Goal: Transaction & Acquisition: Book appointment/travel/reservation

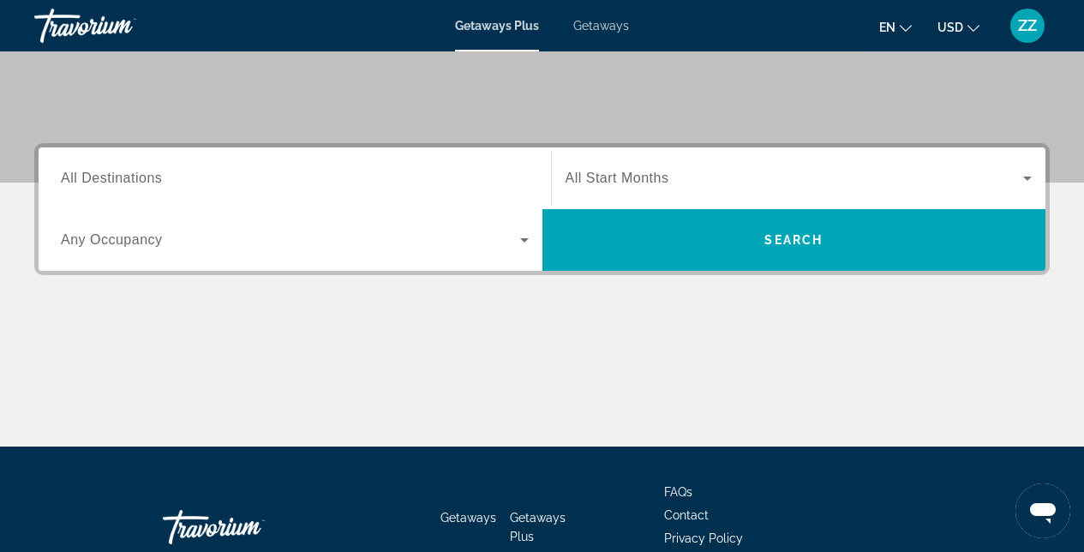
scroll to position [339, 0]
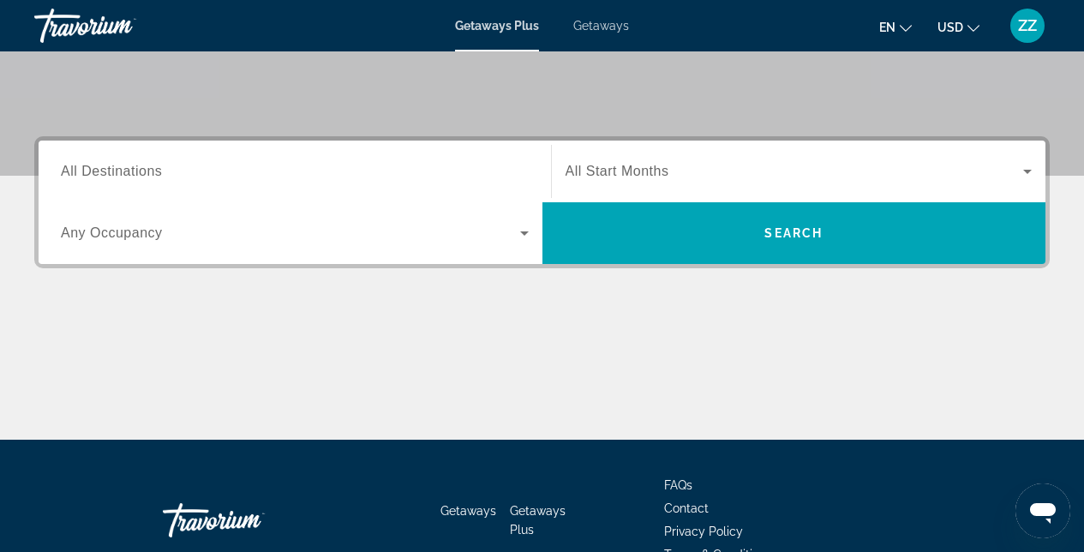
click at [147, 189] on div "Search widget" at bounding box center [295, 171] width 468 height 49
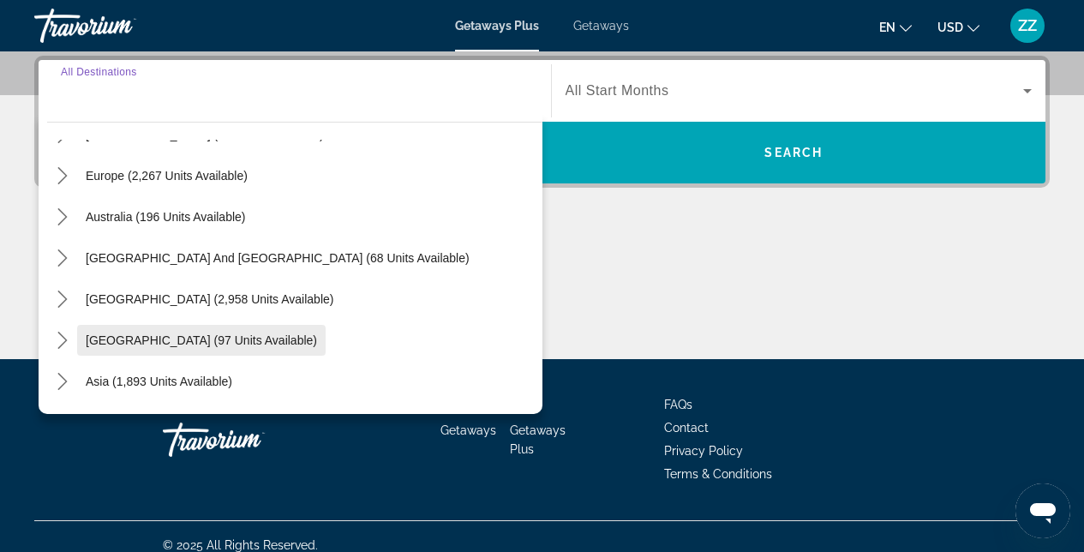
scroll to position [202, 0]
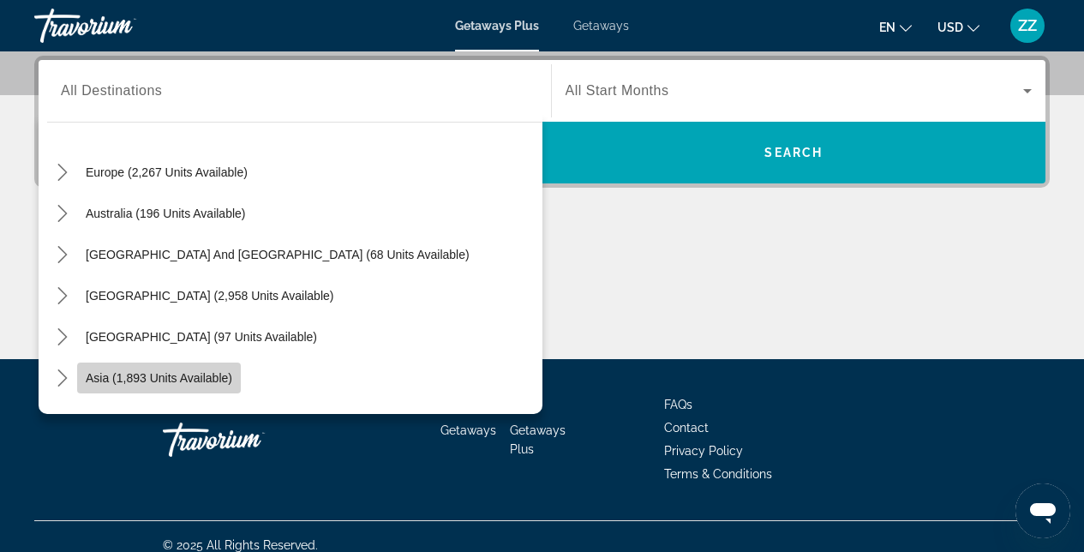
click at [177, 383] on span "Asia (1,893 units available)" at bounding box center [159, 378] width 147 height 14
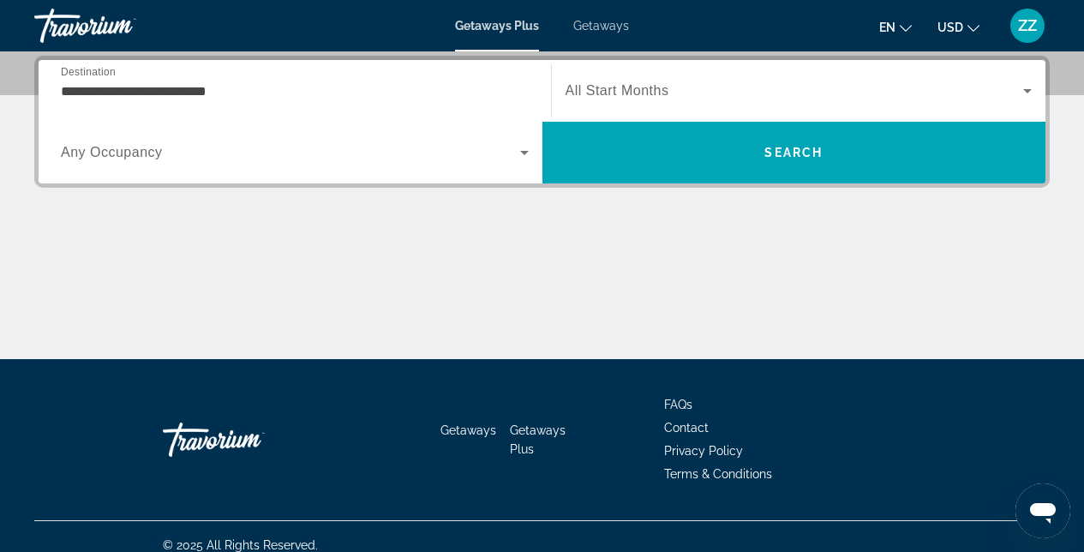
click at [566, 280] on div "Main content" at bounding box center [542, 295] width 1016 height 129
click at [531, 156] on icon "Search widget" at bounding box center [524, 152] width 21 height 21
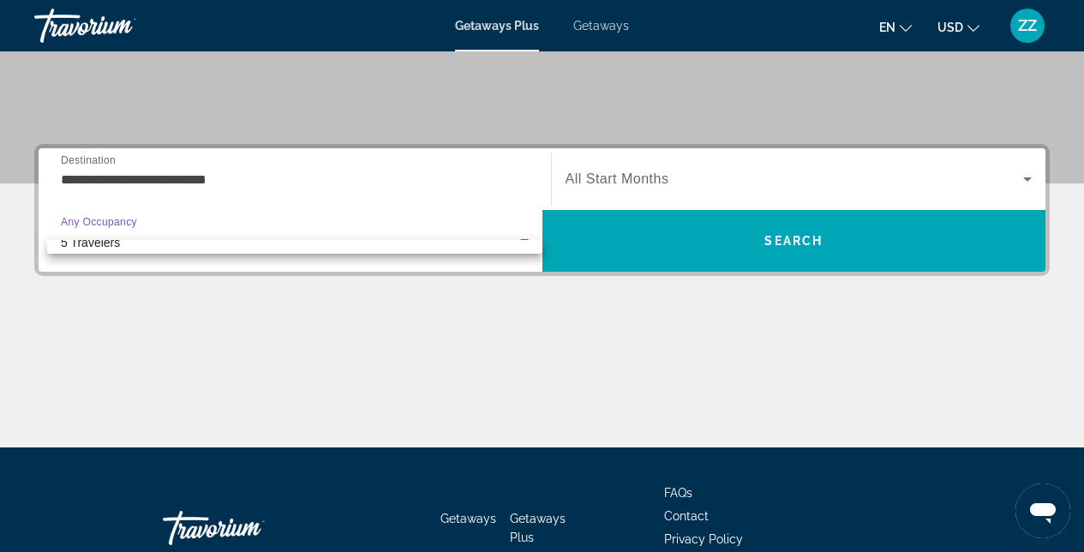
scroll to position [356, 0]
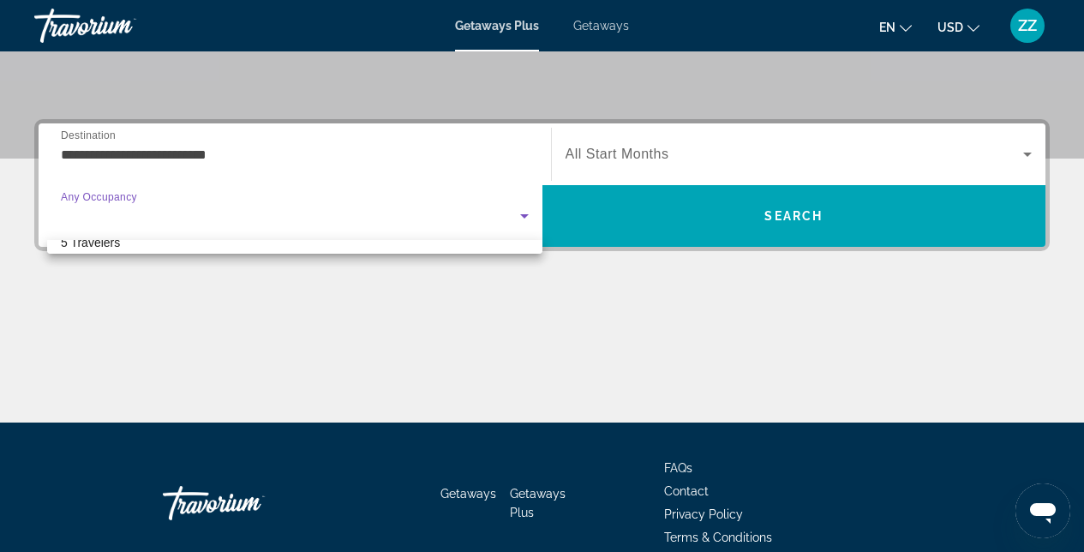
click at [606, 307] on div at bounding box center [542, 276] width 1084 height 552
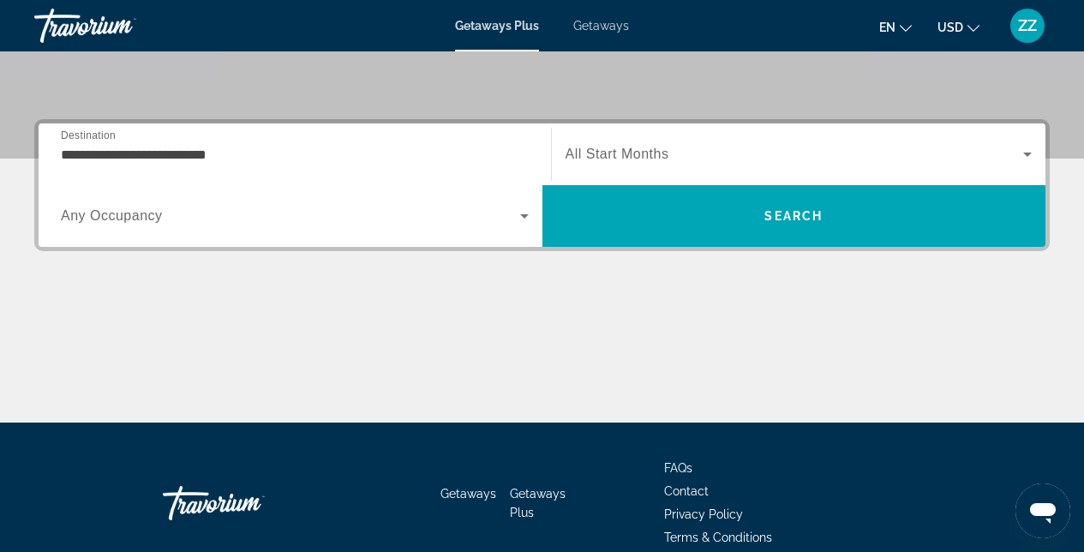
click at [286, 163] on input "**********" at bounding box center [295, 155] width 468 height 21
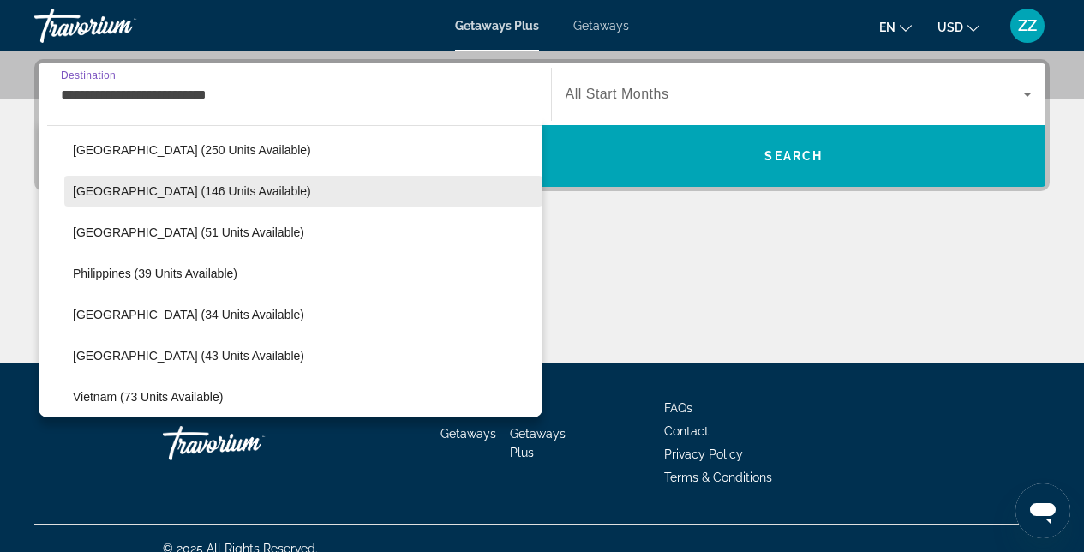
scroll to position [602, 0]
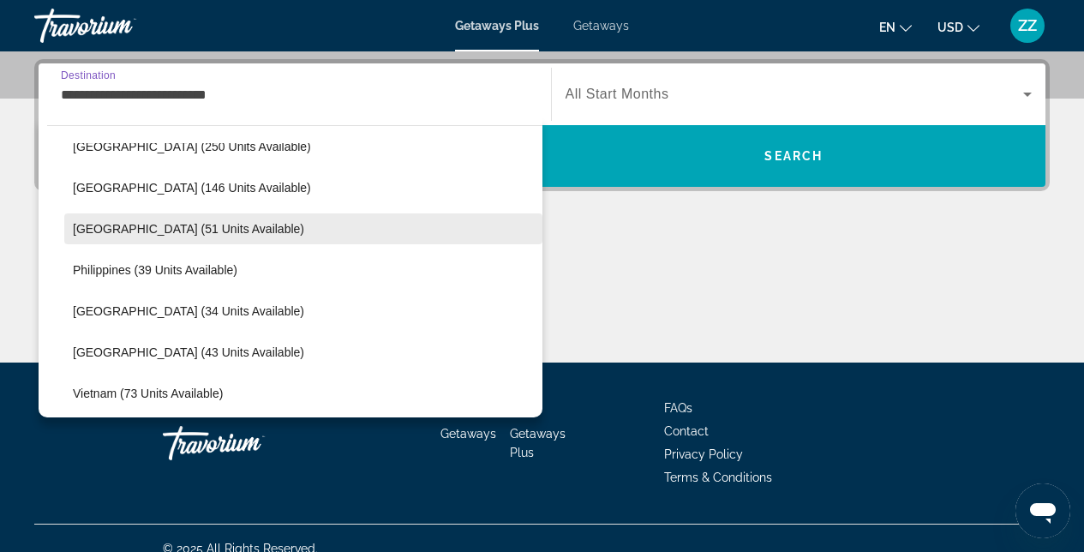
click at [167, 235] on span "[GEOGRAPHIC_DATA] (51 units available)" at bounding box center [188, 229] width 231 height 14
type input "**********"
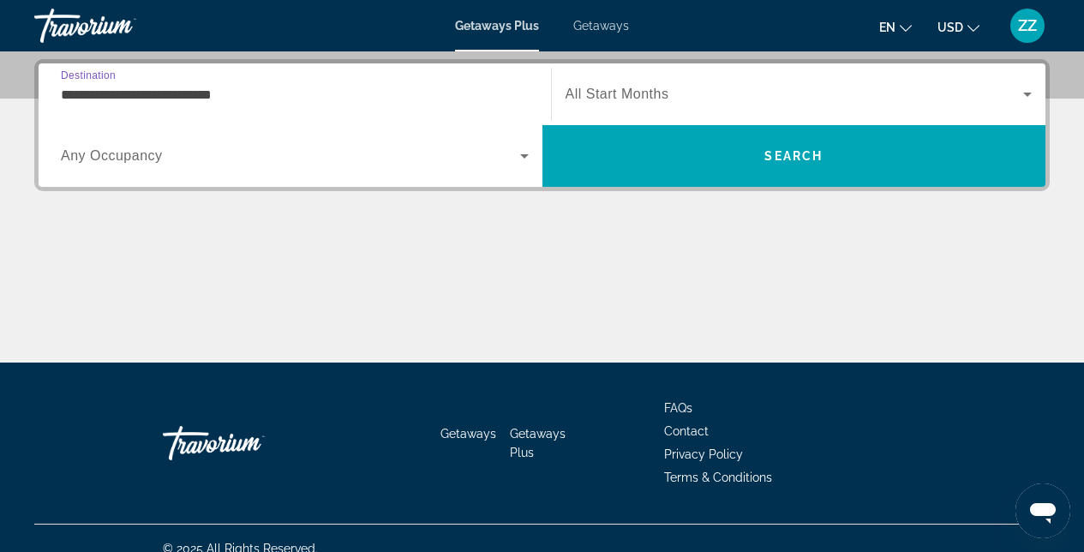
scroll to position [419, 0]
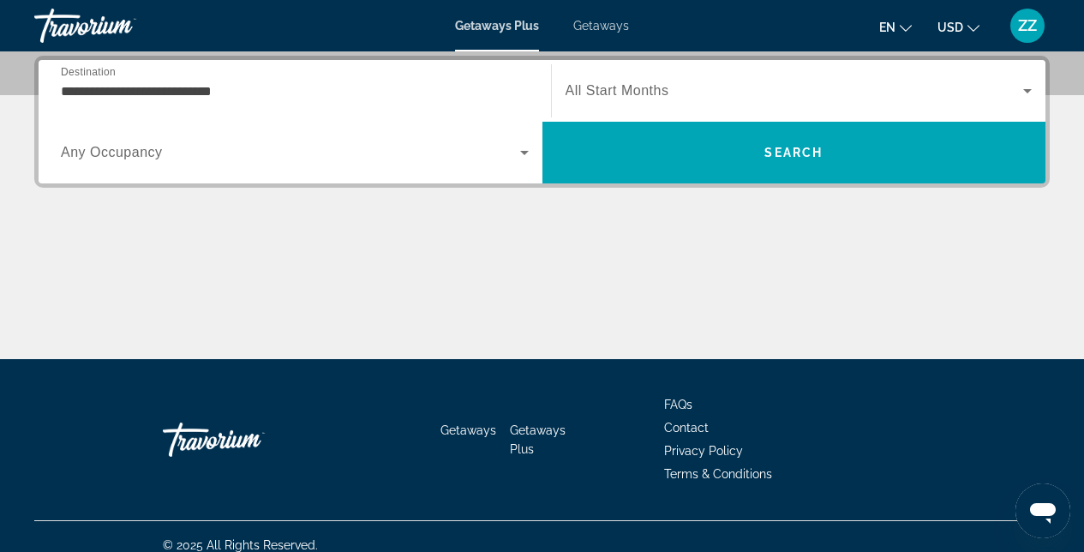
click at [391, 244] on div "Main content" at bounding box center [542, 295] width 1016 height 129
click at [713, 104] on div "Search widget" at bounding box center [799, 91] width 467 height 48
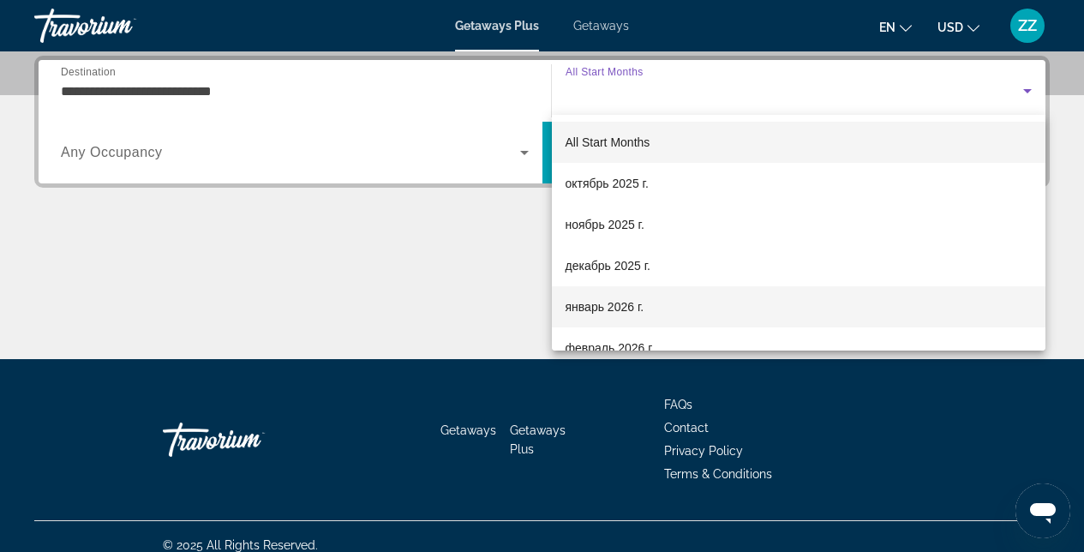
click at [610, 307] on span "январь 2026 г." at bounding box center [605, 307] width 79 height 21
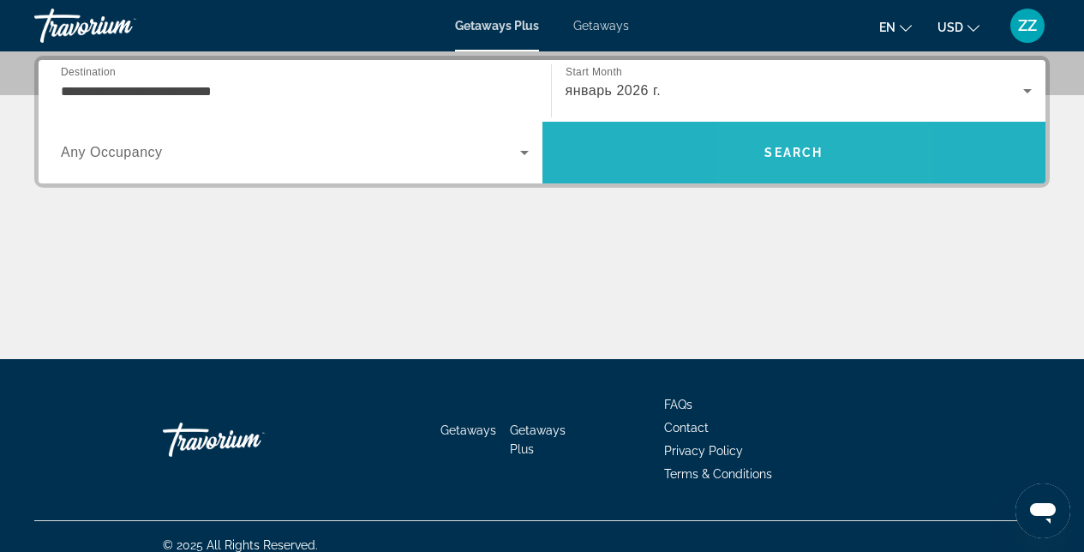
click at [773, 146] on span "Search" at bounding box center [794, 153] width 58 height 14
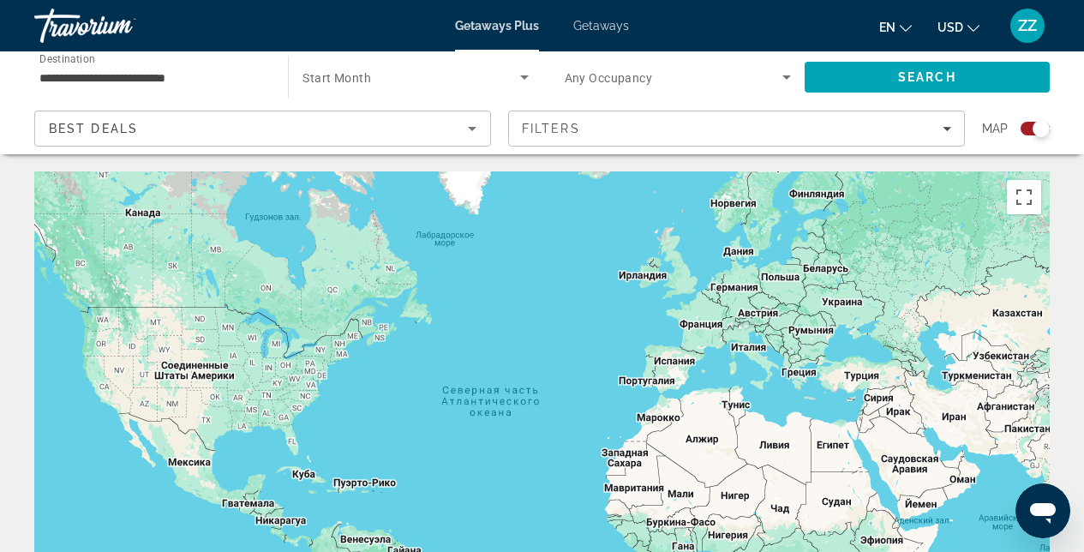
click at [474, 131] on icon "Sort by" at bounding box center [472, 128] width 21 height 21
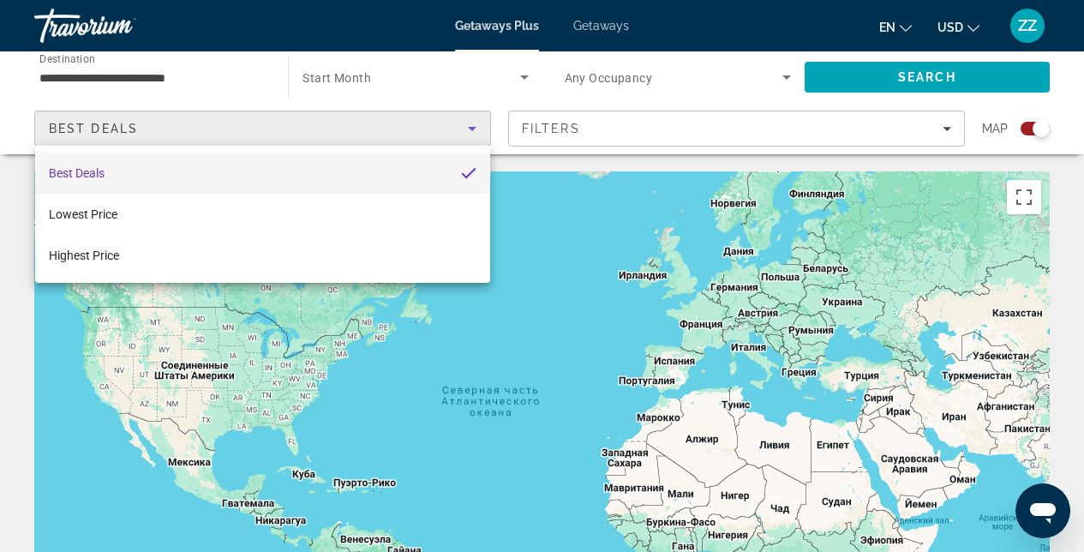
click at [945, 129] on div at bounding box center [542, 276] width 1084 height 552
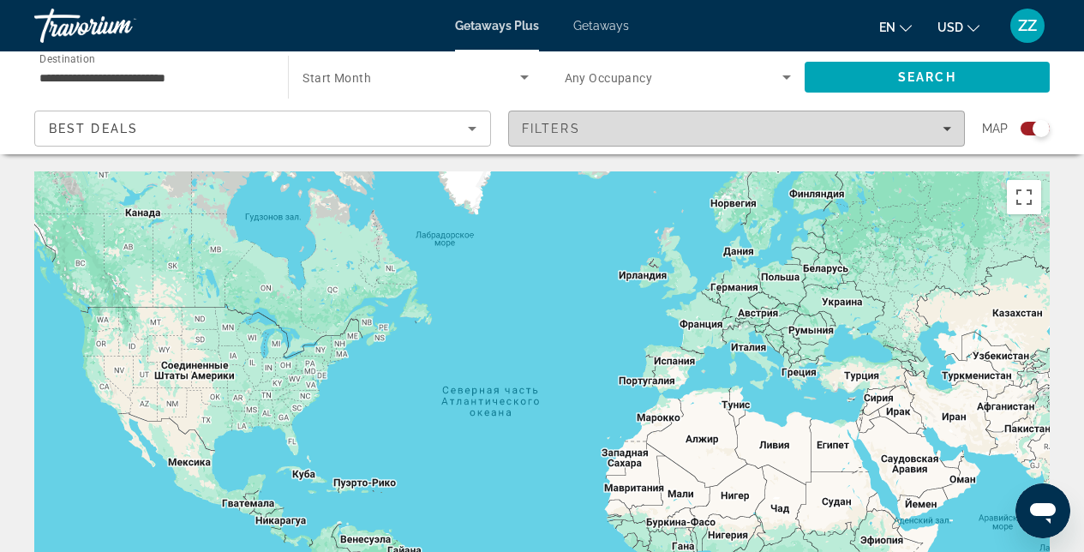
click at [945, 129] on icon "Filters" at bounding box center [947, 129] width 9 height 4
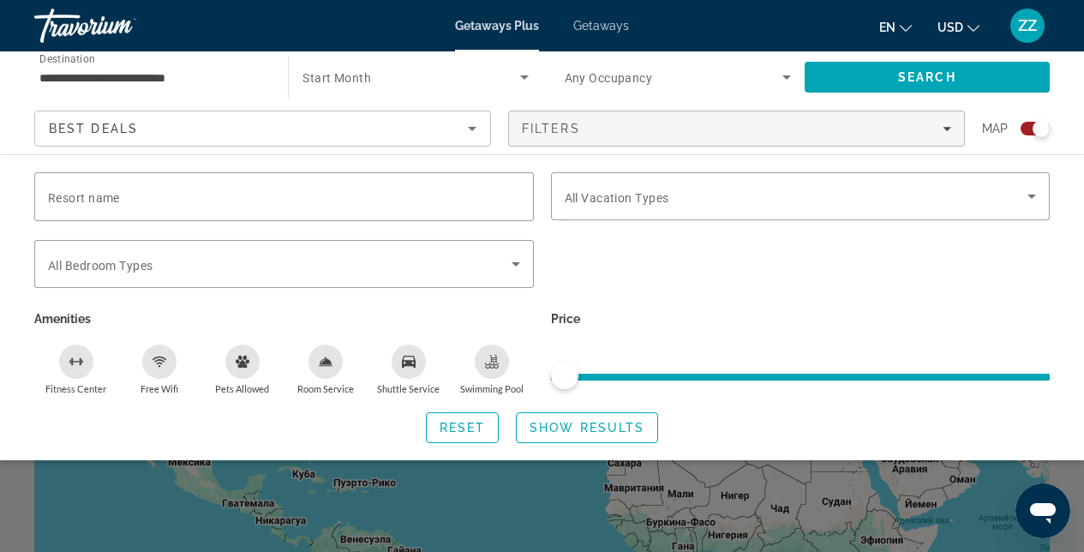
click at [771, 268] on div "Search widget" at bounding box center [801, 273] width 517 height 67
click at [606, 443] on span "Search widget" at bounding box center [587, 427] width 141 height 41
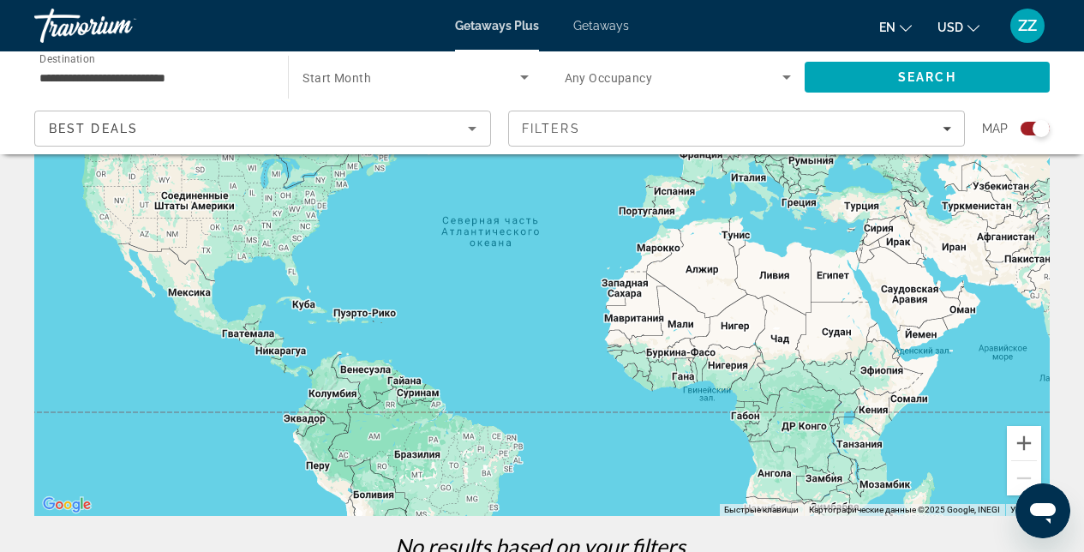
scroll to position [89, 0]
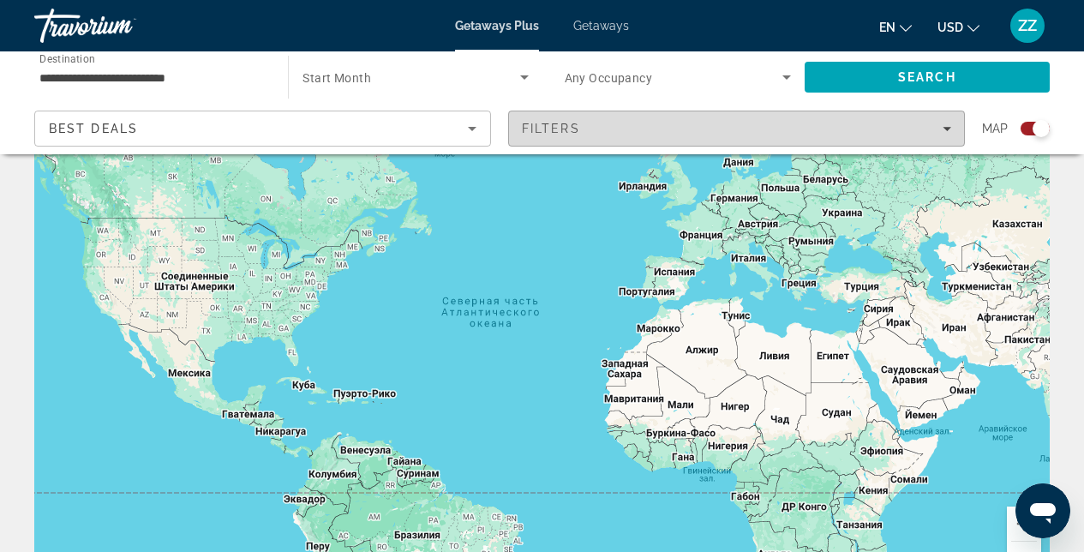
click at [953, 136] on span "Filters" at bounding box center [736, 128] width 455 height 41
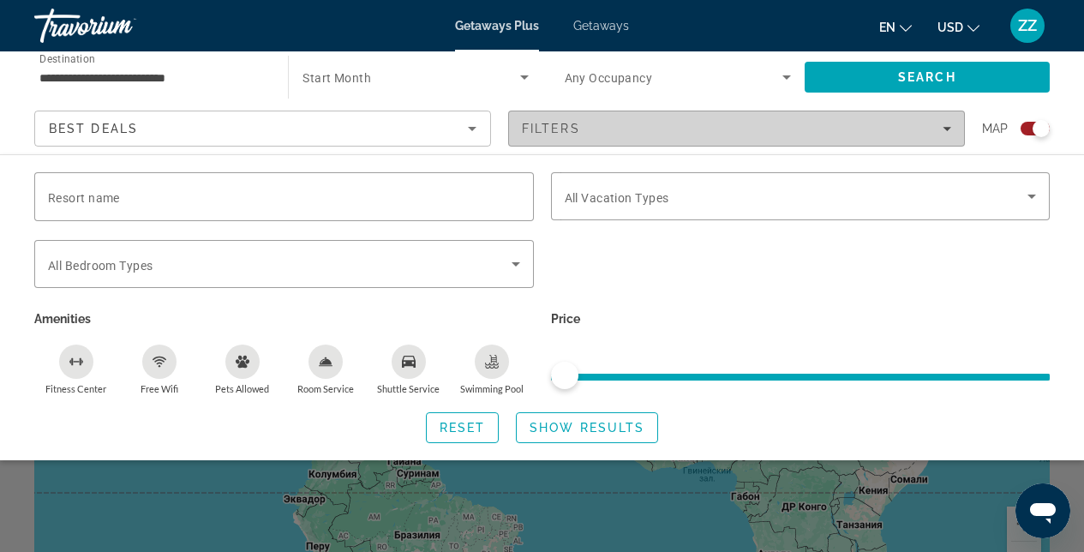
click at [948, 132] on icon "Filters" at bounding box center [947, 128] width 9 height 9
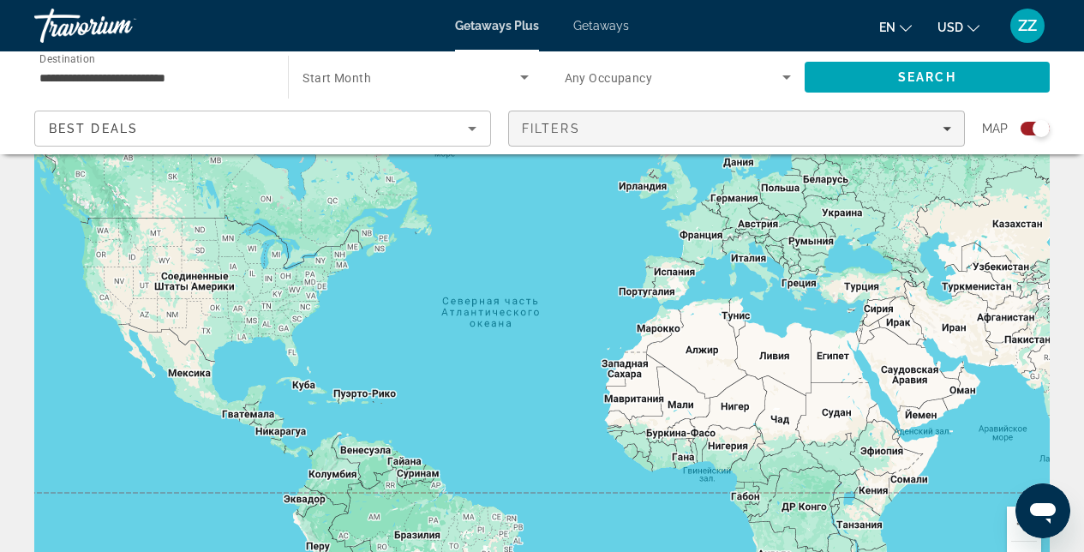
click at [948, 132] on icon "Filters" at bounding box center [947, 128] width 9 height 9
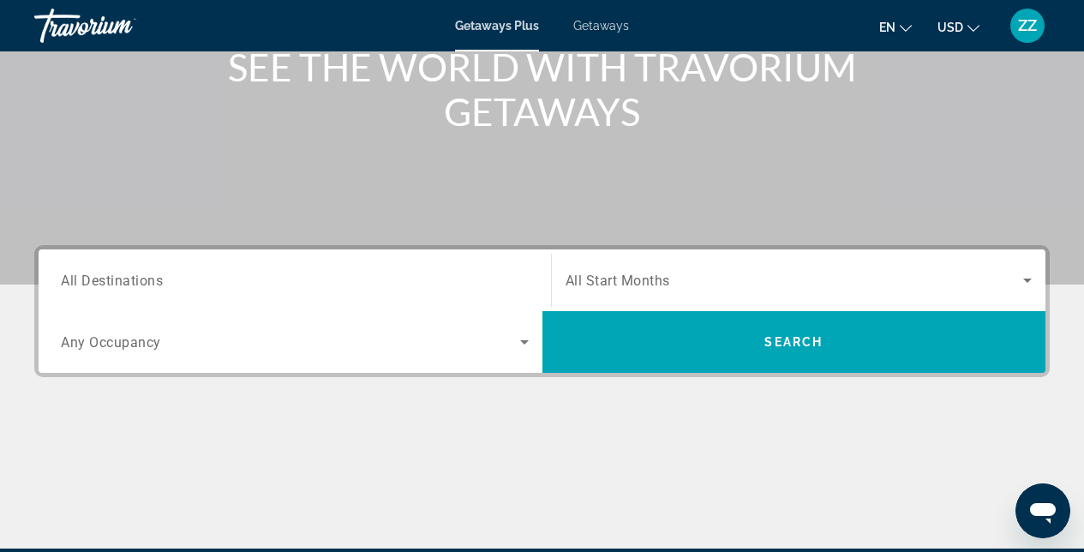
scroll to position [357, 0]
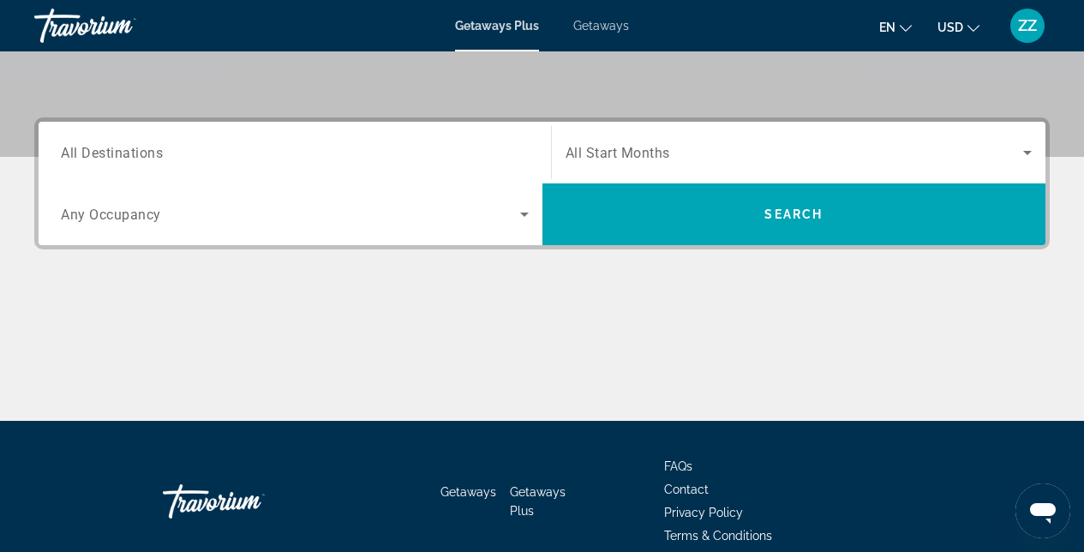
click at [377, 165] on div "Search widget" at bounding box center [295, 153] width 468 height 49
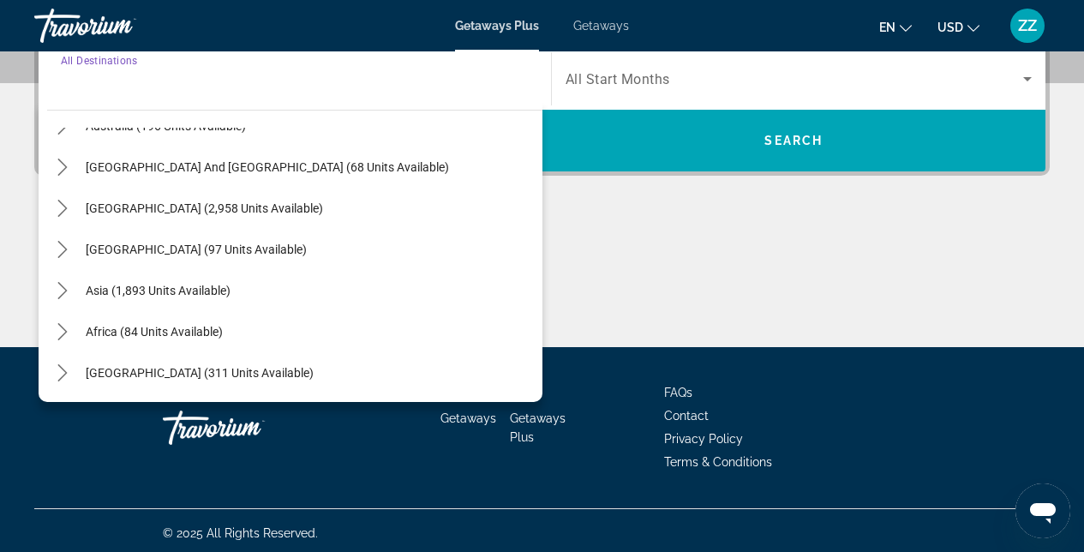
scroll to position [436, 0]
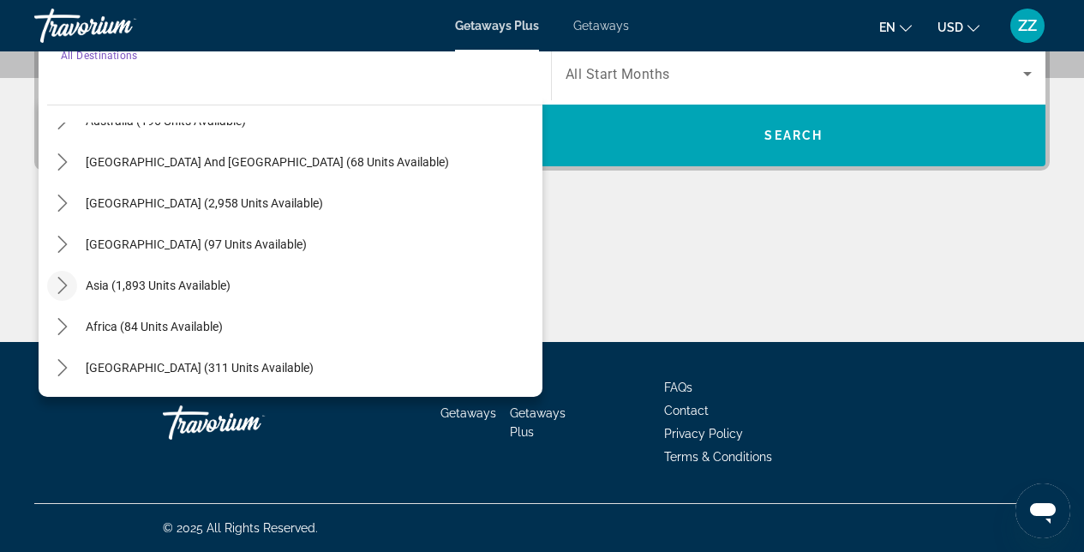
click at [66, 288] on icon "Toggle Asia (1,893 units available) submenu" at bounding box center [62, 285] width 17 height 17
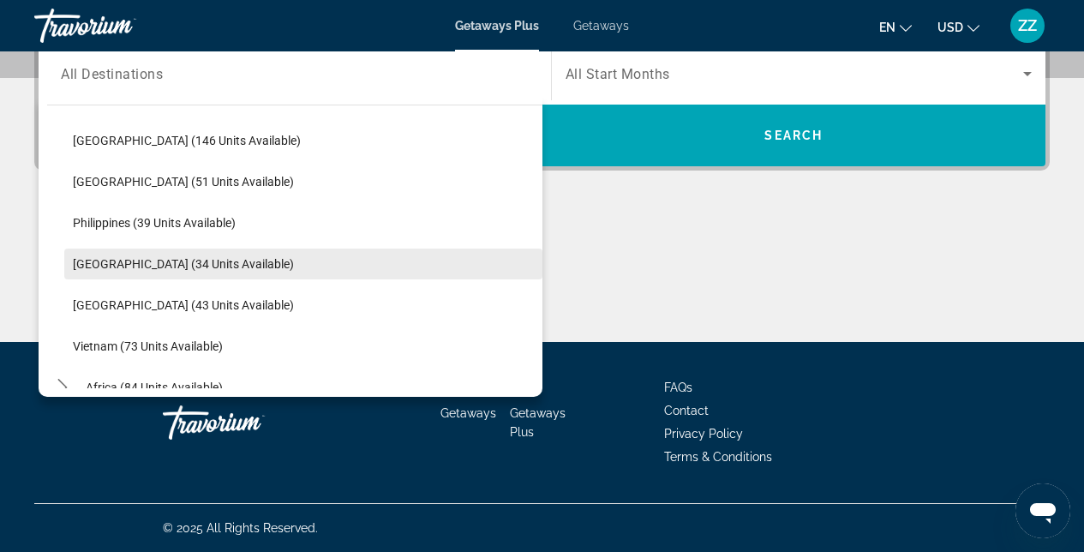
scroll to position [618, 0]
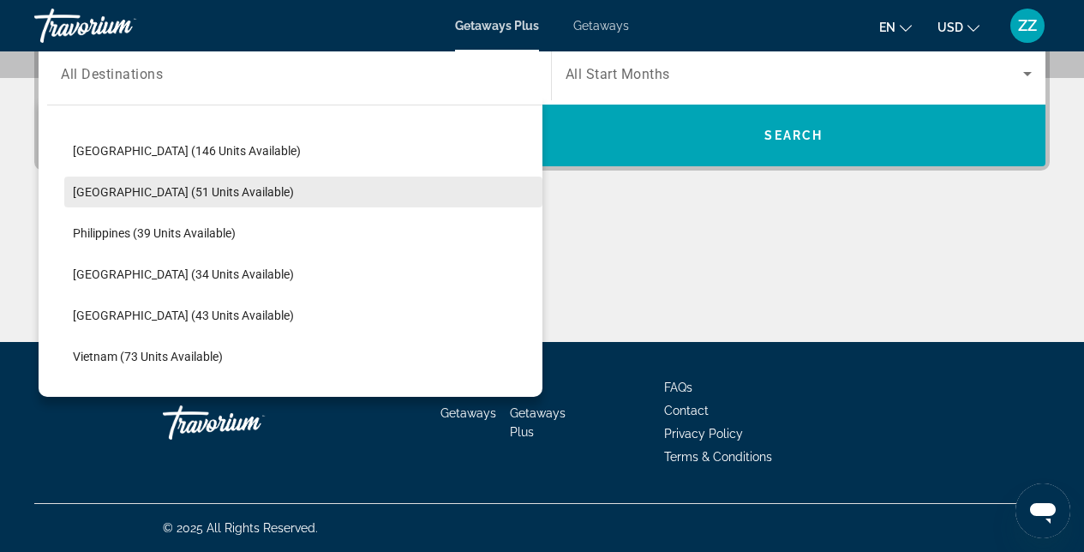
click at [164, 194] on span "[GEOGRAPHIC_DATA] (51 units available)" at bounding box center [183, 192] width 221 height 14
type input "**********"
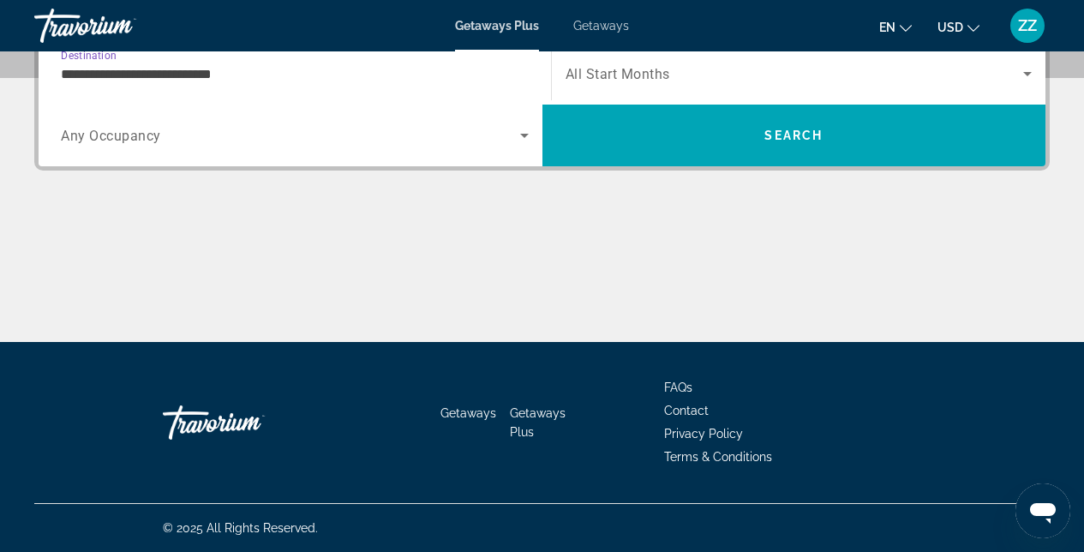
scroll to position [419, 0]
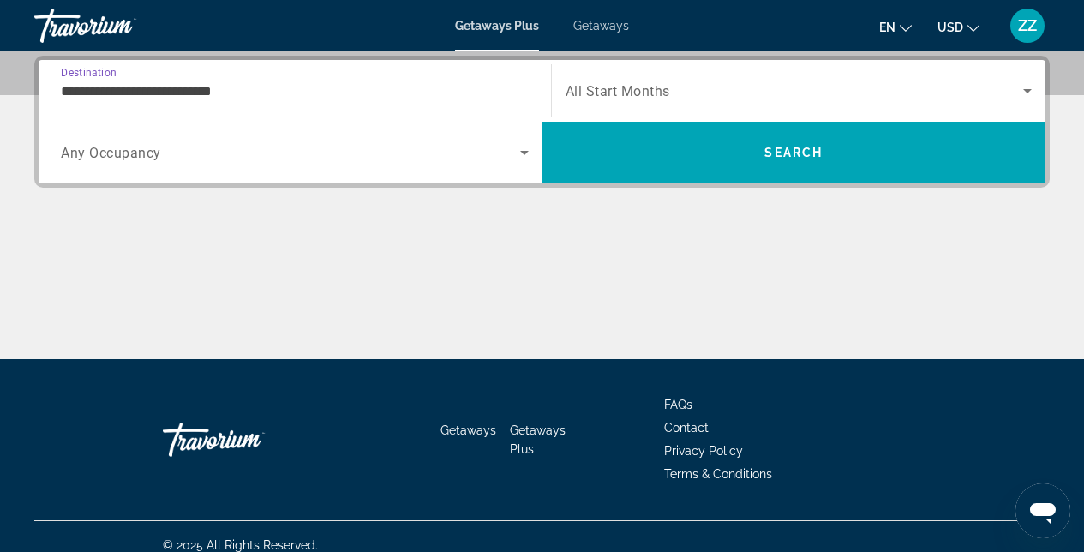
click at [688, 79] on div "Search widget" at bounding box center [799, 91] width 467 height 48
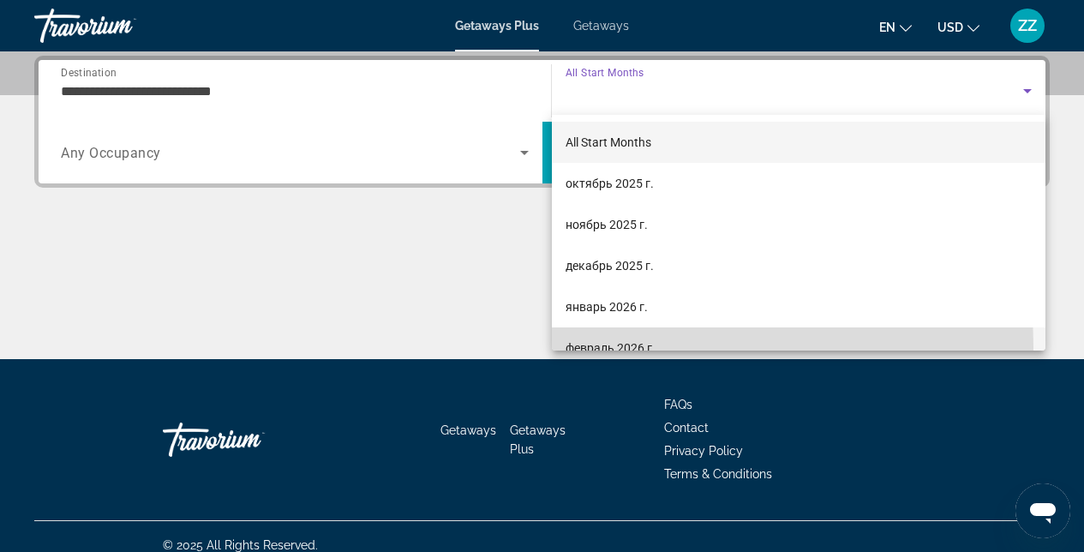
click at [612, 346] on span "февраль 2026 г." at bounding box center [611, 348] width 90 height 21
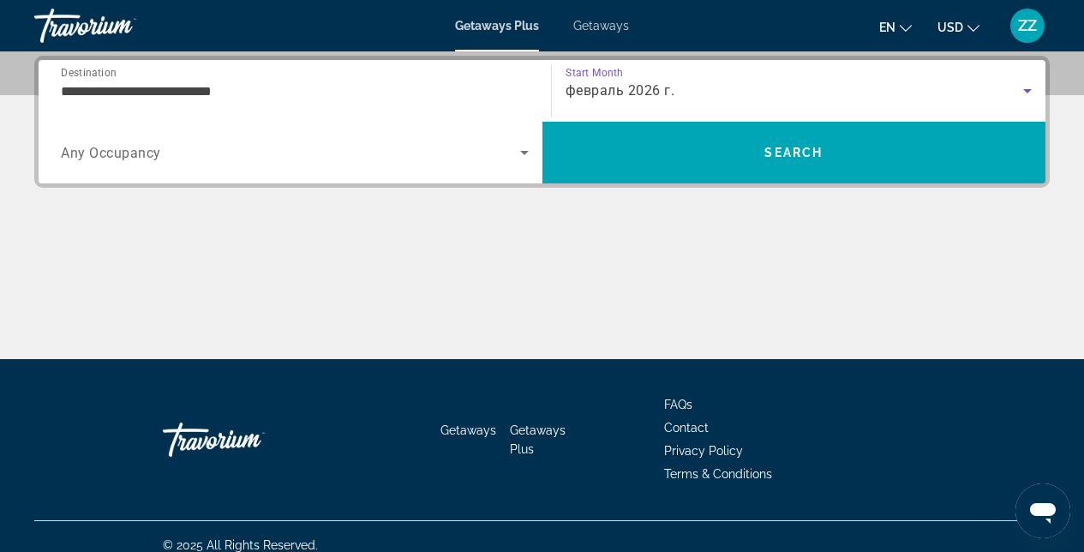
click at [714, 184] on div "**********" at bounding box center [542, 122] width 1016 height 132
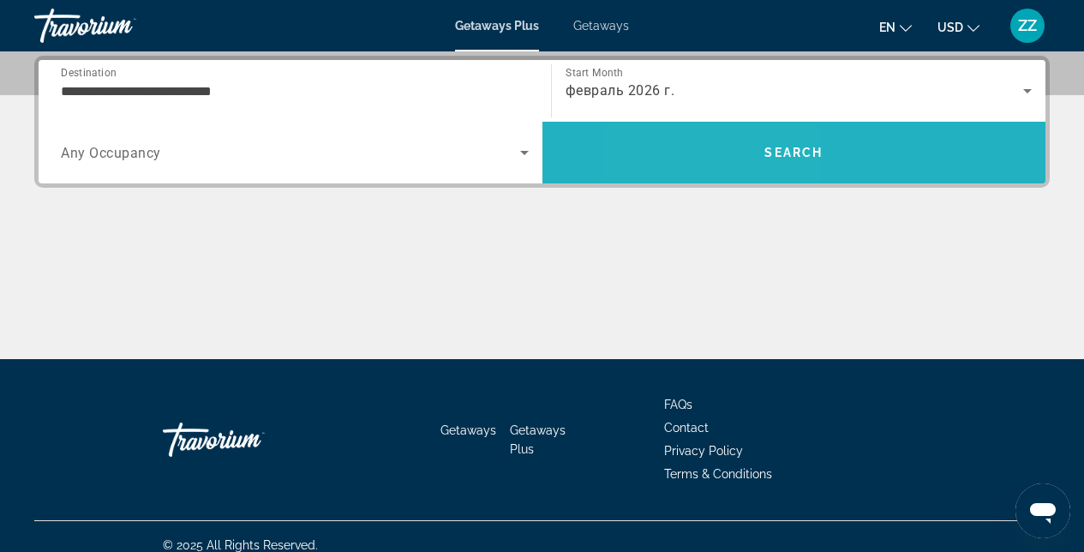
click at [716, 166] on span "Search" at bounding box center [795, 152] width 504 height 41
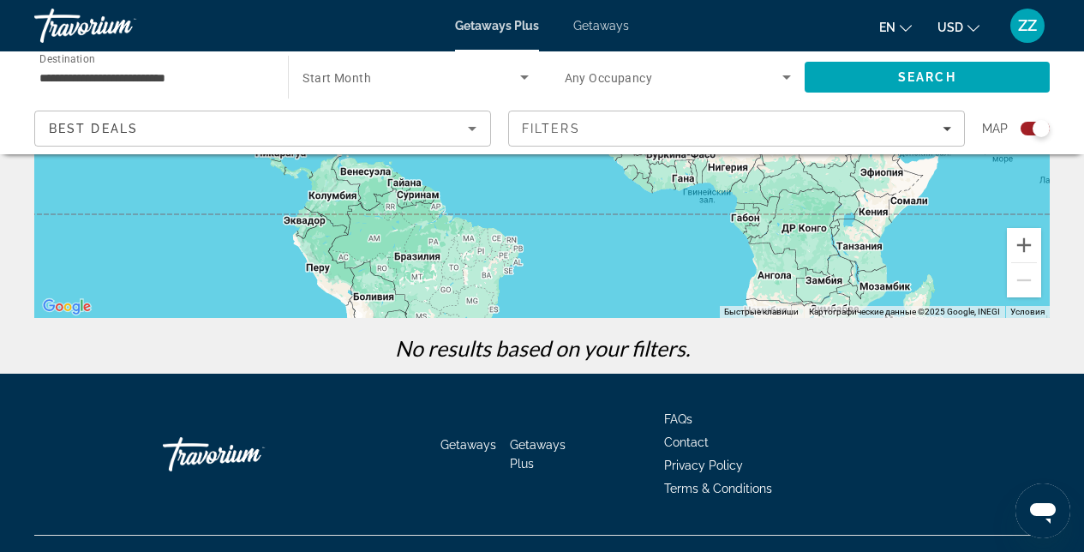
scroll to position [367, 0]
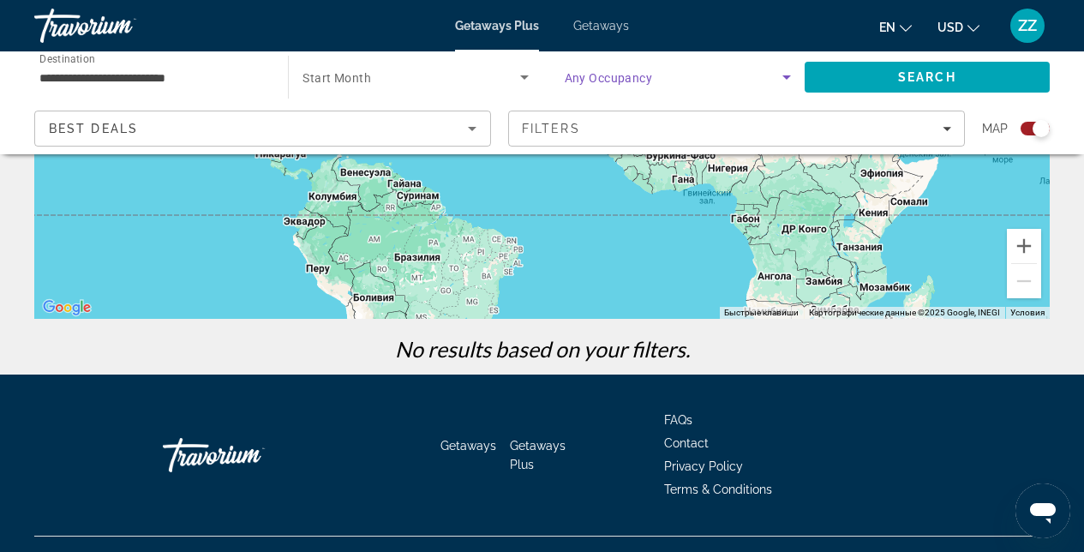
click at [783, 77] on icon "Search widget" at bounding box center [787, 77] width 21 height 21
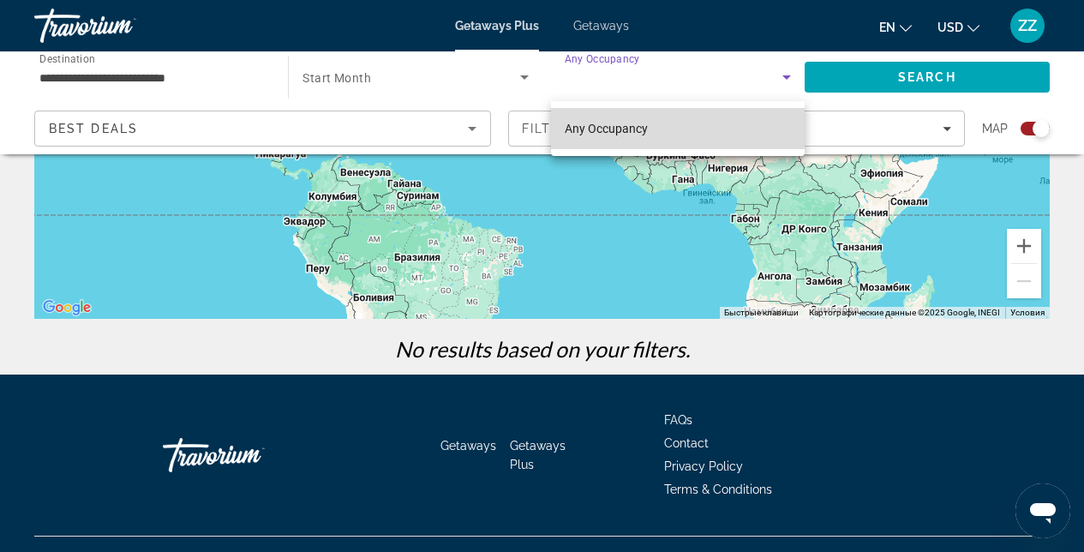
click at [646, 135] on mat-option "Any Occupancy" at bounding box center [678, 128] width 254 height 41
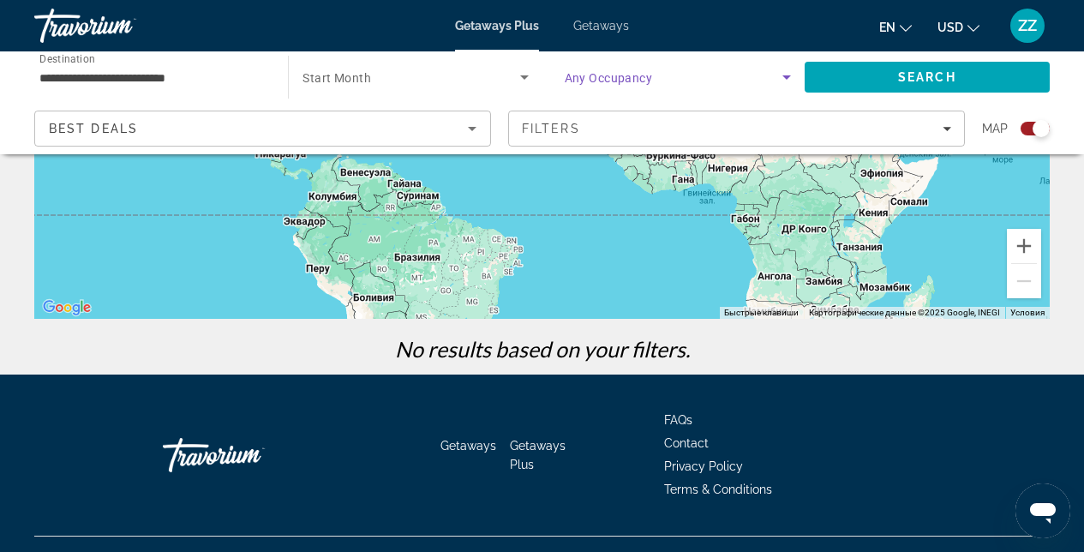
click at [514, 79] on icon "Search widget" at bounding box center [524, 77] width 21 height 21
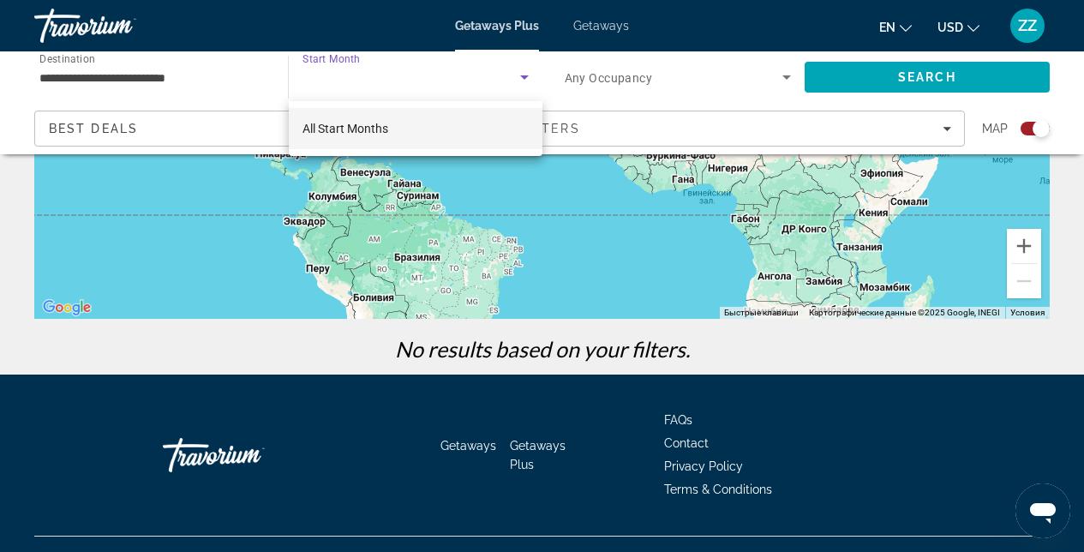
click at [418, 135] on mat-option "All Start Months" at bounding box center [415, 128] width 253 height 41
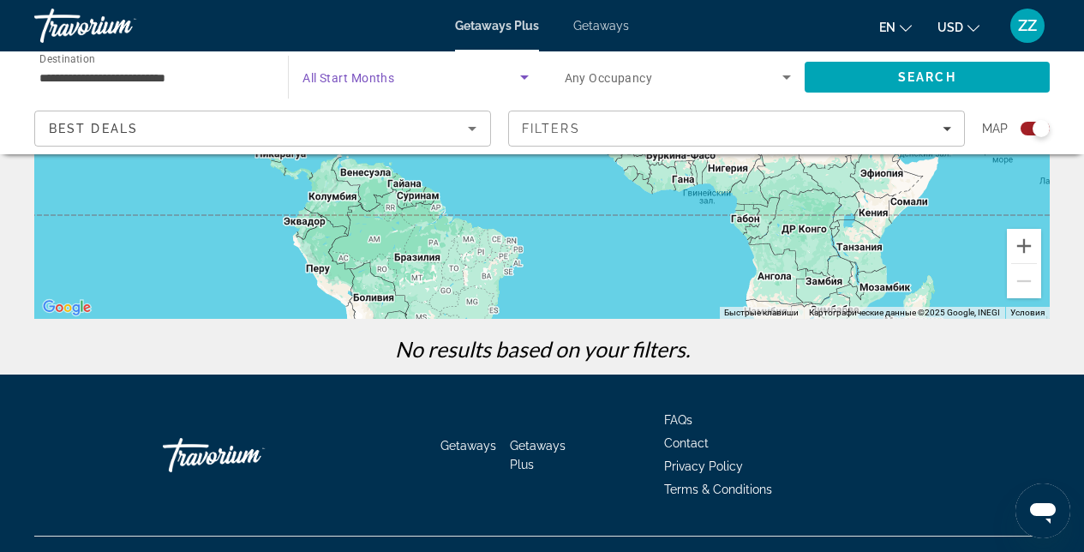
click at [467, 129] on icon "Sort by" at bounding box center [472, 128] width 21 height 21
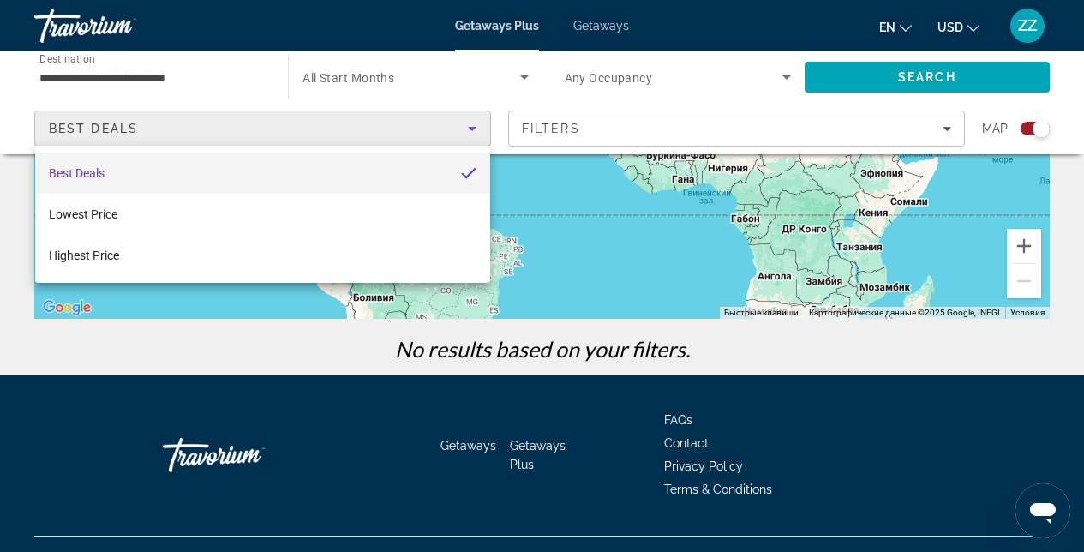
click at [467, 129] on div at bounding box center [542, 276] width 1084 height 552
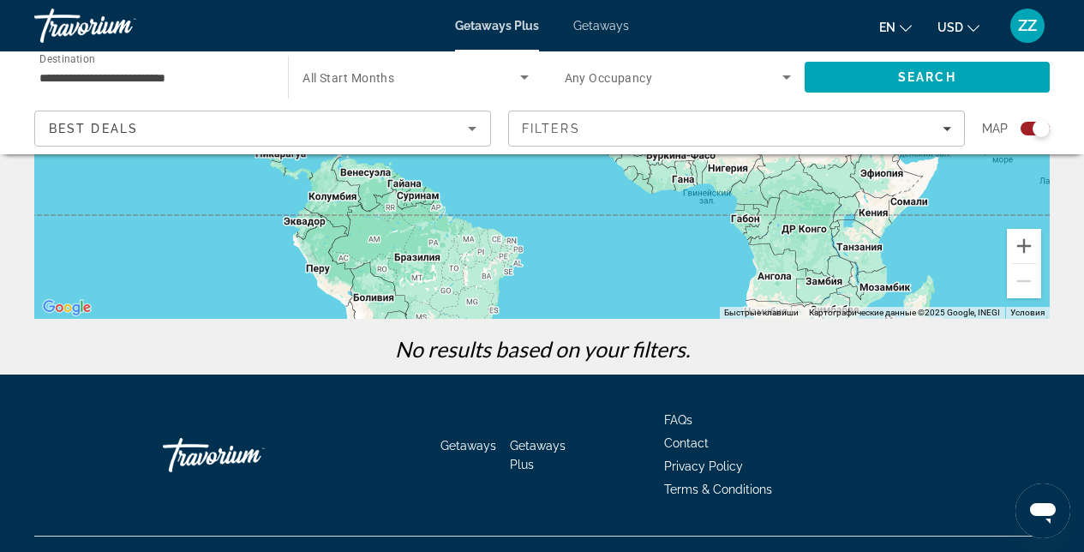
click at [467, 129] on icon "Sort by" at bounding box center [472, 128] width 21 height 21
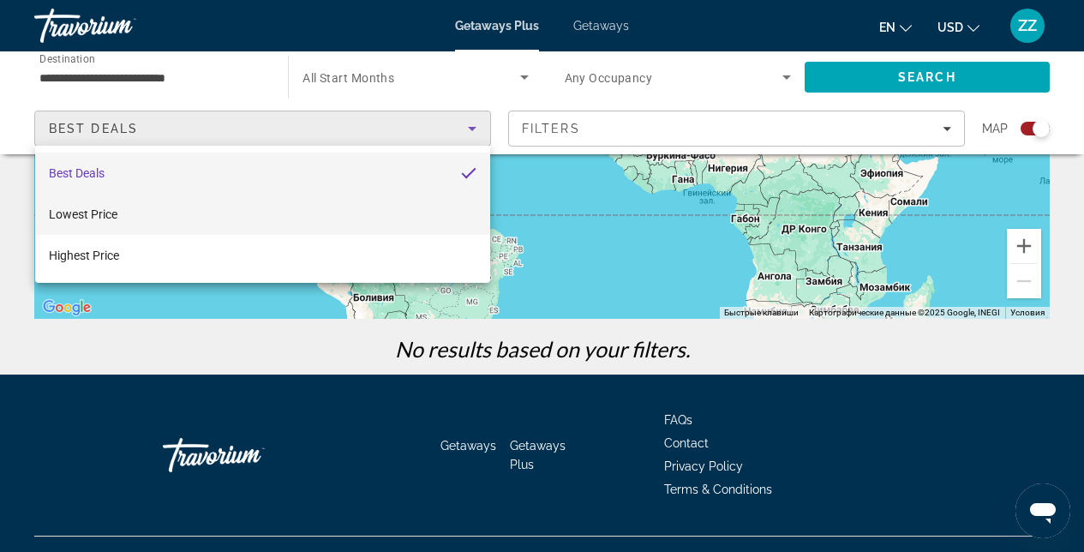
click at [255, 210] on mat-option "Lowest Price" at bounding box center [262, 214] width 455 height 41
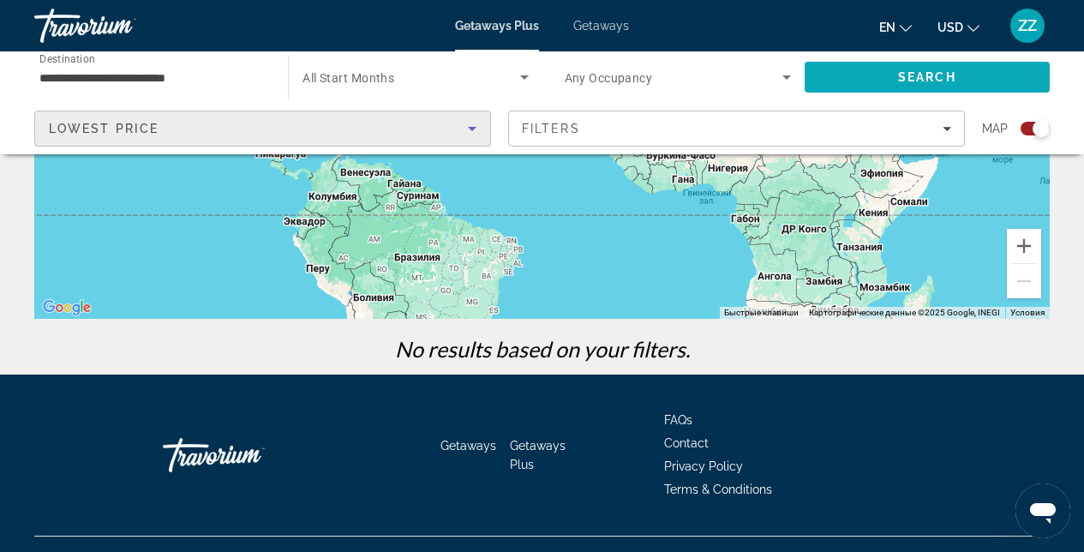
click at [895, 78] on span "Search" at bounding box center [927, 77] width 245 height 41
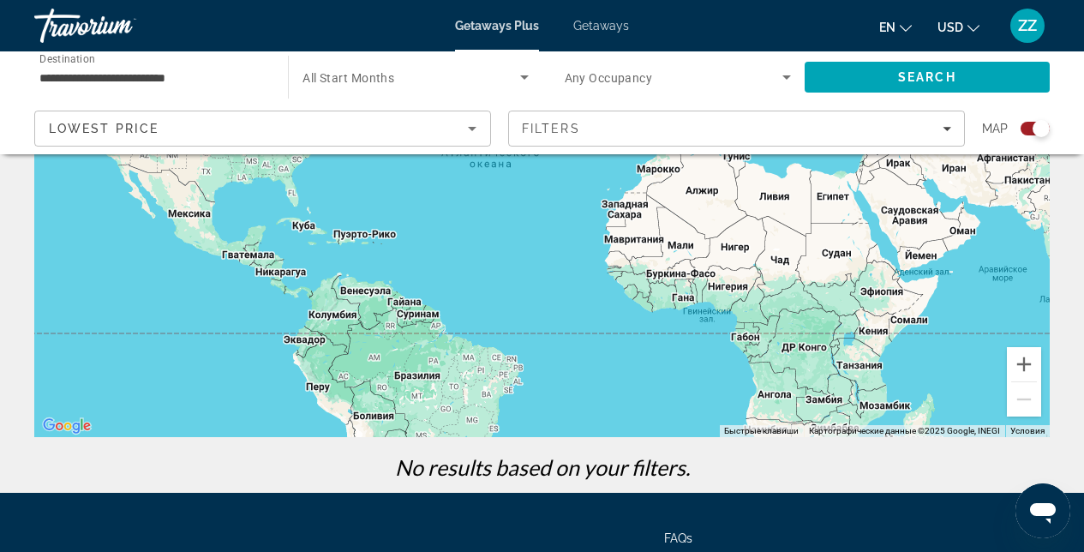
scroll to position [399, 0]
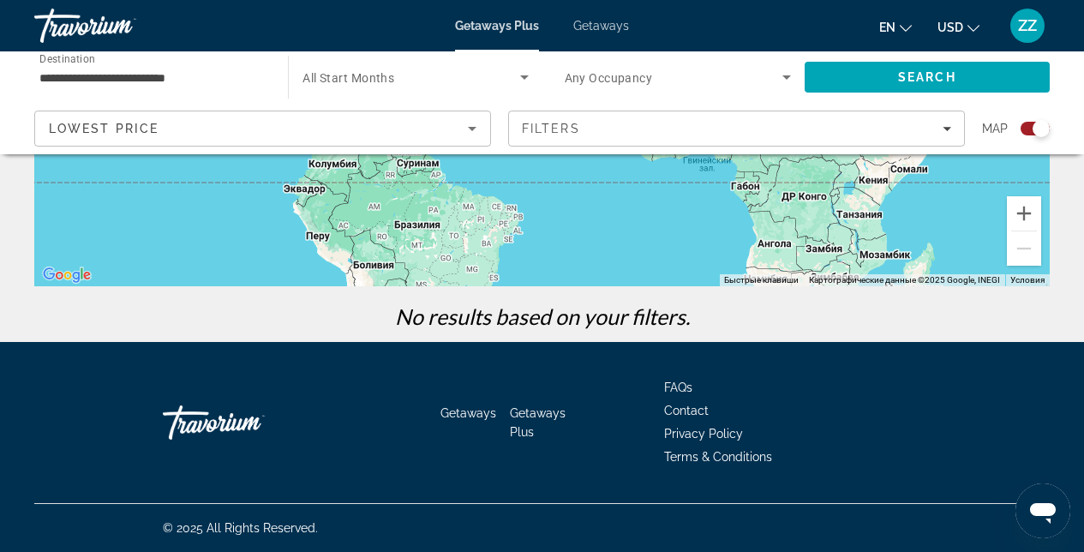
click at [911, 32] on button "en English Español Français Italiano Português русский" at bounding box center [895, 27] width 33 height 25
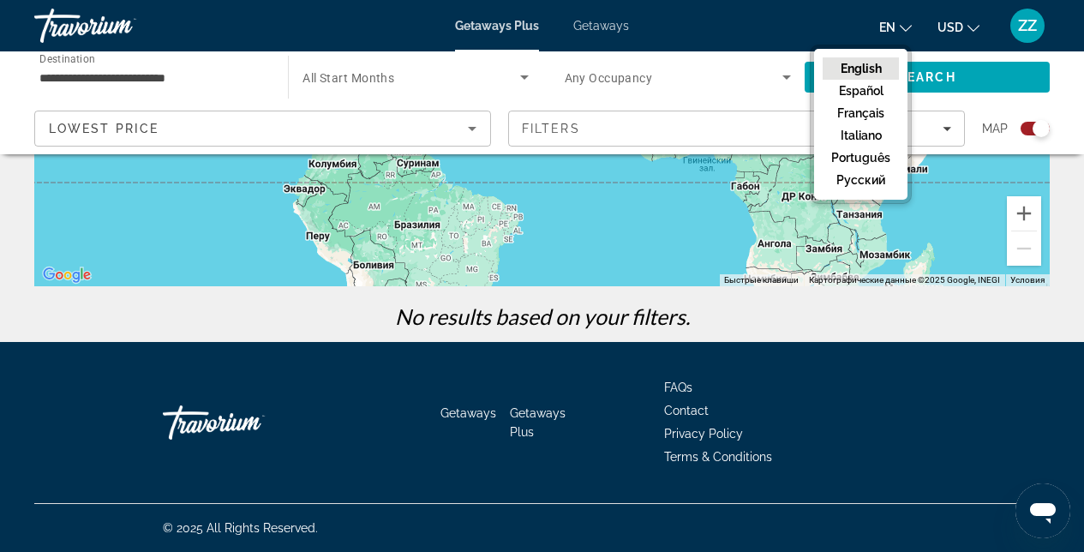
click at [868, 177] on button "русский" at bounding box center [861, 180] width 76 height 22
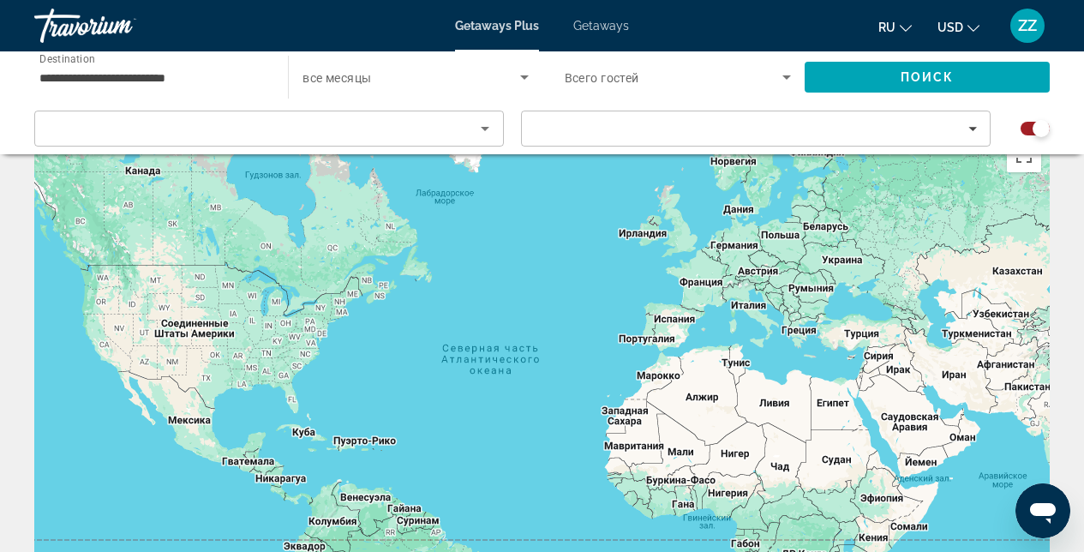
scroll to position [0, 0]
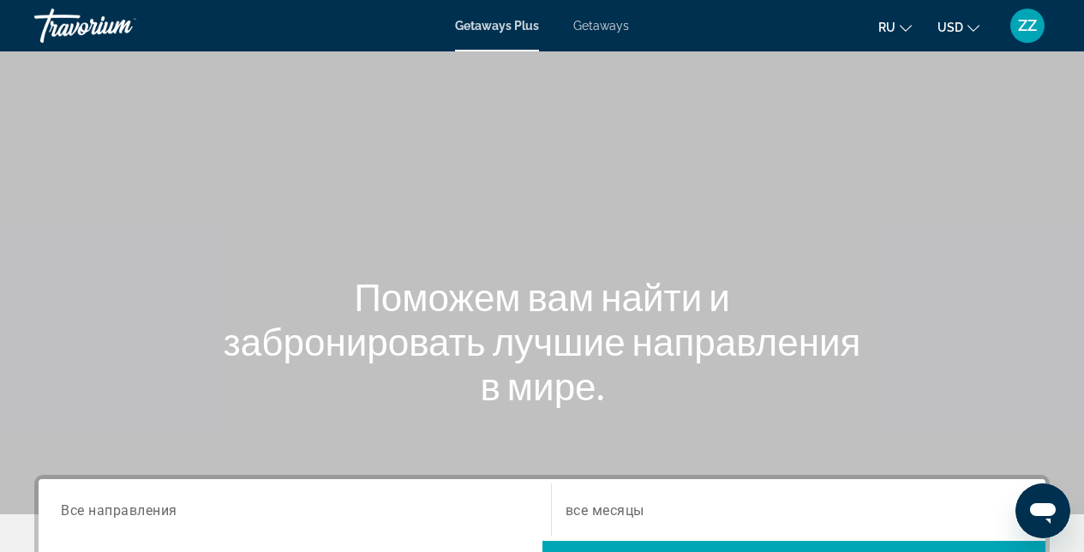
click at [595, 28] on span "Getaways" at bounding box center [601, 26] width 56 height 14
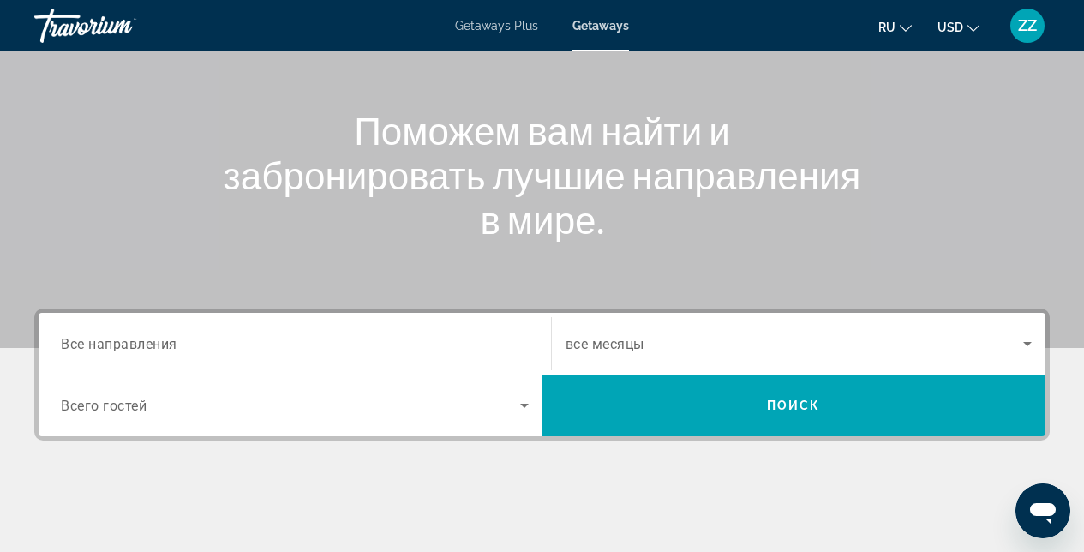
scroll to position [306, 0]
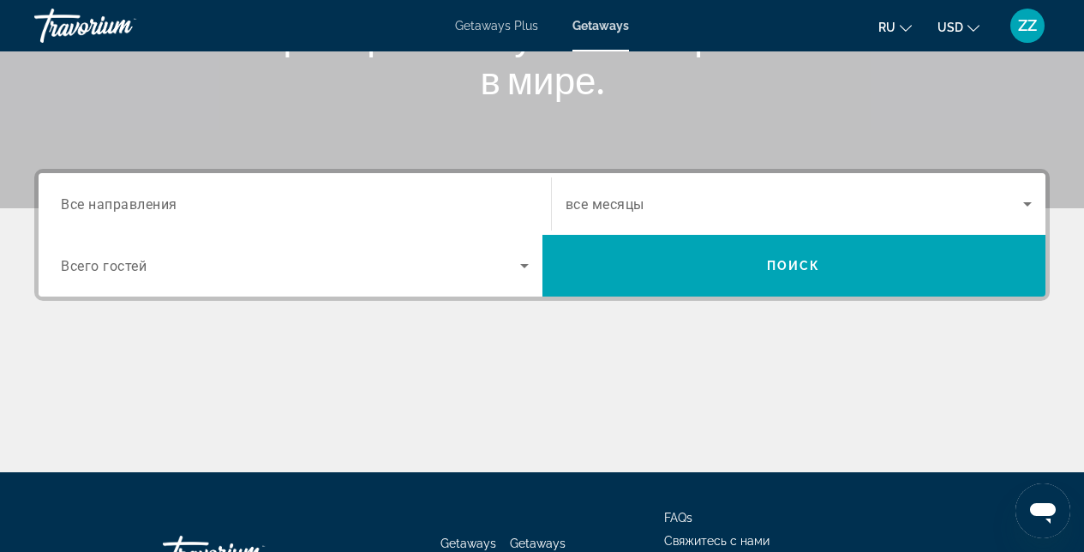
click at [154, 212] on span "Все направления" at bounding box center [119, 203] width 117 height 16
click at [154, 212] on input "Destination Все направления" at bounding box center [295, 205] width 468 height 21
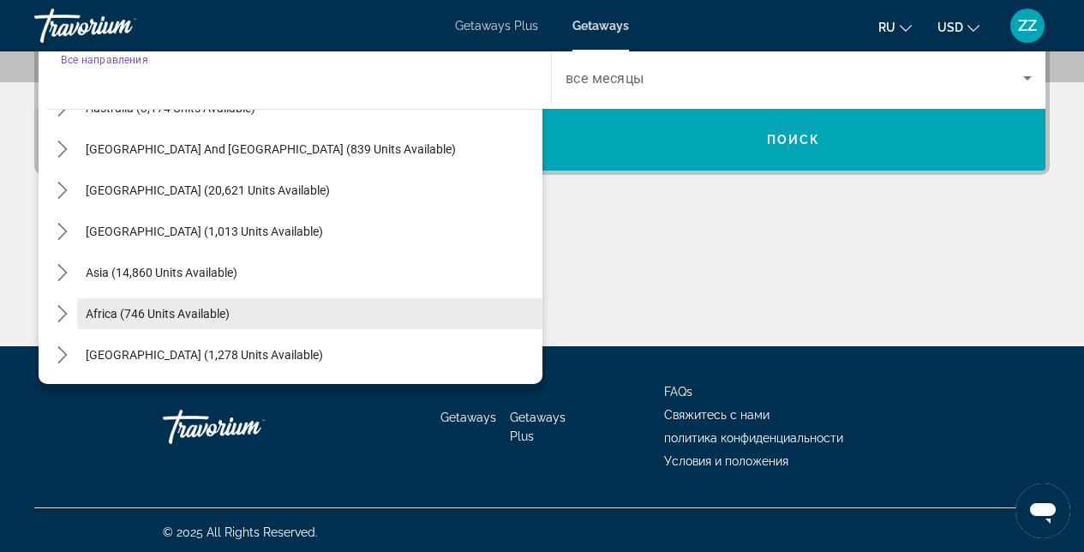
scroll to position [436, 0]
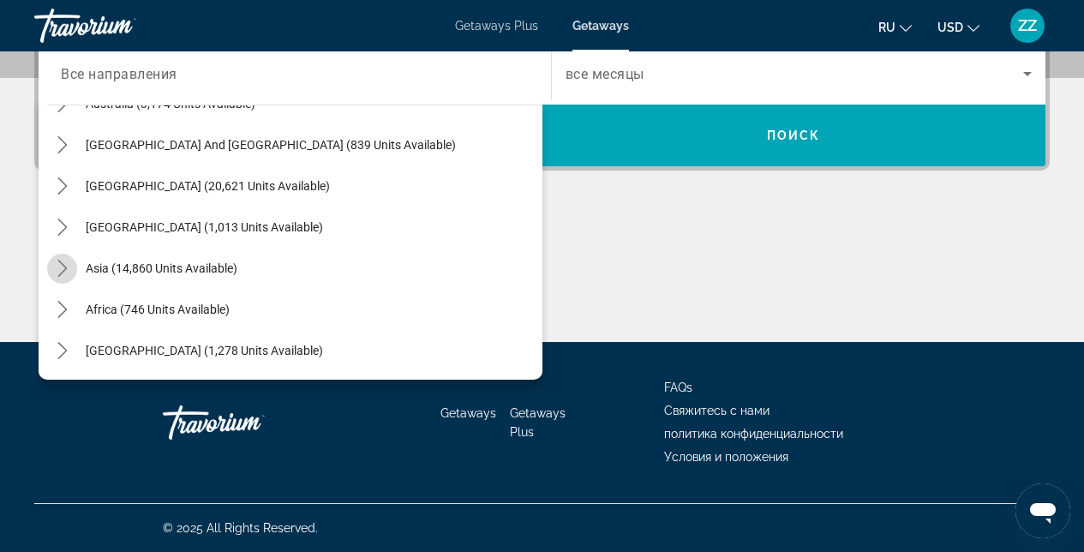
click at [69, 268] on icon "Toggle Asia (14,860 units available) submenu" at bounding box center [62, 268] width 17 height 17
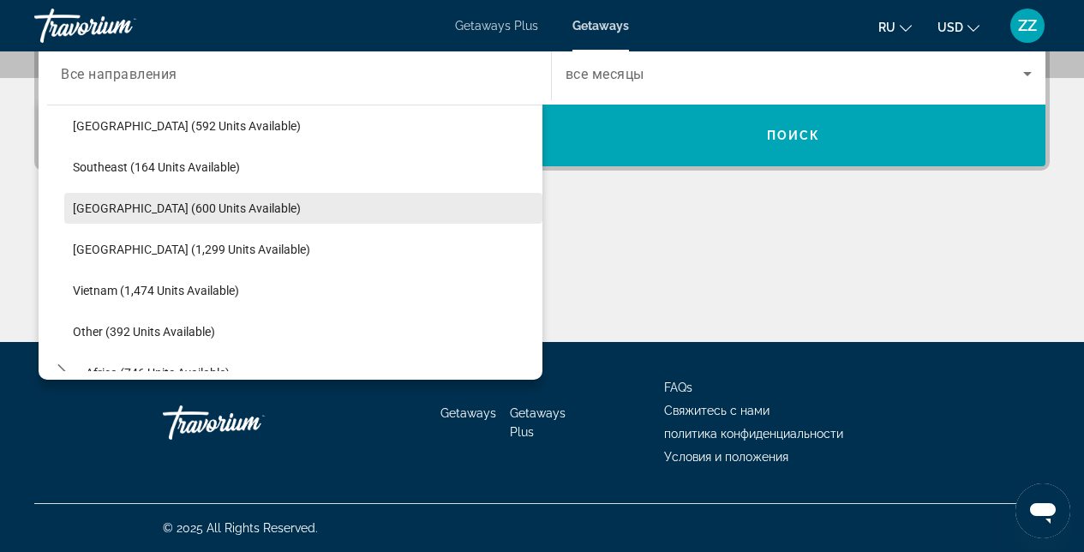
scroll to position [837, 0]
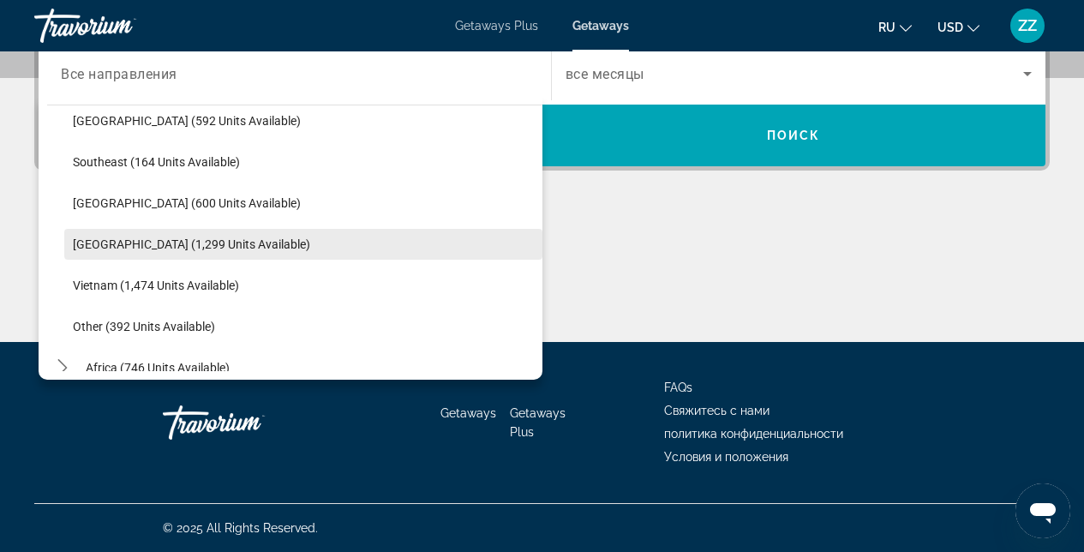
click at [134, 246] on span "[GEOGRAPHIC_DATA] (1,299 units available)" at bounding box center [191, 244] width 237 height 14
type input "**********"
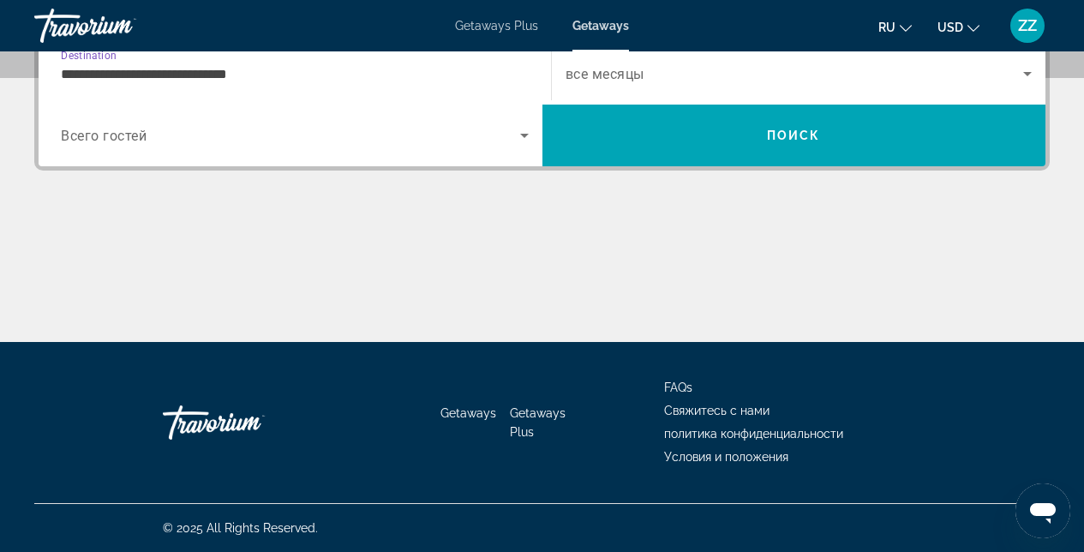
scroll to position [419, 0]
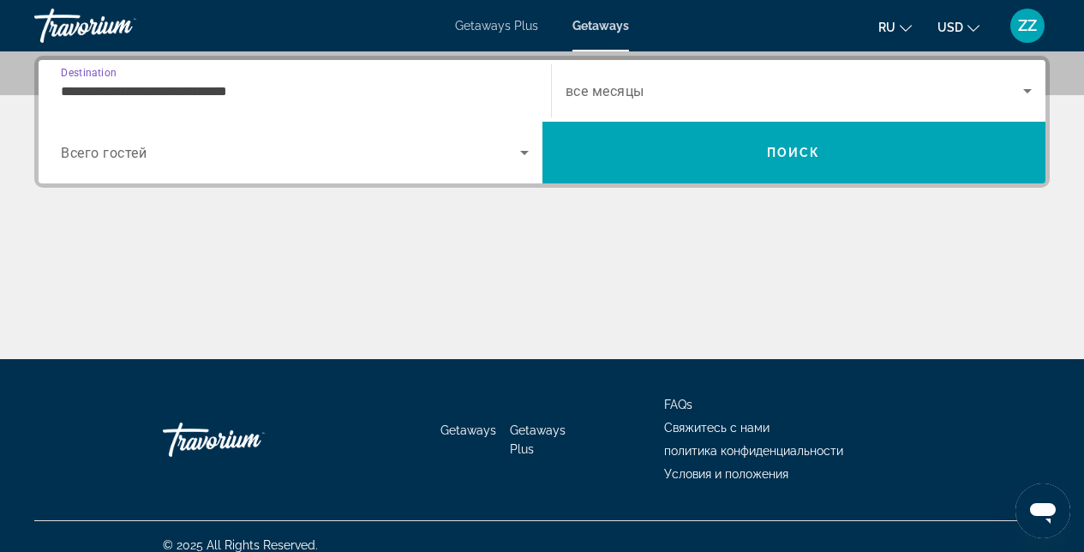
click at [710, 89] on span "Search widget" at bounding box center [795, 91] width 459 height 21
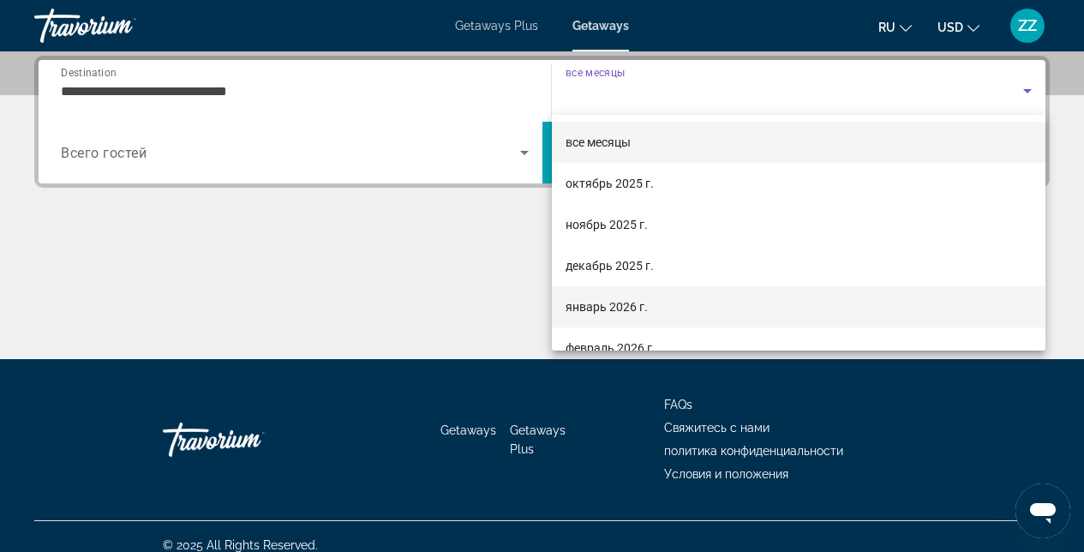
click at [592, 307] on span "январь 2026 г." at bounding box center [607, 307] width 82 height 21
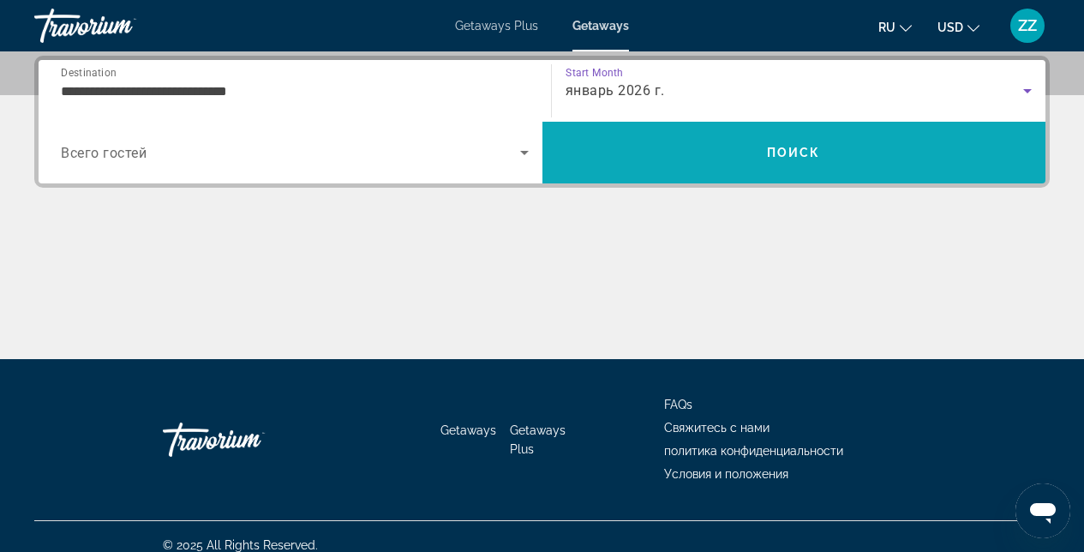
click at [652, 156] on span "Search" at bounding box center [795, 152] width 504 height 41
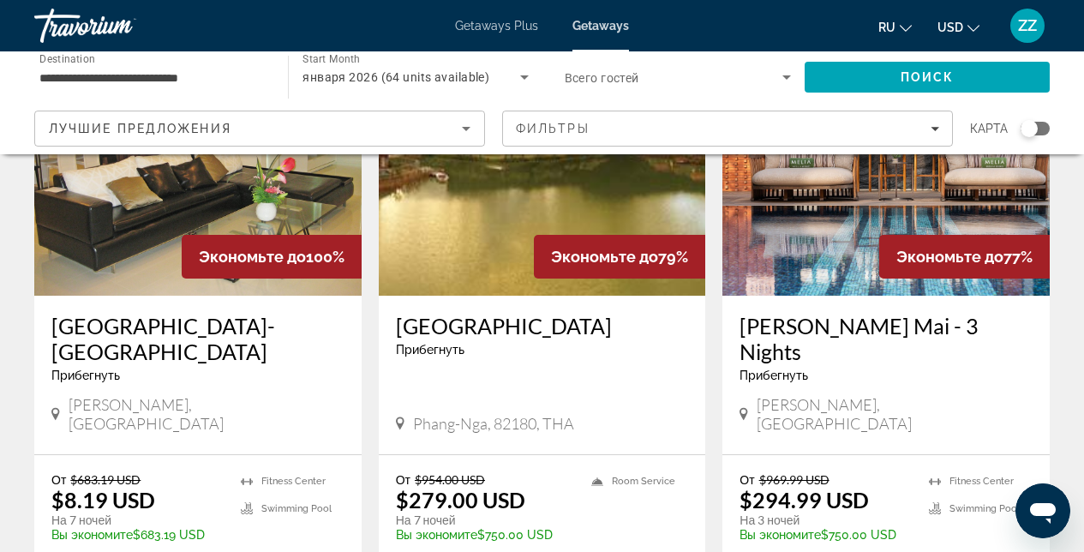
scroll to position [228, 0]
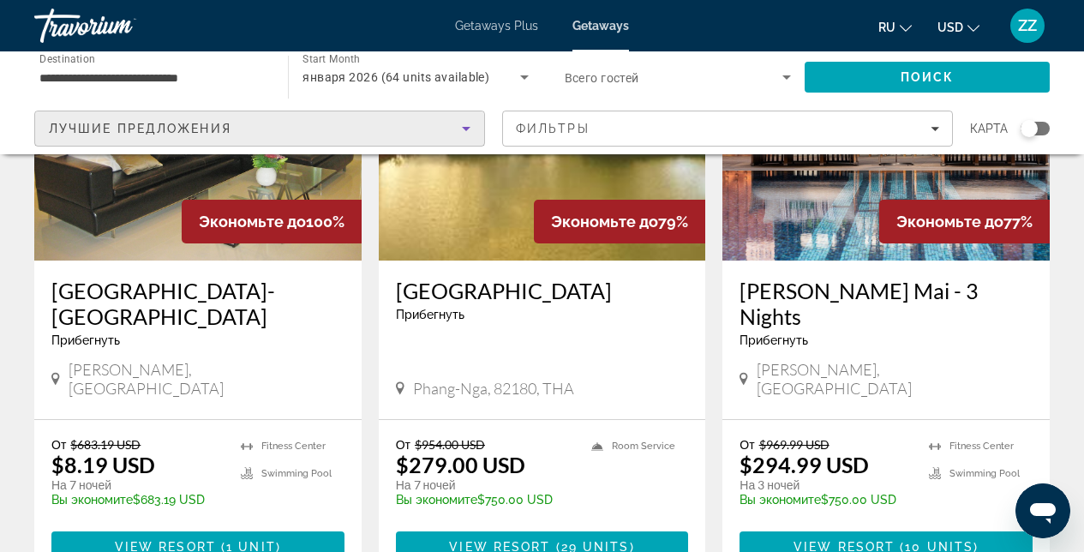
click at [467, 127] on icon "Sort by" at bounding box center [466, 129] width 9 height 4
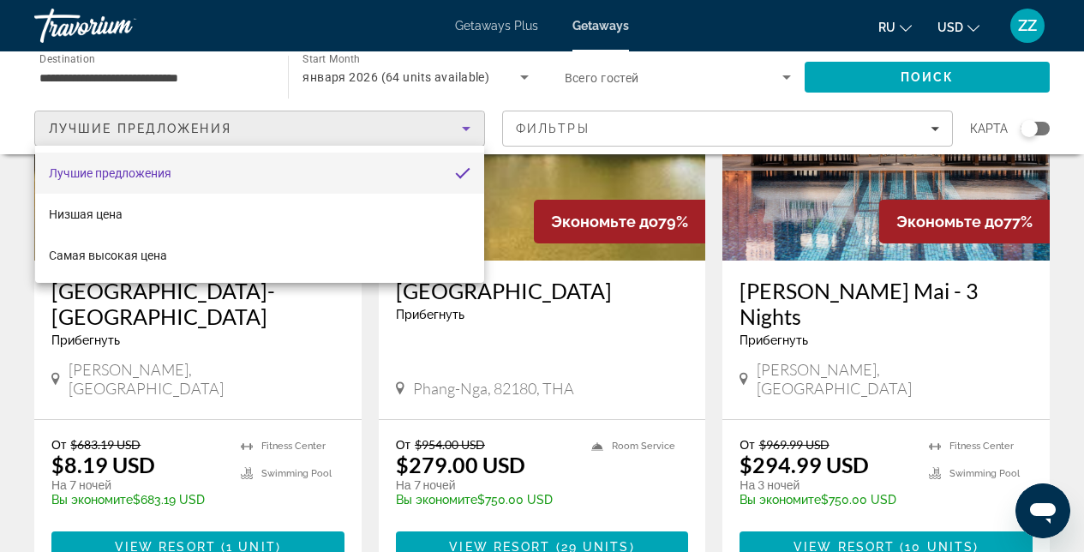
click at [933, 127] on div at bounding box center [542, 276] width 1084 height 552
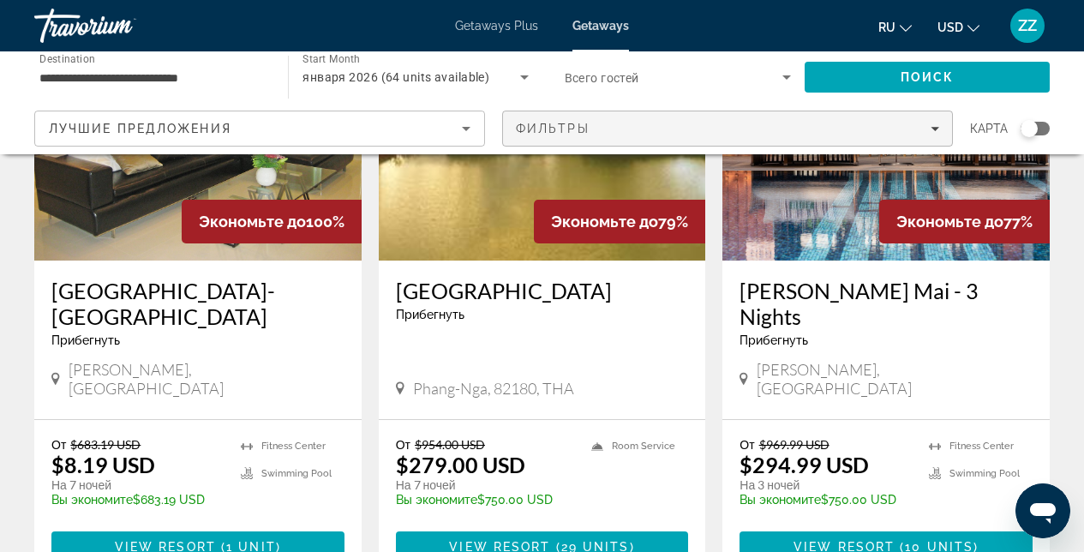
click at [933, 128] on icon "Filters" at bounding box center [935, 129] width 9 height 4
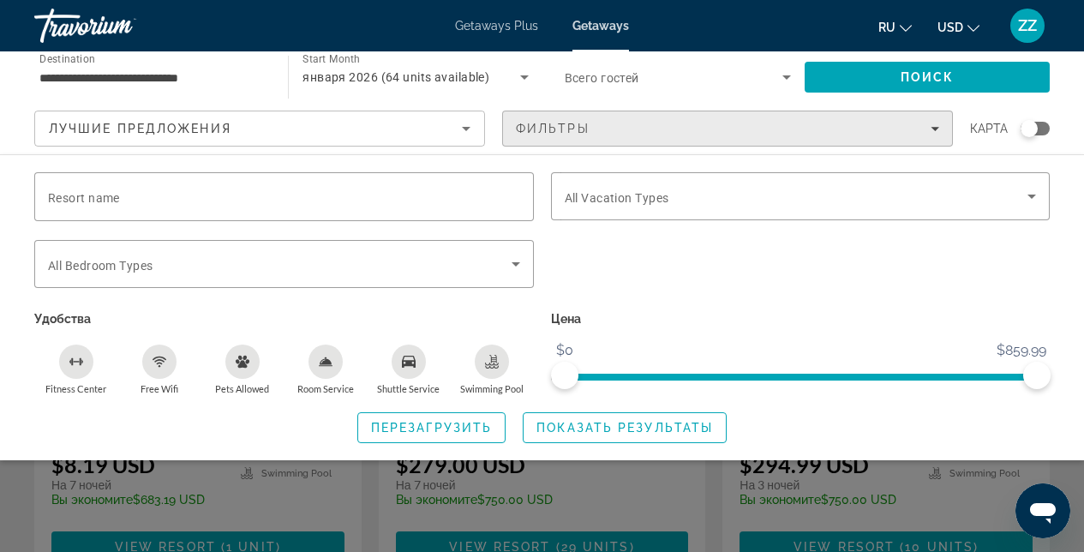
click at [933, 128] on icon "Filters" at bounding box center [935, 129] width 9 height 4
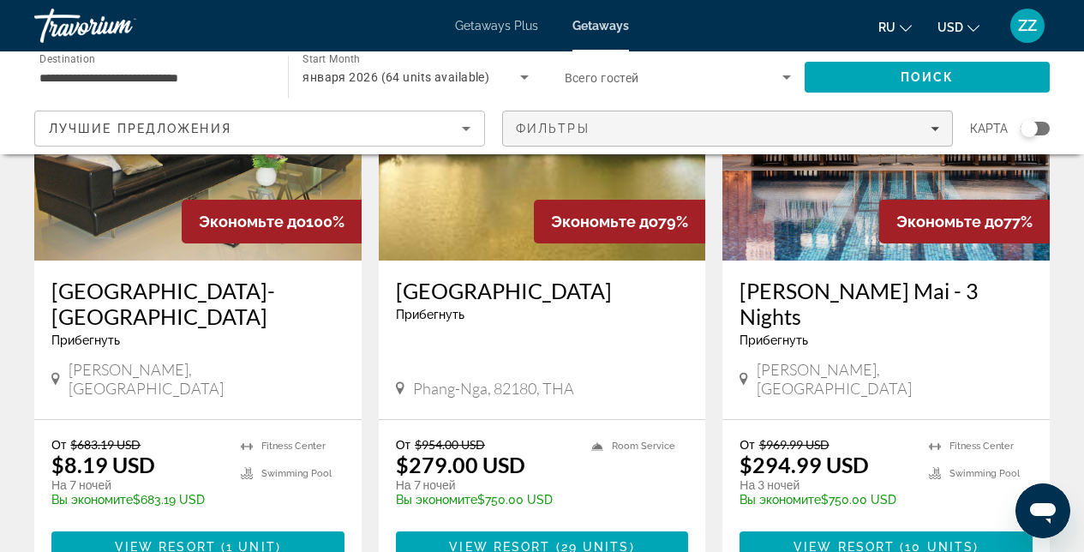
click at [933, 128] on icon "Filters" at bounding box center [935, 129] width 9 height 4
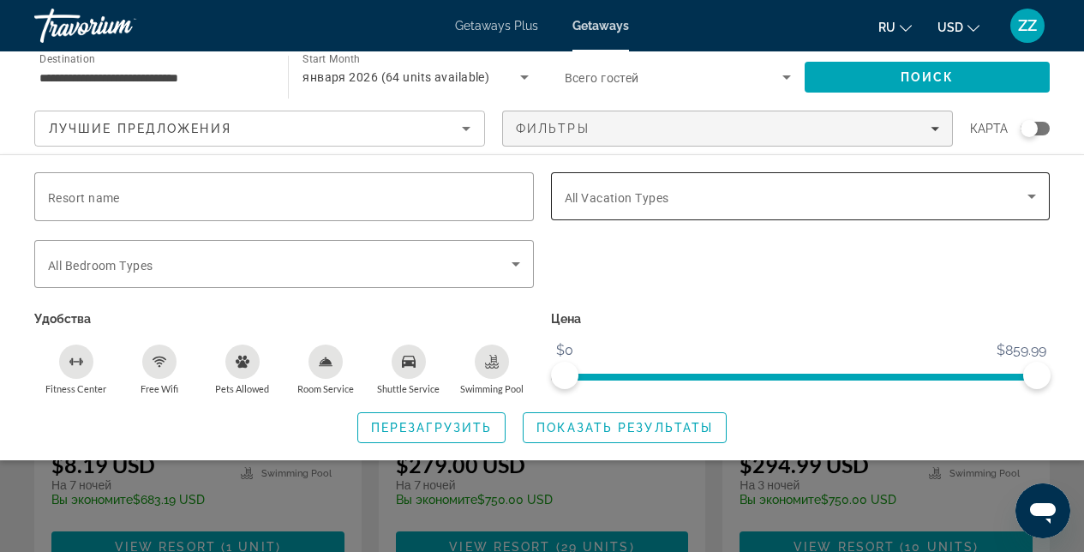
click at [1030, 201] on icon "Search widget" at bounding box center [1032, 196] width 21 height 21
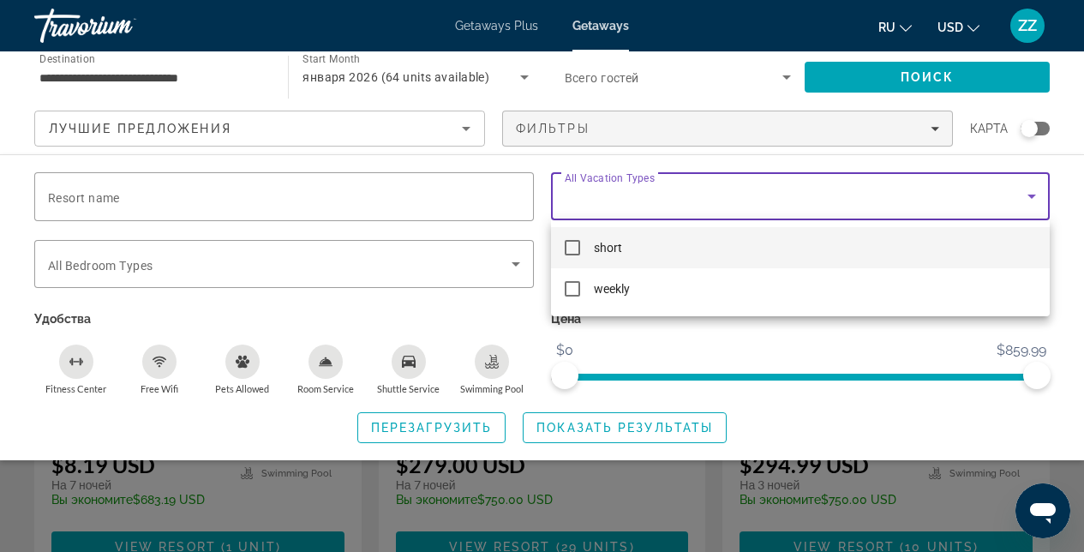
click at [801, 351] on div at bounding box center [542, 276] width 1084 height 552
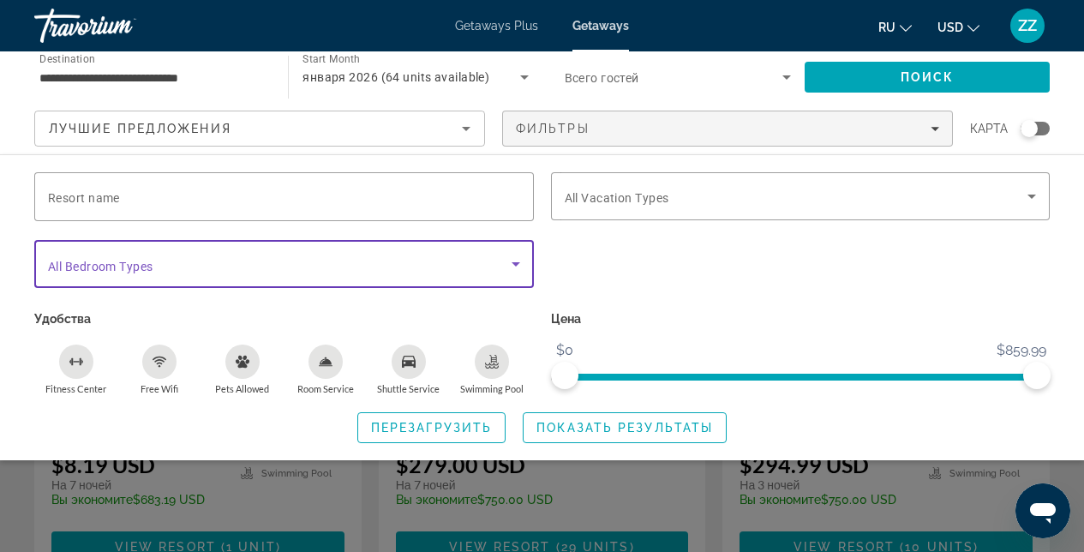
click at [513, 261] on icon "Search widget" at bounding box center [516, 264] width 21 height 21
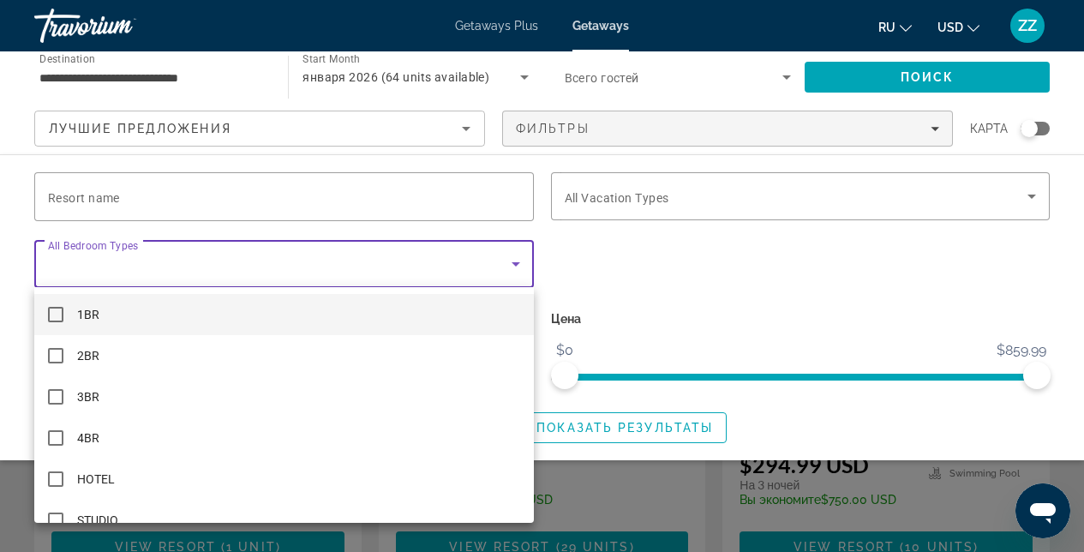
click at [638, 255] on div at bounding box center [542, 276] width 1084 height 552
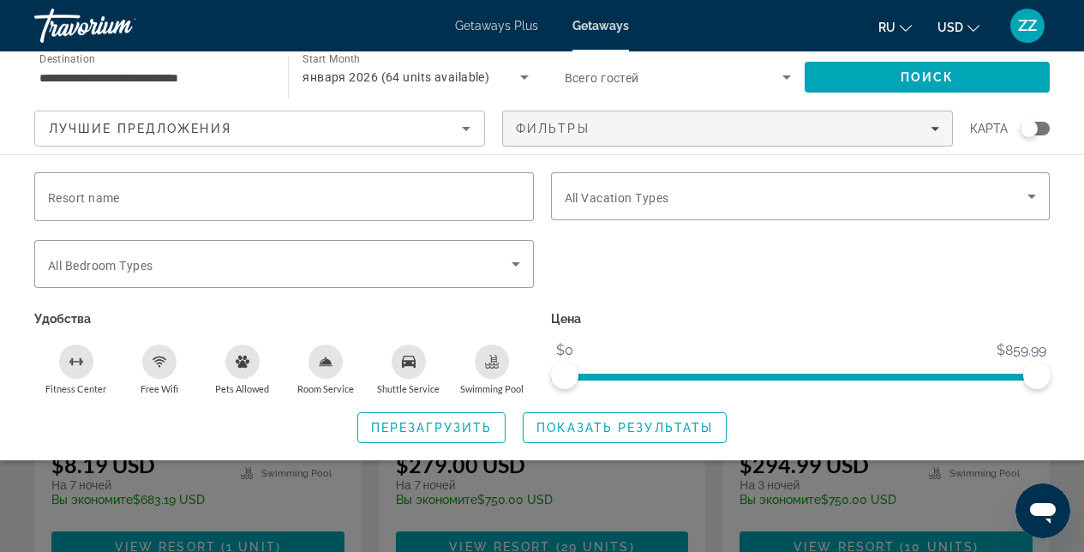
click at [19, 506] on div "Search widget" at bounding box center [542, 404] width 1084 height 295
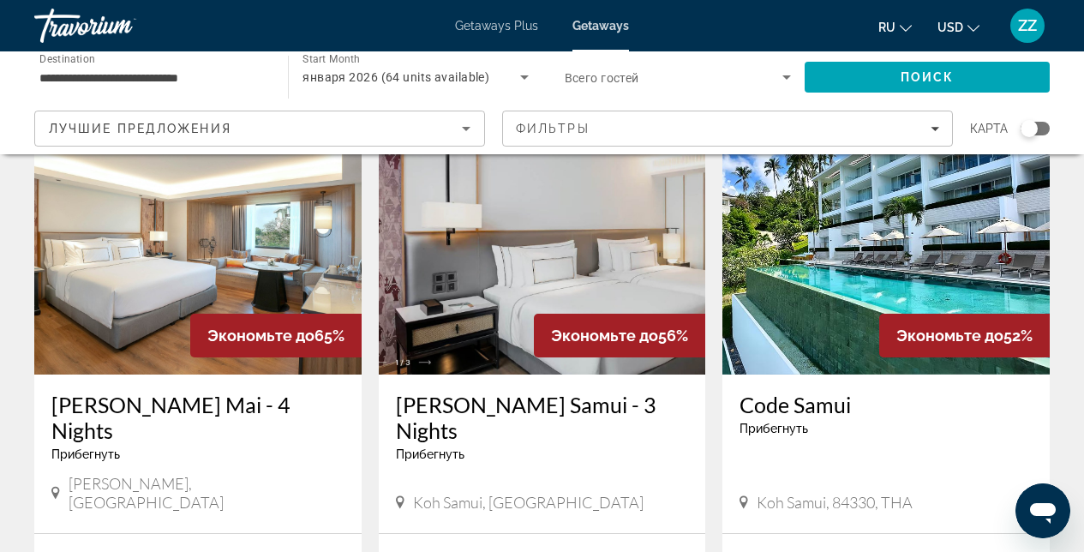
scroll to position [742, 0]
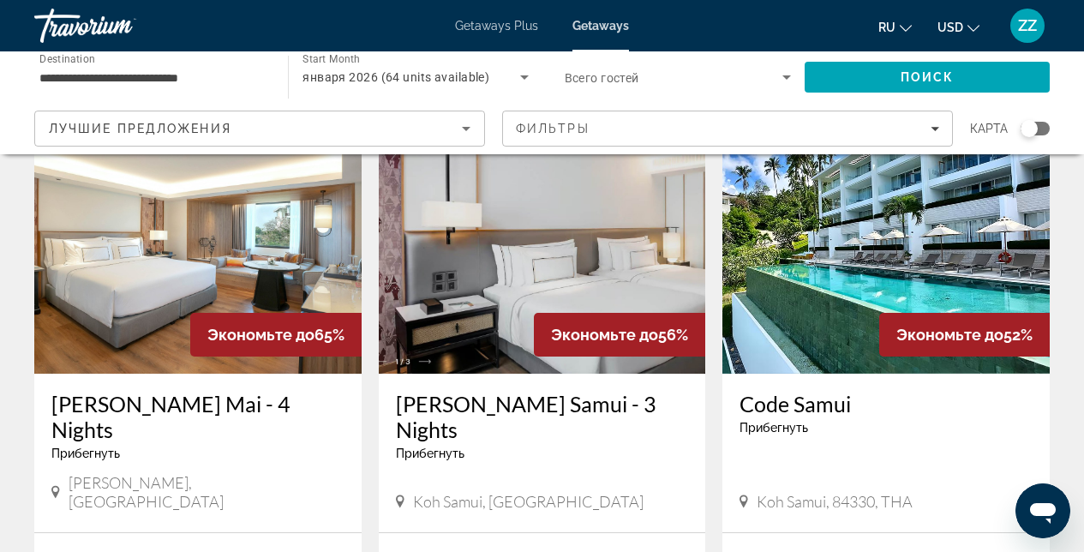
click at [875, 254] on img "Main content" at bounding box center [886, 236] width 327 height 274
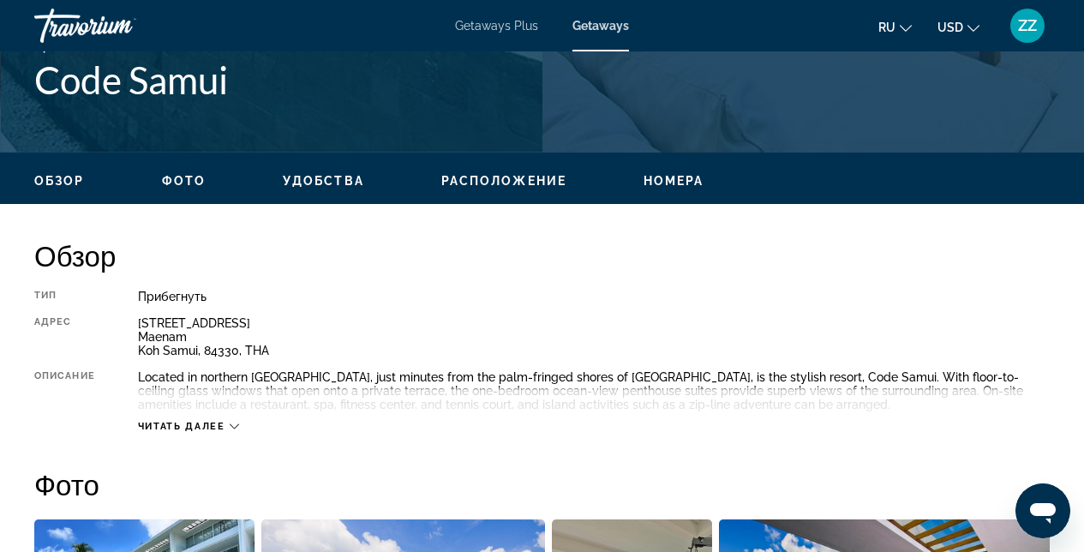
scroll to position [837, 0]
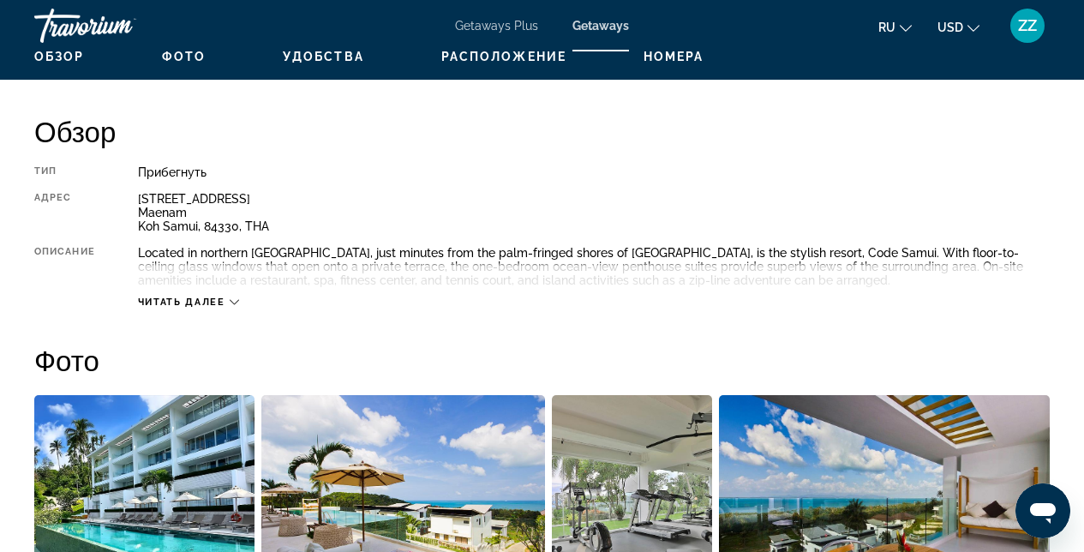
click at [243, 305] on div "Читать далее" at bounding box center [594, 284] width 912 height 47
click at [236, 301] on icon "Main content" at bounding box center [234, 301] width 9 height 9
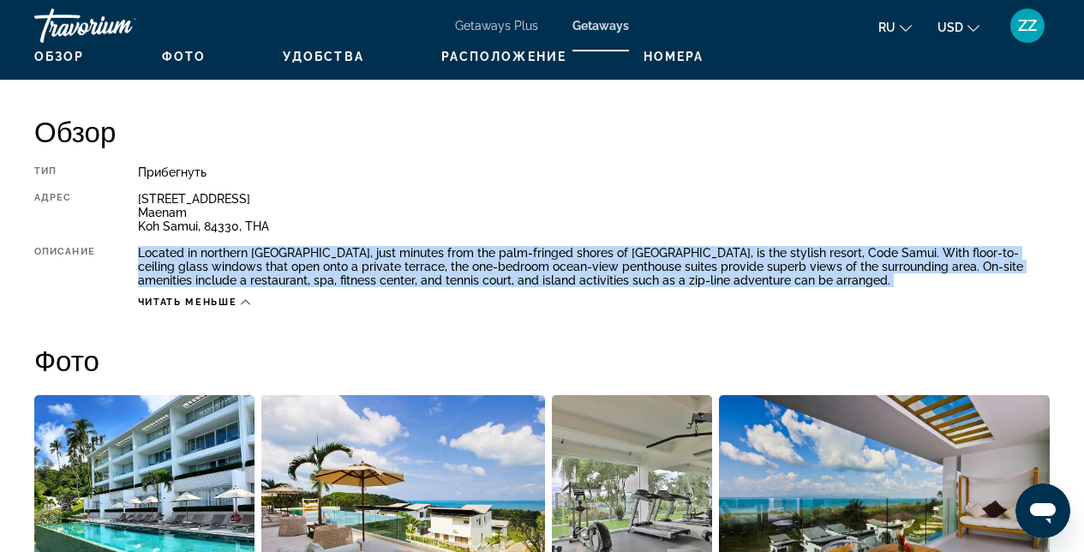
drag, startPoint x: 725, startPoint y: 270, endPoint x: 119, endPoint y: 243, distance: 606.7
click at [118, 246] on div "Тип Прибегнуть Все включено Нет «все включено» Адрес [STREET_ADDRESS], THA Опис…" at bounding box center [542, 236] width 1016 height 143
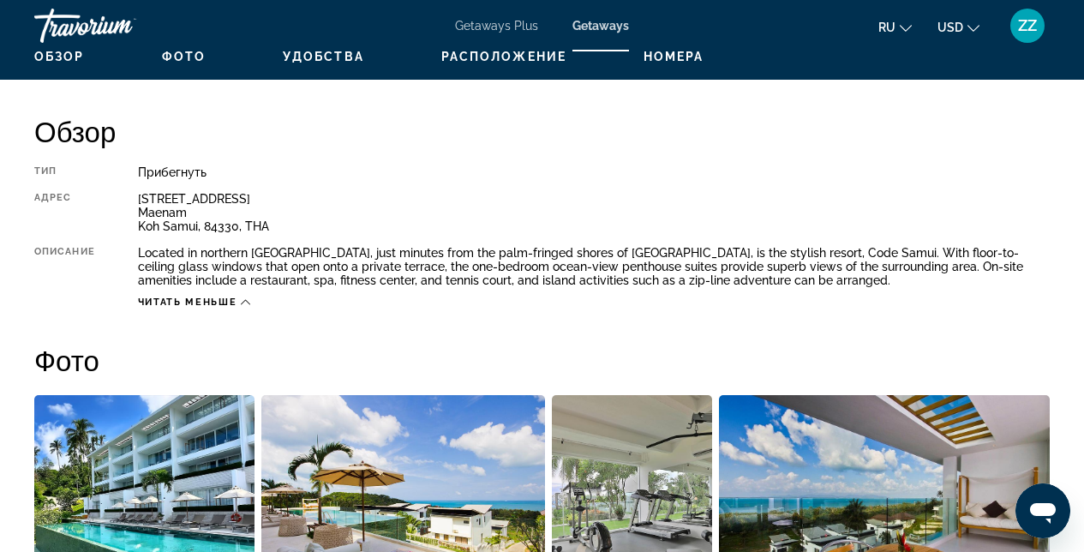
click at [803, 183] on div "Тип Прибегнуть Все включено Нет «все включено» Адрес [STREET_ADDRESS], THA Опис…" at bounding box center [542, 236] width 1016 height 143
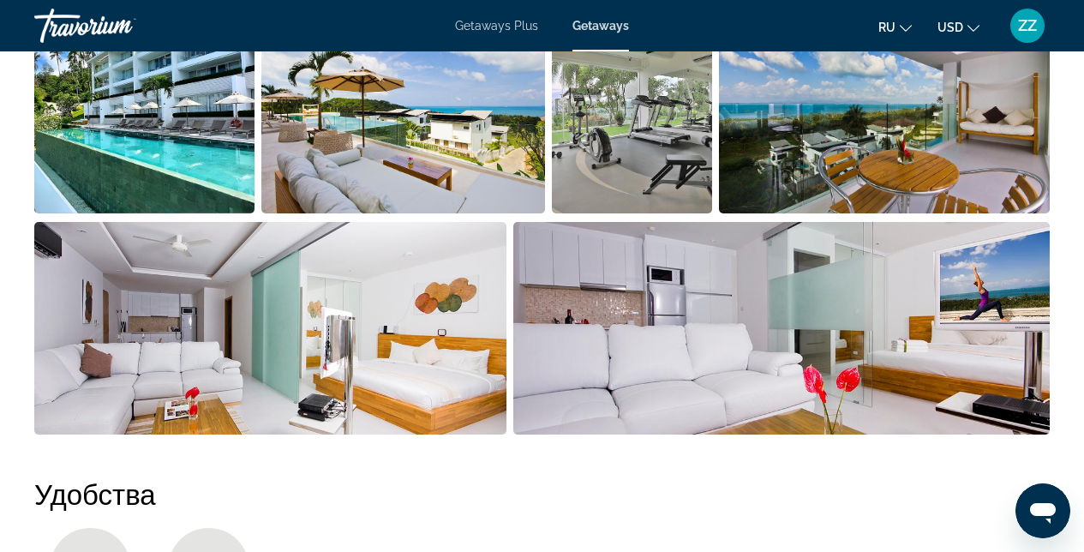
scroll to position [1157, 0]
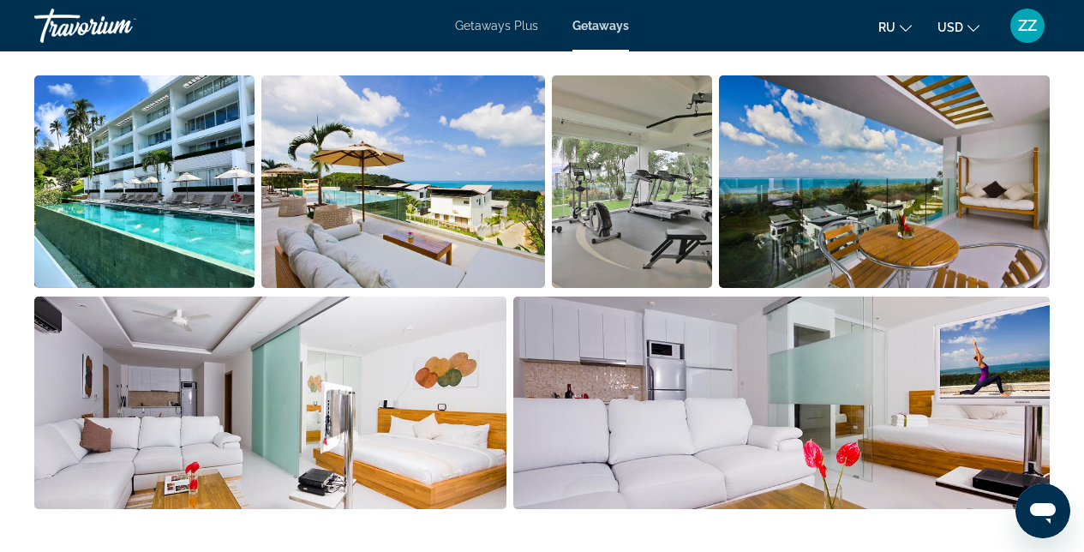
click at [281, 205] on img "Open full-screen image slider" at bounding box center [403, 181] width 285 height 213
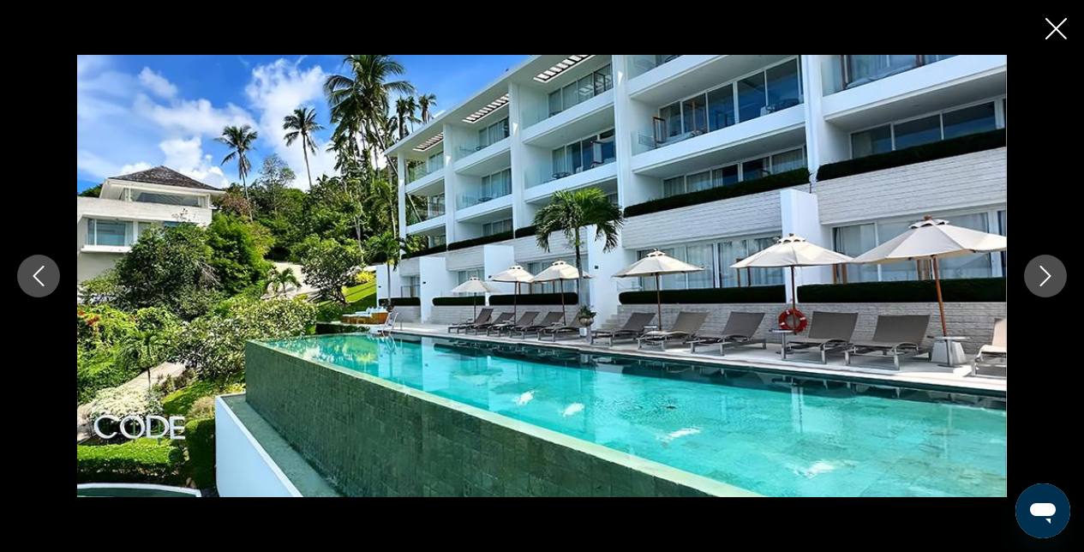
click at [1034, 273] on button "Next image" at bounding box center [1045, 276] width 43 height 43
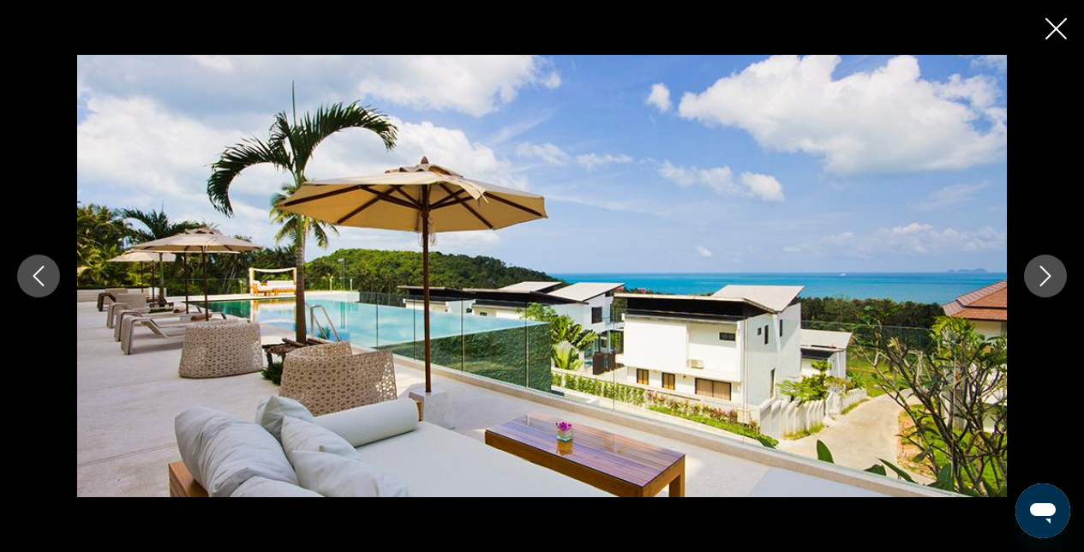
click at [1034, 273] on button "Next image" at bounding box center [1045, 276] width 43 height 43
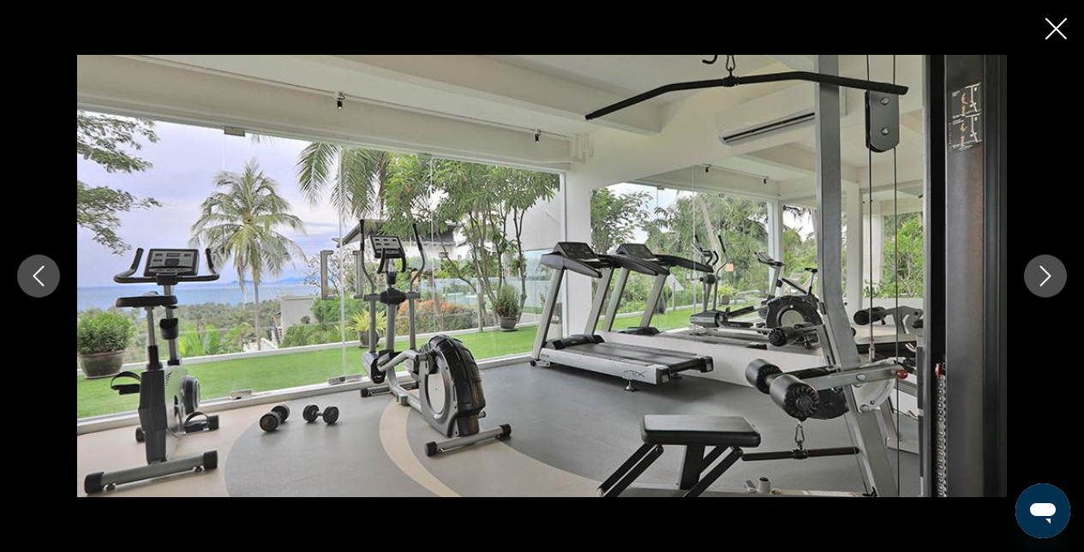
click at [1034, 273] on button "Next image" at bounding box center [1045, 276] width 43 height 43
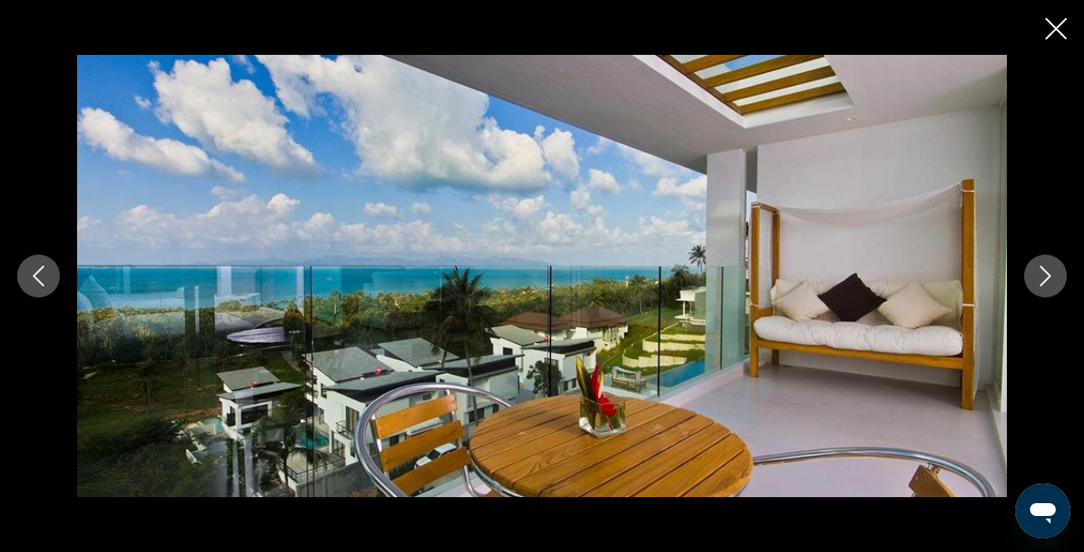
click at [1034, 273] on button "Next image" at bounding box center [1045, 276] width 43 height 43
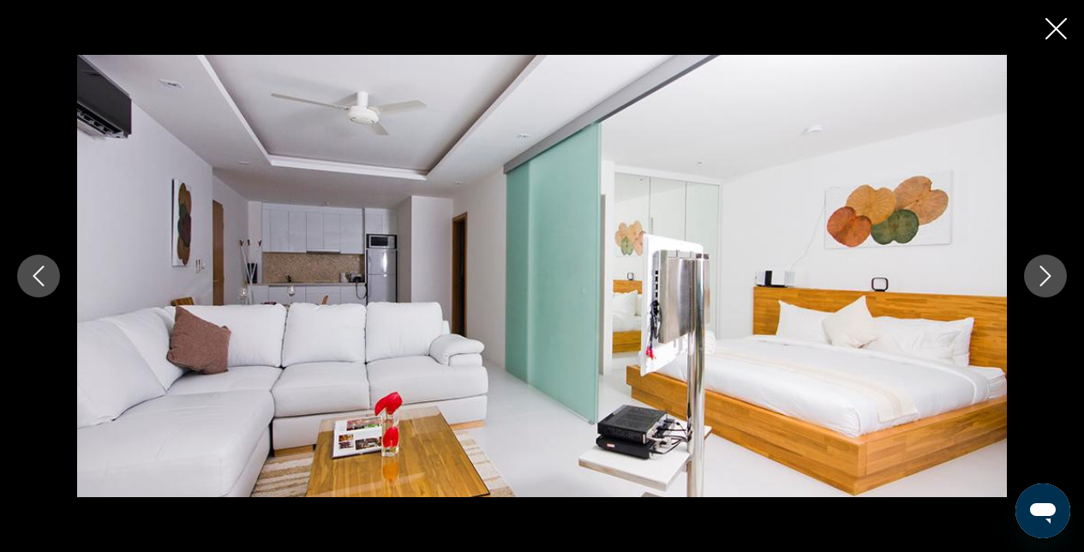
click at [1034, 273] on button "Next image" at bounding box center [1045, 276] width 43 height 43
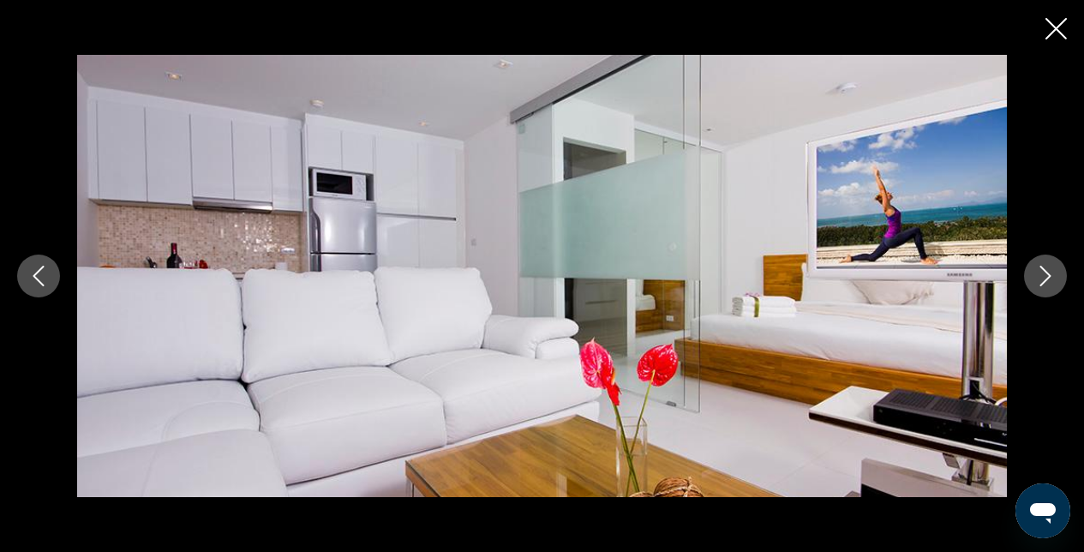
click at [1034, 273] on button "Next image" at bounding box center [1045, 276] width 43 height 43
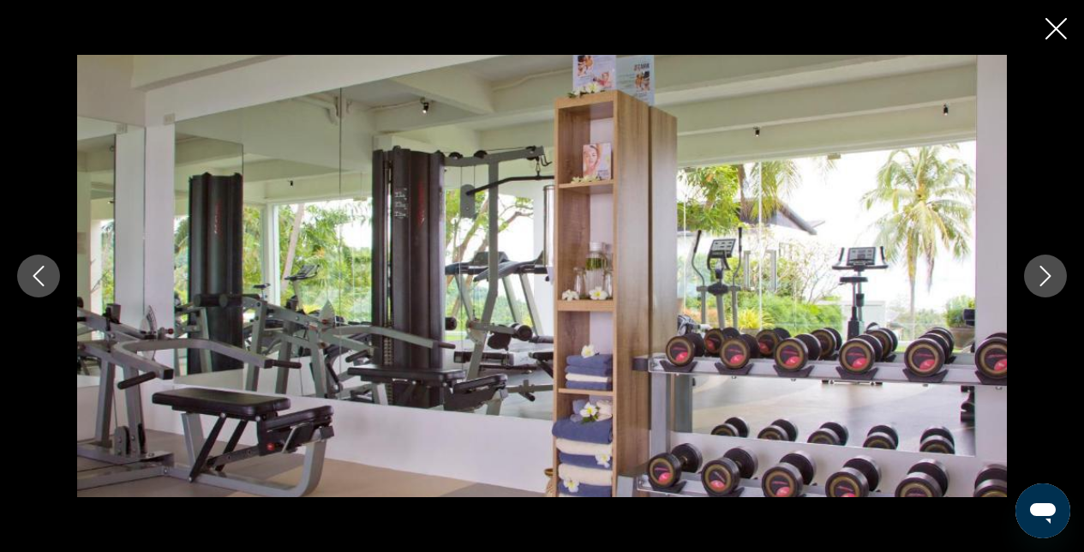
click at [1034, 273] on button "Next image" at bounding box center [1045, 276] width 43 height 43
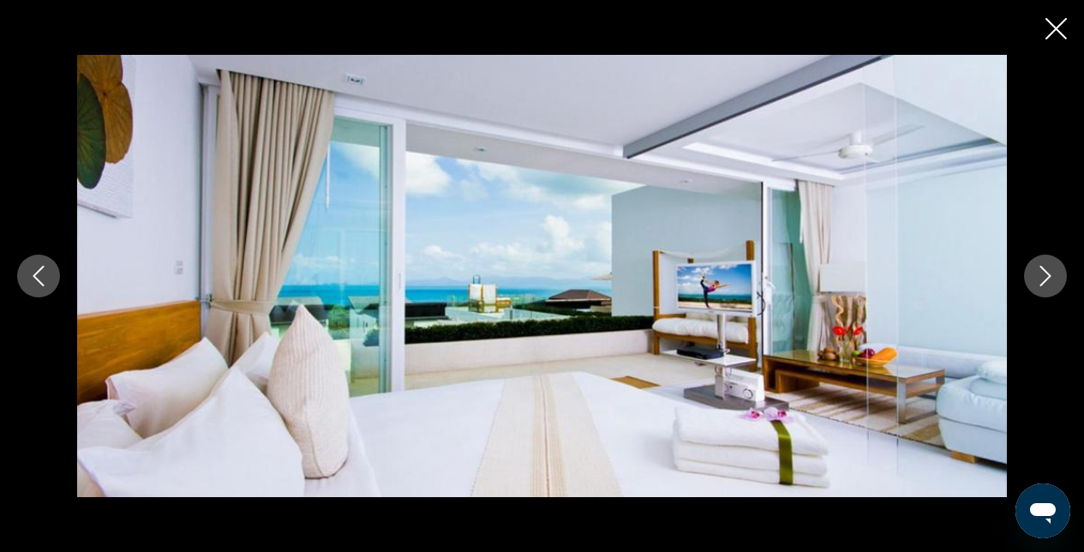
click at [1034, 273] on button "Next image" at bounding box center [1045, 276] width 43 height 43
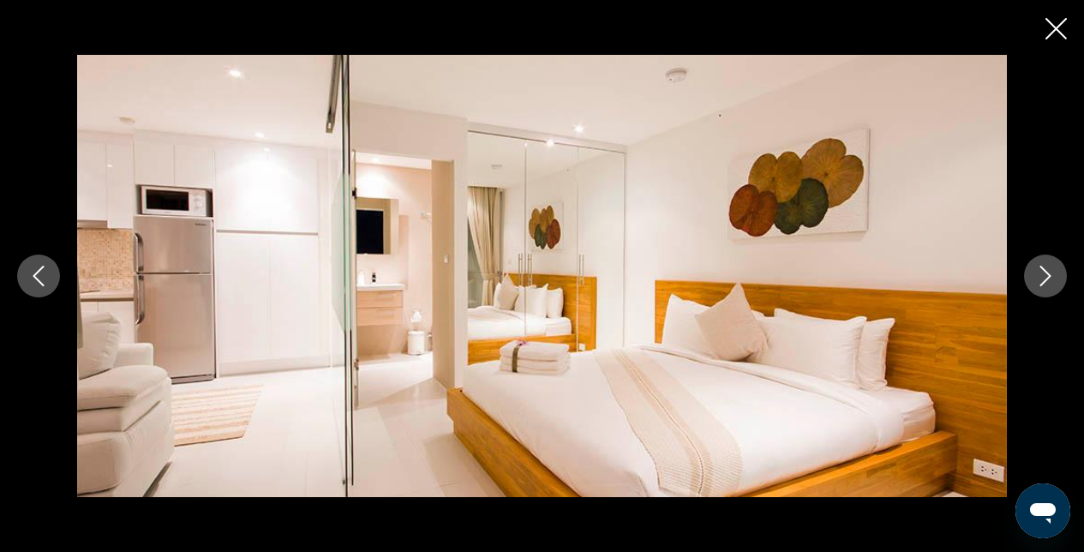
click at [1034, 273] on button "Next image" at bounding box center [1045, 276] width 43 height 43
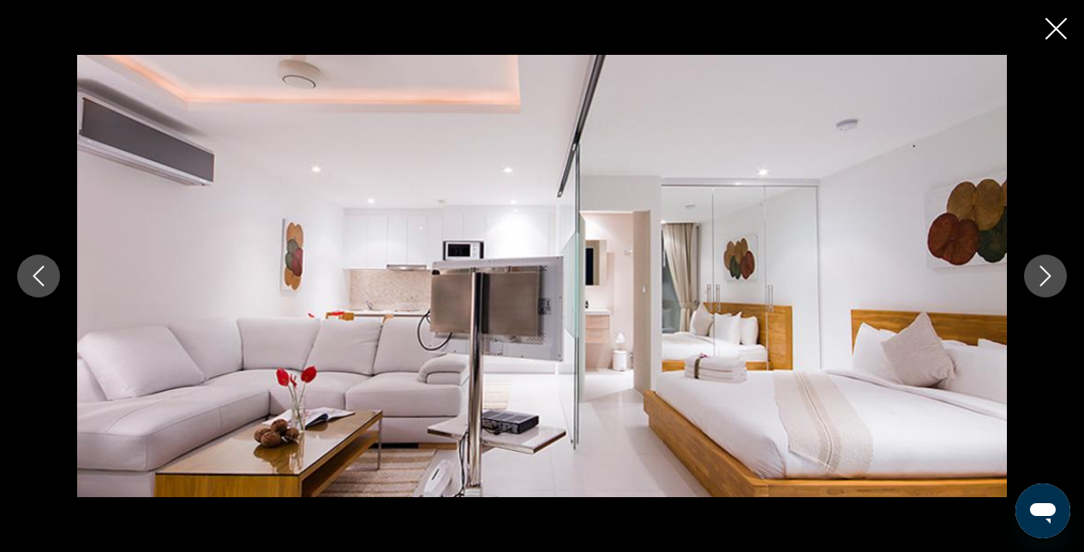
click at [1045, 277] on icon "Next image" at bounding box center [1046, 276] width 21 height 21
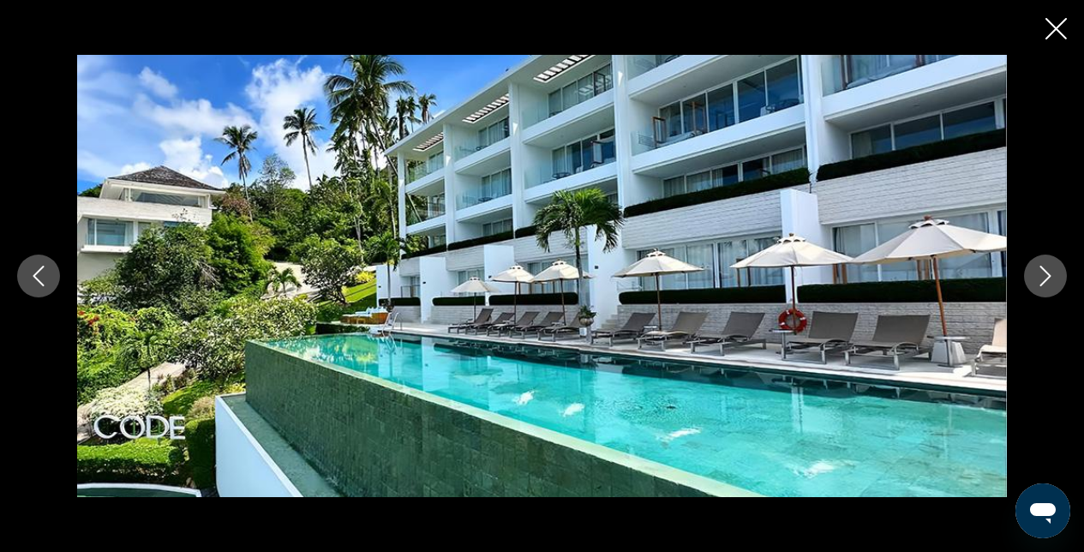
click at [1059, 39] on icon "Close slideshow" at bounding box center [1056, 28] width 21 height 21
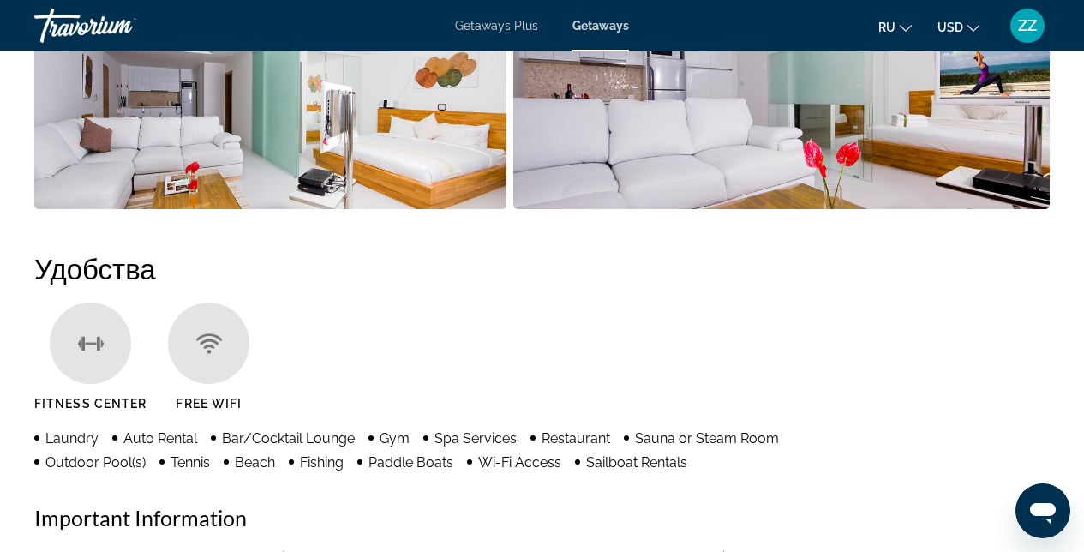
scroll to position [1371, 0]
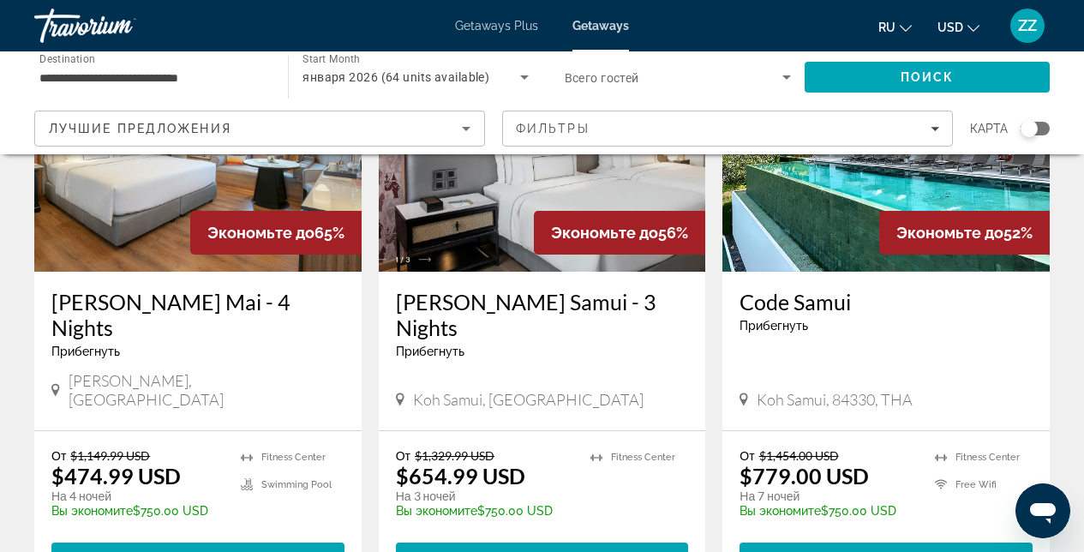
scroll to position [886, 0]
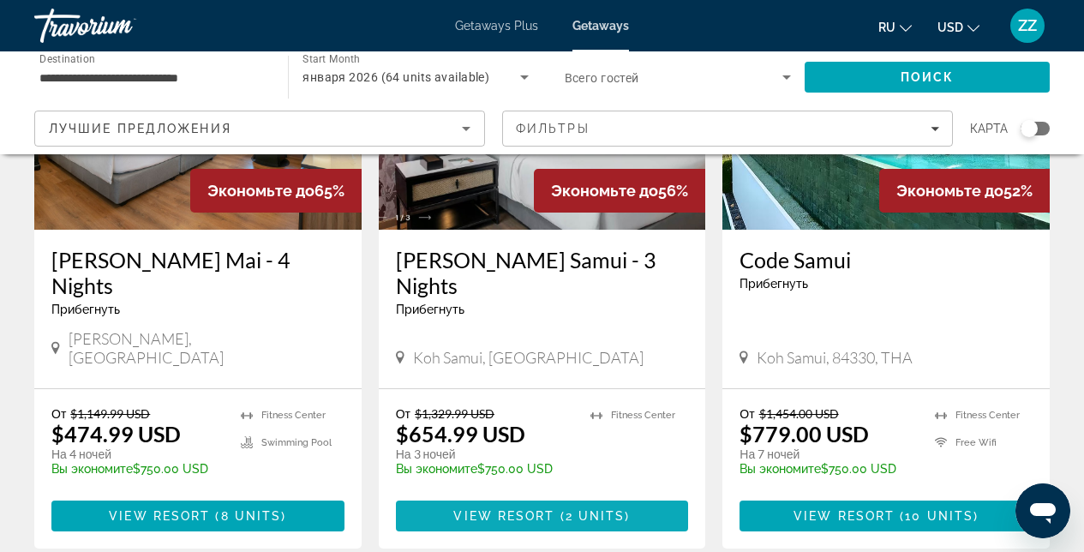
click at [509, 509] on span "View Resort" at bounding box center [503, 516] width 101 height 14
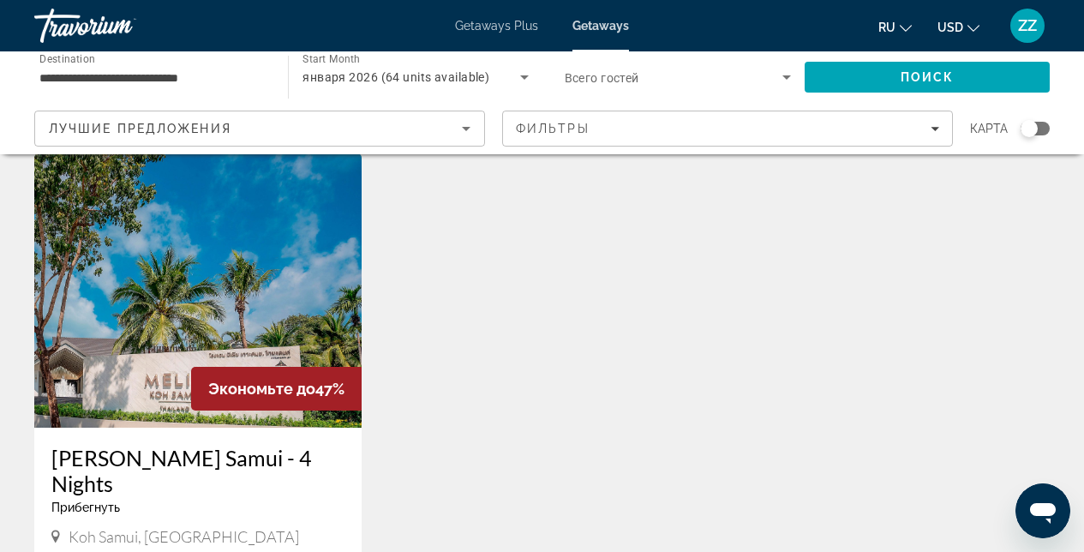
scroll to position [1323, 0]
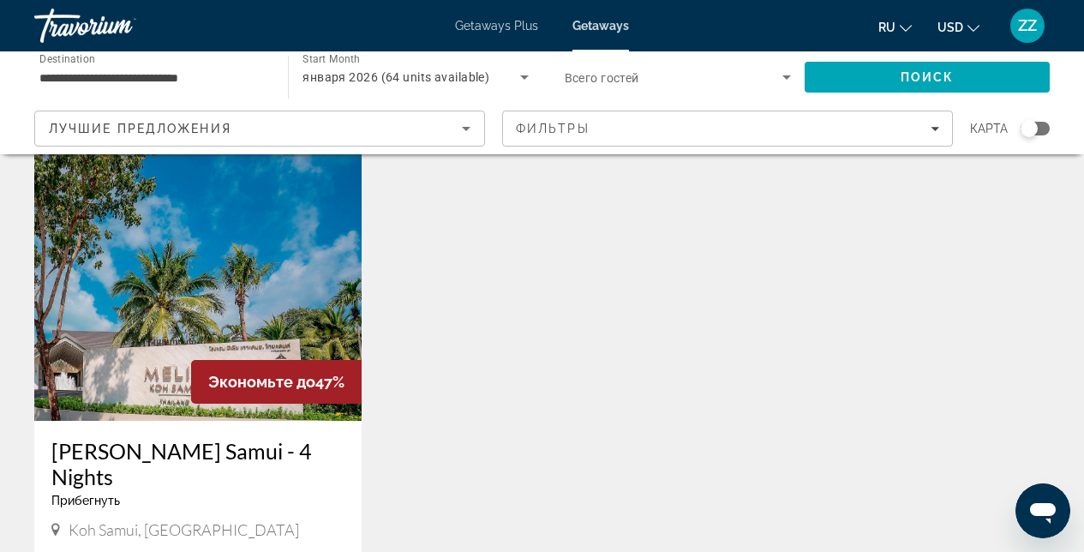
click at [111, 232] on img "Main content" at bounding box center [197, 284] width 327 height 274
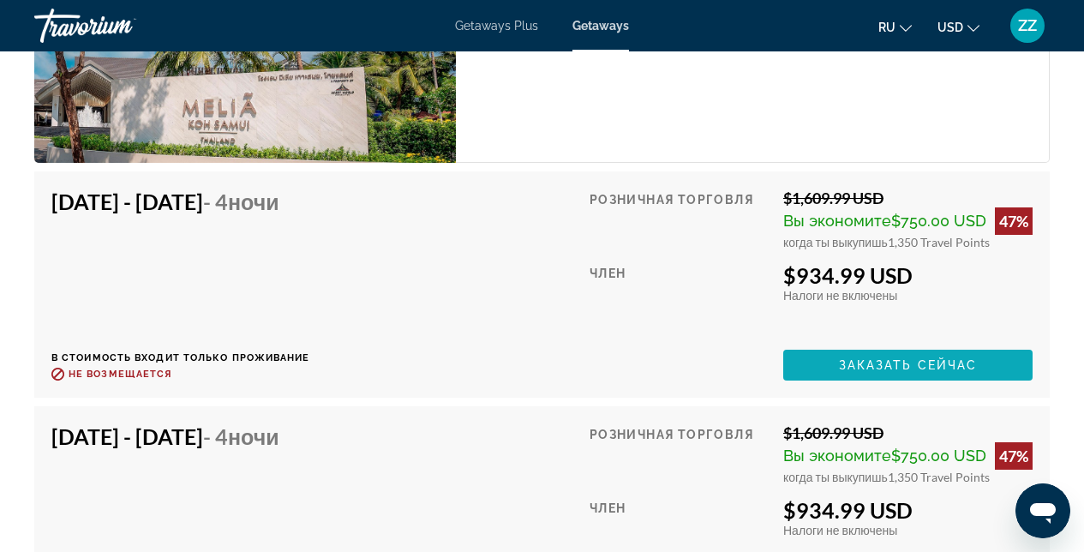
scroll to position [3406, 0]
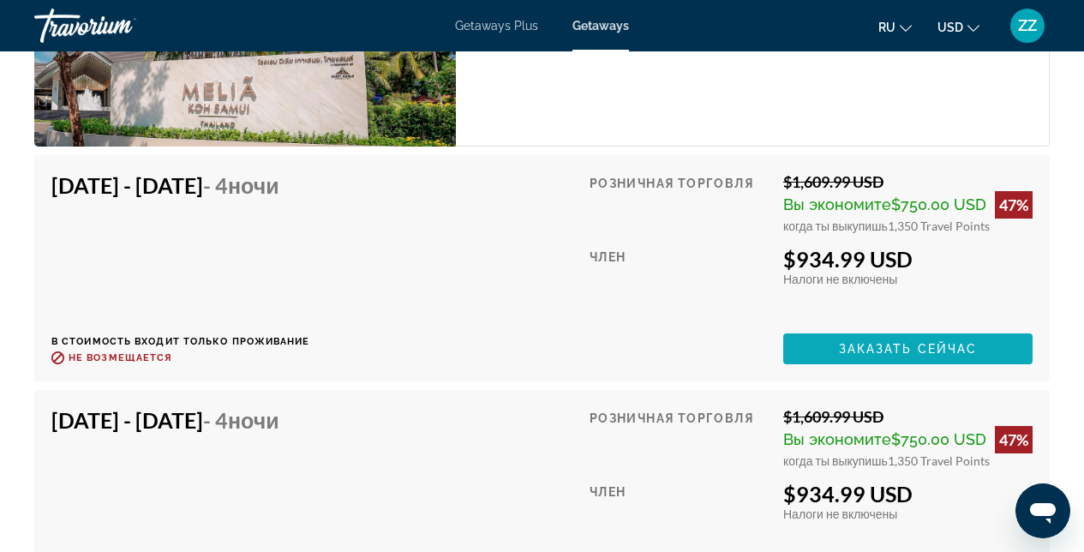
click at [894, 342] on span "Заказать сейчас" at bounding box center [908, 349] width 139 height 14
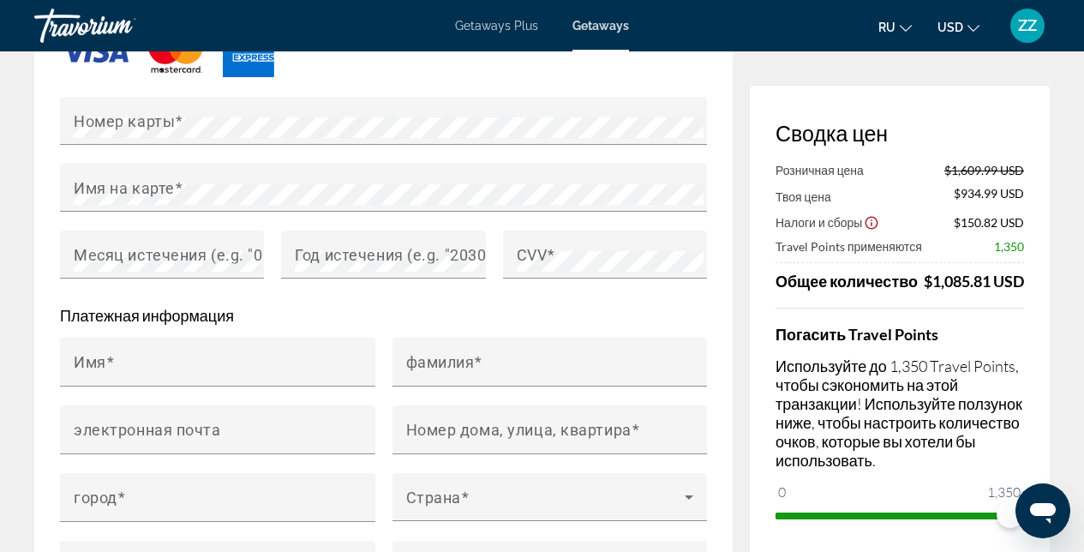
scroll to position [1576, 0]
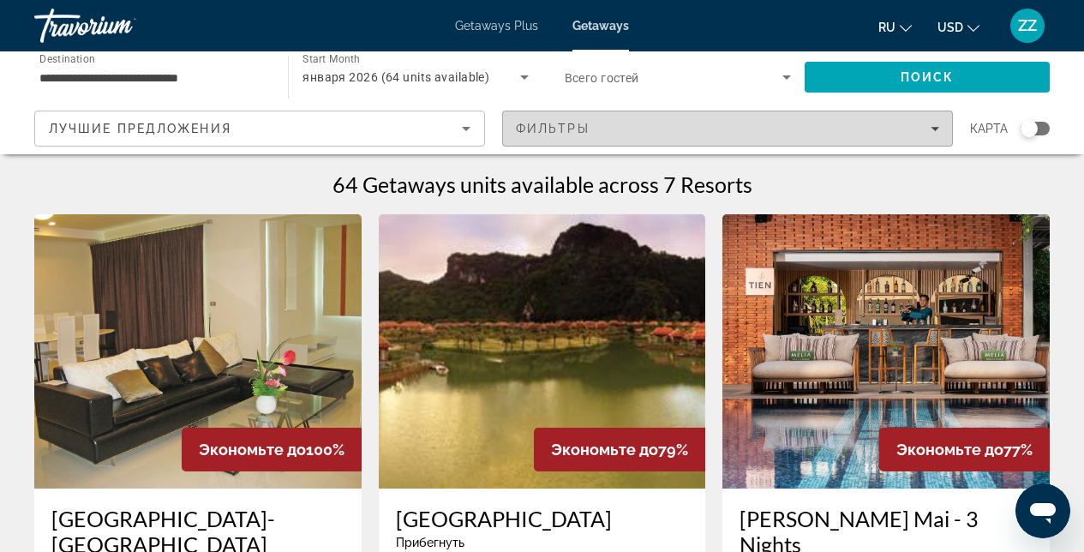
click at [931, 126] on icon "Filters" at bounding box center [935, 128] width 9 height 9
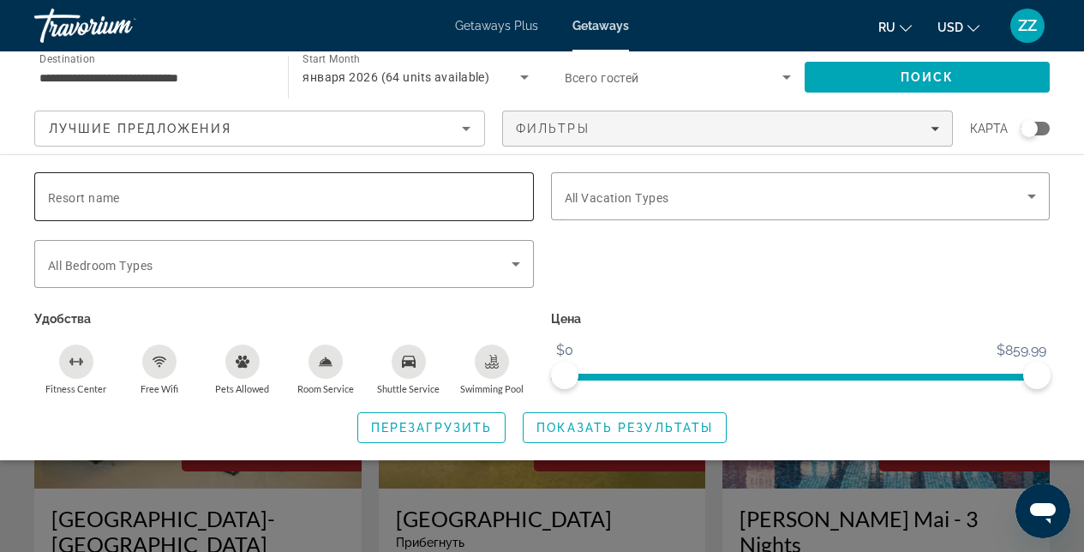
click at [481, 201] on input "Resort name" at bounding box center [284, 197] width 472 height 21
click at [617, 257] on div "Search widget" at bounding box center [801, 273] width 517 height 67
click at [674, 191] on span "Search widget" at bounding box center [797, 196] width 464 height 21
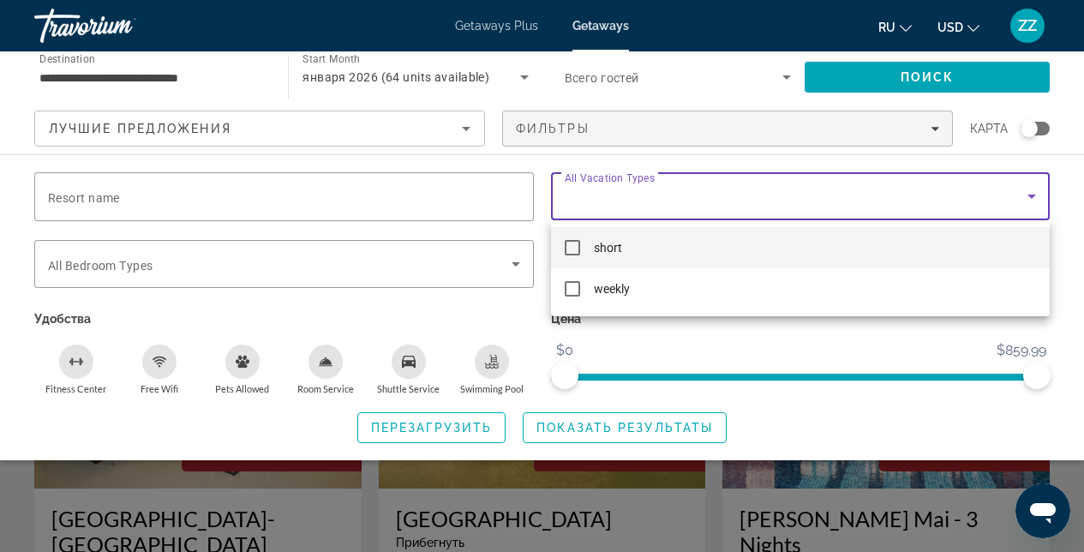
click at [767, 345] on div at bounding box center [542, 276] width 1084 height 552
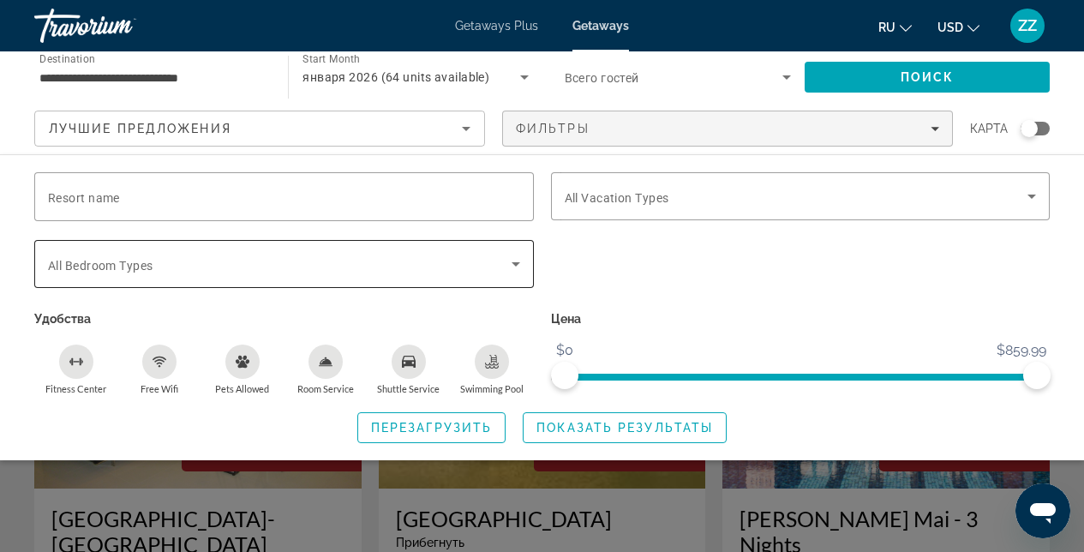
click at [509, 268] on icon "Search widget" at bounding box center [516, 264] width 21 height 21
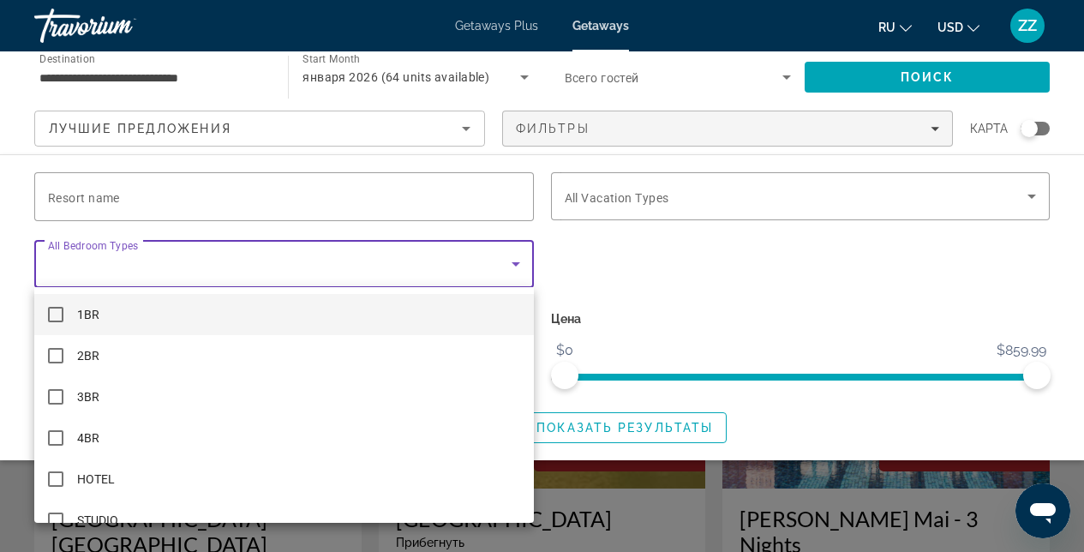
click at [712, 270] on div at bounding box center [542, 276] width 1084 height 552
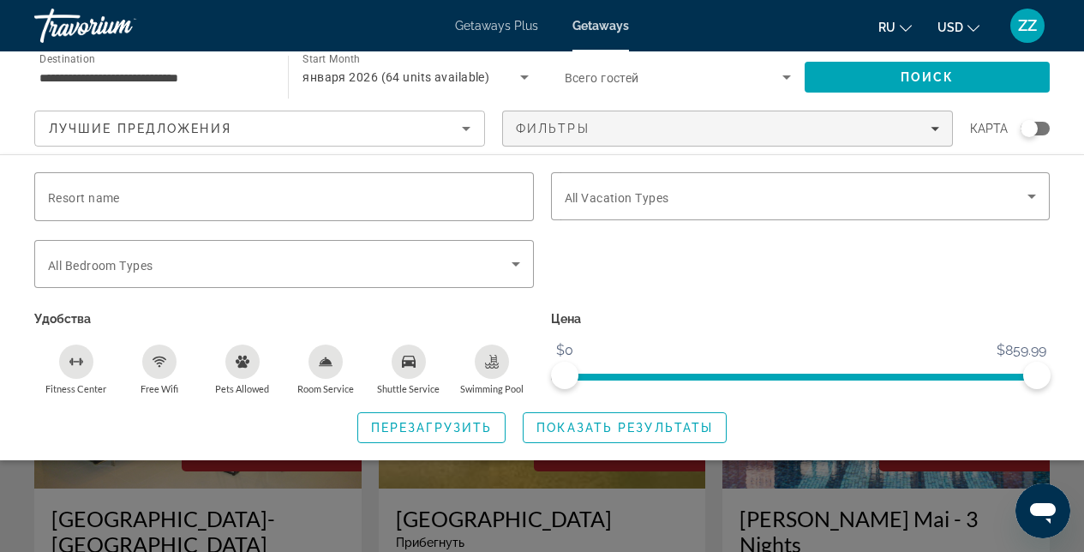
click at [789, 79] on icon "Search widget" at bounding box center [787, 77] width 21 height 21
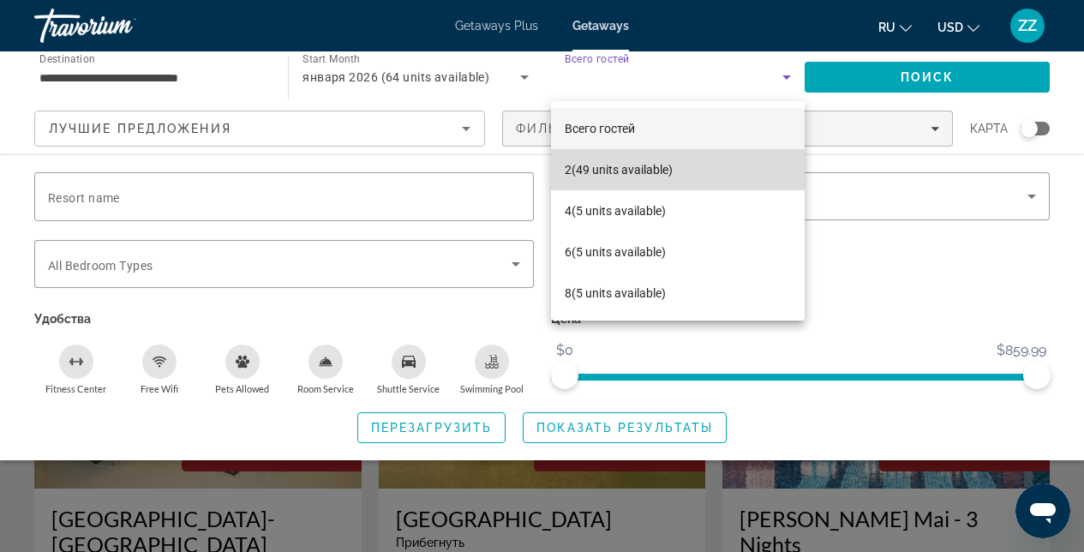
drag, startPoint x: 683, startPoint y: 171, endPoint x: 593, endPoint y: 171, distance: 90.0
click at [593, 171] on mat-option "2 (49 units available)" at bounding box center [678, 169] width 254 height 41
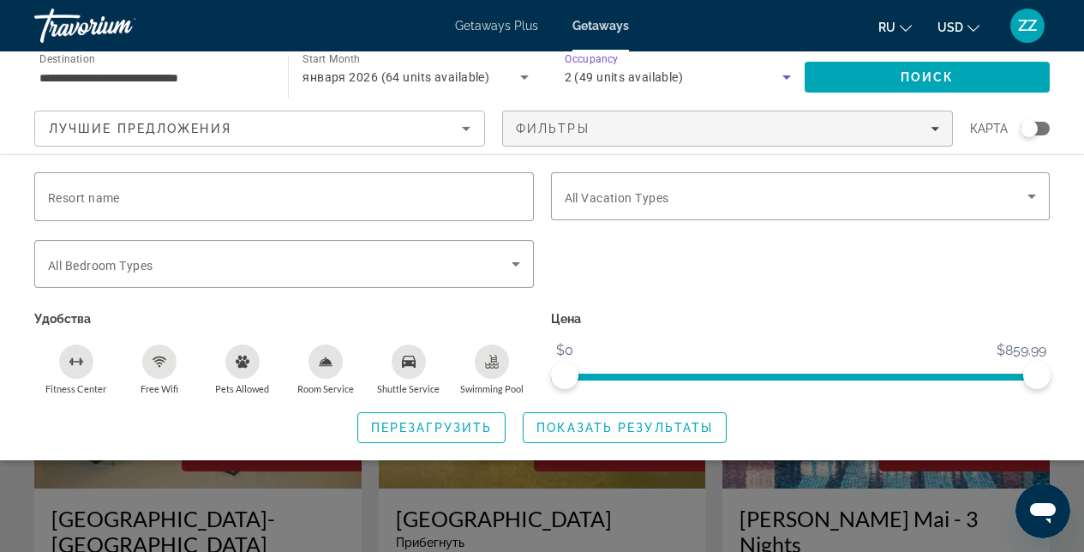
click at [791, 77] on icon "Search widget" at bounding box center [787, 77] width 21 height 21
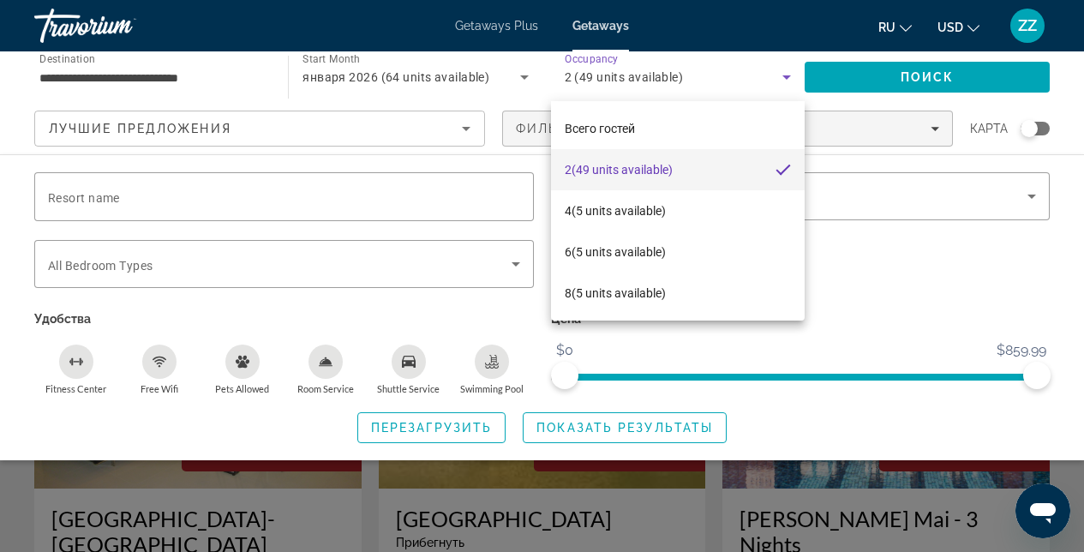
click at [837, 307] on div at bounding box center [542, 276] width 1084 height 552
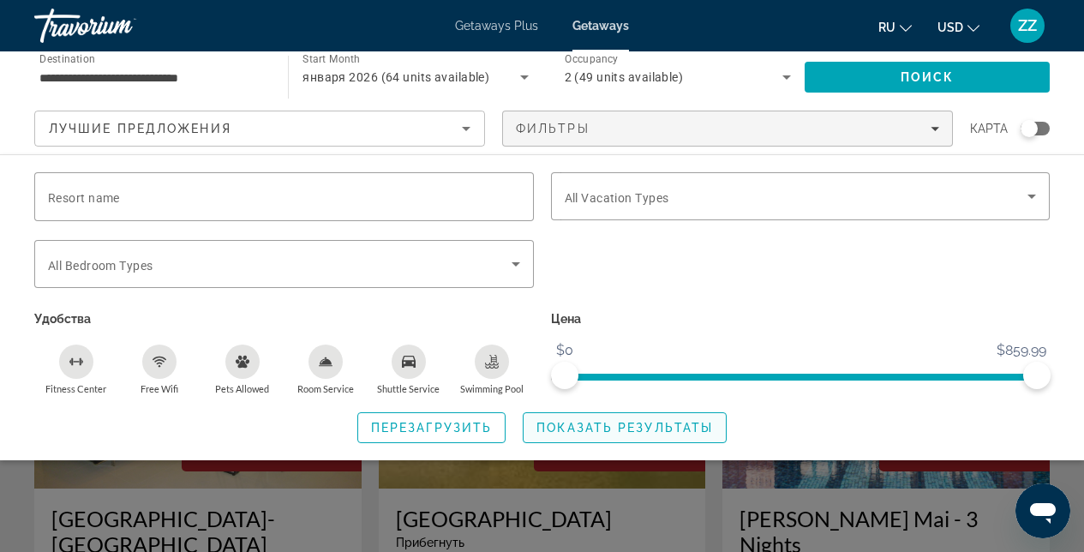
click at [608, 415] on span "Search widget" at bounding box center [625, 427] width 202 height 41
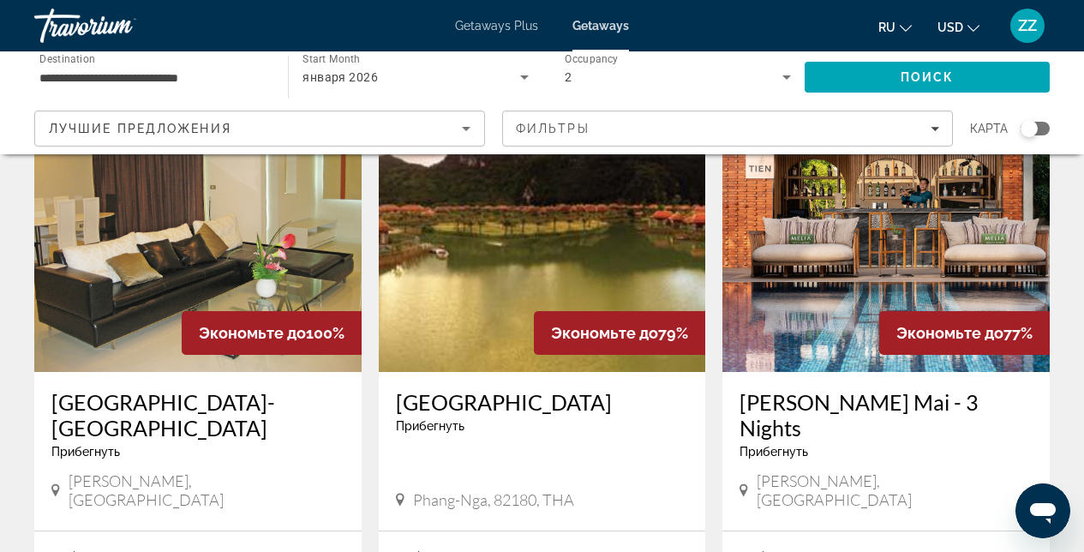
scroll to position [55, 0]
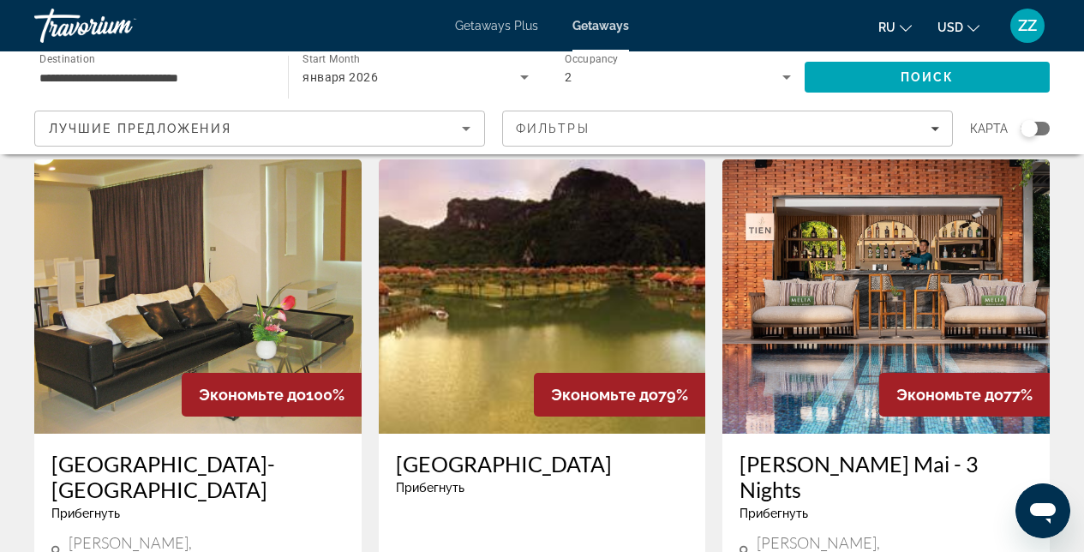
click at [248, 313] on img "Main content" at bounding box center [197, 296] width 327 height 274
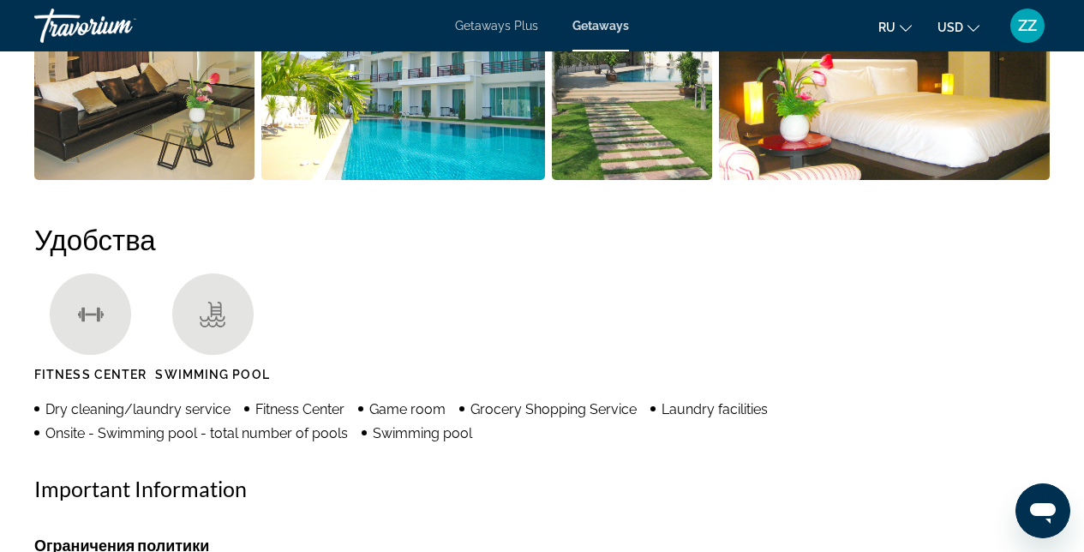
scroll to position [1282, 0]
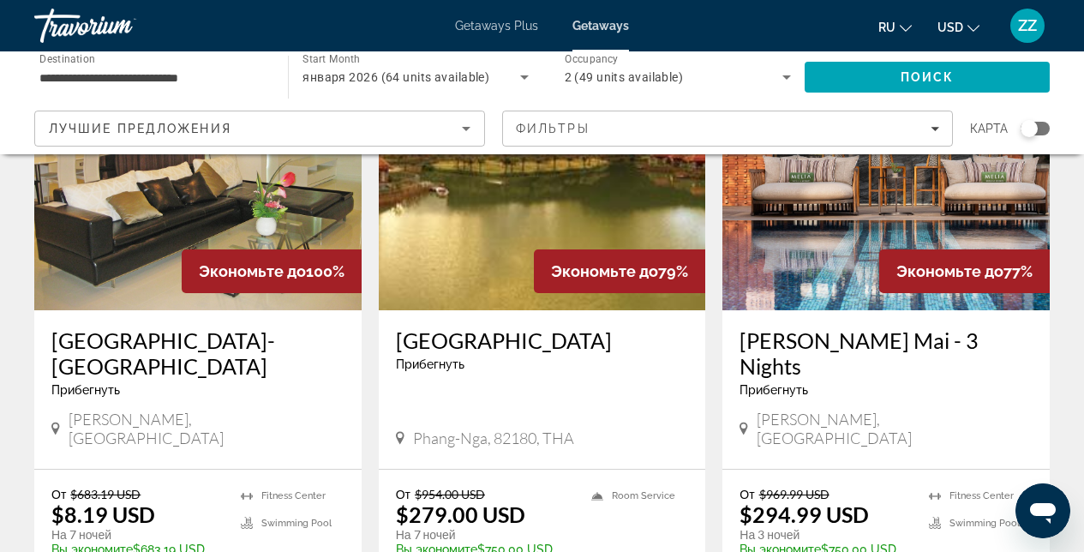
scroll to position [107, 0]
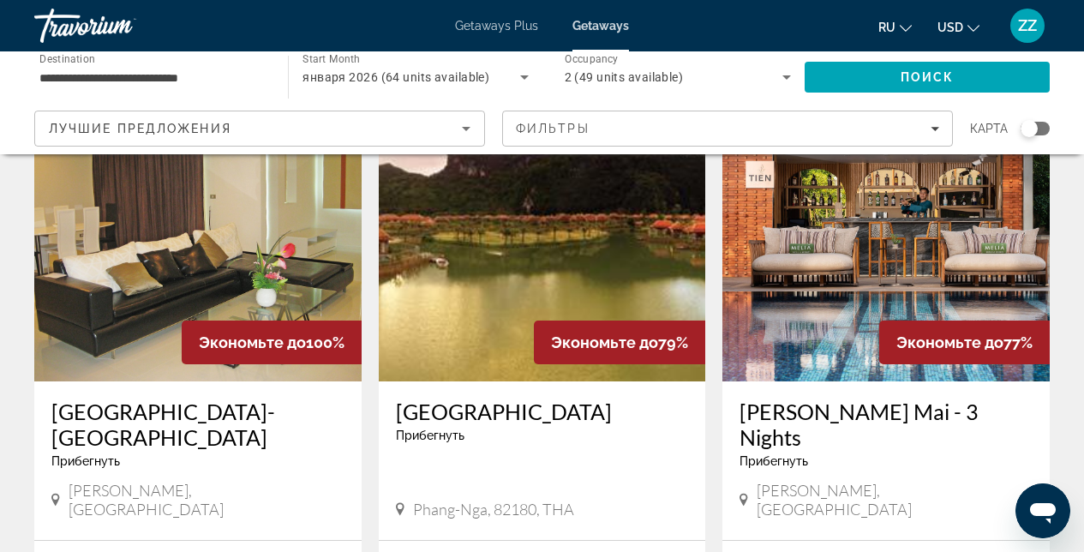
click at [928, 311] on img "Main content" at bounding box center [886, 244] width 327 height 274
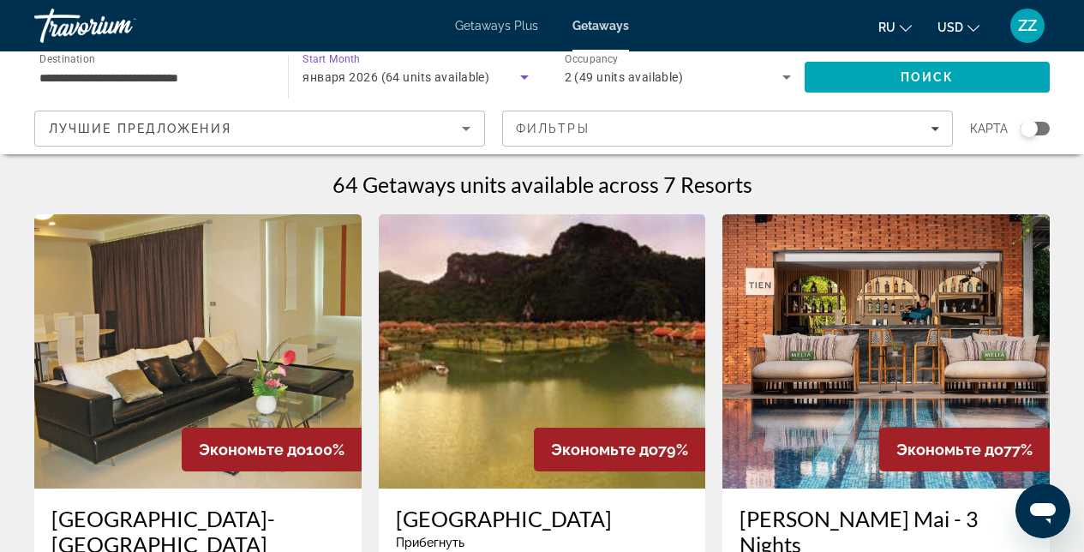
click at [439, 81] on span "января 2026 (64 units available)" at bounding box center [396, 77] width 187 height 14
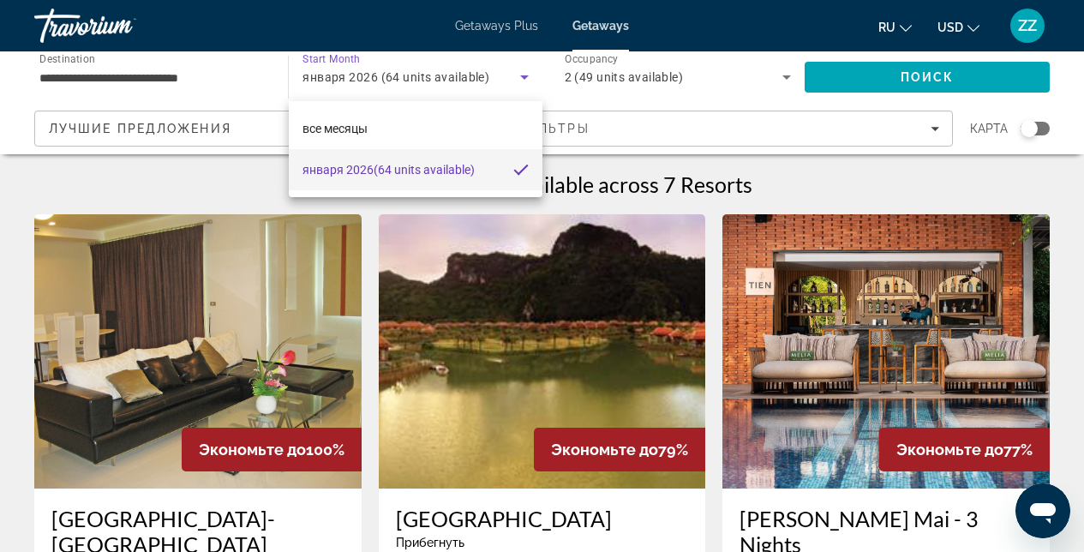
click at [849, 165] on div at bounding box center [542, 276] width 1084 height 552
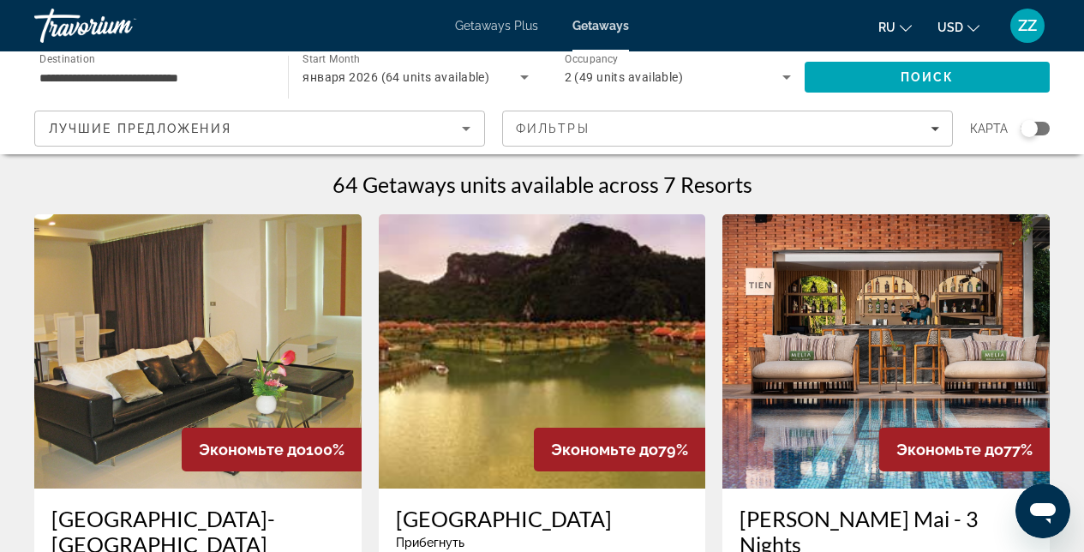
click at [789, 80] on icon "Search widget" at bounding box center [787, 77] width 21 height 21
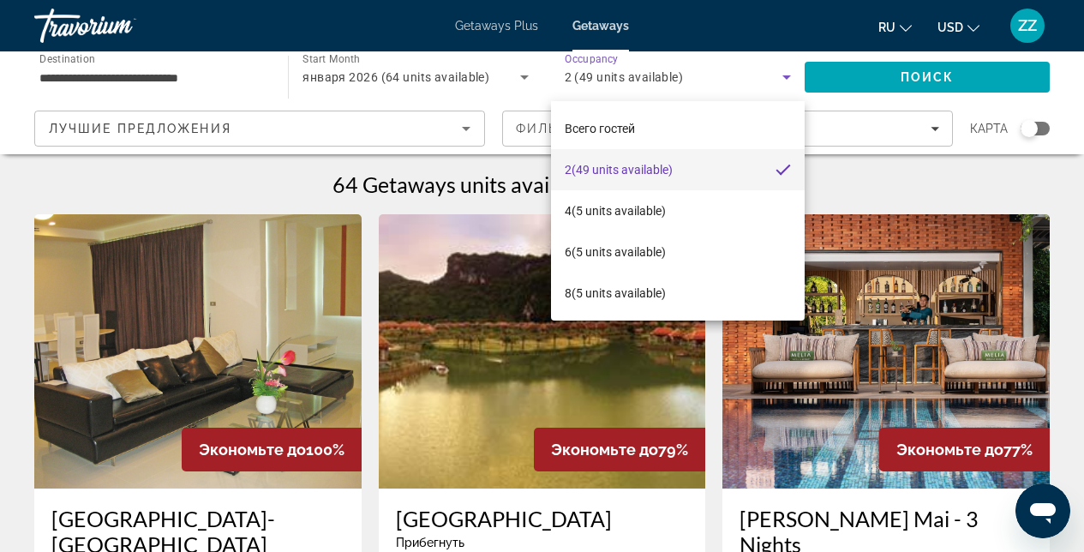
click at [219, 81] on div at bounding box center [542, 276] width 1084 height 552
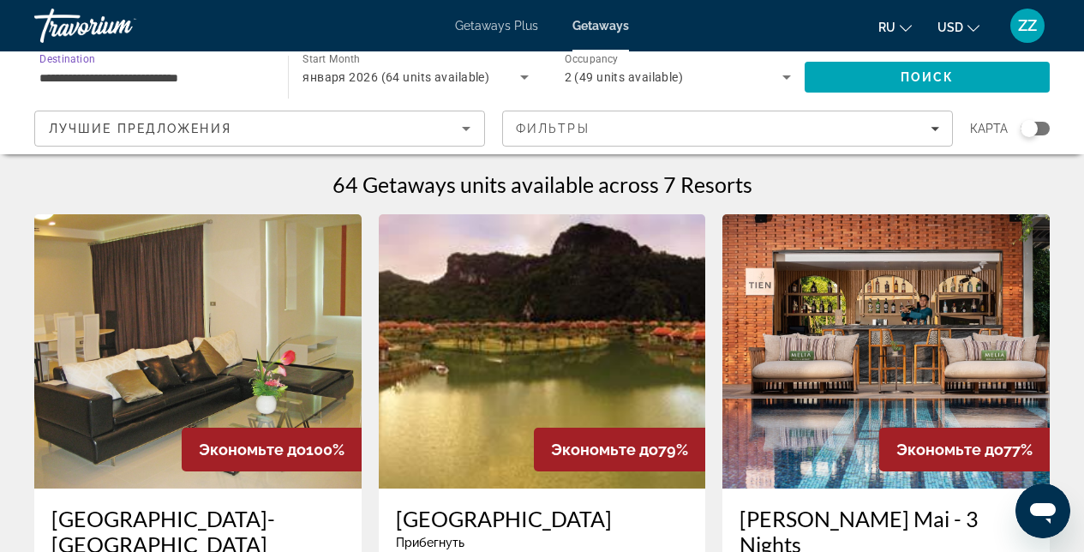
click at [209, 78] on input "**********" at bounding box center [152, 78] width 226 height 21
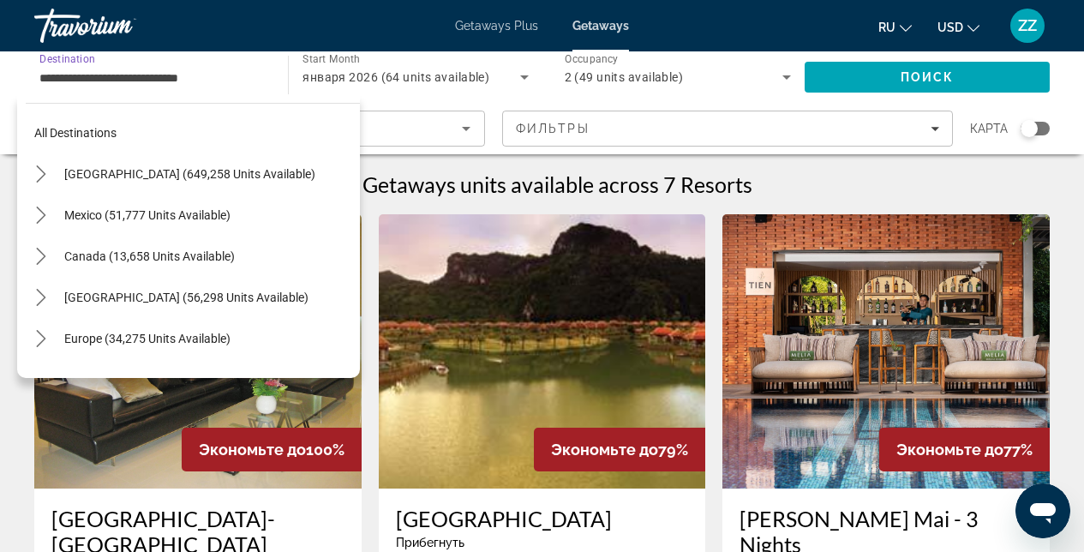
scroll to position [843, 0]
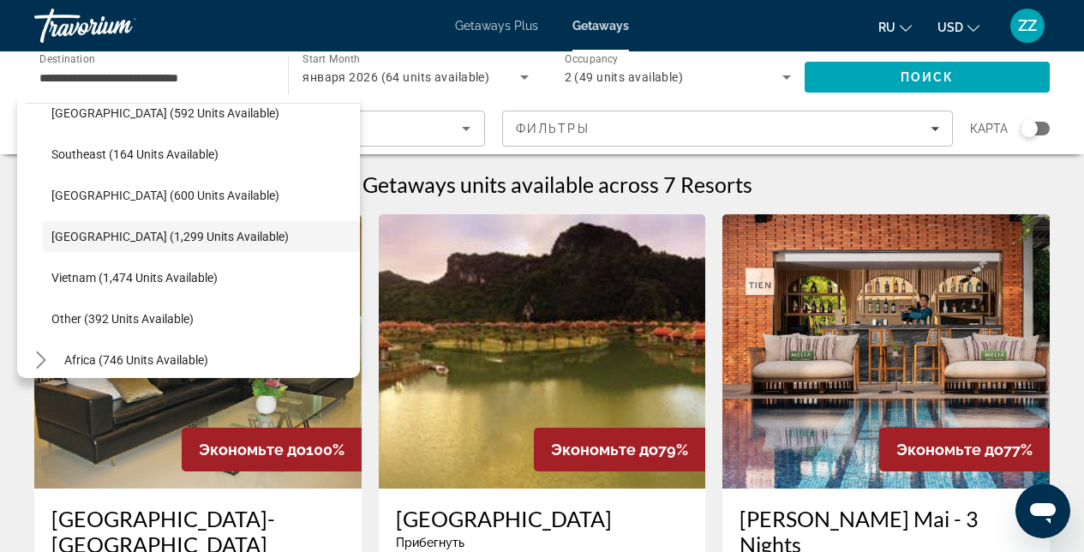
click at [975, 185] on div "64 Getaways units available across 7 Resorts" at bounding box center [542, 184] width 1016 height 26
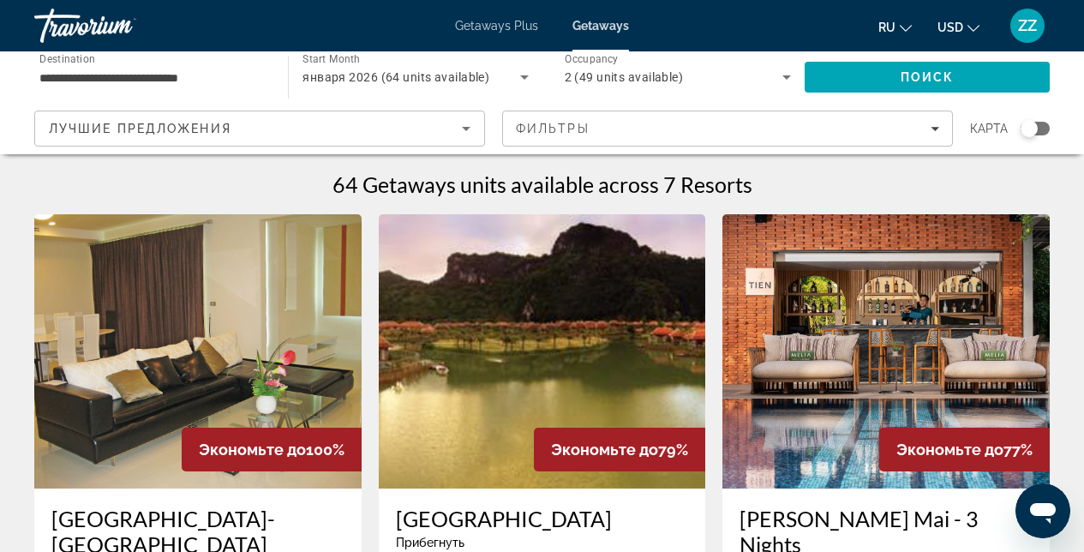
click at [645, 304] on img "Main content" at bounding box center [542, 351] width 327 height 274
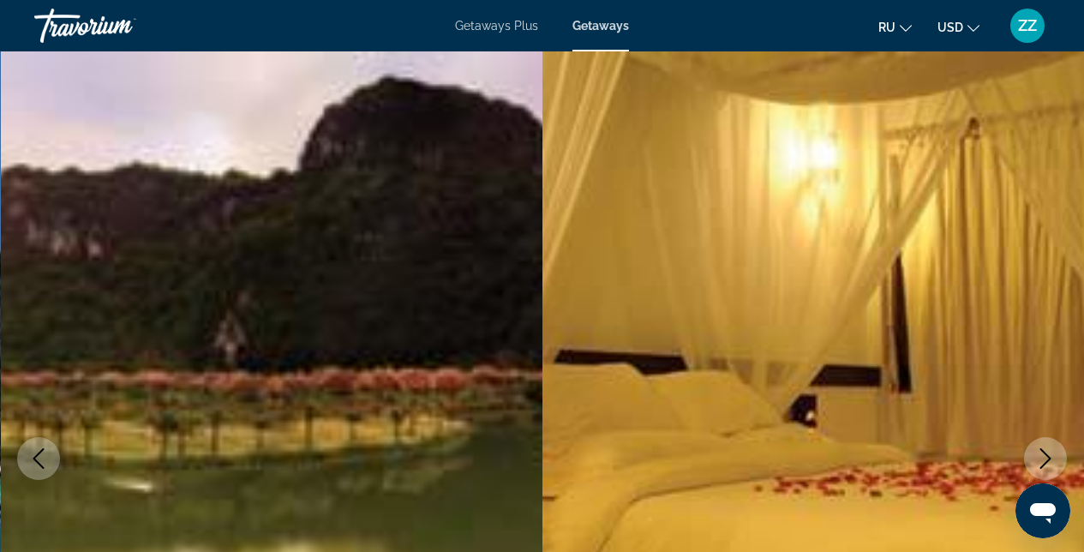
click at [1054, 458] on icon "Next image" at bounding box center [1046, 458] width 21 height 21
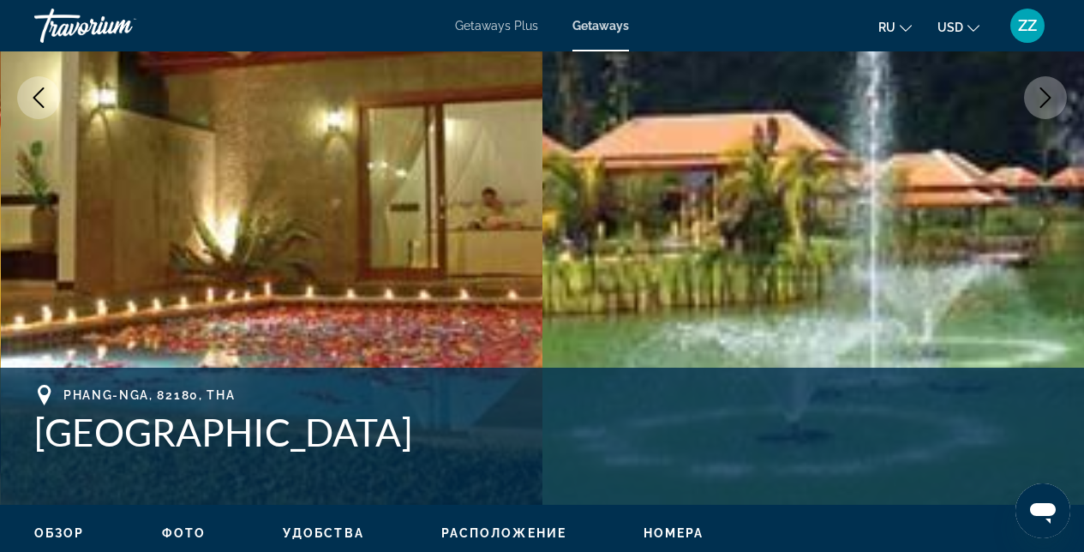
scroll to position [389, 0]
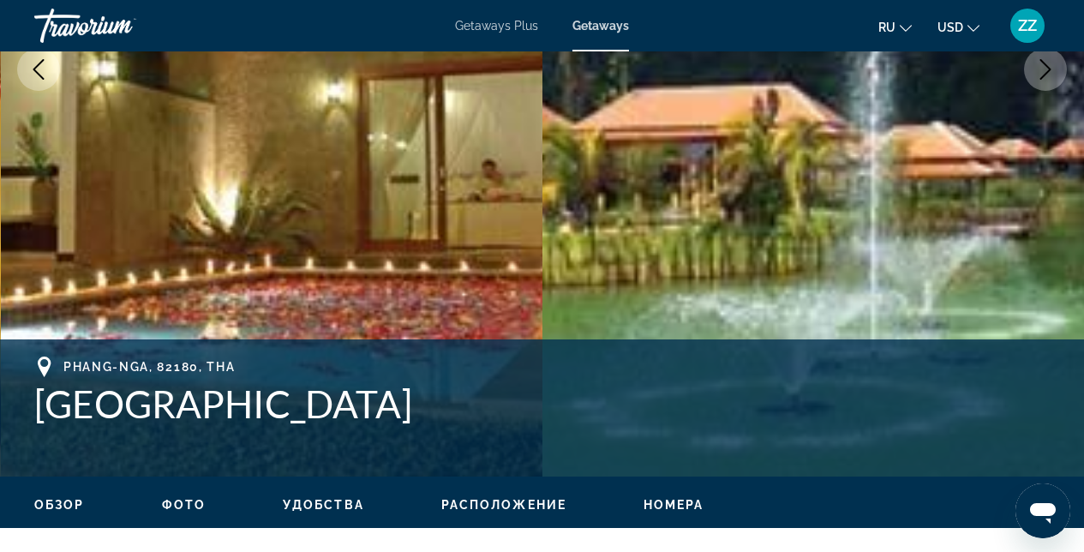
click at [1043, 91] on img "Main content" at bounding box center [814, 69] width 543 height 814
click at [1042, 84] on button "Next image" at bounding box center [1045, 69] width 43 height 43
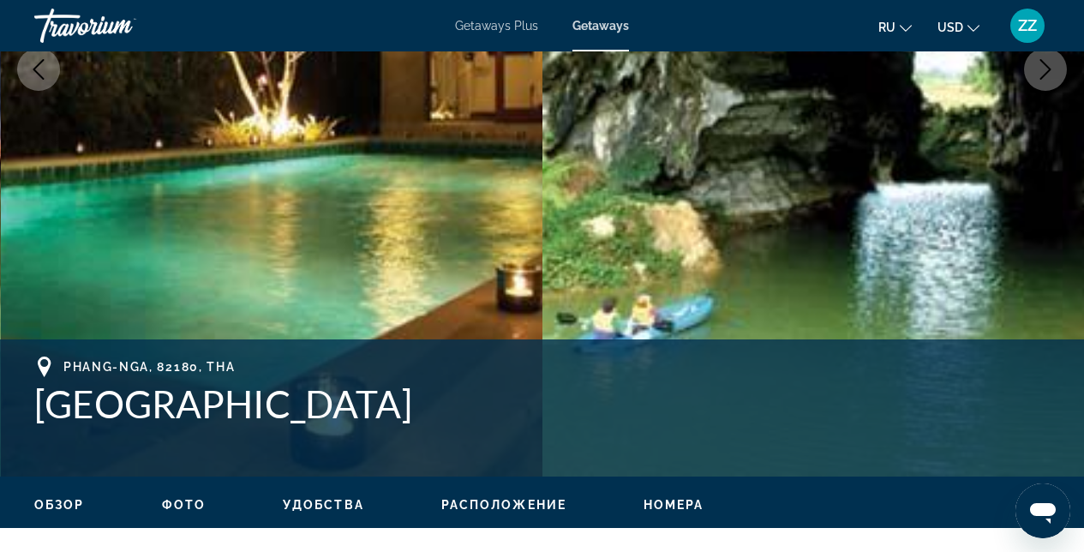
click at [1042, 83] on button "Next image" at bounding box center [1045, 69] width 43 height 43
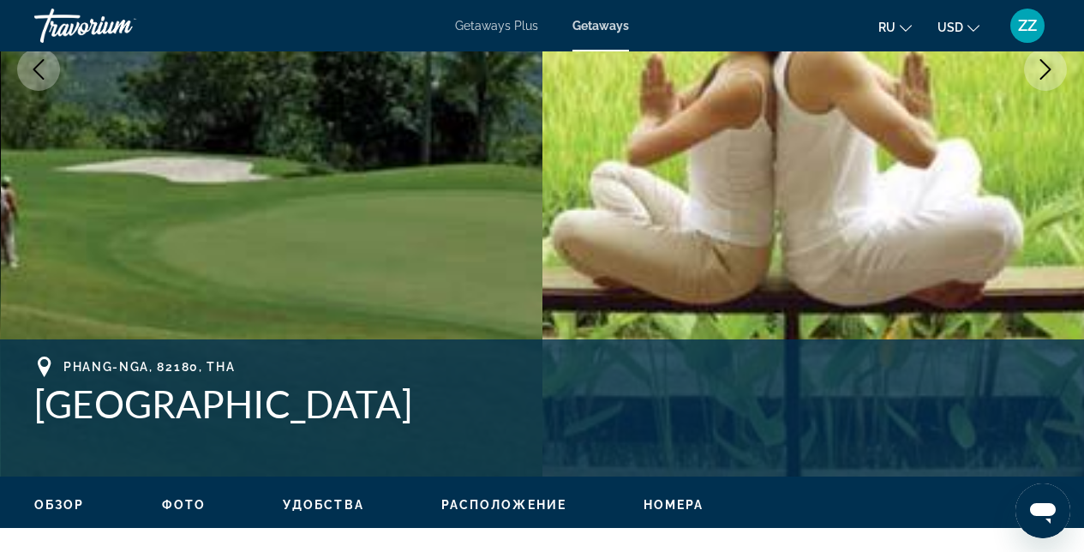
click at [1042, 83] on button "Next image" at bounding box center [1045, 69] width 43 height 43
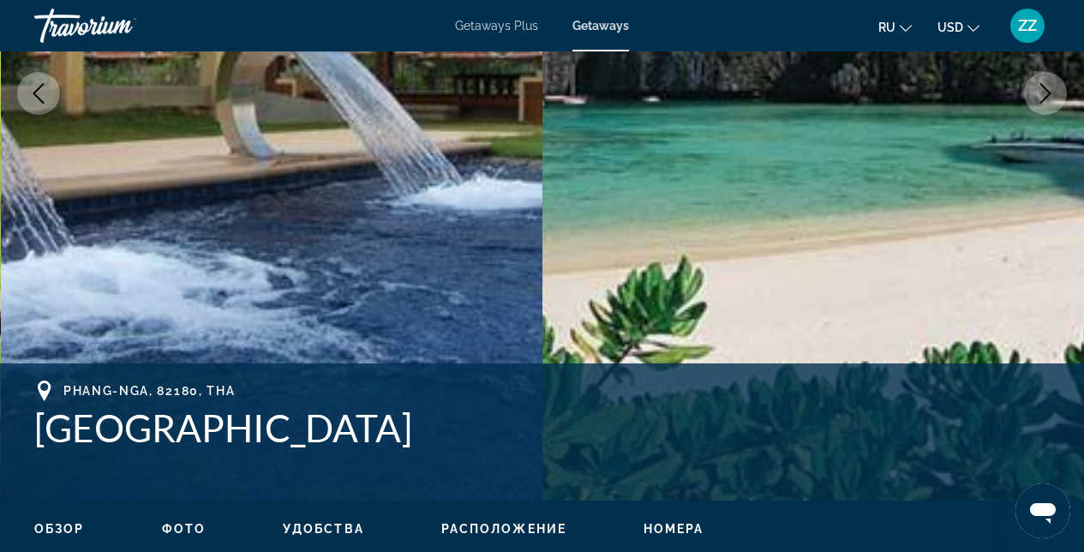
scroll to position [362, 0]
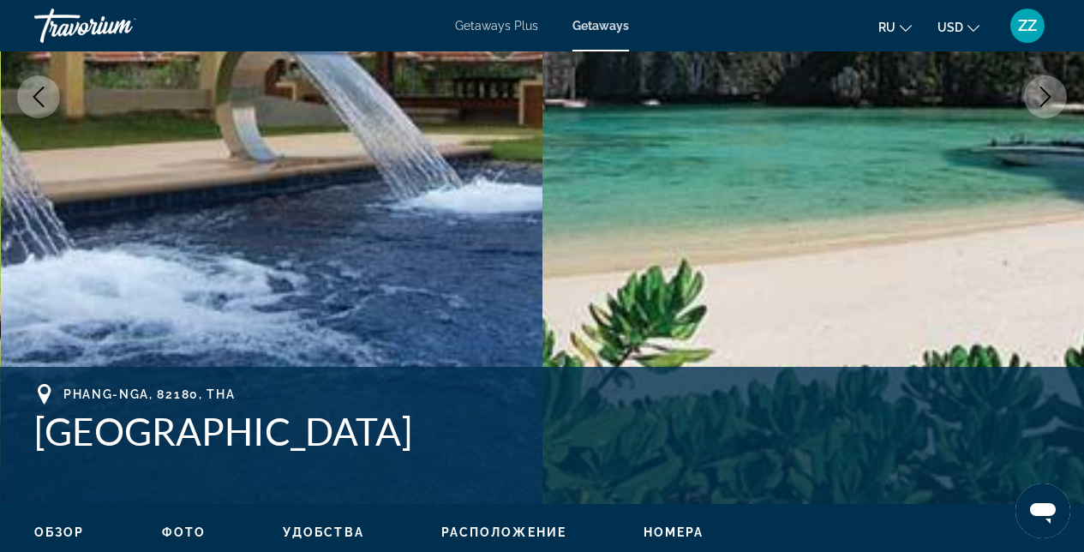
click at [1043, 84] on button "Next image" at bounding box center [1045, 96] width 43 height 43
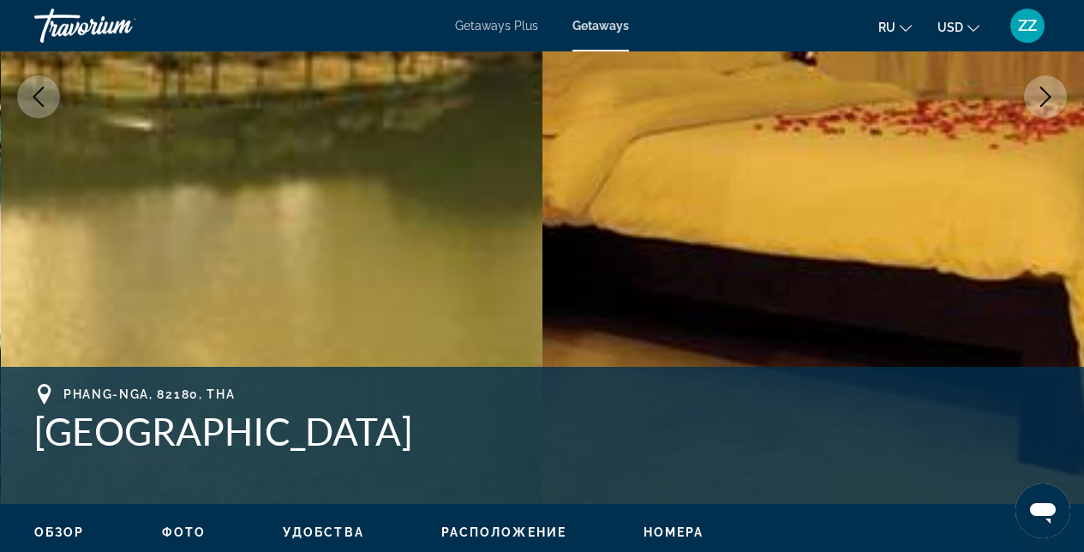
click at [1048, 104] on icon "Next image" at bounding box center [1046, 97] width 21 height 21
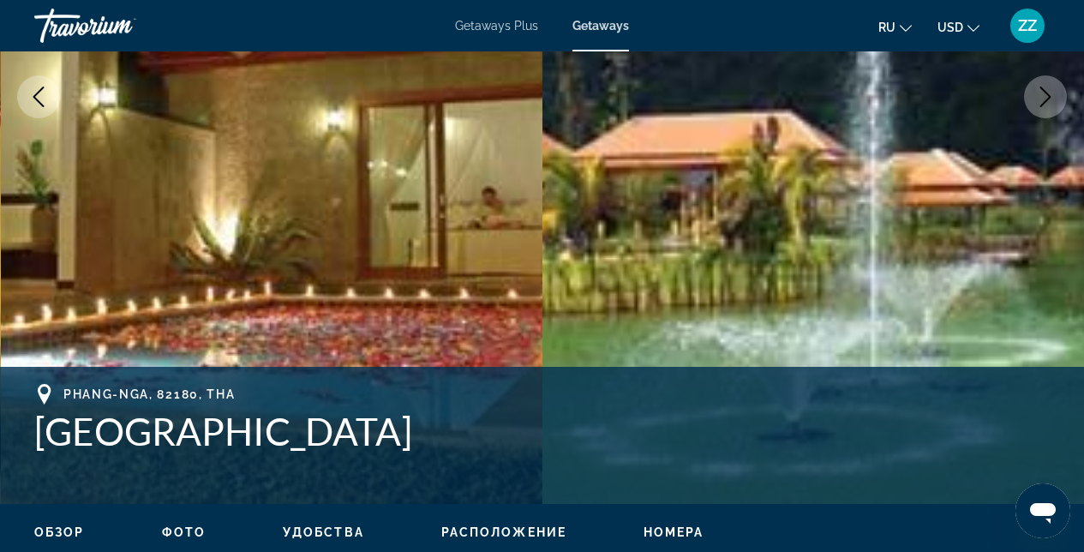
click at [1048, 104] on icon "Next image" at bounding box center [1046, 97] width 21 height 21
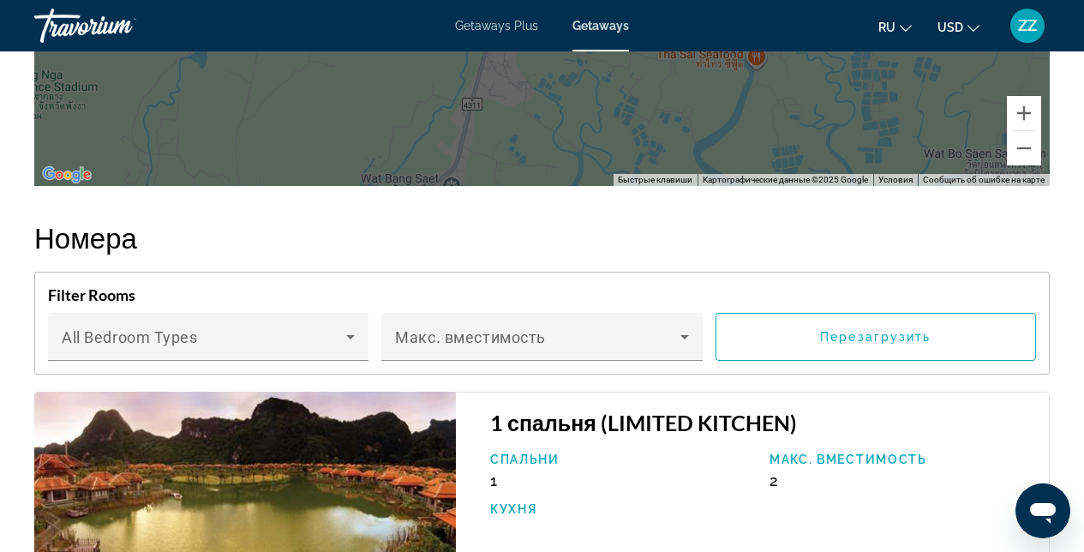
scroll to position [2962, 0]
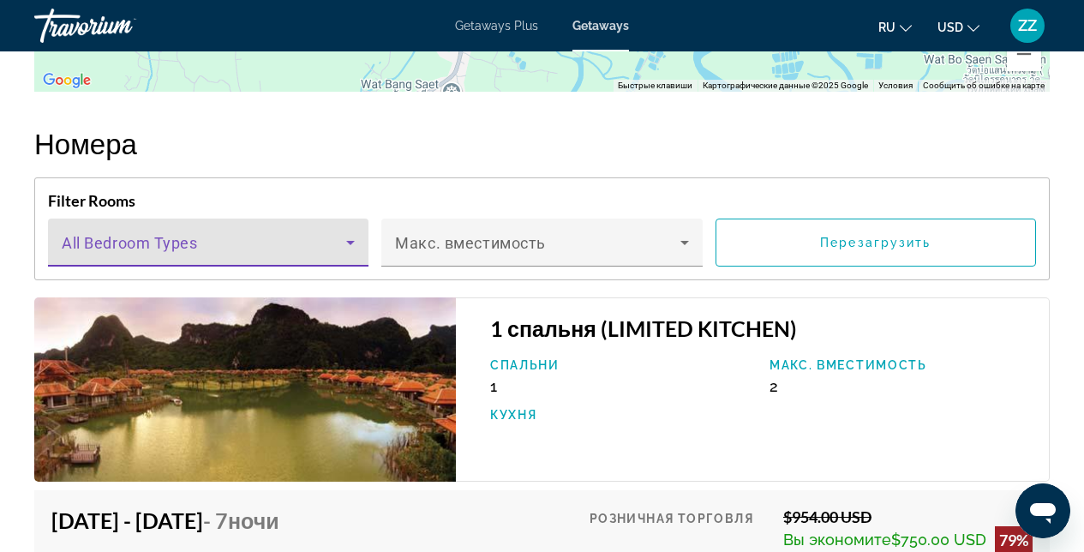
click at [354, 248] on icon "Main content" at bounding box center [350, 242] width 21 height 21
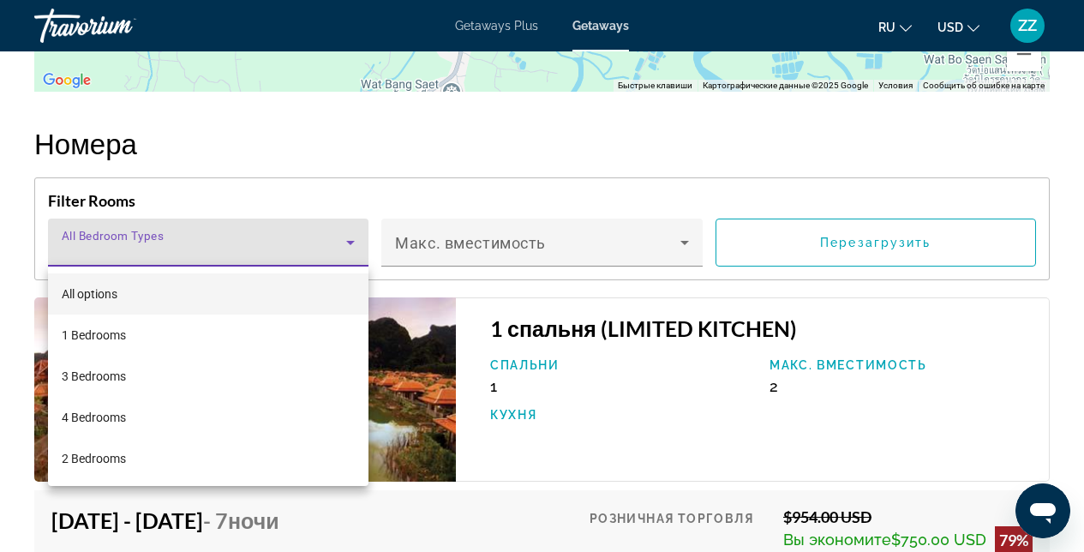
click at [563, 151] on div at bounding box center [542, 276] width 1084 height 552
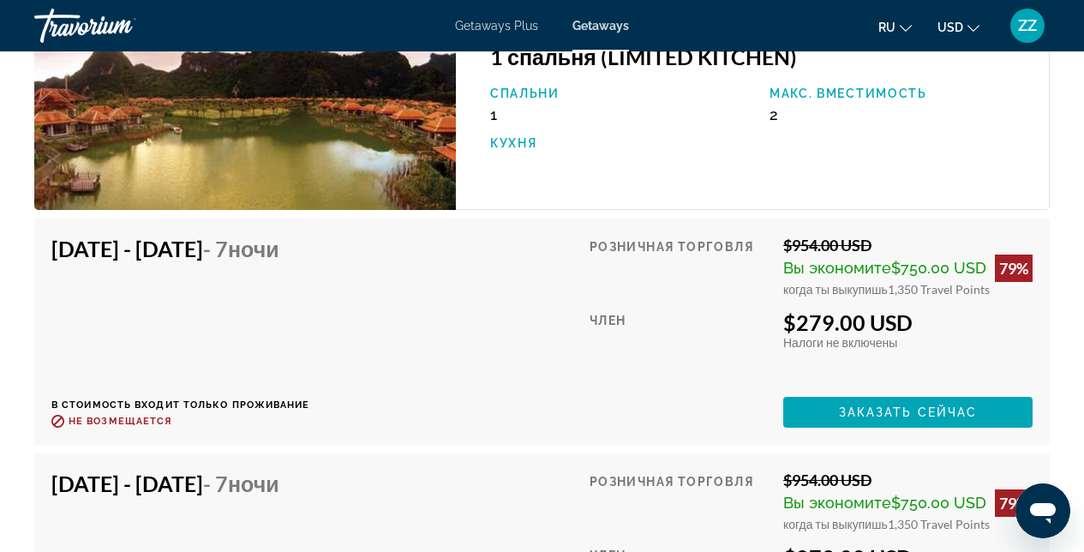
scroll to position [3235, 0]
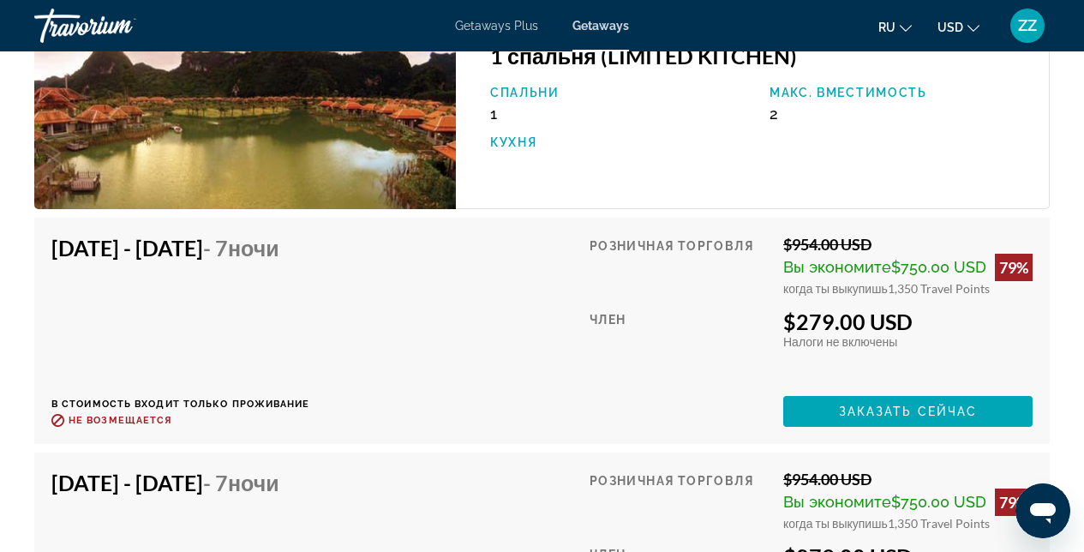
click at [273, 198] on img "Main content" at bounding box center [245, 117] width 422 height 184
click at [321, 173] on img "Main content" at bounding box center [245, 117] width 422 height 184
click at [324, 171] on img "Main content" at bounding box center [245, 117] width 422 height 184
click at [323, 171] on img "Main content" at bounding box center [245, 117] width 422 height 184
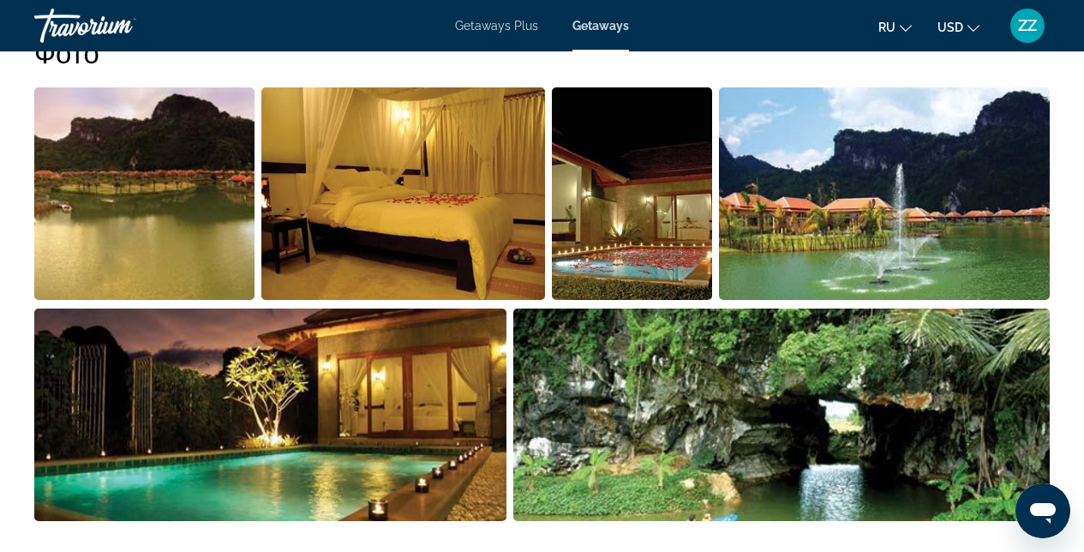
scroll to position [1204, 0]
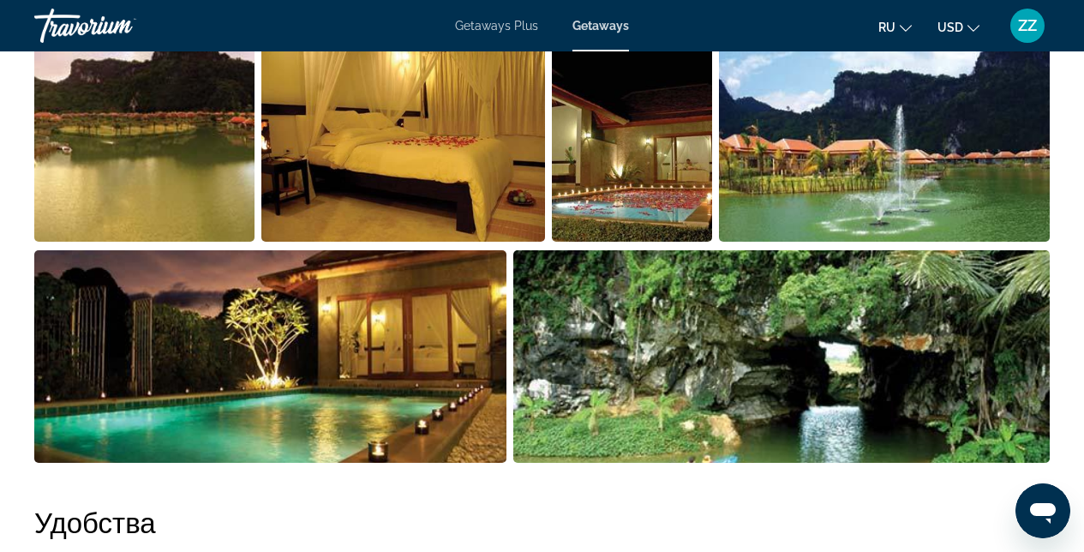
click at [392, 297] on img "Open full-screen image slider" at bounding box center [270, 356] width 472 height 213
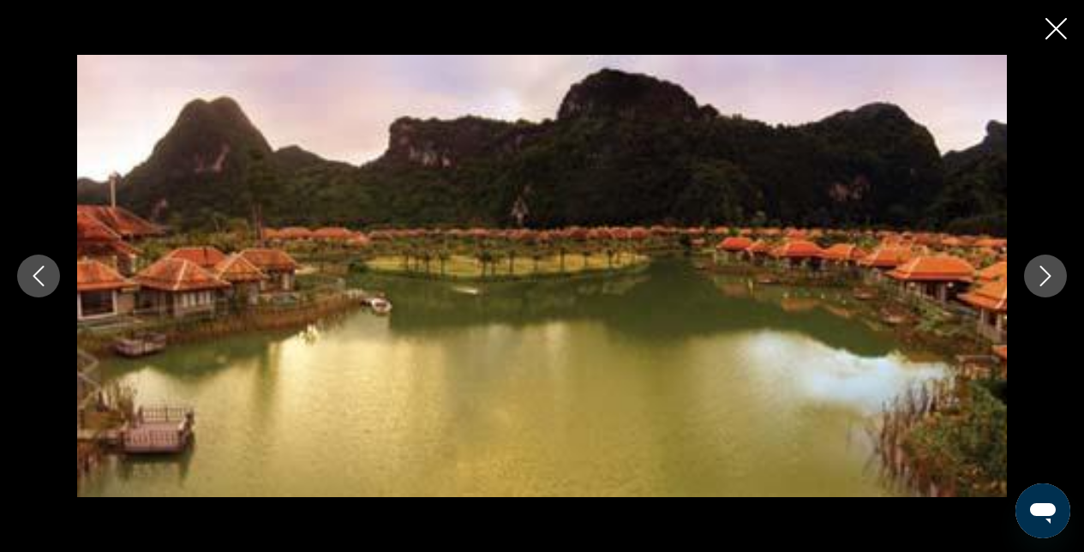
click at [1030, 274] on button "Next image" at bounding box center [1045, 276] width 43 height 43
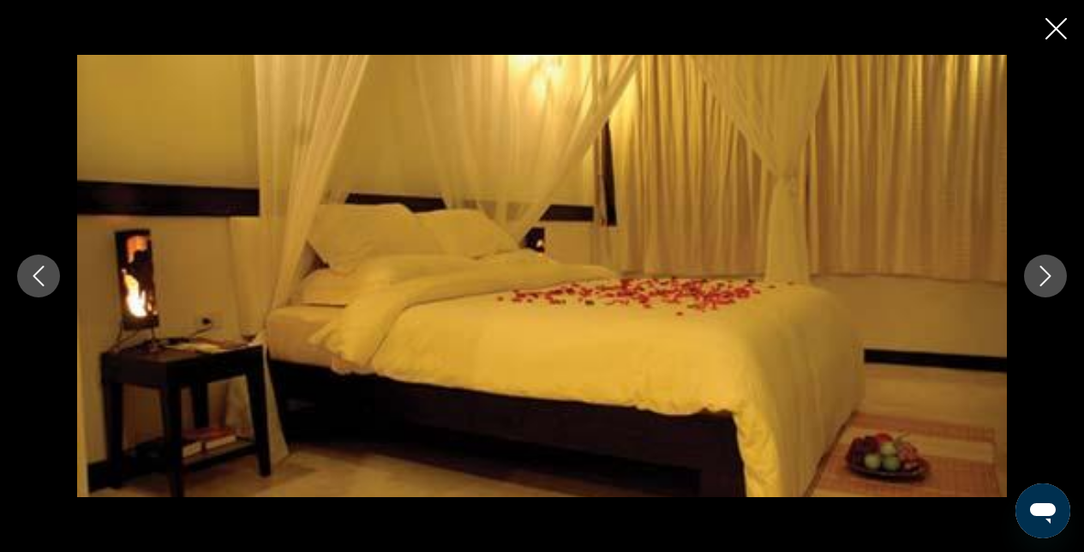
click at [1042, 291] on button "Next image" at bounding box center [1045, 276] width 43 height 43
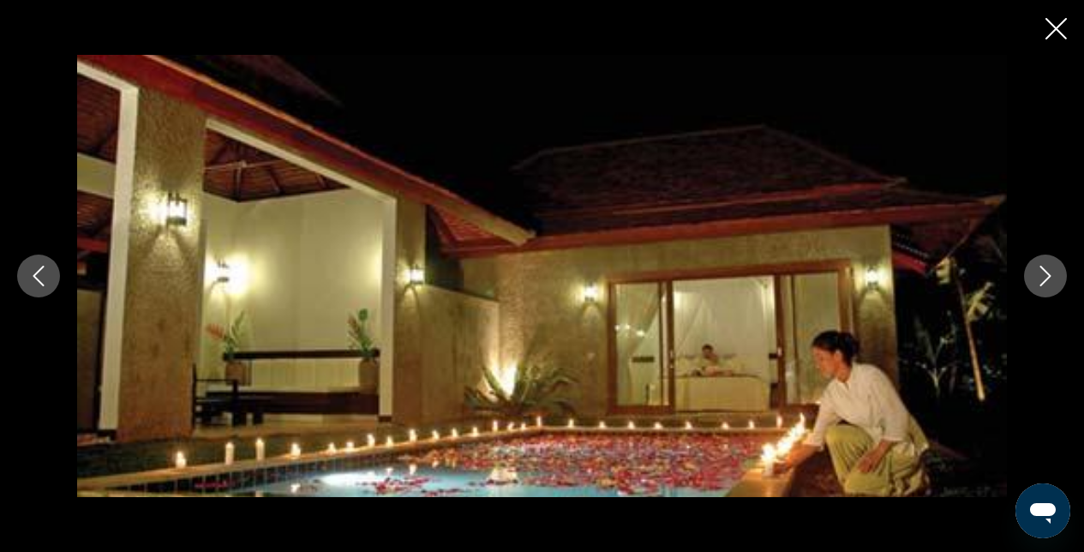
click at [1042, 289] on button "Next image" at bounding box center [1045, 276] width 43 height 43
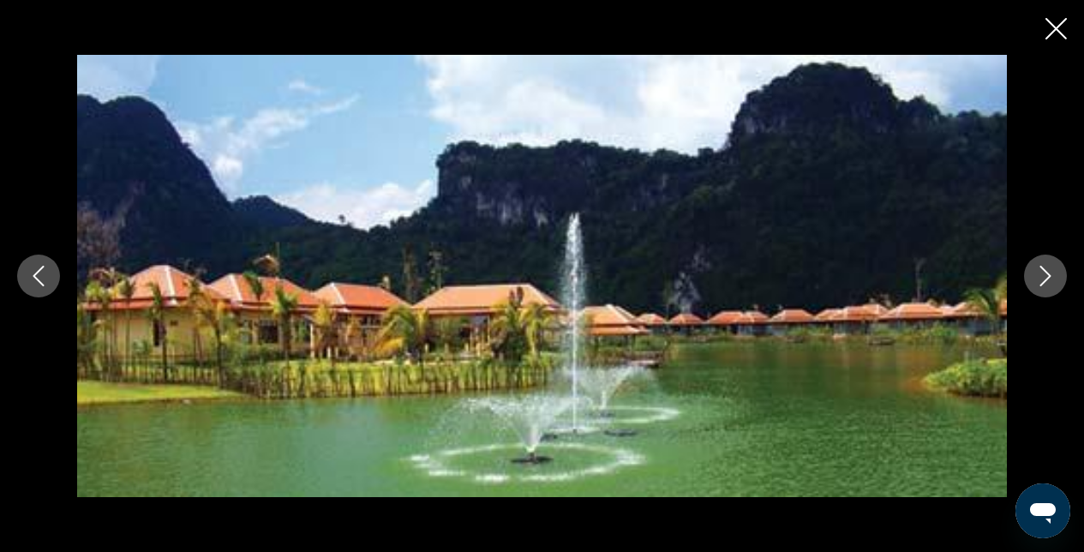
click at [1041, 291] on button "Next image" at bounding box center [1045, 276] width 43 height 43
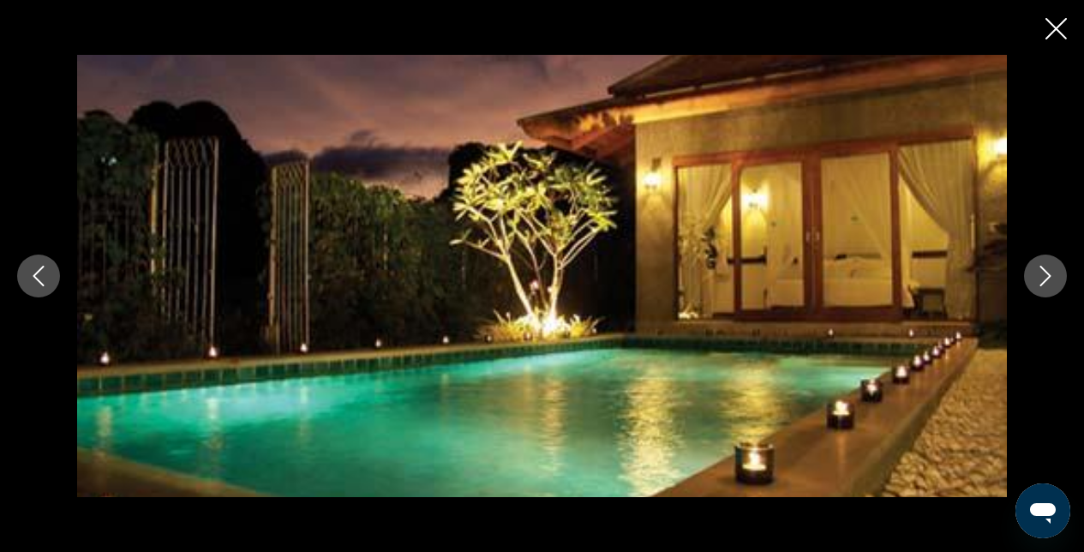
click at [1041, 291] on button "Next image" at bounding box center [1045, 276] width 43 height 43
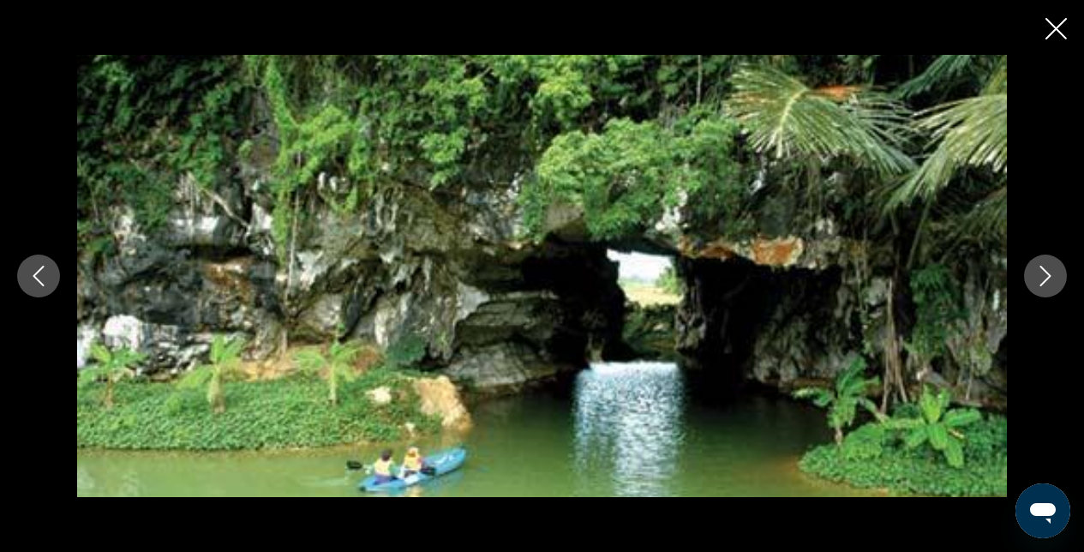
click at [1042, 279] on icon "Next image" at bounding box center [1046, 276] width 21 height 21
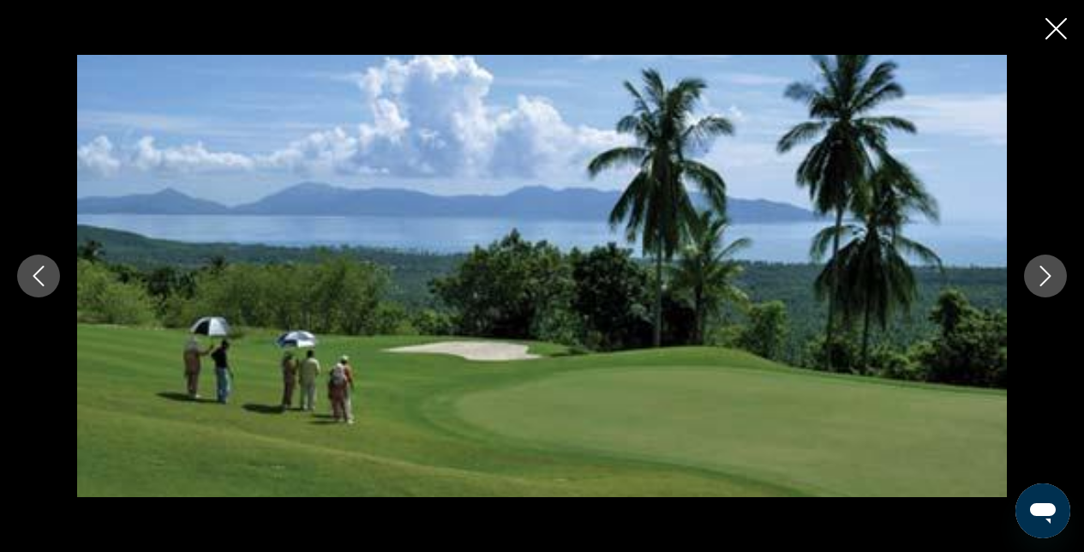
click at [1042, 279] on icon "Next image" at bounding box center [1046, 276] width 21 height 21
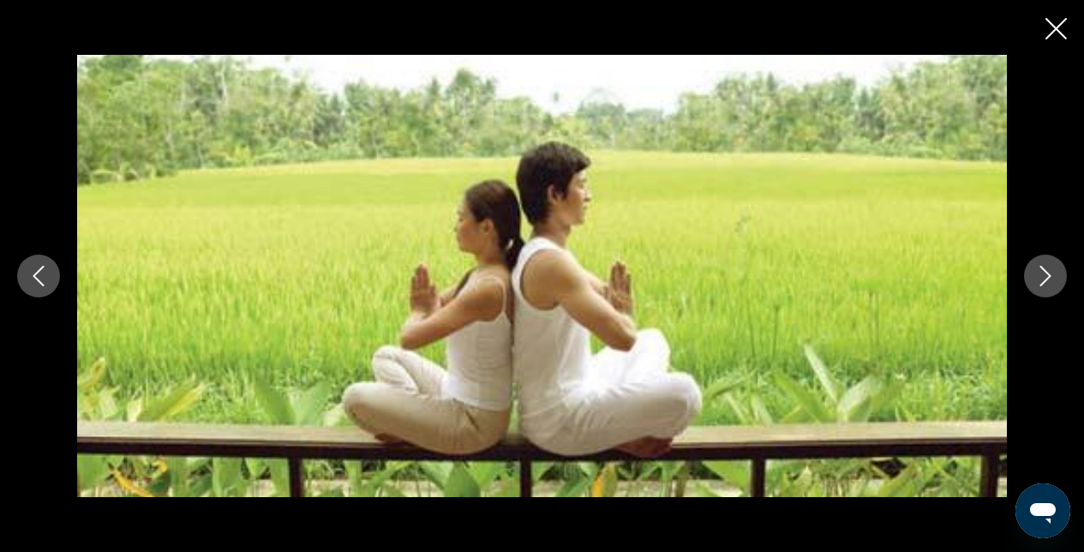
click at [1042, 279] on icon "Next image" at bounding box center [1046, 276] width 21 height 21
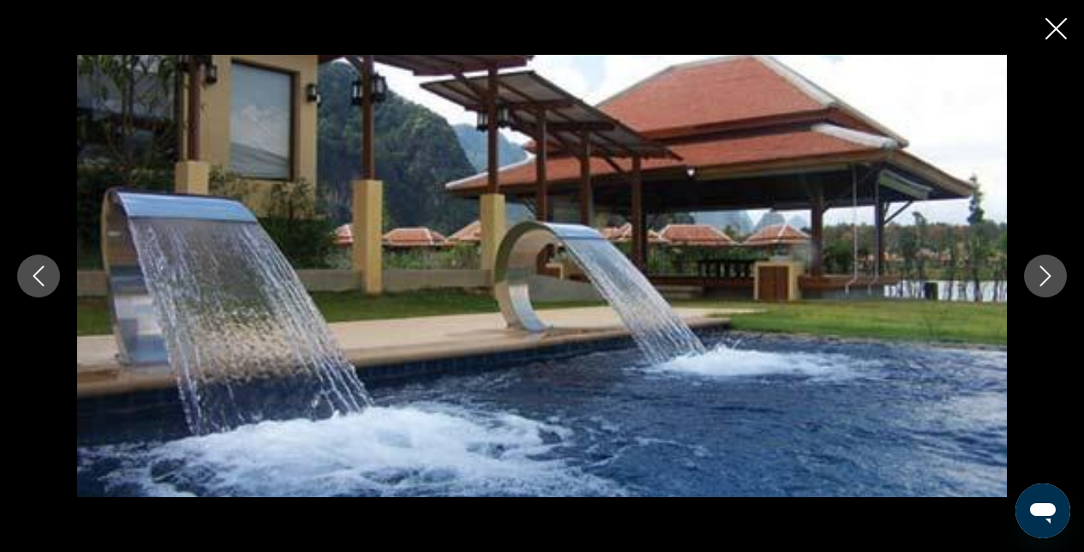
click at [1042, 279] on icon "Next image" at bounding box center [1046, 276] width 21 height 21
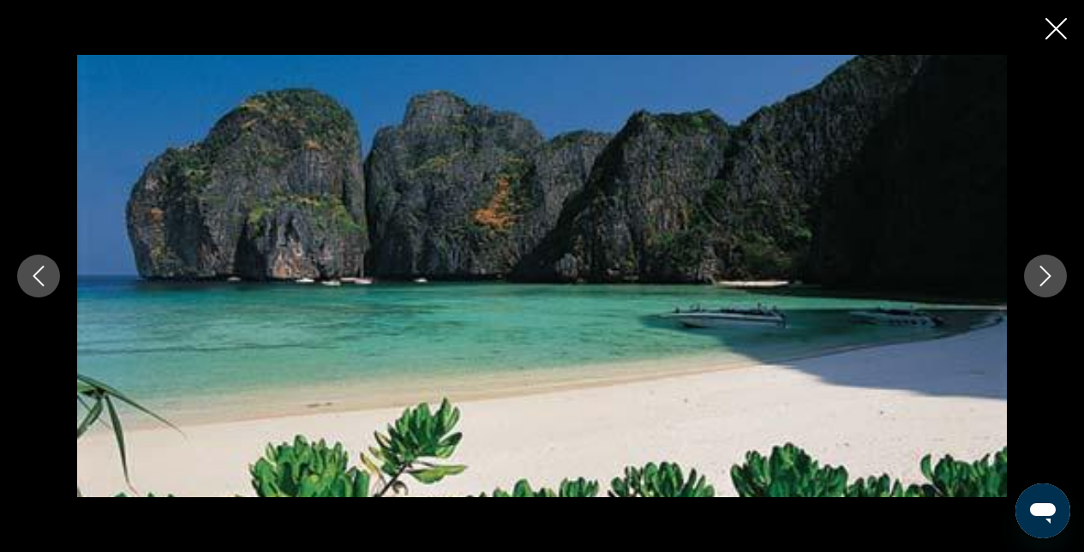
click at [1042, 279] on icon "Next image" at bounding box center [1046, 276] width 21 height 21
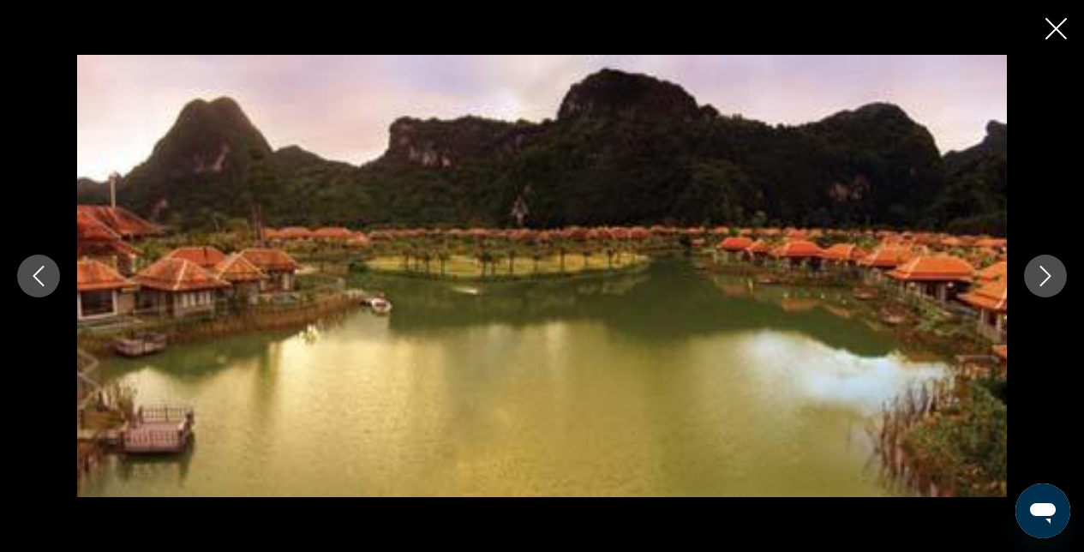
click at [1041, 281] on icon "Next image" at bounding box center [1046, 276] width 21 height 21
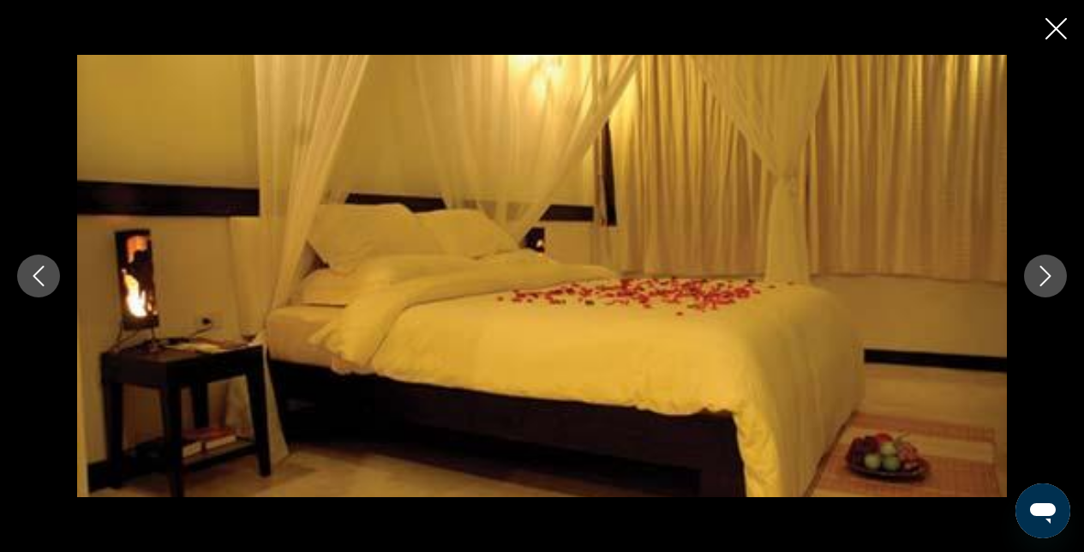
click at [1039, 280] on icon "Next image" at bounding box center [1046, 276] width 21 height 21
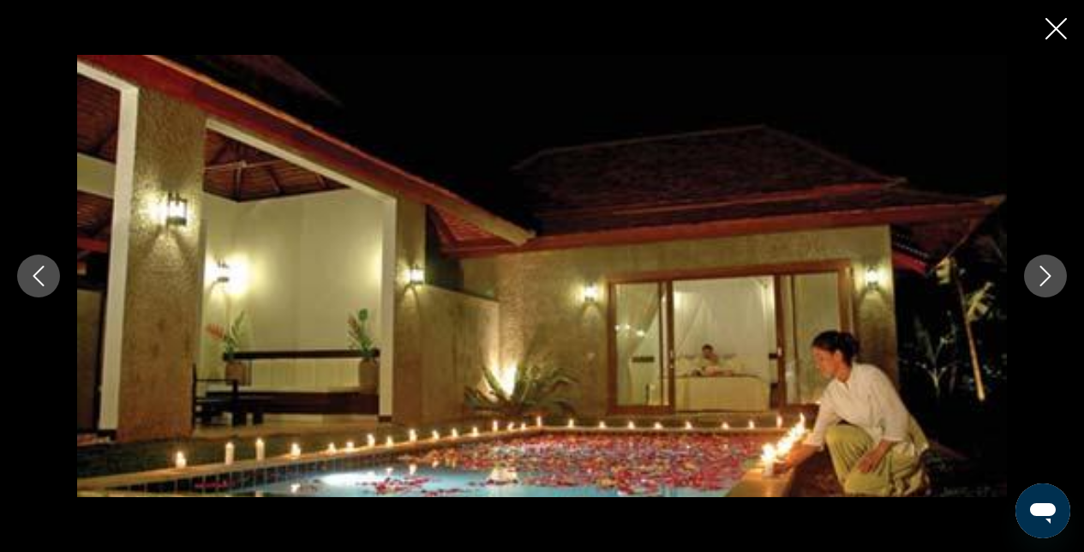
click at [1039, 280] on icon "Next image" at bounding box center [1046, 276] width 21 height 21
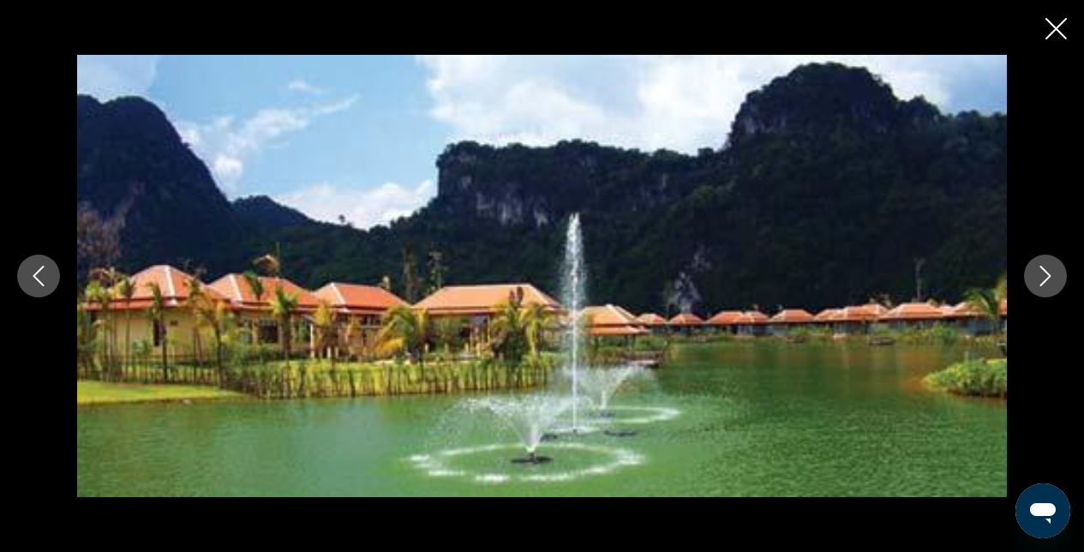
click at [1059, 27] on icon "Close slideshow" at bounding box center [1056, 28] width 21 height 21
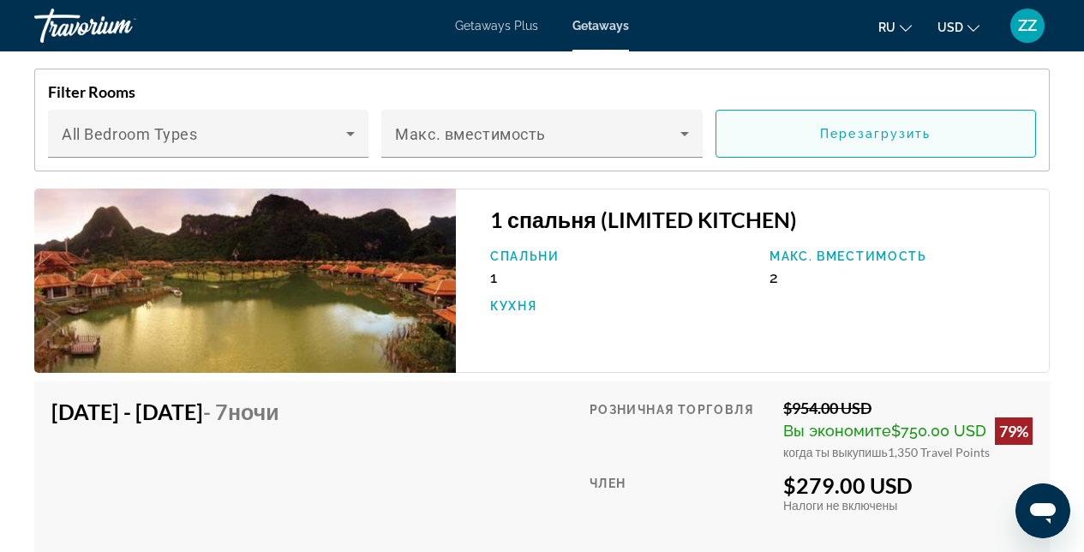
scroll to position [3209, 0]
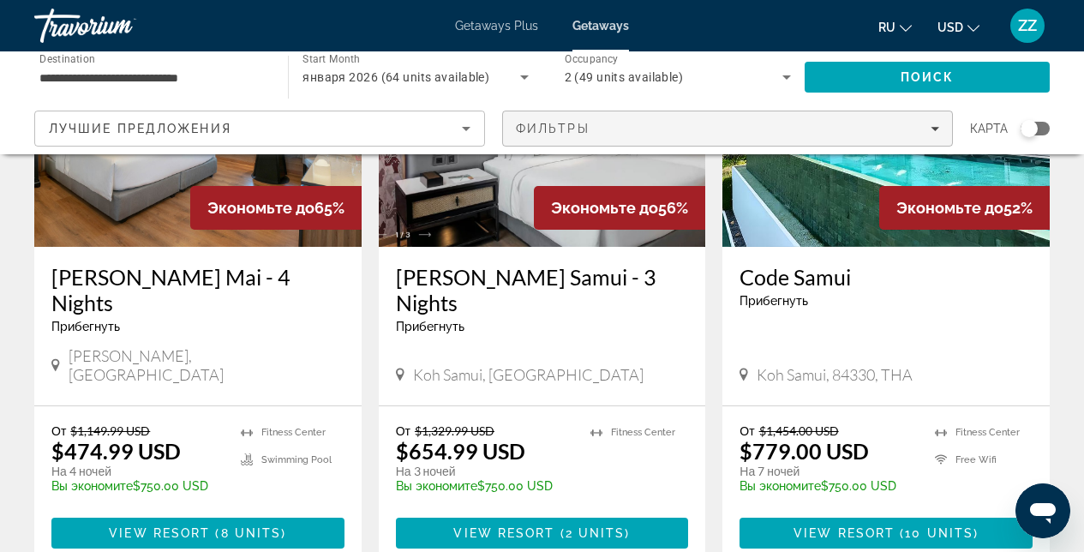
scroll to position [757, 0]
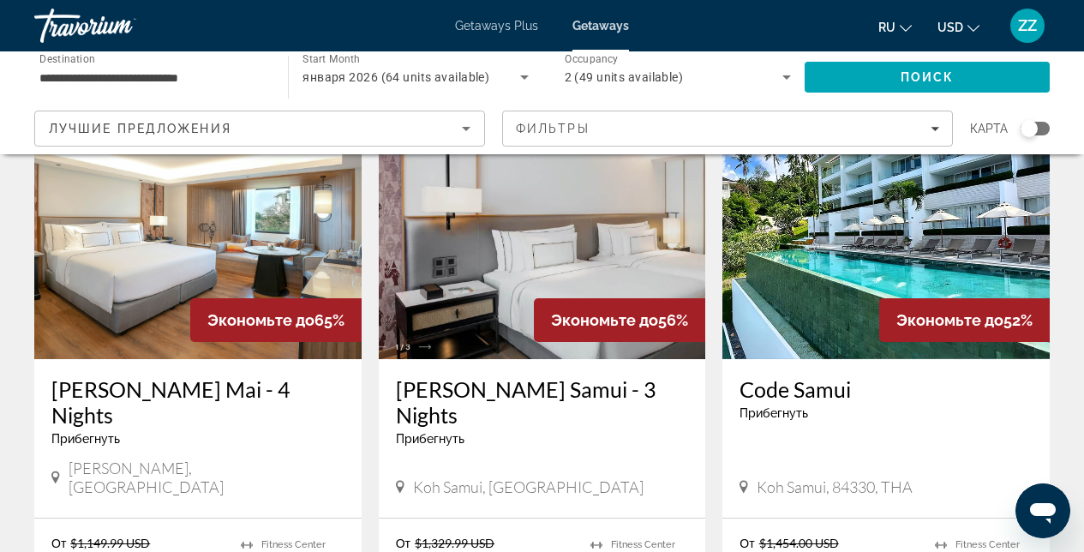
click at [560, 243] on img "Main content" at bounding box center [542, 222] width 327 height 274
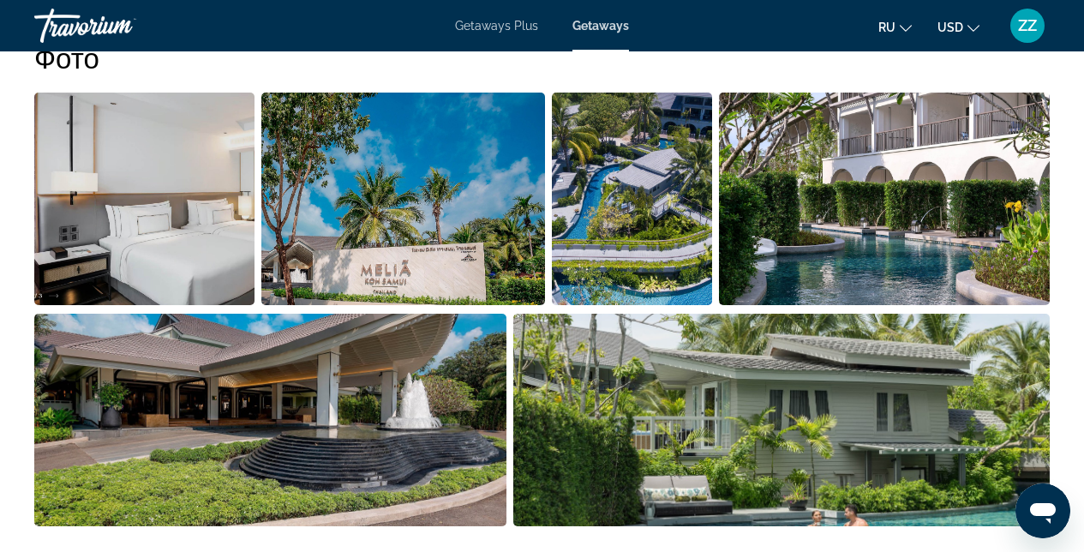
scroll to position [1164, 0]
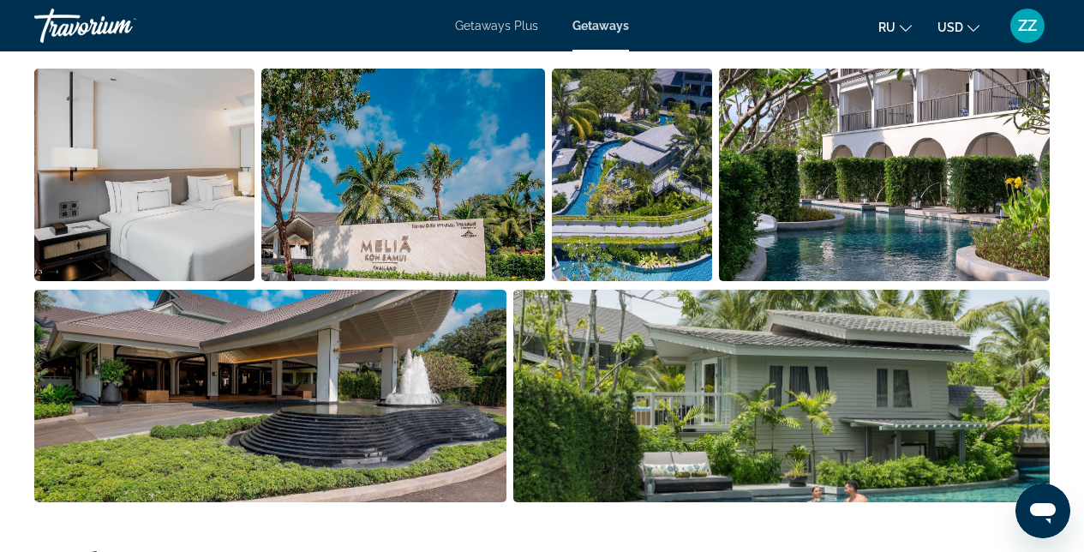
click at [386, 177] on img "Open full-screen image slider" at bounding box center [403, 175] width 285 height 213
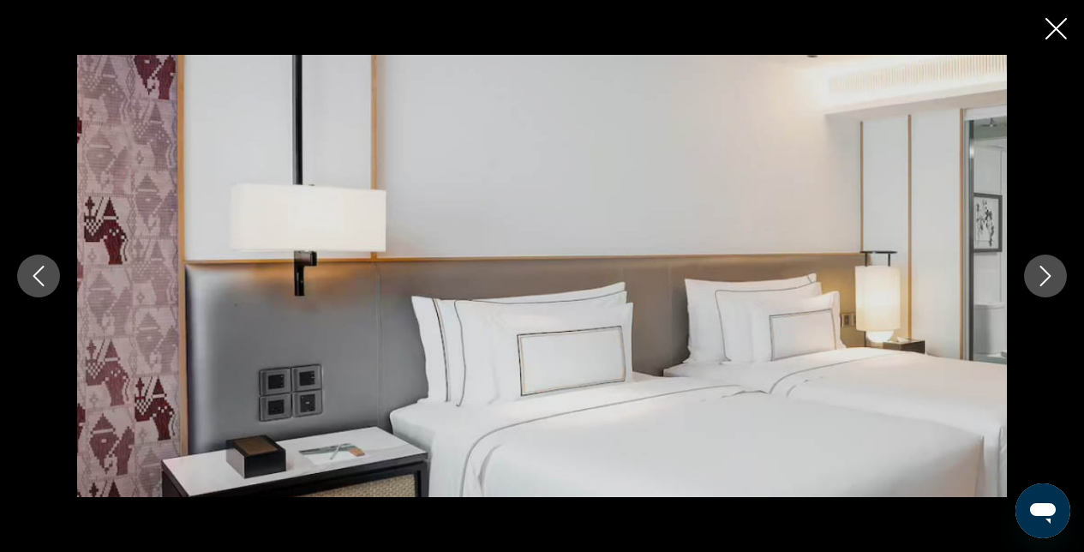
click at [1040, 280] on icon "Next image" at bounding box center [1046, 276] width 21 height 21
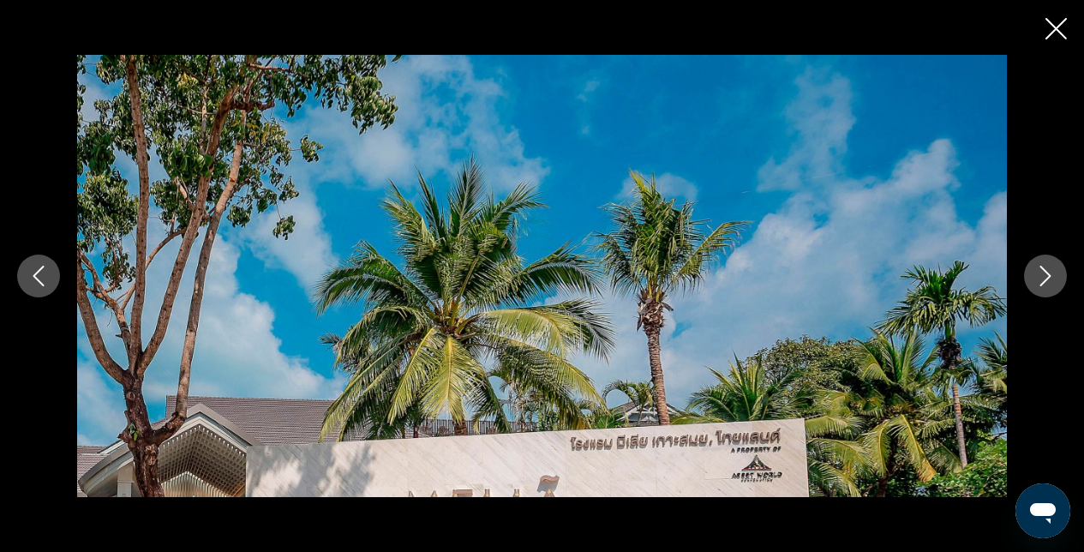
click at [1036, 278] on icon "Next image" at bounding box center [1046, 276] width 21 height 21
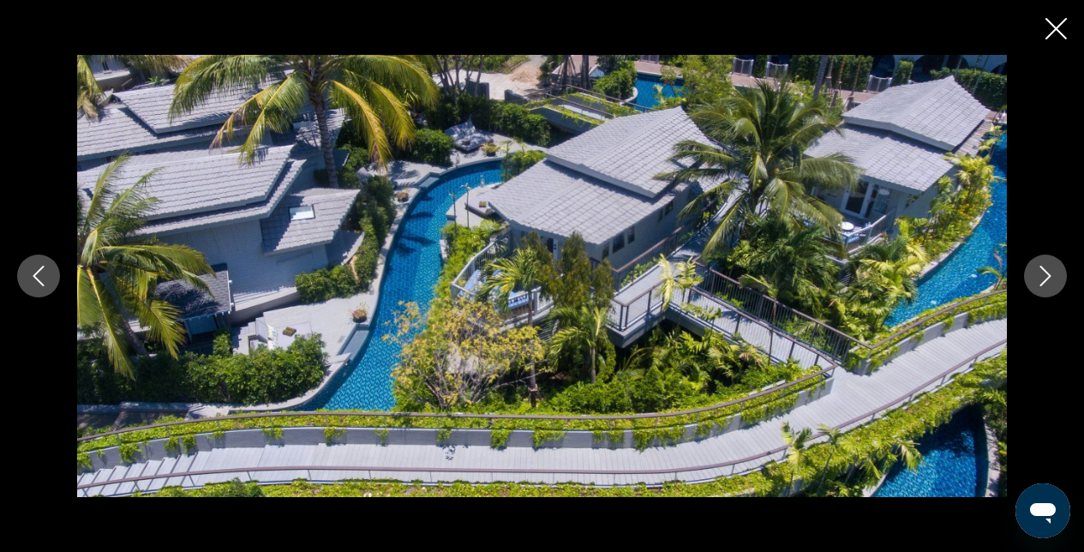
click at [1036, 278] on icon "Next image" at bounding box center [1046, 276] width 21 height 21
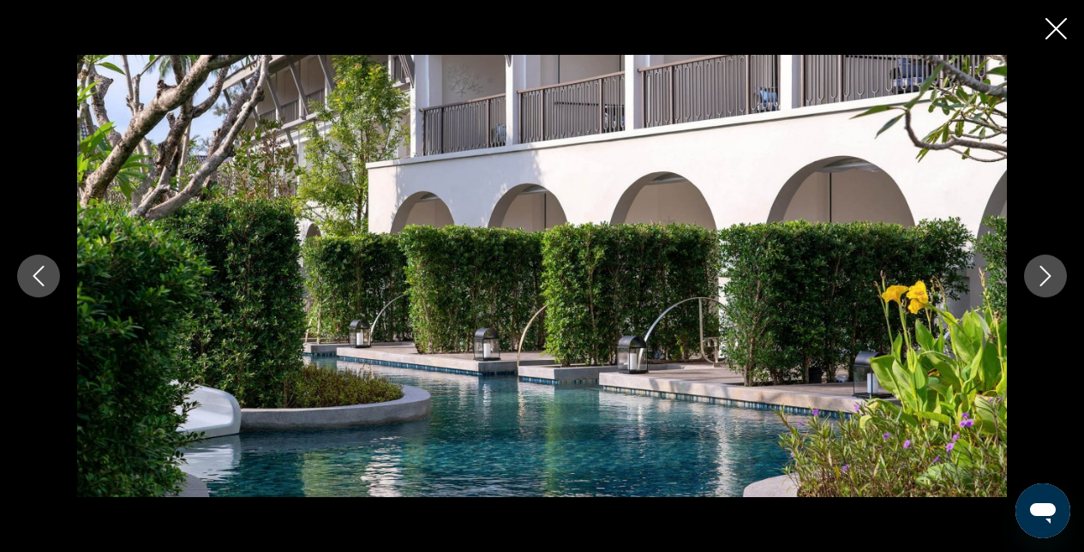
click at [1036, 278] on icon "Next image" at bounding box center [1046, 276] width 21 height 21
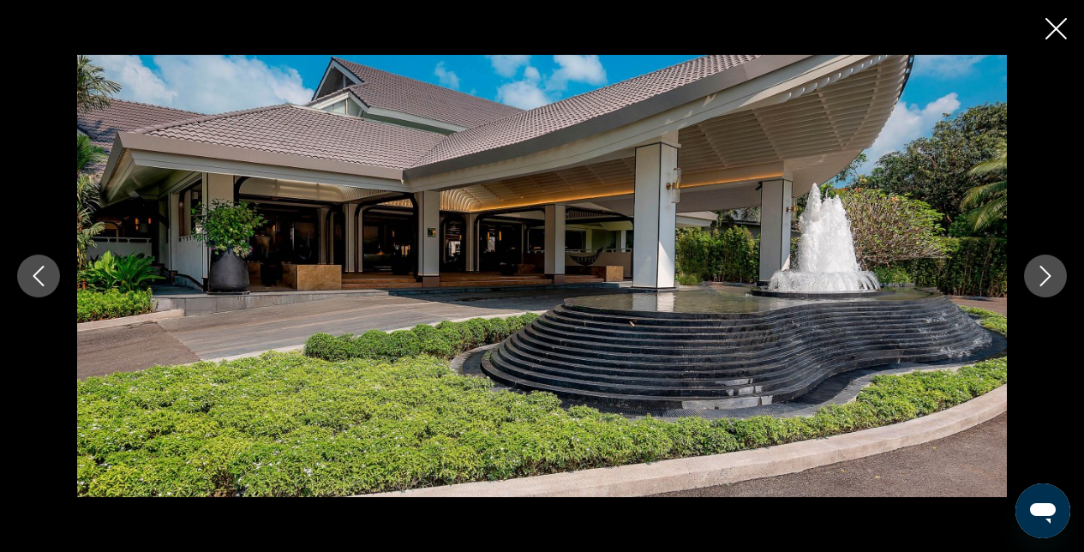
click at [1036, 278] on icon "Next image" at bounding box center [1046, 276] width 21 height 21
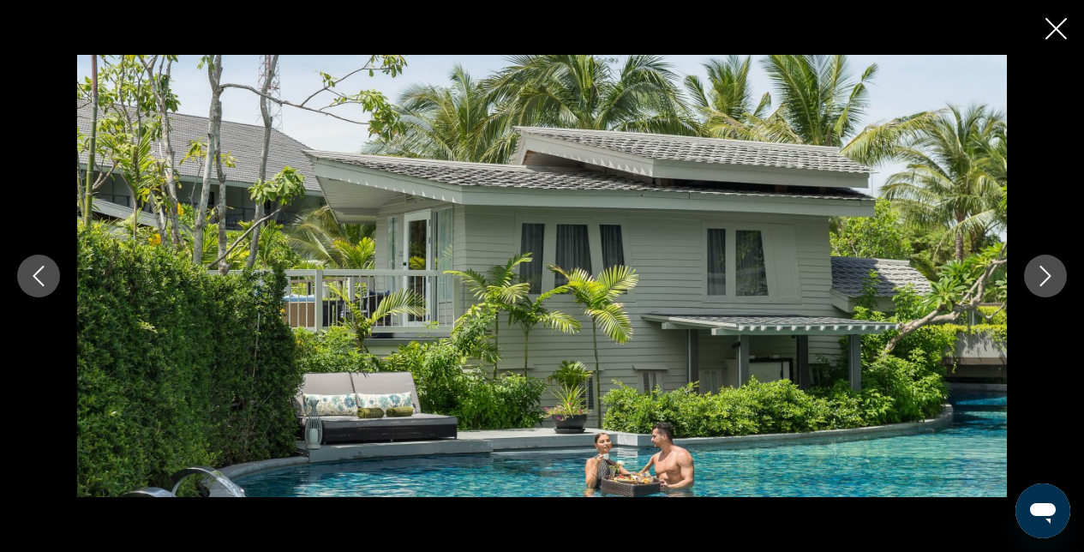
click at [1036, 278] on icon "Next image" at bounding box center [1046, 276] width 21 height 21
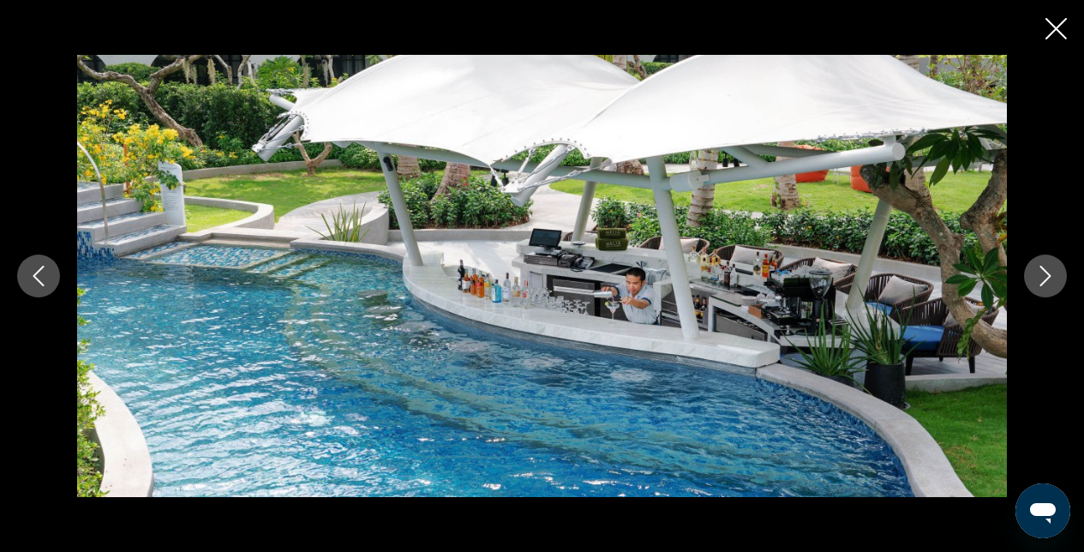
click at [1036, 278] on icon "Next image" at bounding box center [1046, 276] width 21 height 21
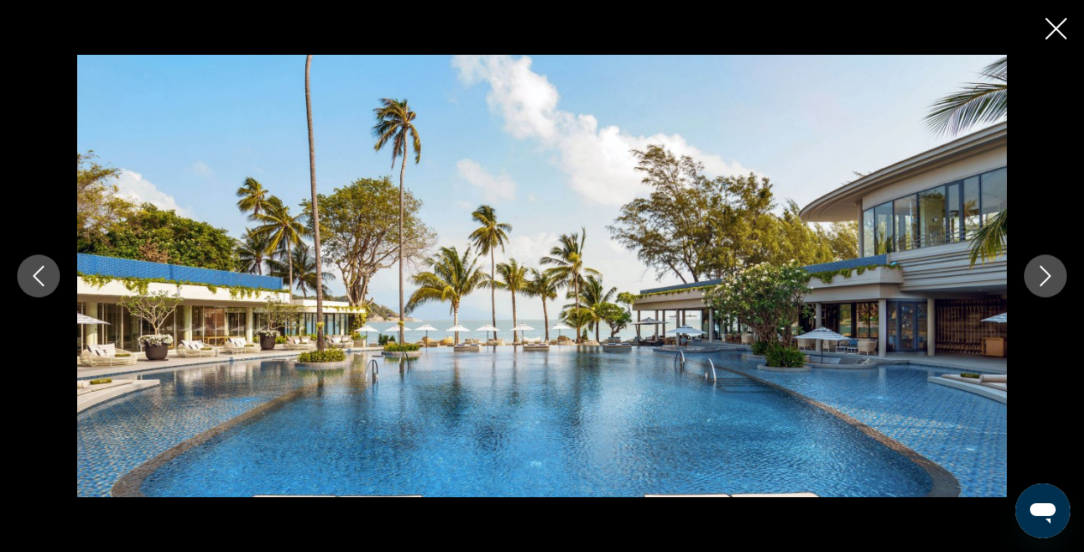
click at [1018, 298] on div "prev next" at bounding box center [542, 275] width 1084 height 441
click at [1050, 285] on icon "Next image" at bounding box center [1046, 276] width 21 height 21
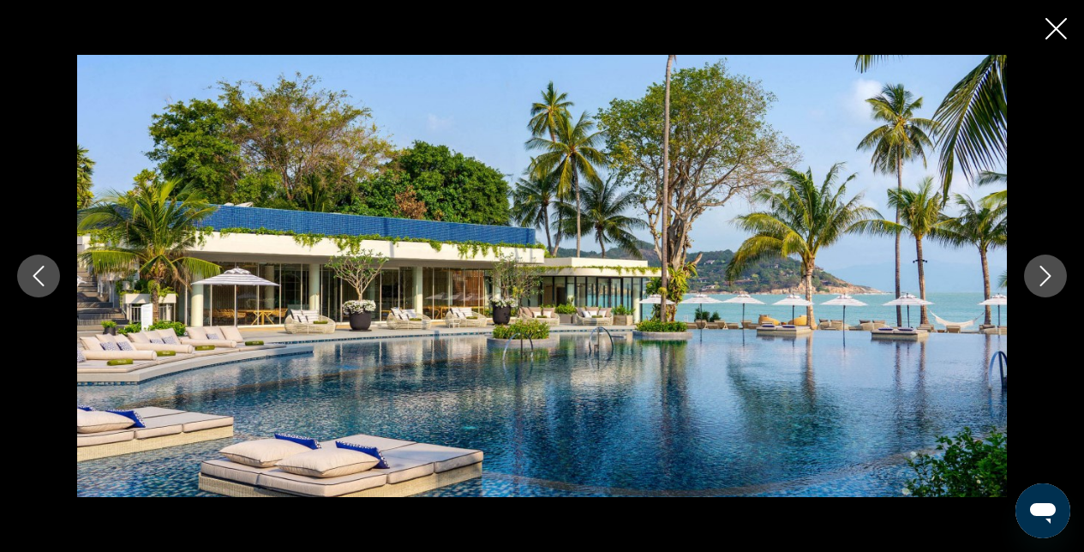
click at [1048, 285] on icon "Next image" at bounding box center [1046, 276] width 21 height 21
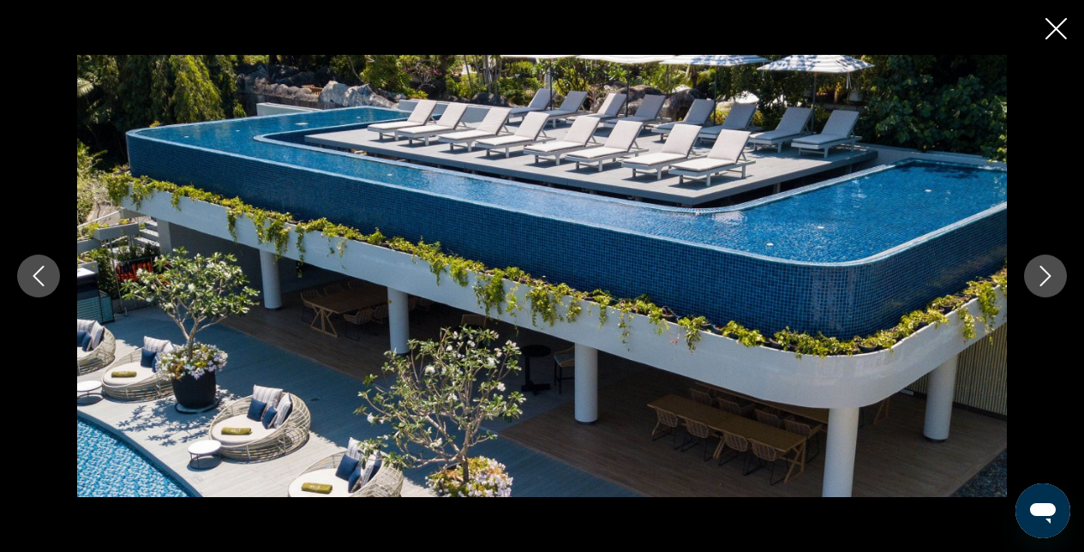
click at [1055, 40] on button "Close slideshow" at bounding box center [1056, 30] width 21 height 27
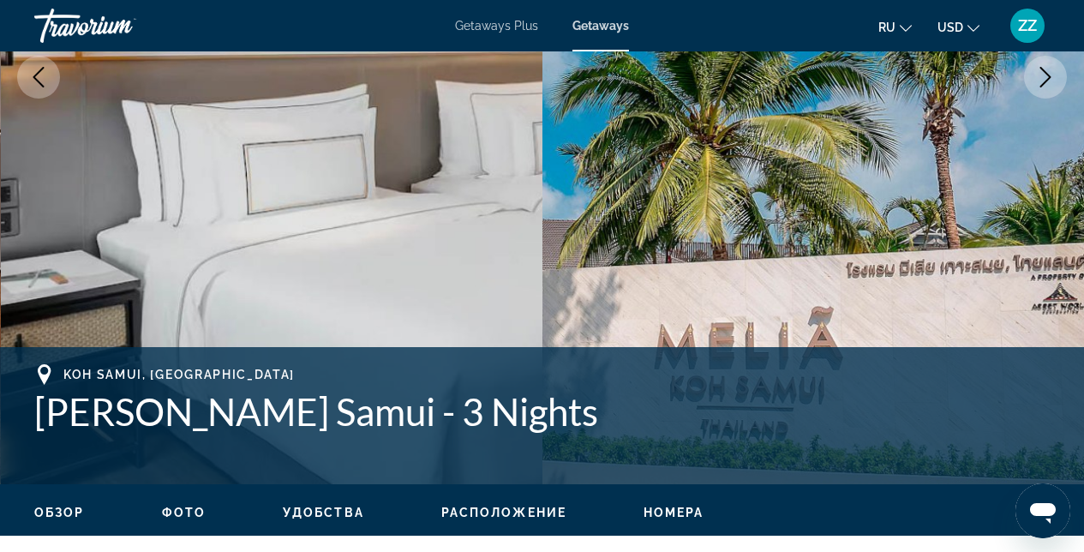
scroll to position [316, 0]
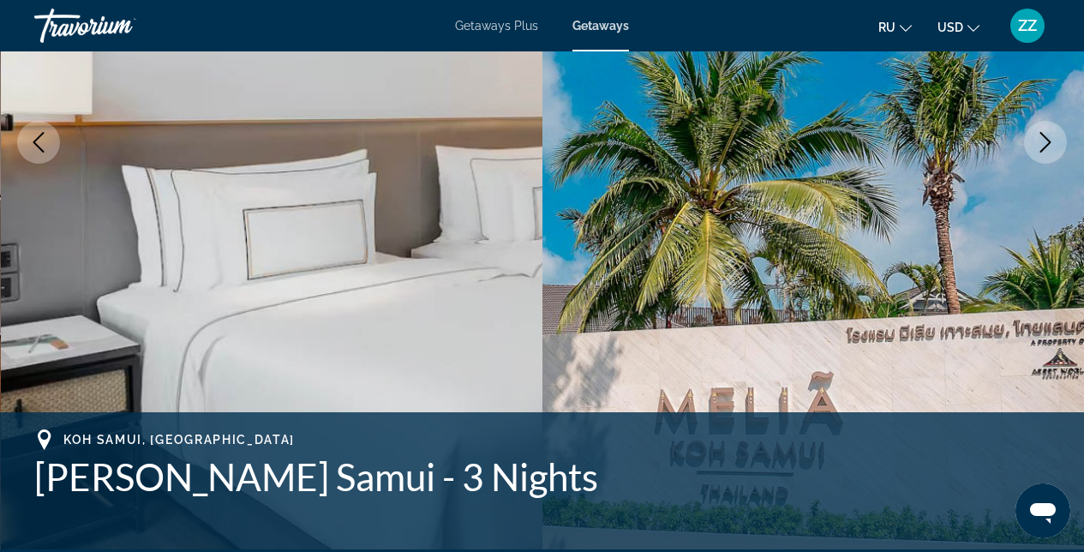
click at [1042, 145] on icon "Next image" at bounding box center [1046, 142] width 21 height 21
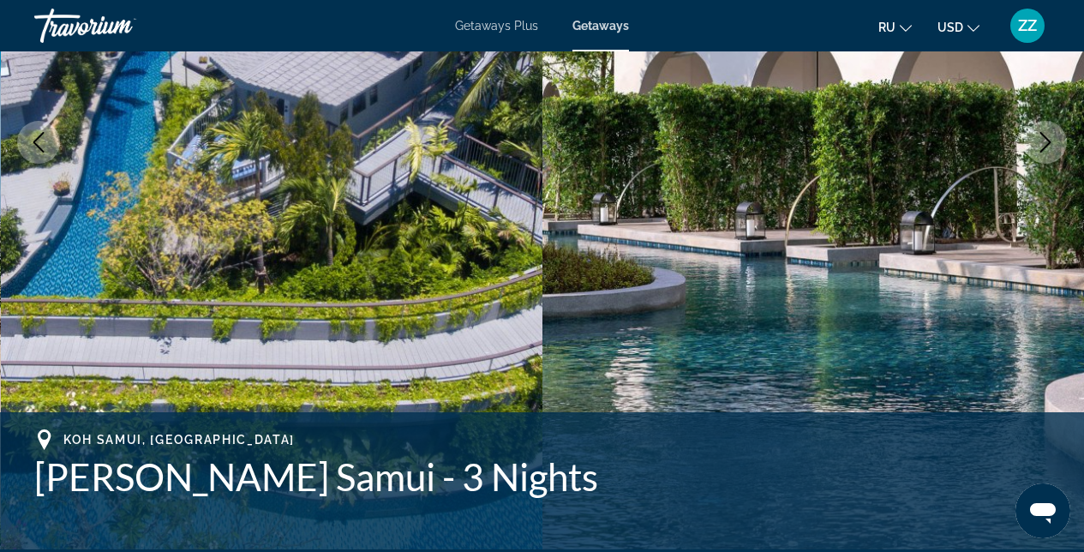
click at [1040, 142] on icon "Next image" at bounding box center [1046, 142] width 21 height 21
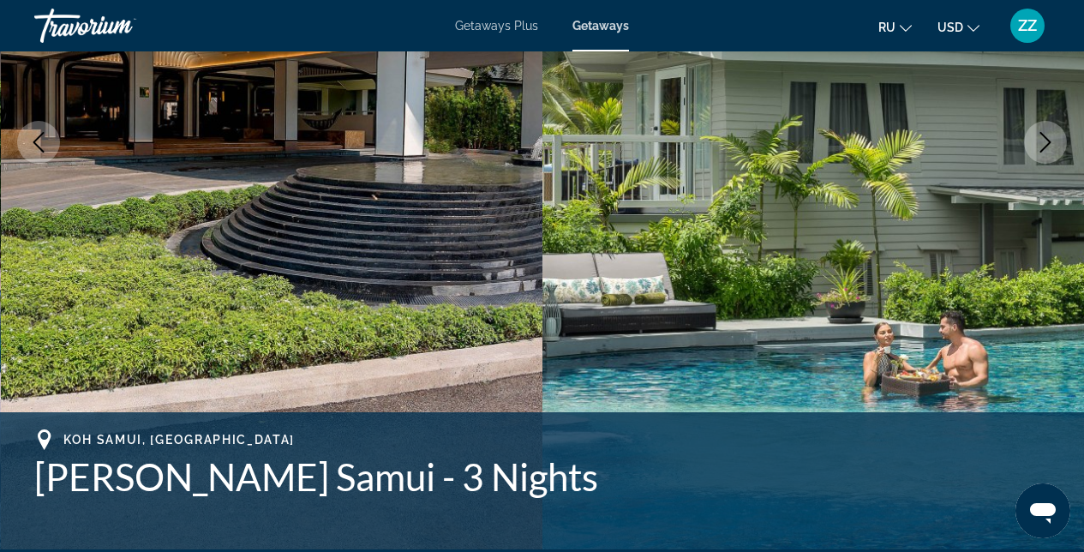
click at [1040, 142] on icon "Next image" at bounding box center [1046, 142] width 21 height 21
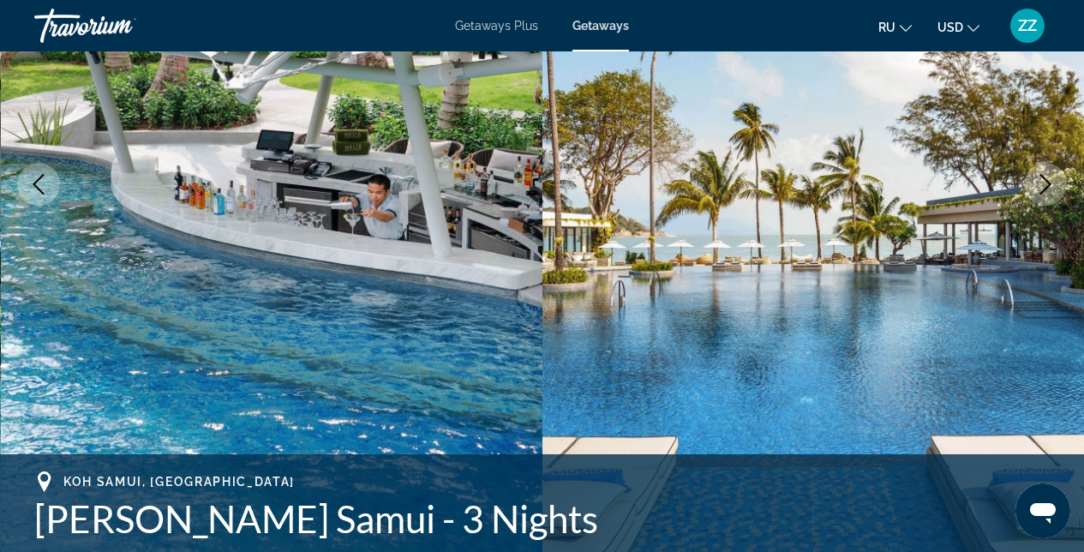
scroll to position [224, 0]
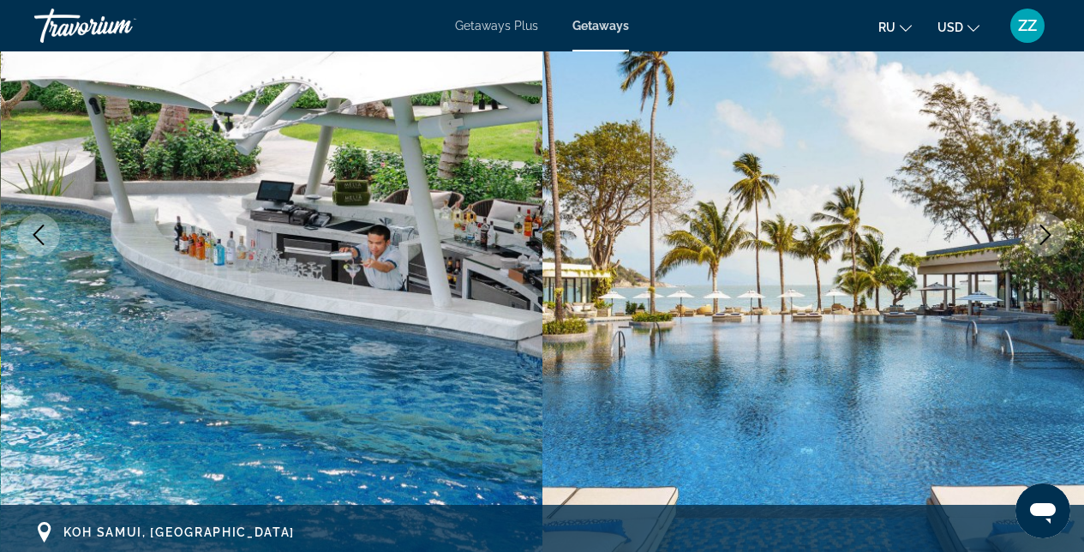
click at [1028, 234] on button "Next image" at bounding box center [1045, 234] width 43 height 43
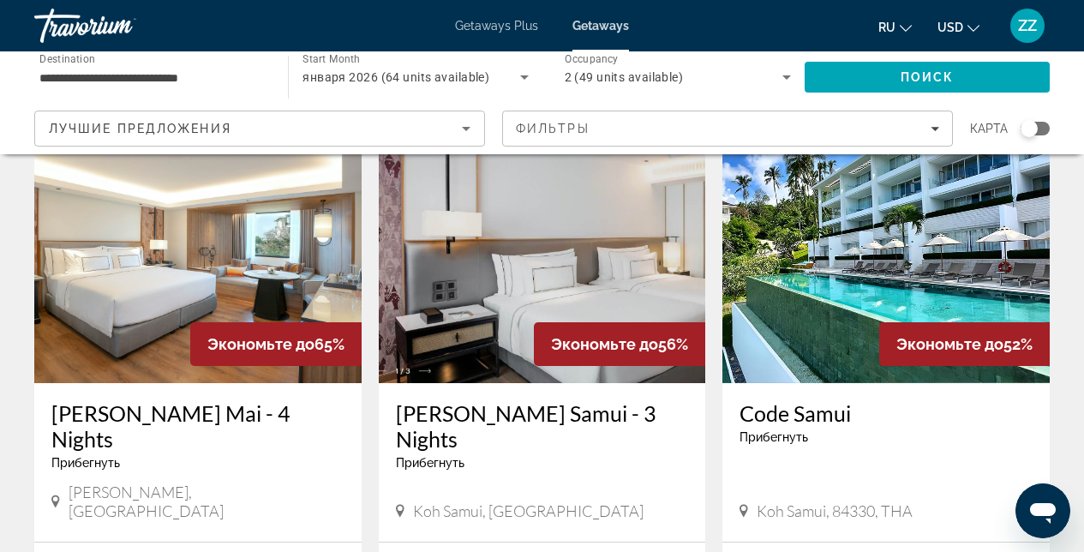
scroll to position [738, 0]
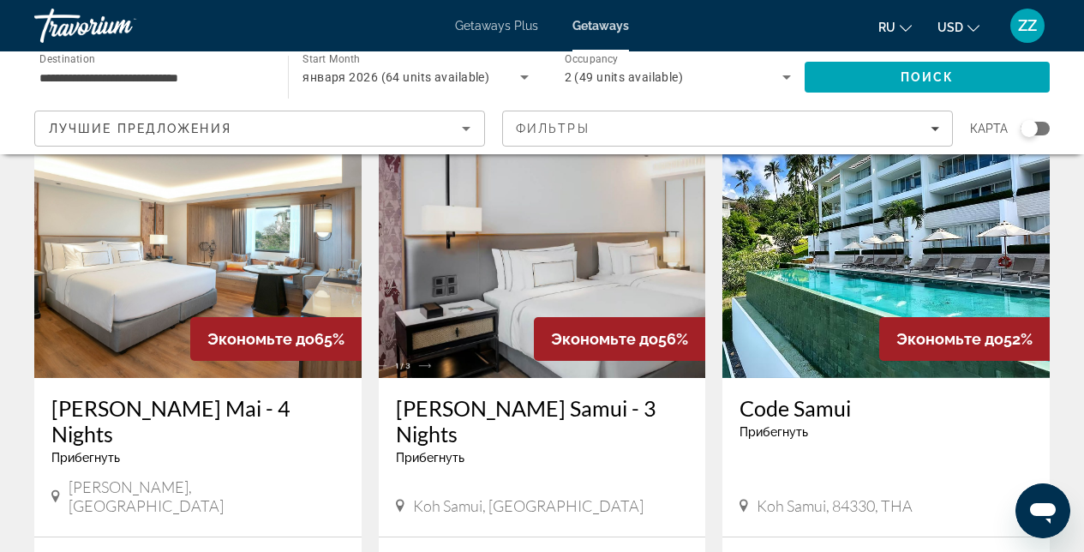
click at [183, 258] on img "Main content" at bounding box center [197, 241] width 327 height 274
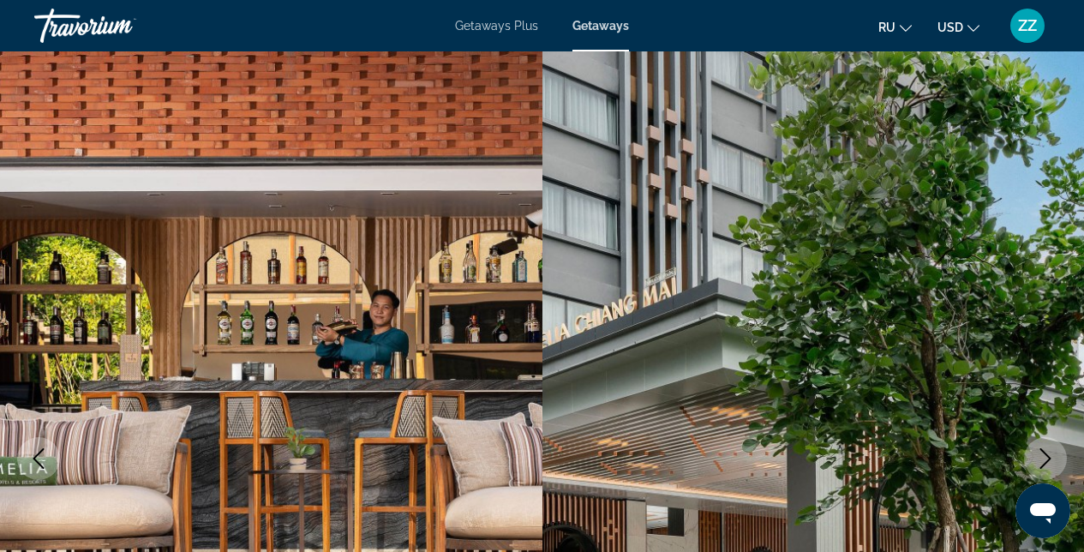
click at [1040, 453] on icon "Next image" at bounding box center [1046, 458] width 21 height 21
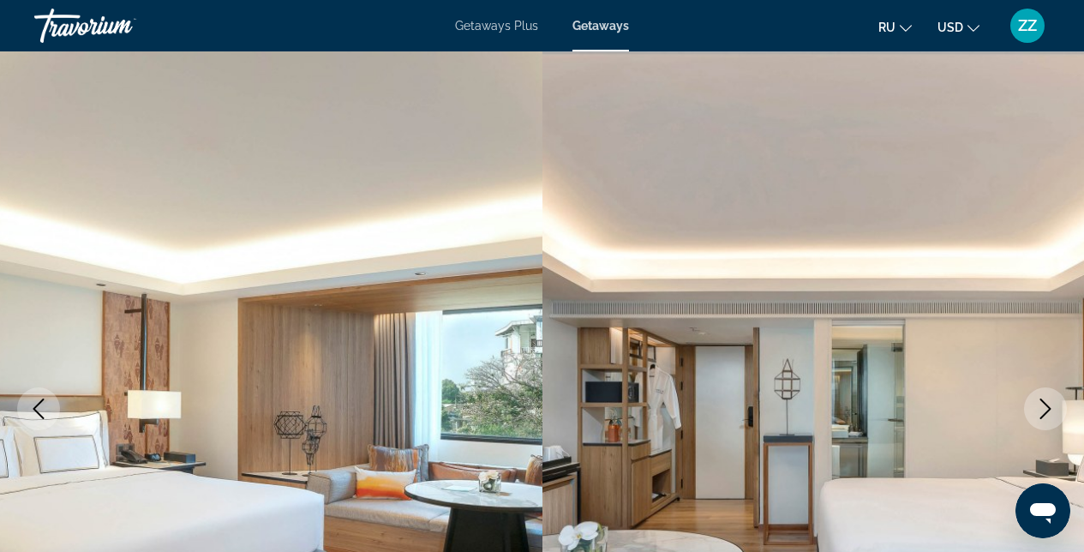
scroll to position [142, 0]
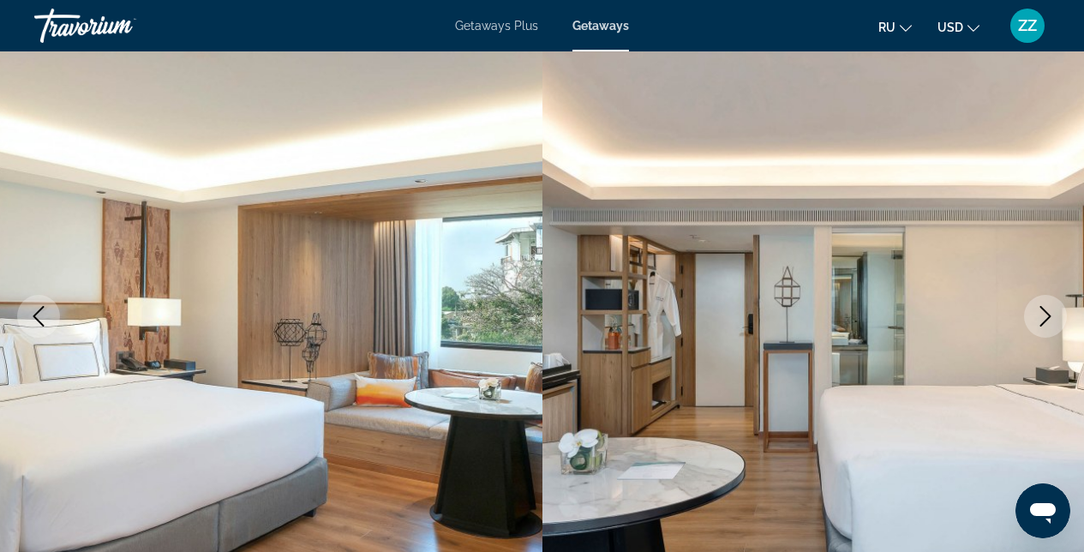
click at [1054, 317] on icon "Next image" at bounding box center [1046, 316] width 21 height 21
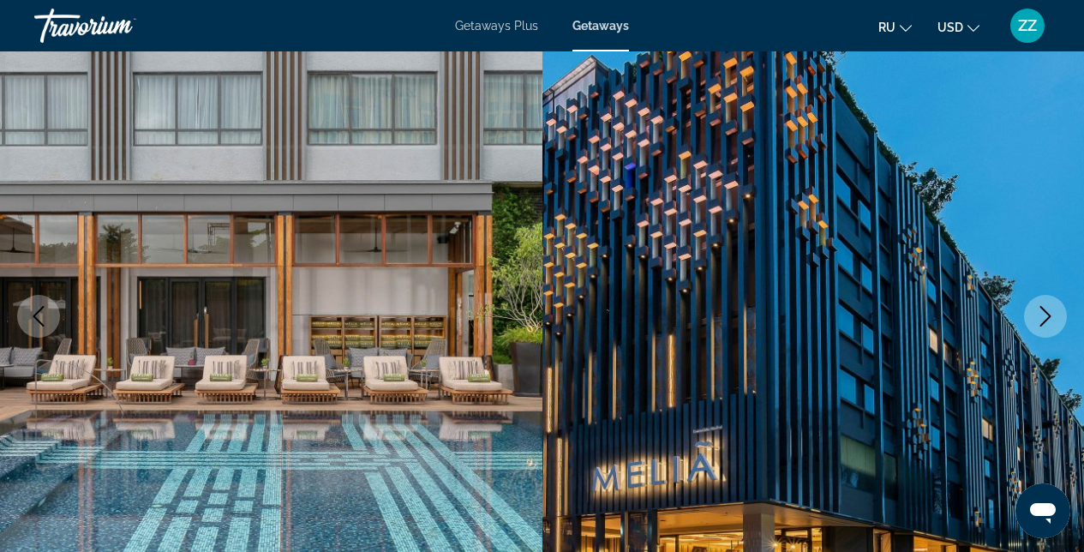
click at [1054, 317] on icon "Next image" at bounding box center [1046, 316] width 21 height 21
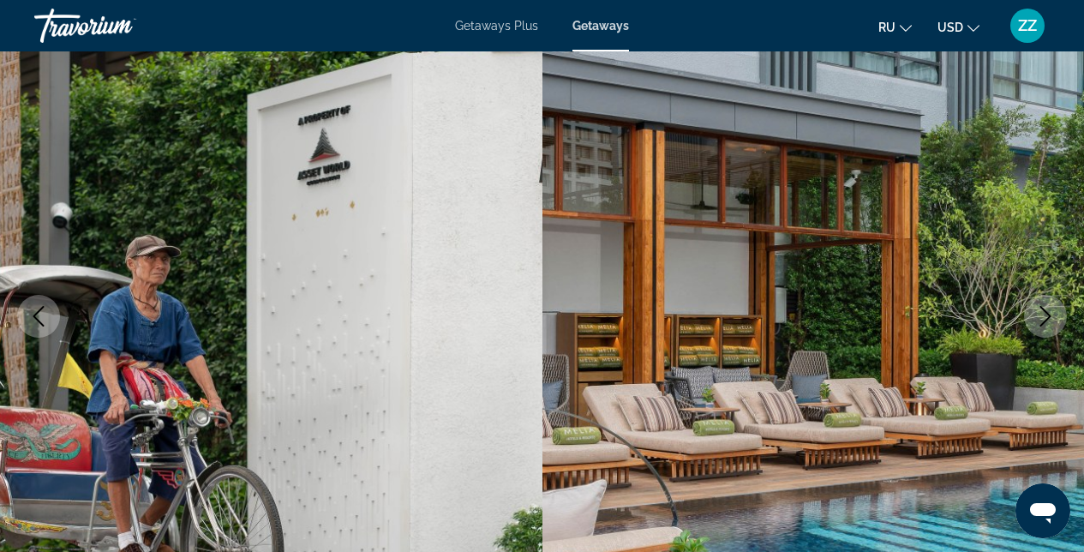
click at [1054, 317] on icon "Next image" at bounding box center [1046, 316] width 21 height 21
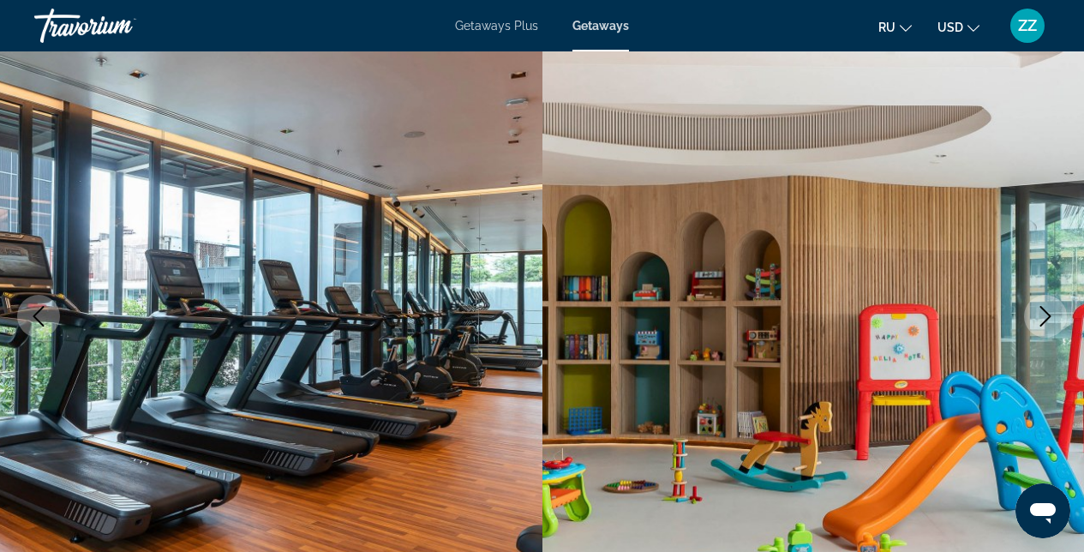
click at [1054, 317] on icon "Next image" at bounding box center [1046, 316] width 21 height 21
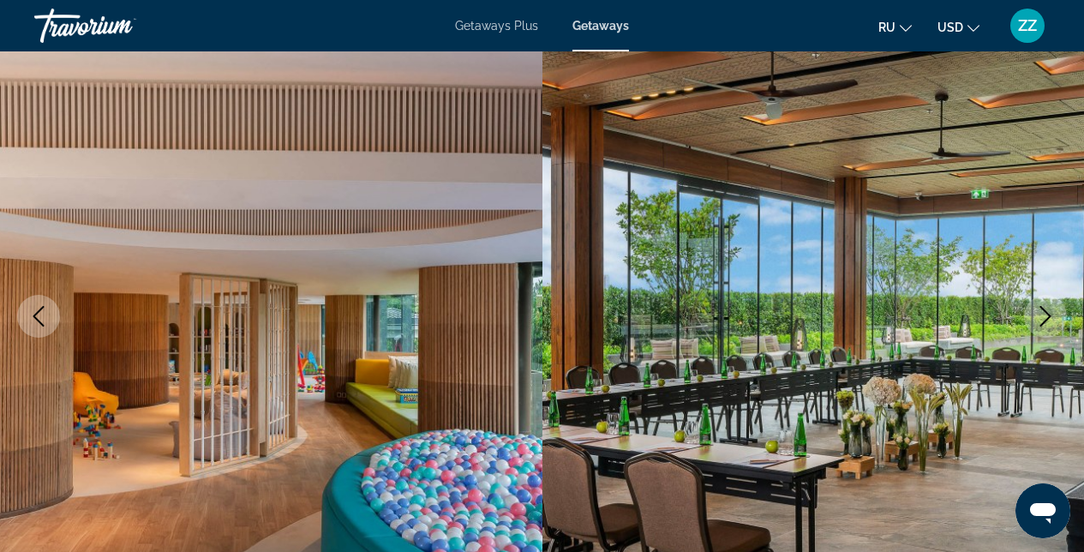
click at [1054, 317] on icon "Next image" at bounding box center [1046, 316] width 21 height 21
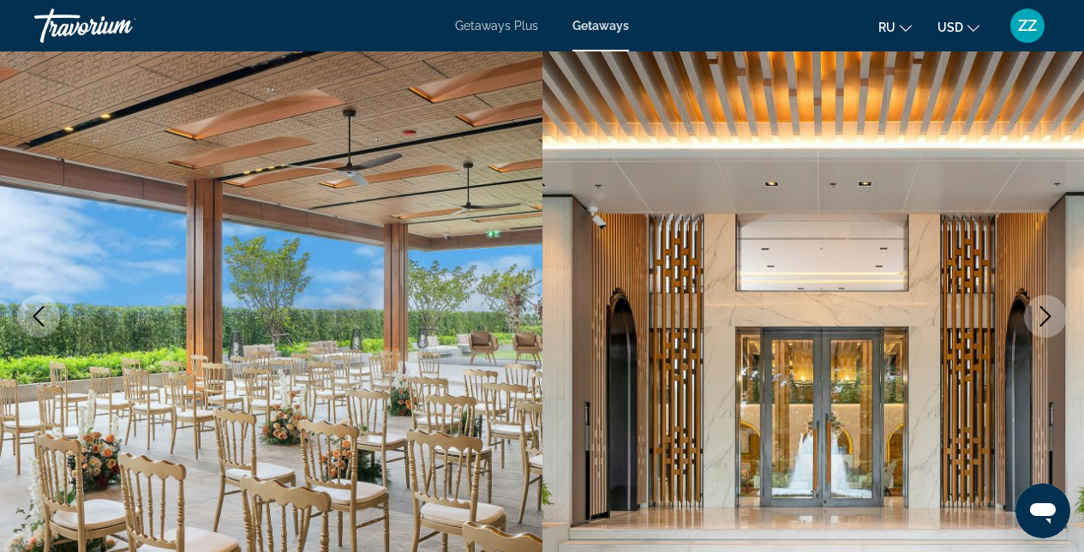
click at [1053, 317] on icon "Next image" at bounding box center [1046, 316] width 21 height 21
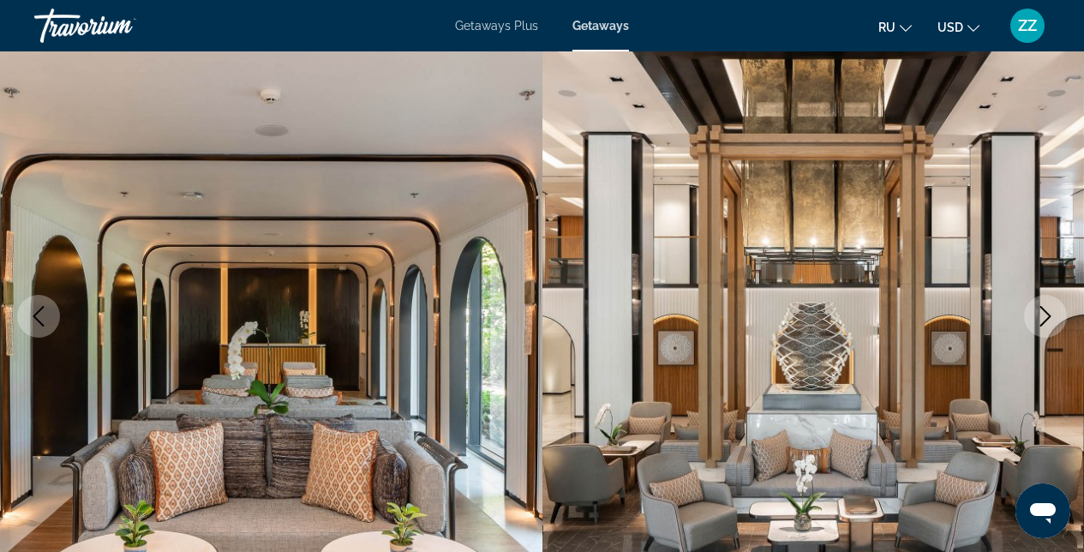
click at [1053, 317] on icon "Next image" at bounding box center [1046, 316] width 21 height 21
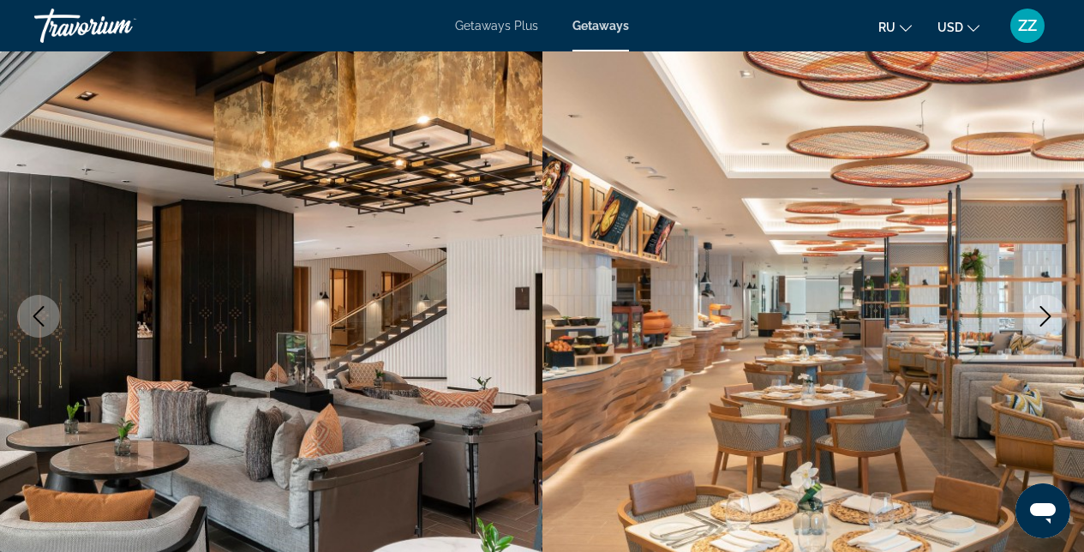
click at [1053, 317] on icon "Next image" at bounding box center [1046, 316] width 21 height 21
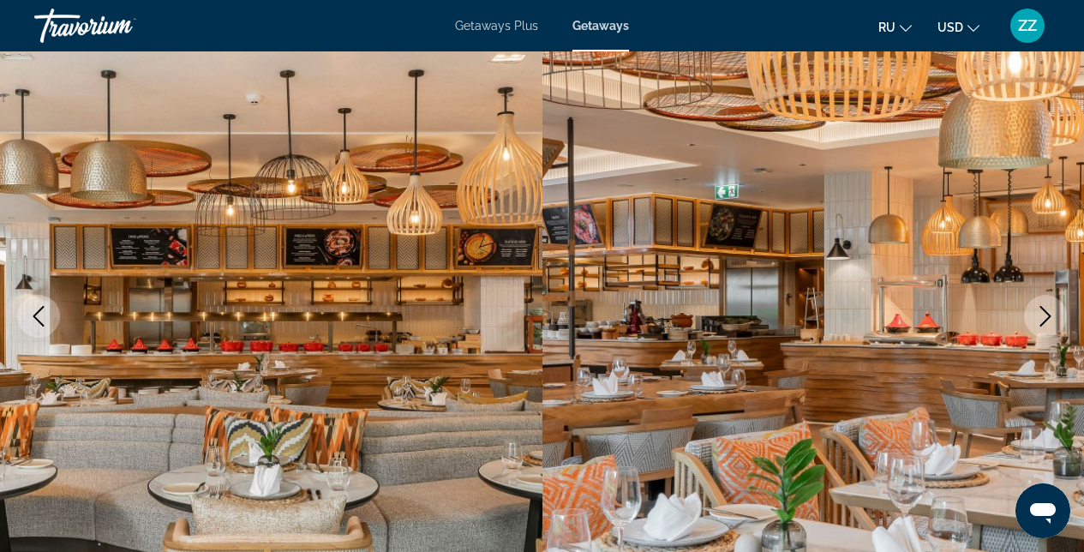
click at [1053, 317] on icon "Next image" at bounding box center [1046, 316] width 21 height 21
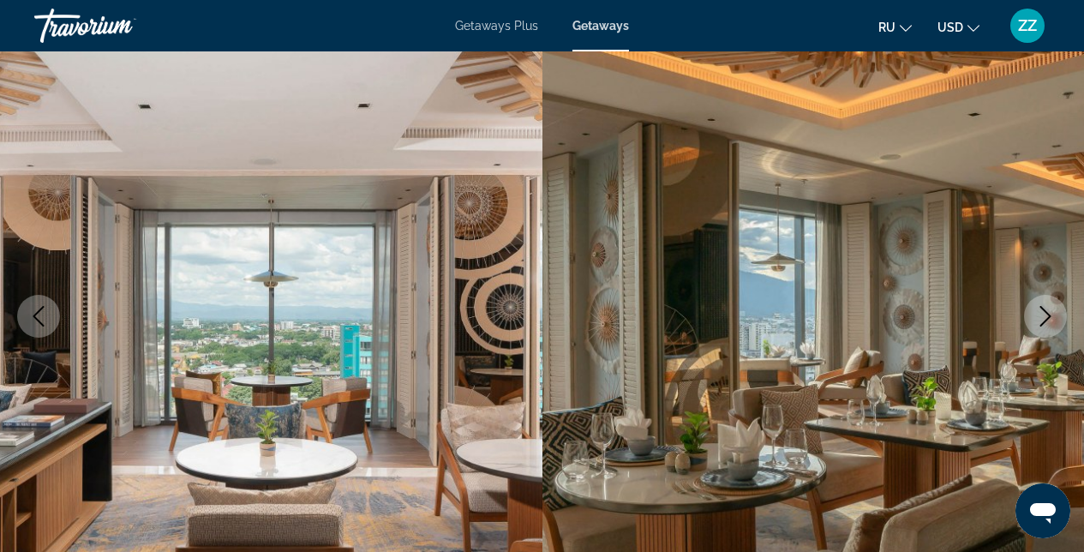
click at [1053, 317] on icon "Next image" at bounding box center [1046, 316] width 21 height 21
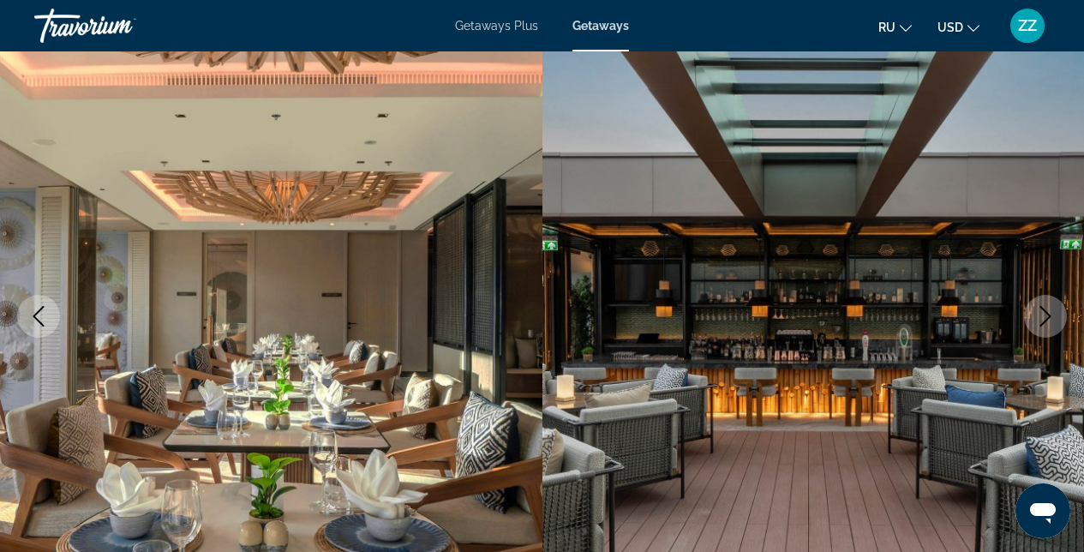
click at [1053, 317] on icon "Next image" at bounding box center [1046, 316] width 21 height 21
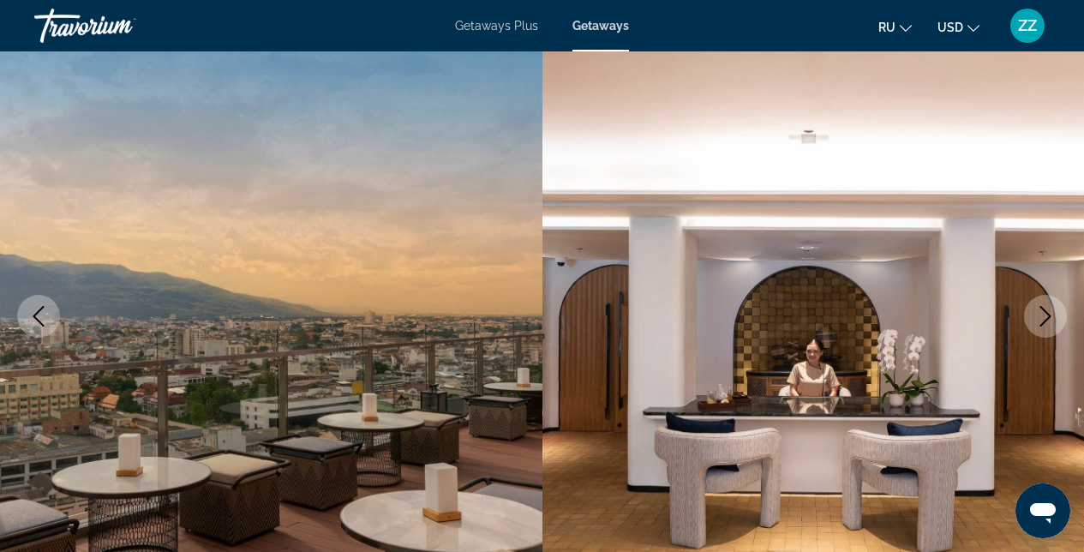
click at [1053, 317] on icon "Next image" at bounding box center [1046, 316] width 21 height 21
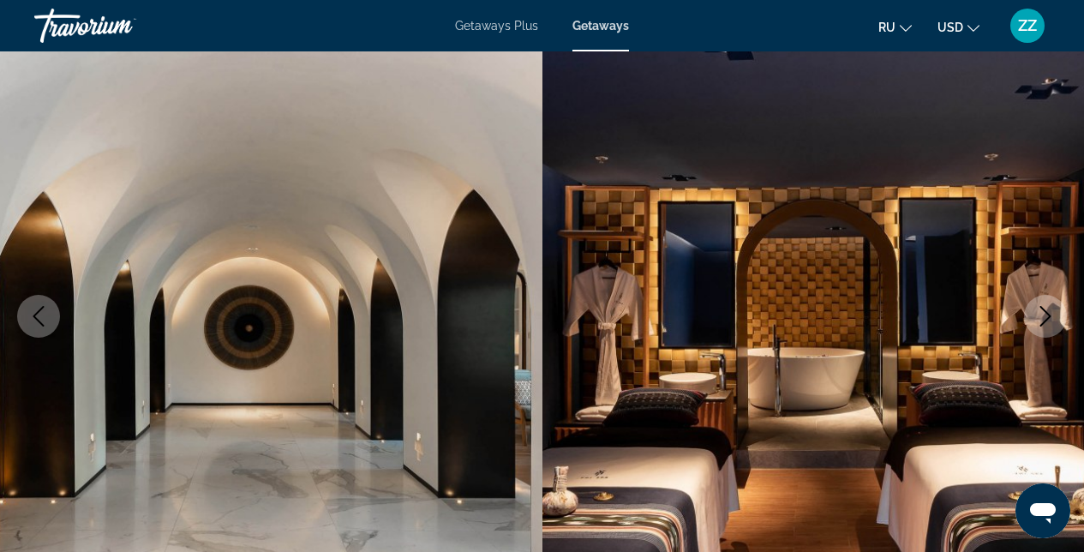
click at [1053, 317] on icon "Next image" at bounding box center [1046, 316] width 21 height 21
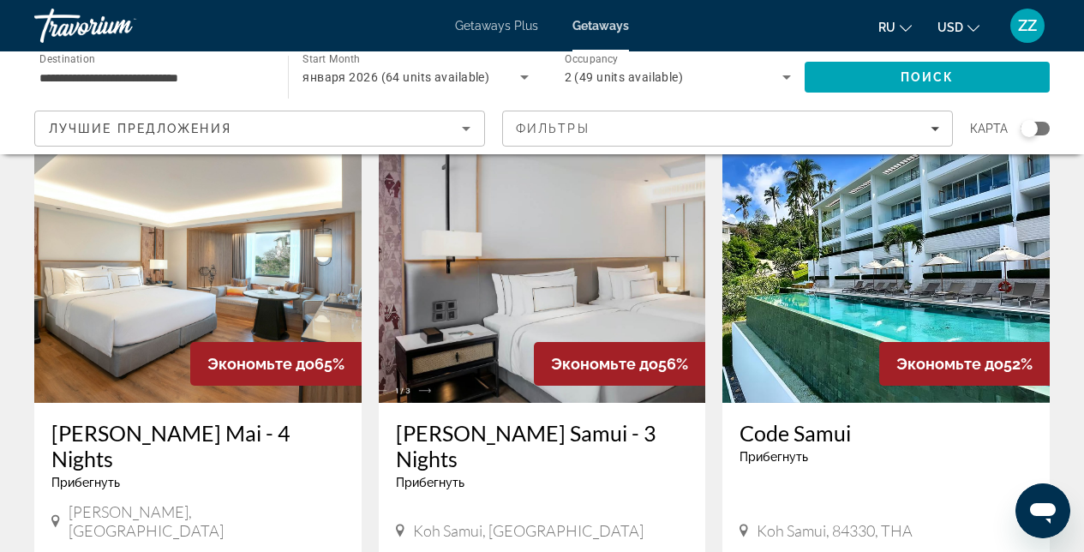
scroll to position [777, 0]
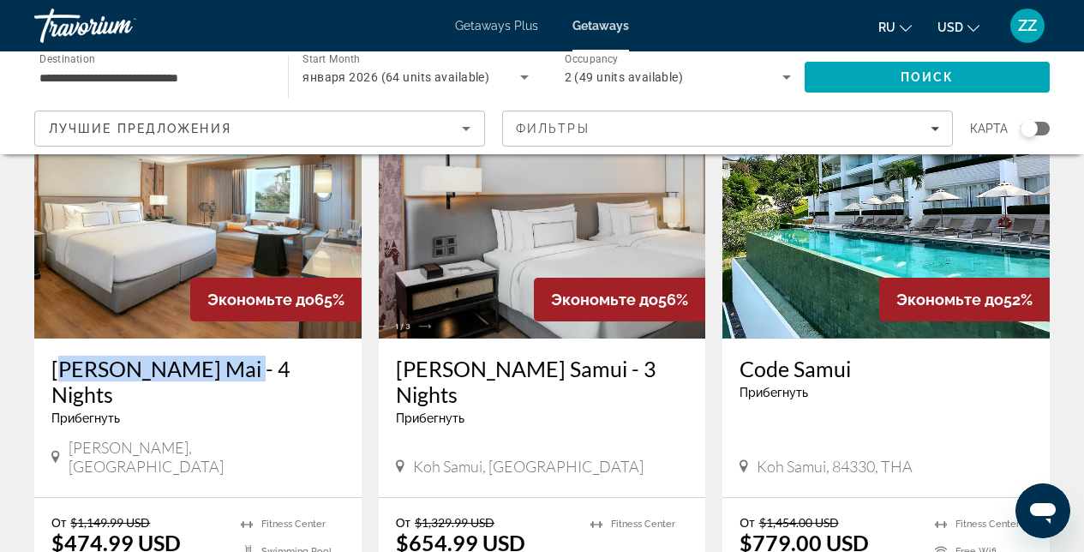
drag, startPoint x: 42, startPoint y: 333, endPoint x: 218, endPoint y: 350, distance: 176.6
click at [218, 350] on div "[PERSON_NAME][GEOGRAPHIC_DATA] - 4 Nights Прибегнуть - Это курорт только для вз…" at bounding box center [197, 418] width 327 height 159
copy h3 "[PERSON_NAME][GEOGRAPHIC_DATA]"
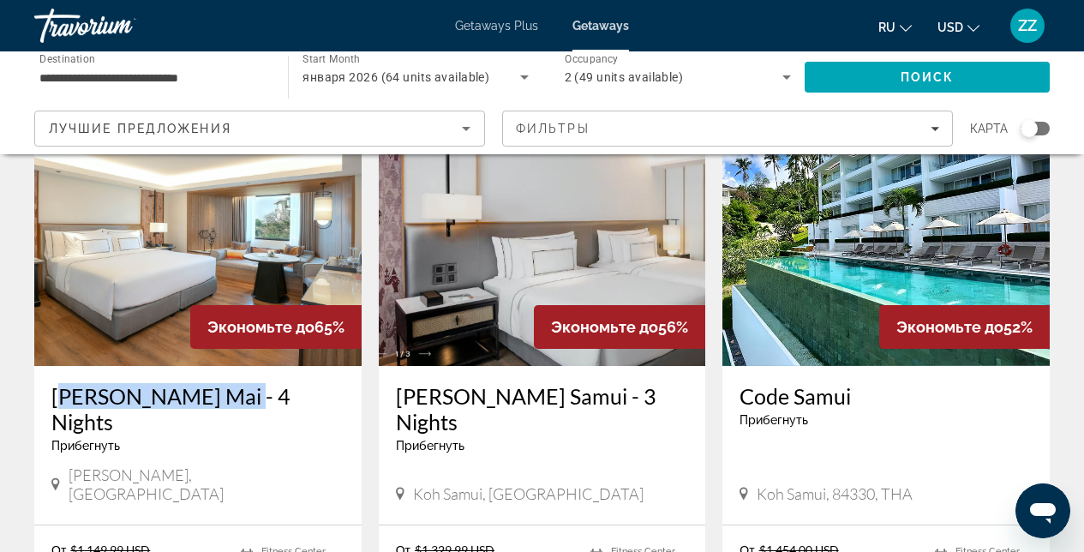
scroll to position [747, 0]
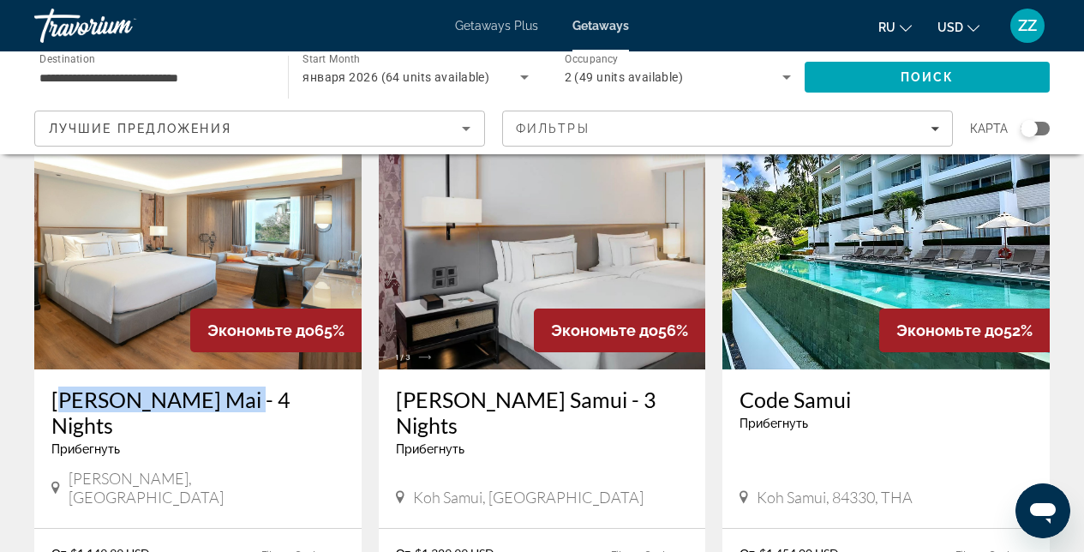
click at [225, 253] on img "Main content" at bounding box center [197, 232] width 327 height 274
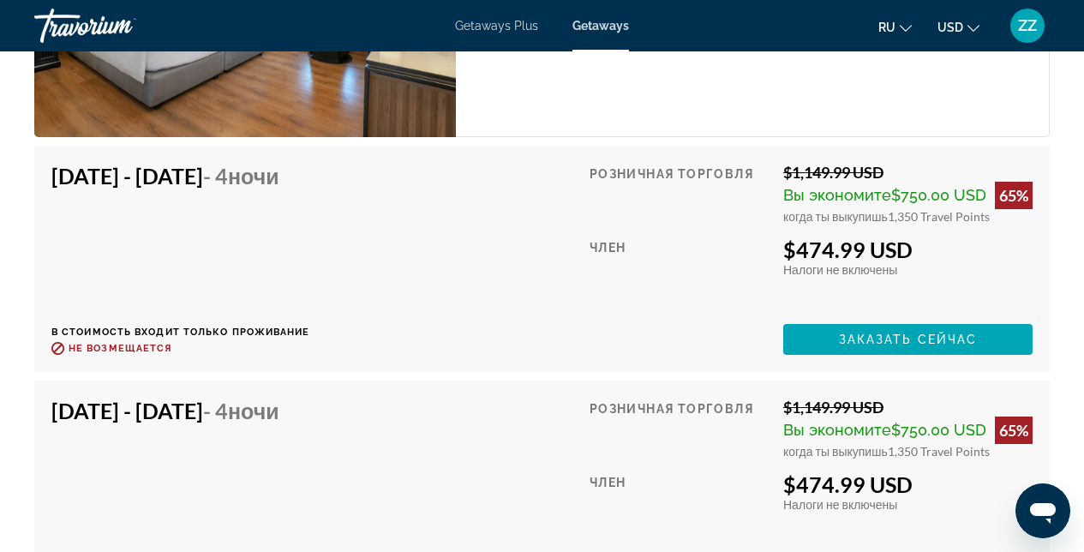
scroll to position [3541, 0]
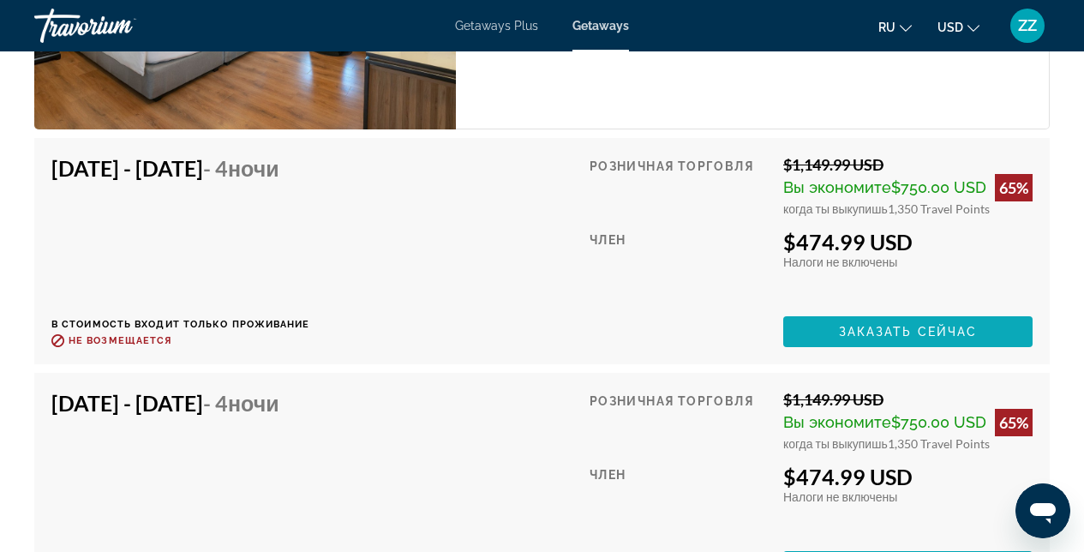
click at [925, 325] on span "Заказать сейчас" at bounding box center [908, 332] width 139 height 14
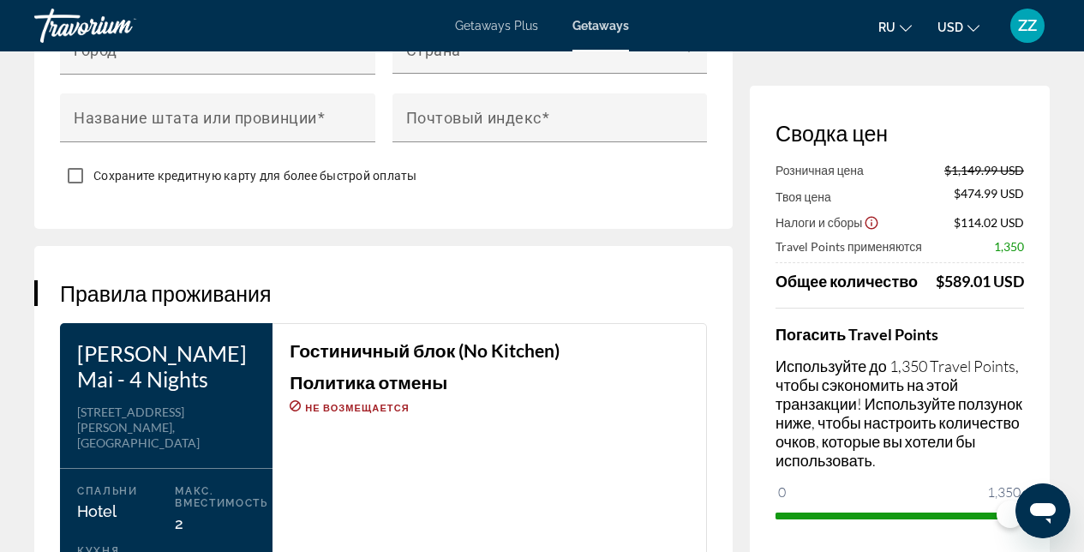
scroll to position [1983, 0]
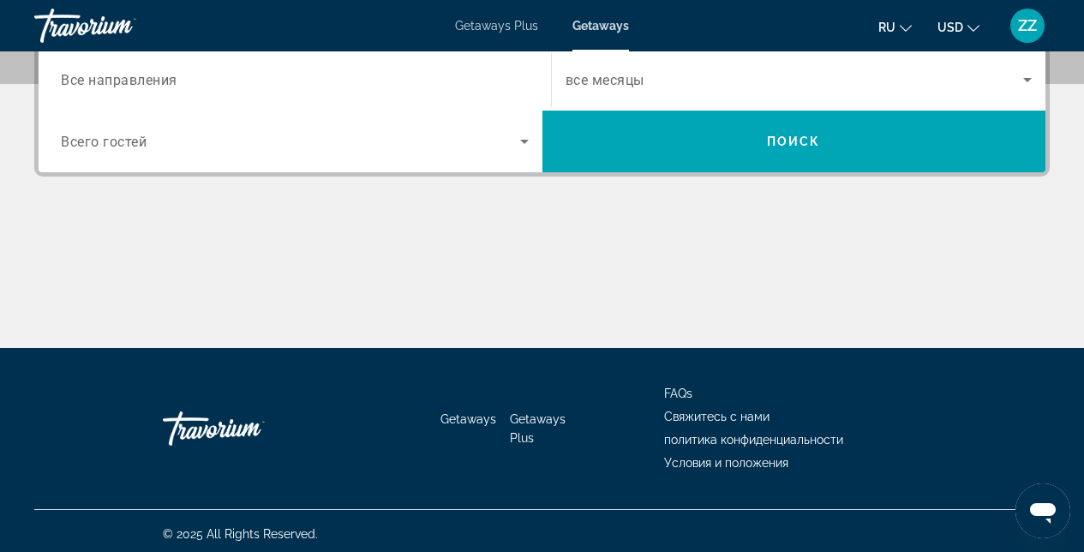
scroll to position [425, 0]
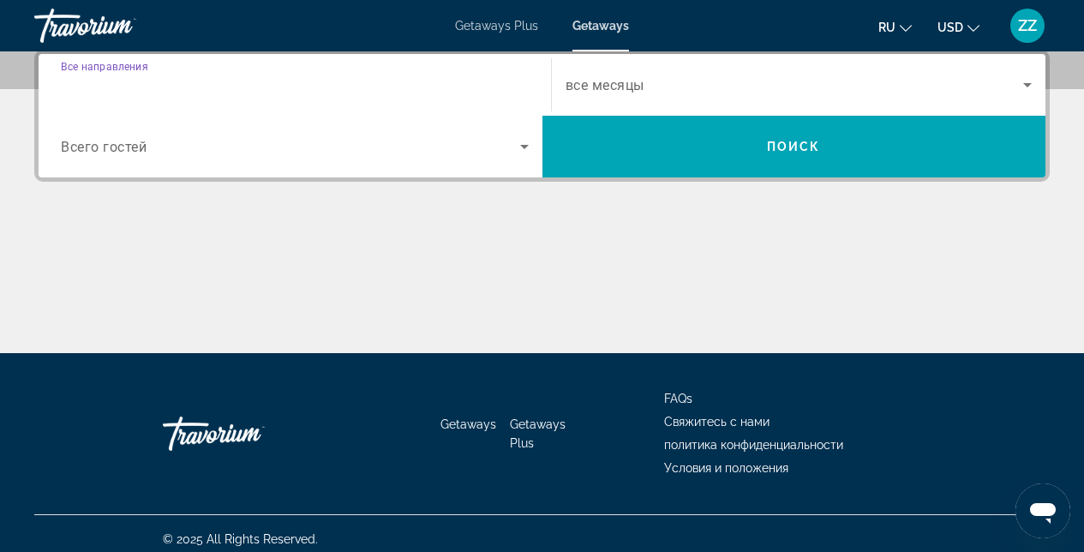
click at [185, 87] on input "Destination Все направления" at bounding box center [295, 85] width 468 height 21
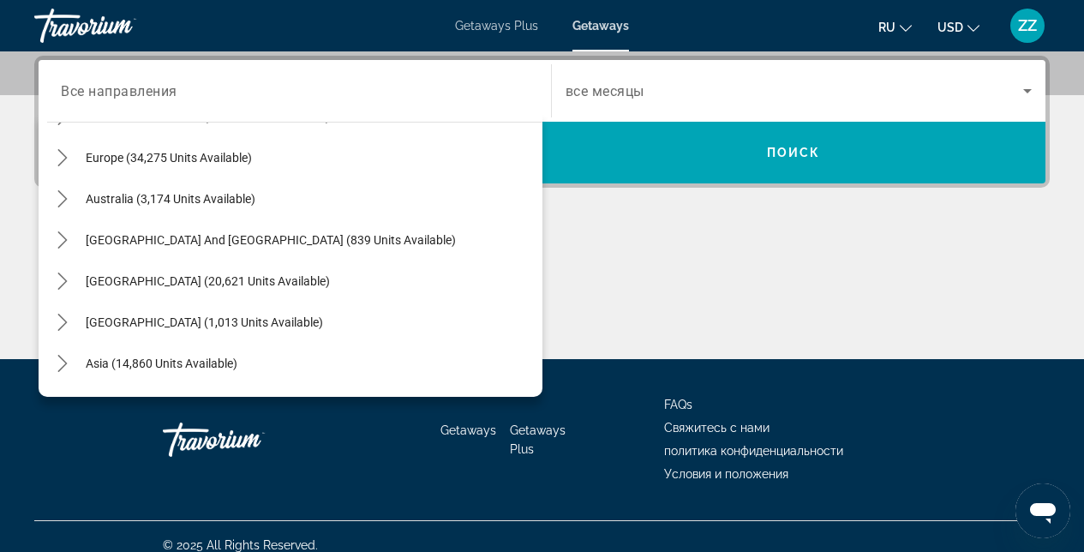
scroll to position [278, 0]
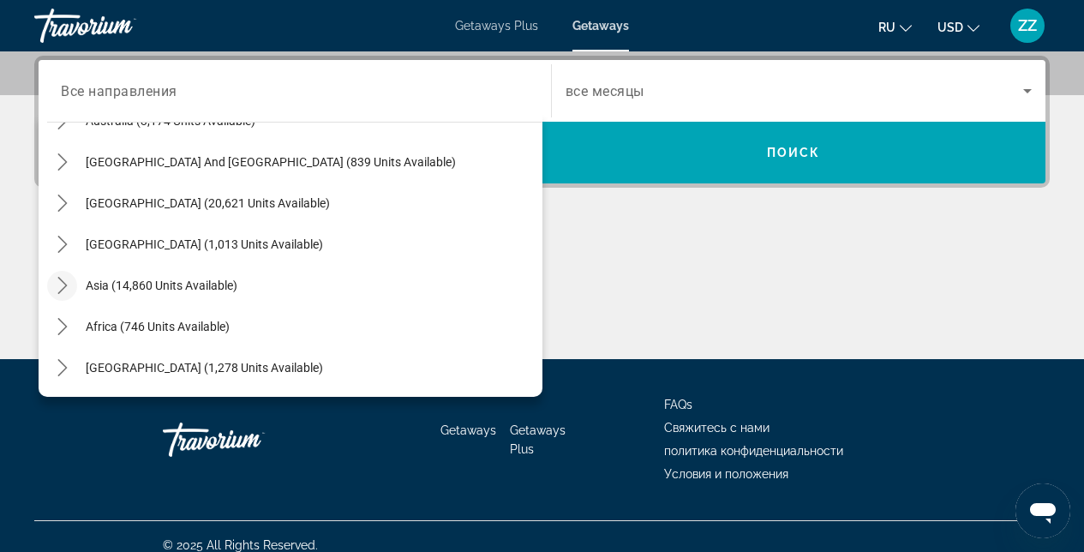
click at [67, 285] on icon "Toggle Asia (14,860 units available) submenu" at bounding box center [62, 285] width 17 height 17
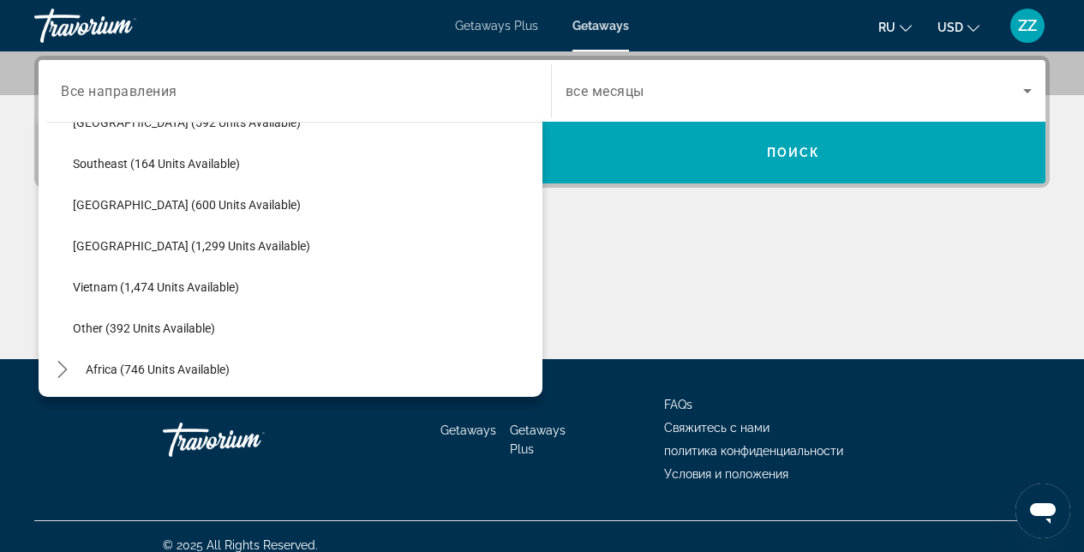
scroll to position [853, 0]
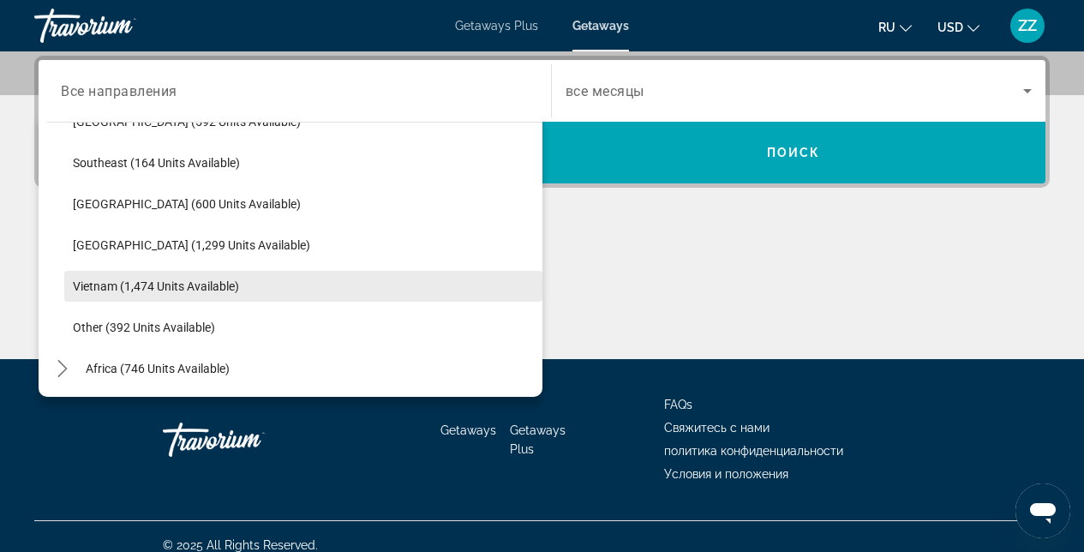
click at [164, 288] on span "Vietnam (1,474 units available)" at bounding box center [156, 286] width 166 height 14
type input "**********"
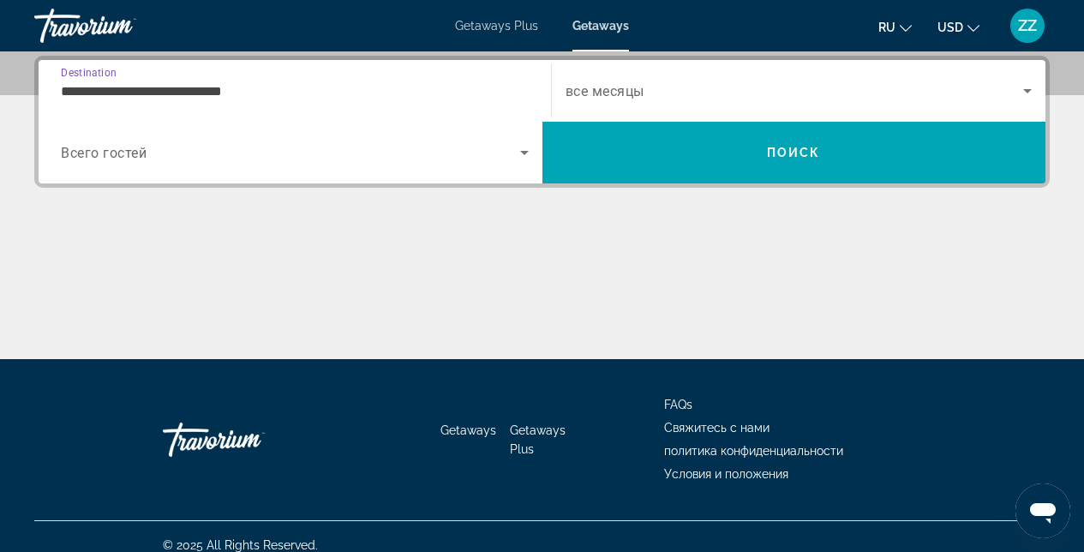
click at [286, 266] on div "Main content" at bounding box center [542, 295] width 1016 height 129
click at [304, 242] on div "Main content" at bounding box center [542, 295] width 1016 height 129
click at [606, 219] on div "**********" at bounding box center [542, 207] width 1084 height 303
click at [631, 74] on div "Search widget" at bounding box center [799, 91] width 467 height 48
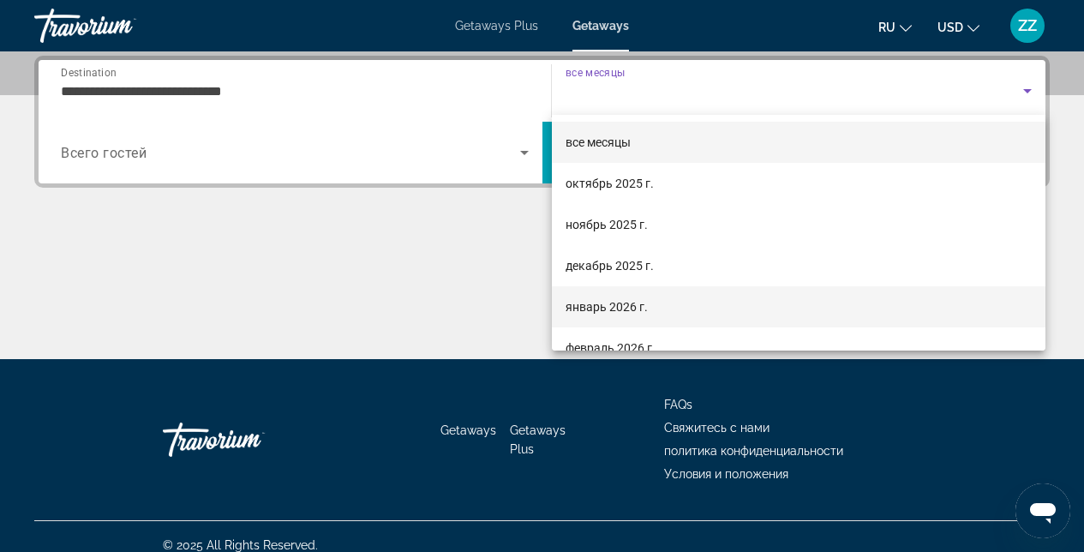
click at [594, 314] on span "январь 2026 г." at bounding box center [607, 307] width 82 height 21
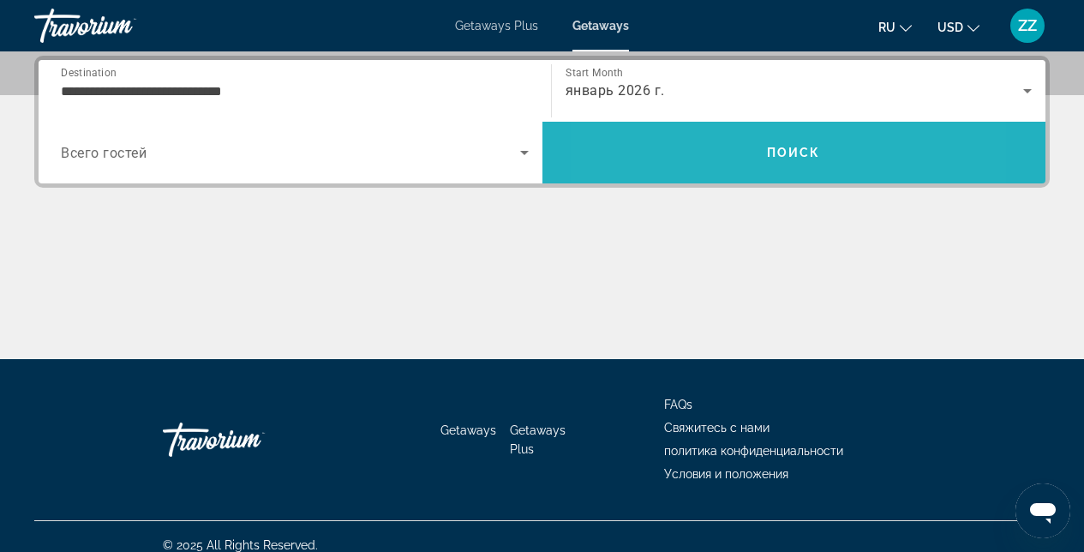
click at [701, 176] on span "Search" at bounding box center [795, 153] width 504 height 62
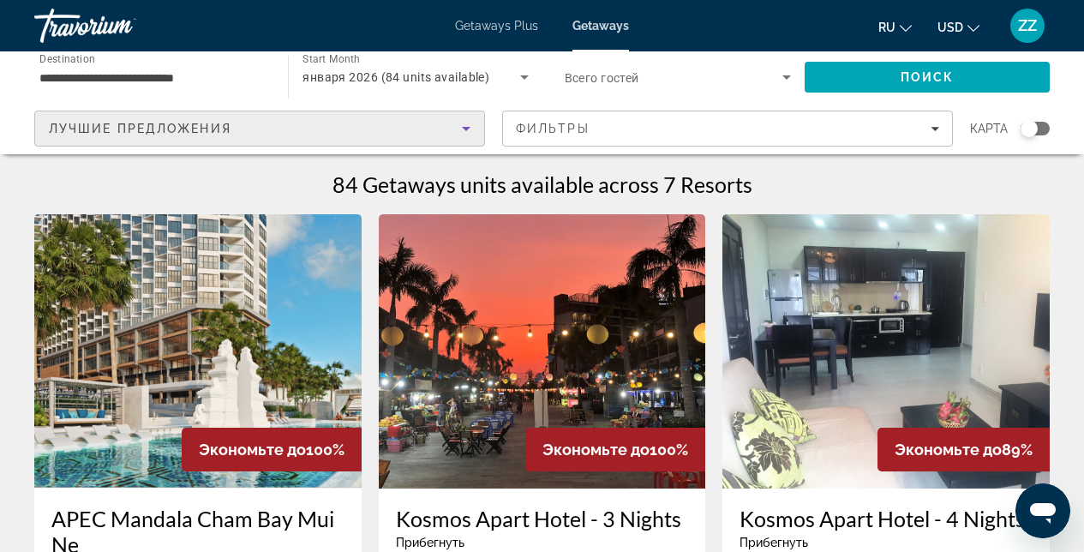
click at [464, 124] on icon "Sort by" at bounding box center [466, 128] width 21 height 21
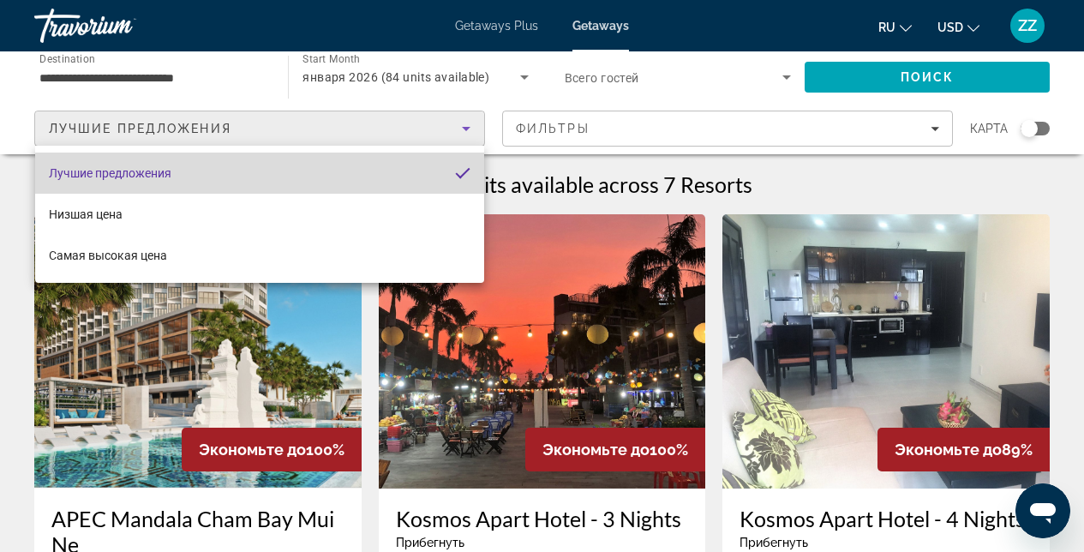
click at [312, 191] on mat-option "Лучшие предложения" at bounding box center [259, 173] width 449 height 41
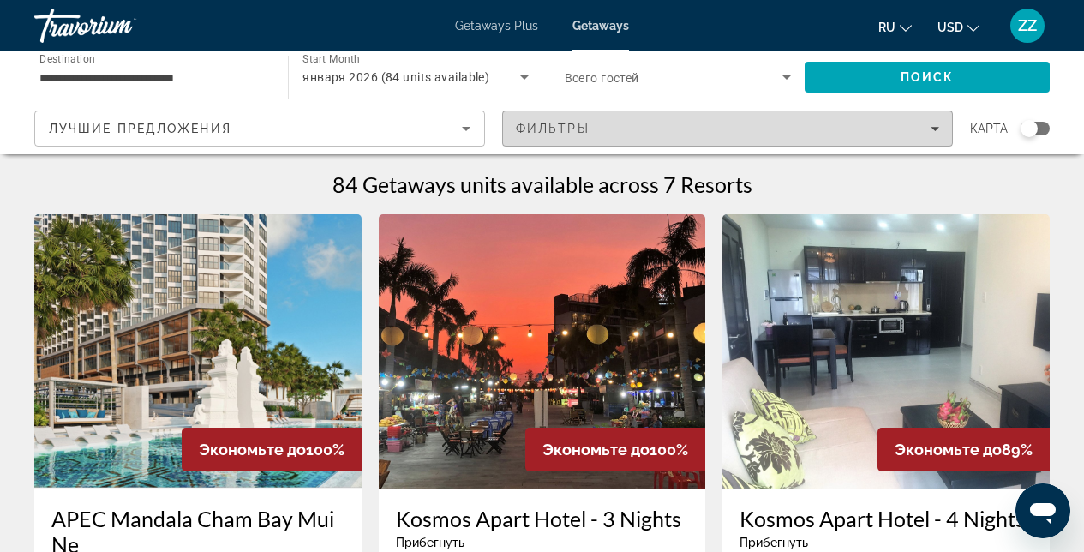
click at [708, 122] on div "Фильтры" at bounding box center [727, 129] width 423 height 14
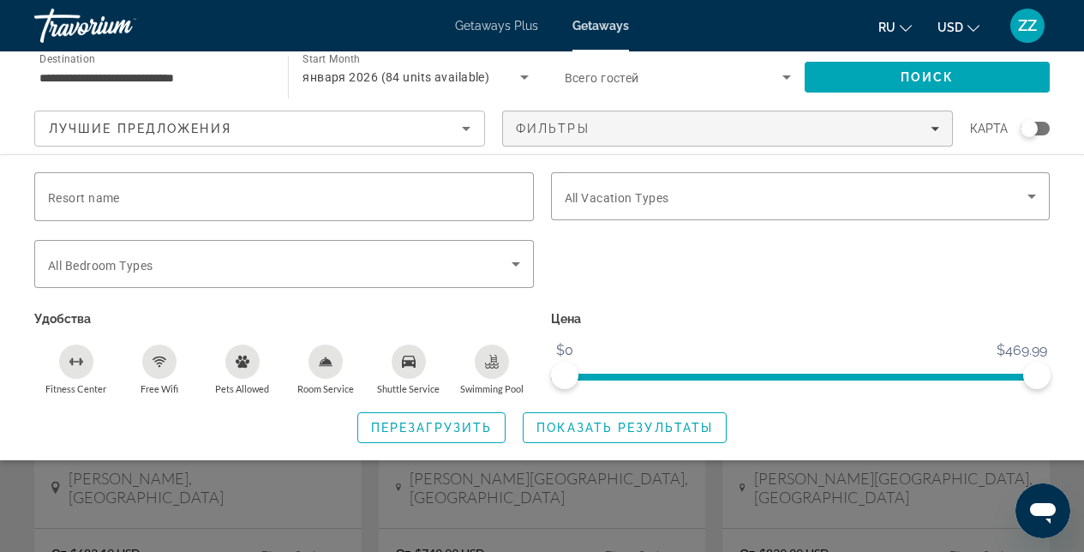
scroll to position [164, 0]
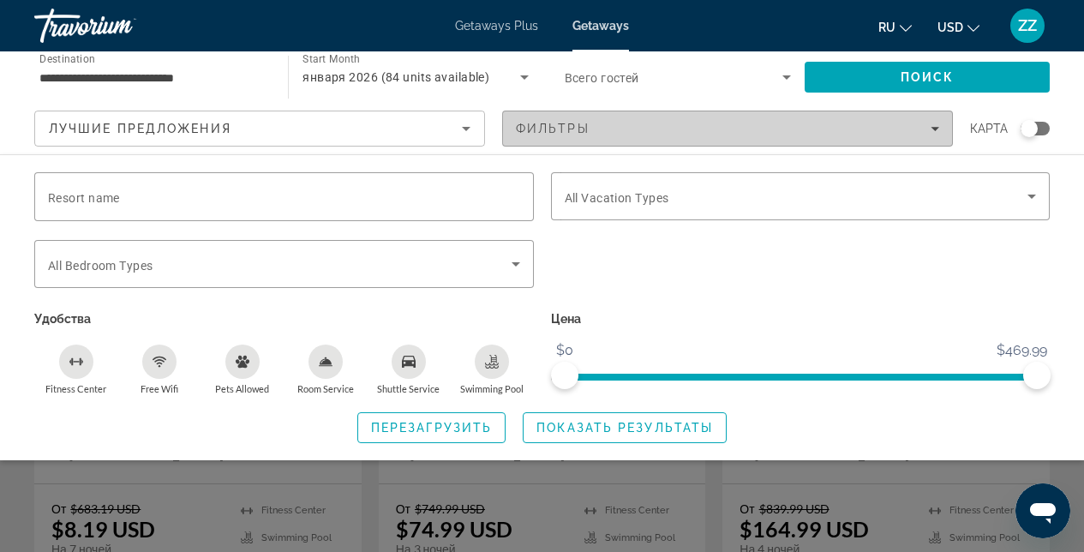
click at [941, 129] on span "Filters" at bounding box center [727, 128] width 449 height 41
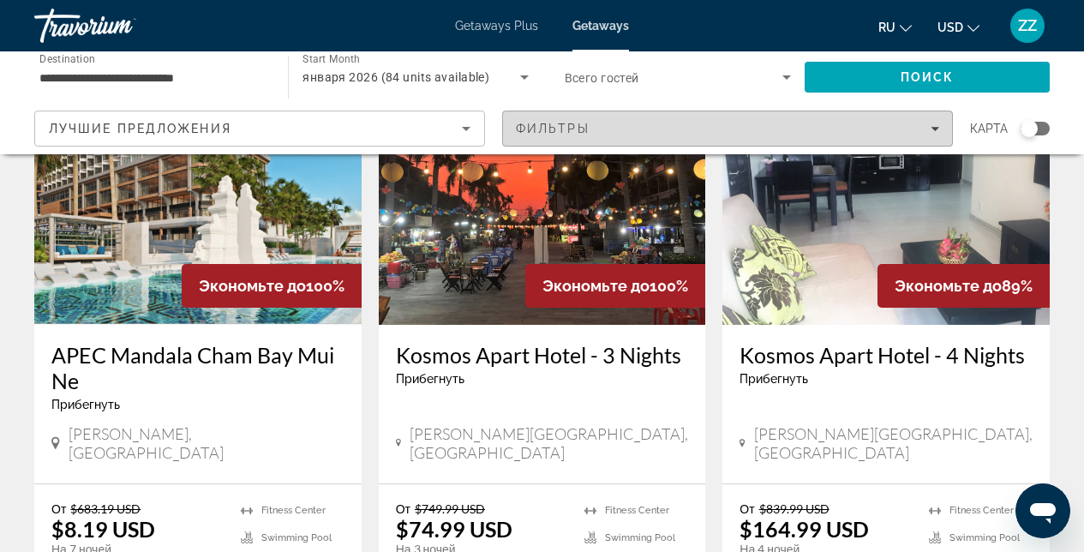
click at [941, 129] on span "Filters" at bounding box center [727, 128] width 449 height 41
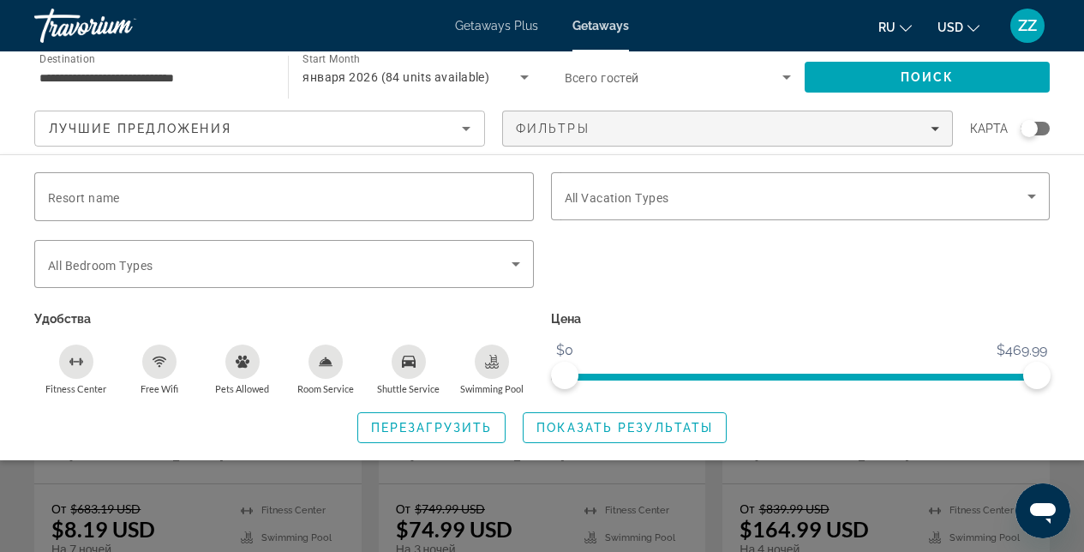
click at [777, 299] on div "Search widget" at bounding box center [801, 273] width 517 height 67
click at [756, 267] on div "Search widget" at bounding box center [801, 273] width 517 height 67
click at [622, 427] on span "Показать результаты" at bounding box center [625, 428] width 177 height 14
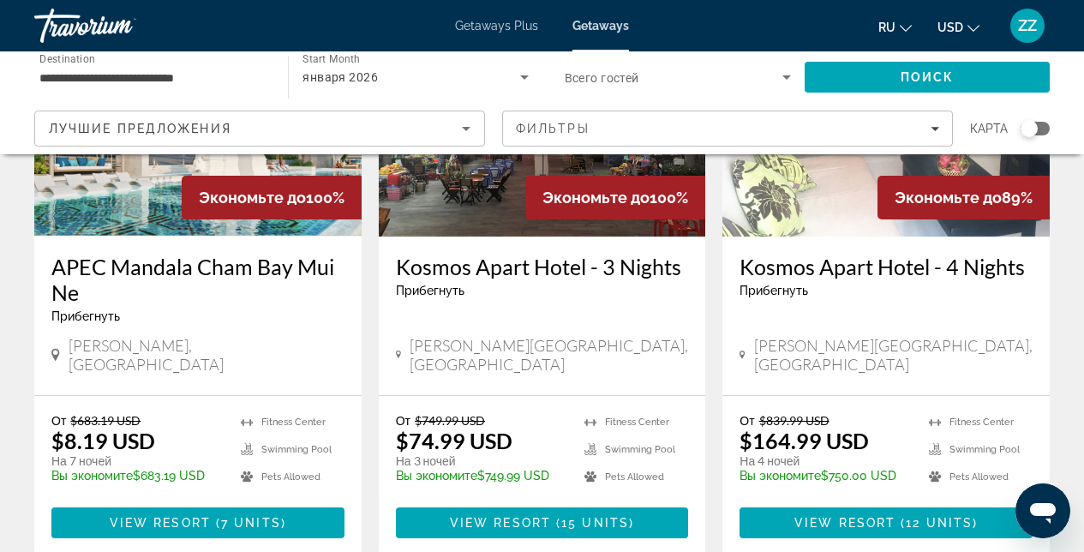
scroll to position [105, 0]
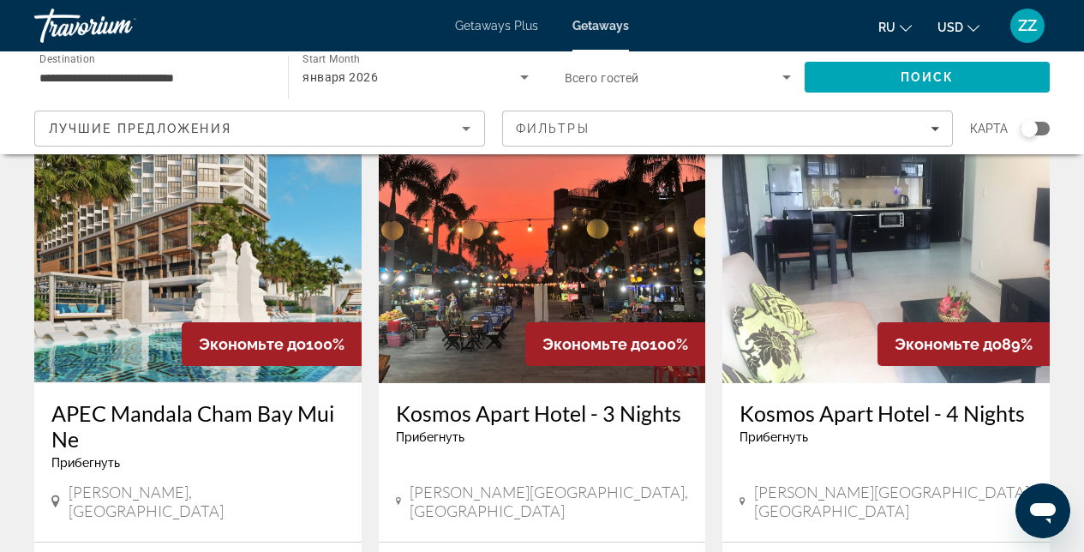
click at [232, 271] on img "Main content" at bounding box center [197, 246] width 327 height 274
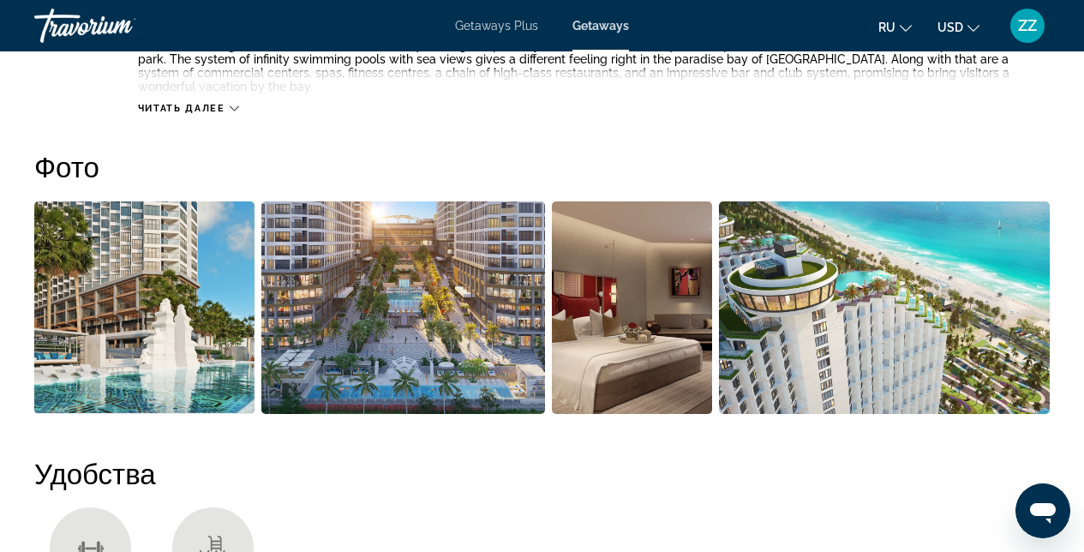
scroll to position [1058, 0]
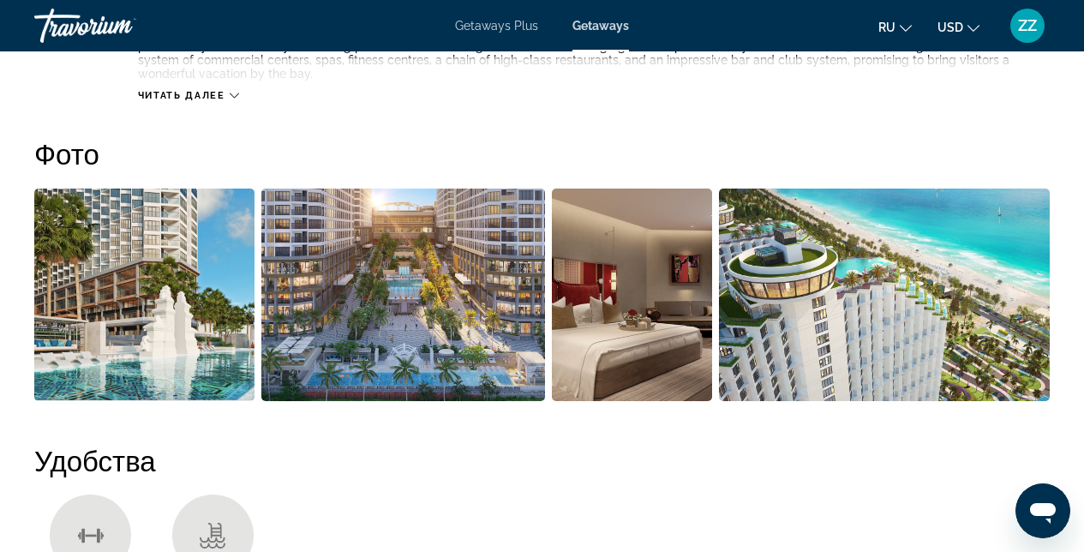
click at [876, 304] on img "Open full-screen image slider" at bounding box center [885, 295] width 332 height 213
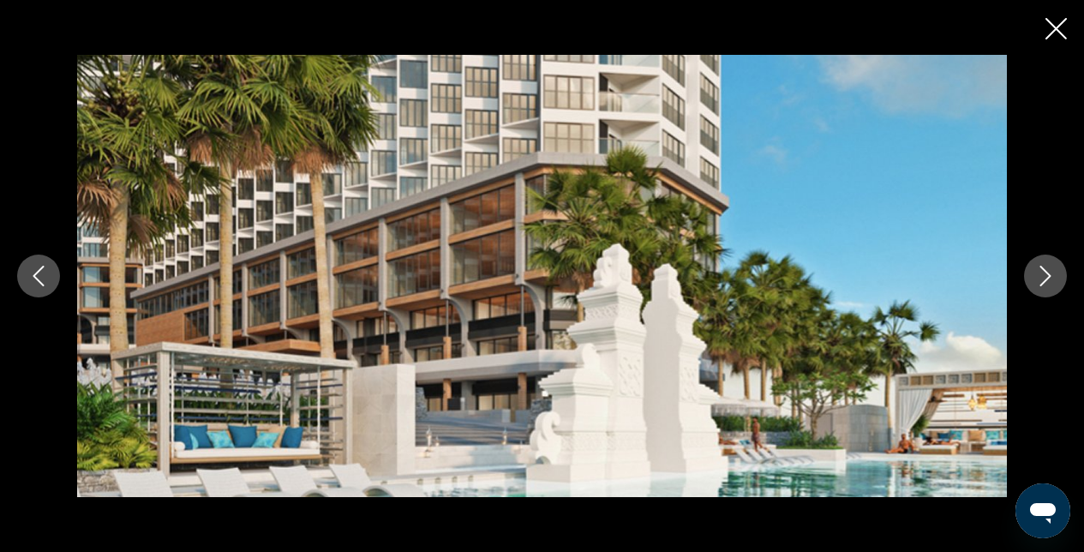
click at [1054, 279] on icon "Next image" at bounding box center [1046, 276] width 21 height 21
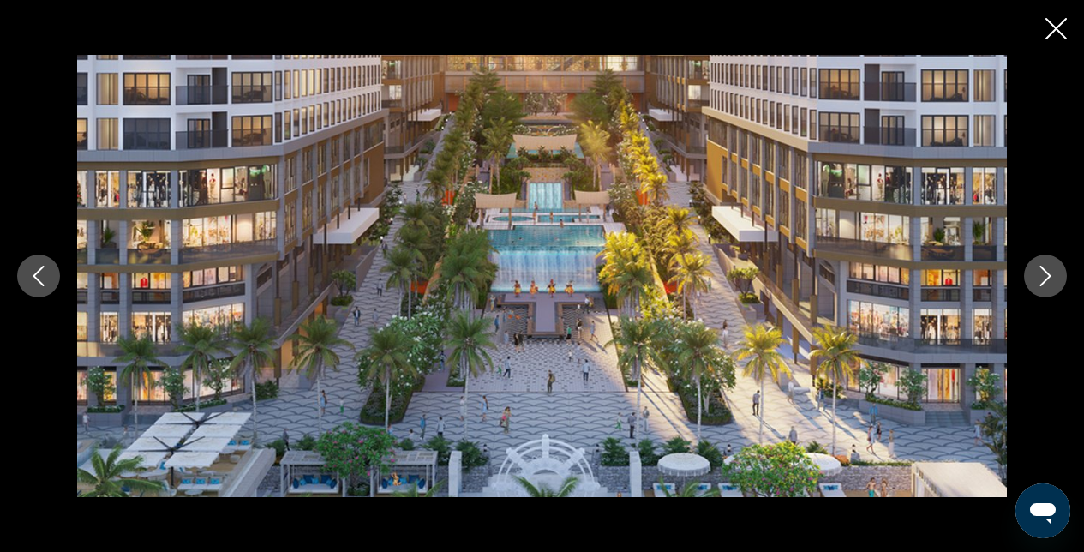
click at [1054, 279] on icon "Next image" at bounding box center [1046, 276] width 21 height 21
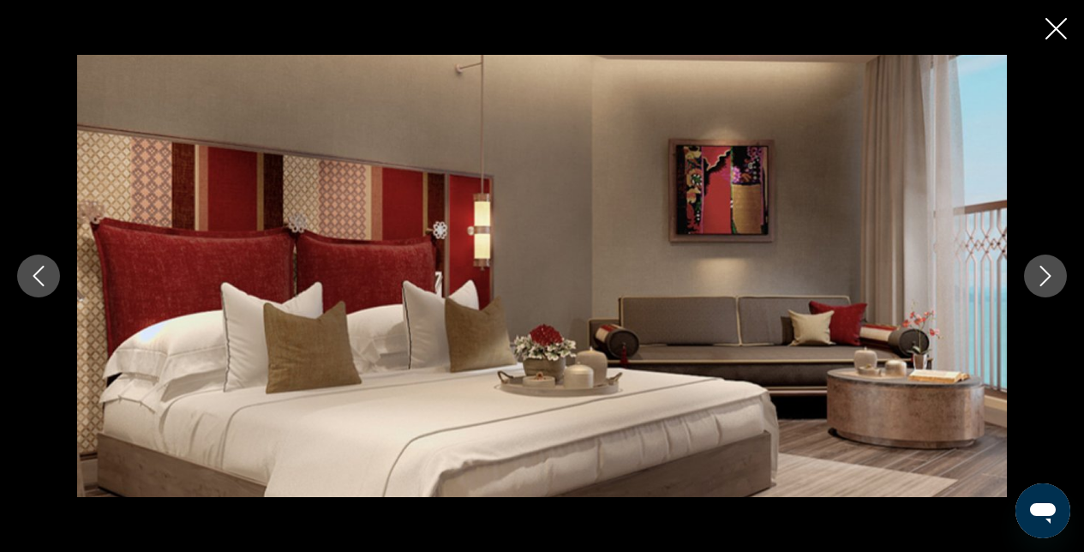
click at [1054, 279] on icon "Next image" at bounding box center [1046, 276] width 21 height 21
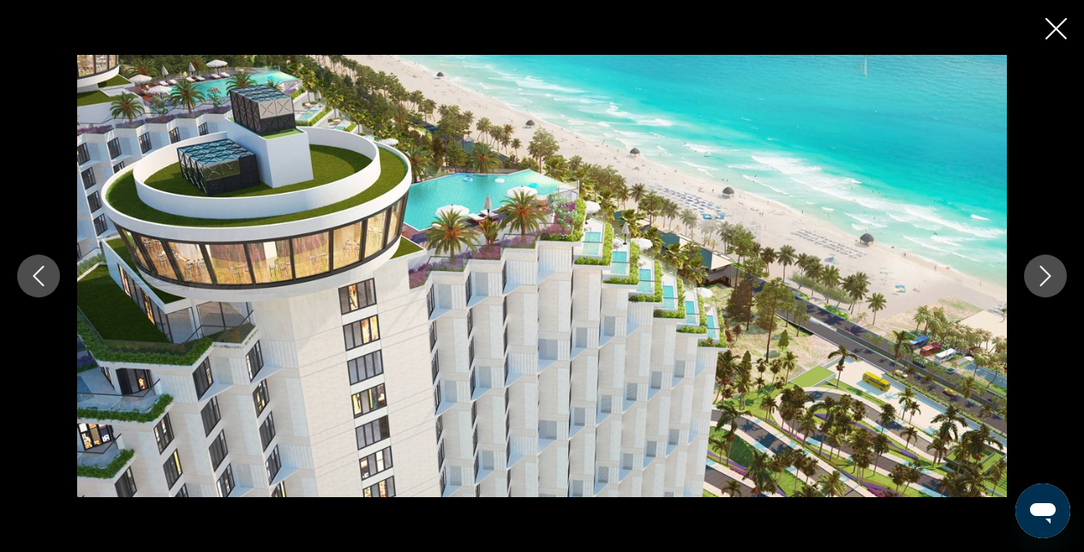
click at [1054, 279] on icon "Next image" at bounding box center [1046, 276] width 21 height 21
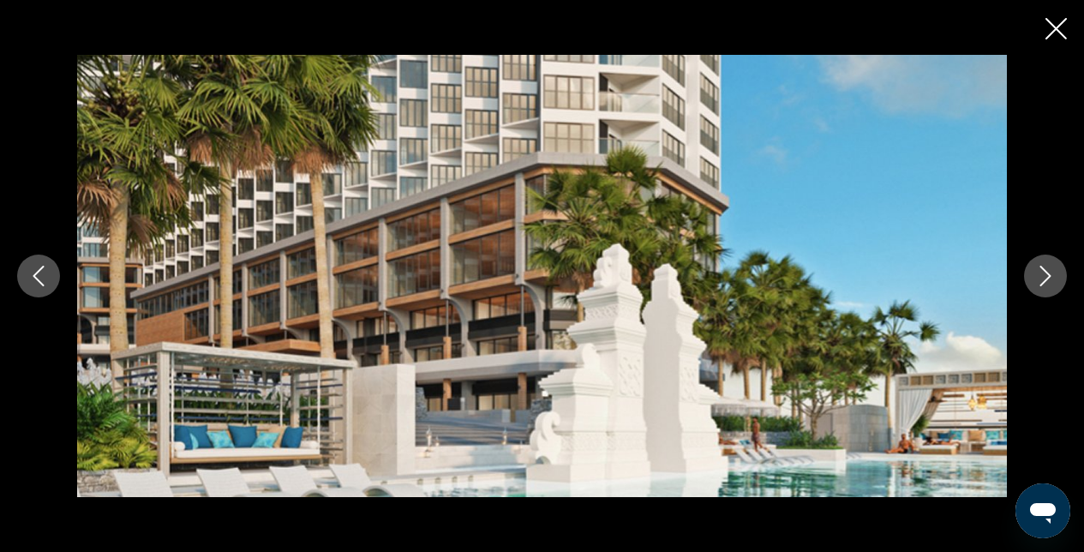
click at [1056, 40] on button "Close slideshow" at bounding box center [1056, 30] width 21 height 27
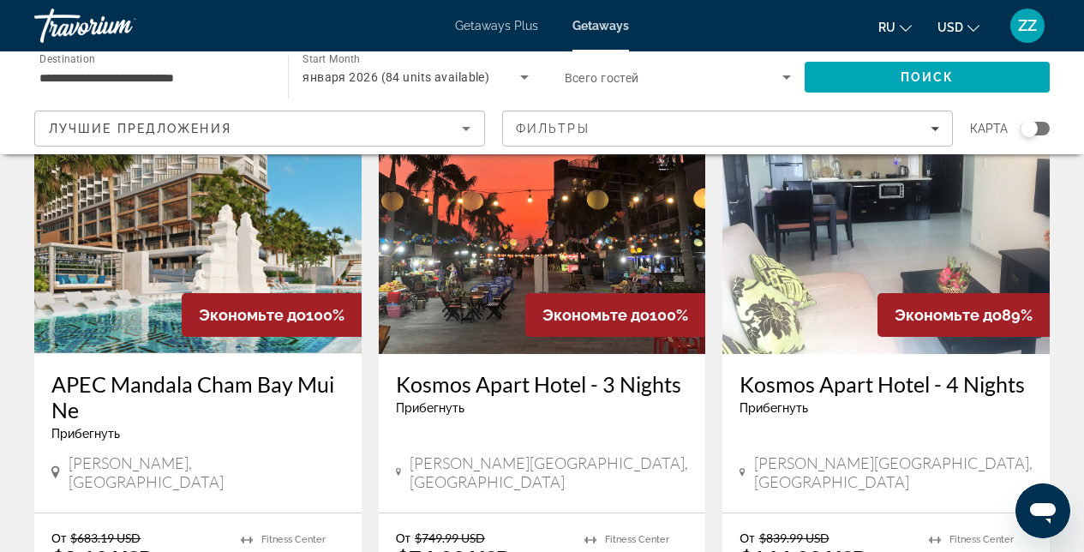
scroll to position [140, 0]
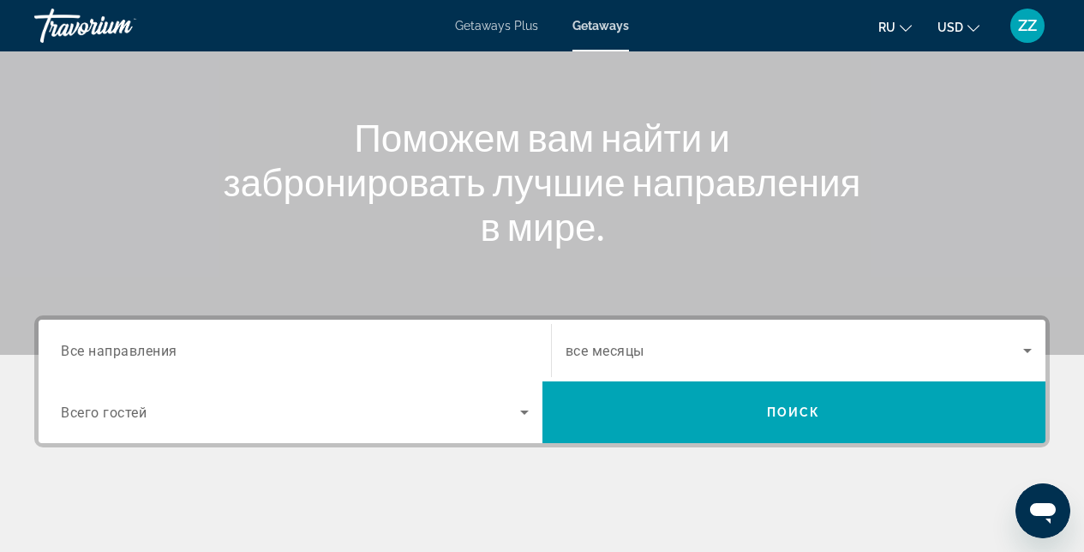
scroll to position [339, 0]
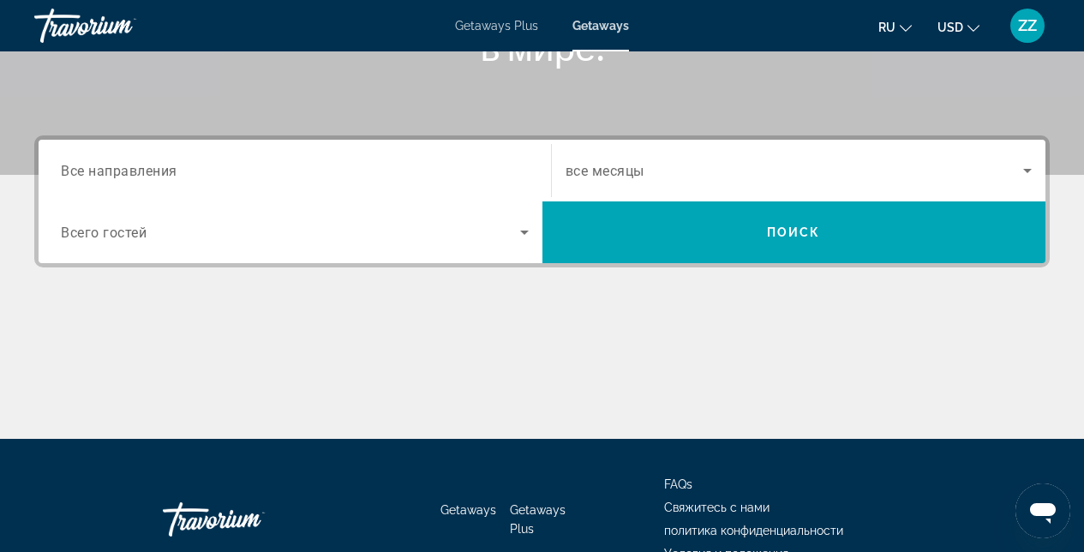
click at [285, 373] on div "Main content" at bounding box center [542, 374] width 1016 height 129
click at [504, 315] on div "Main content" at bounding box center [542, 374] width 1016 height 129
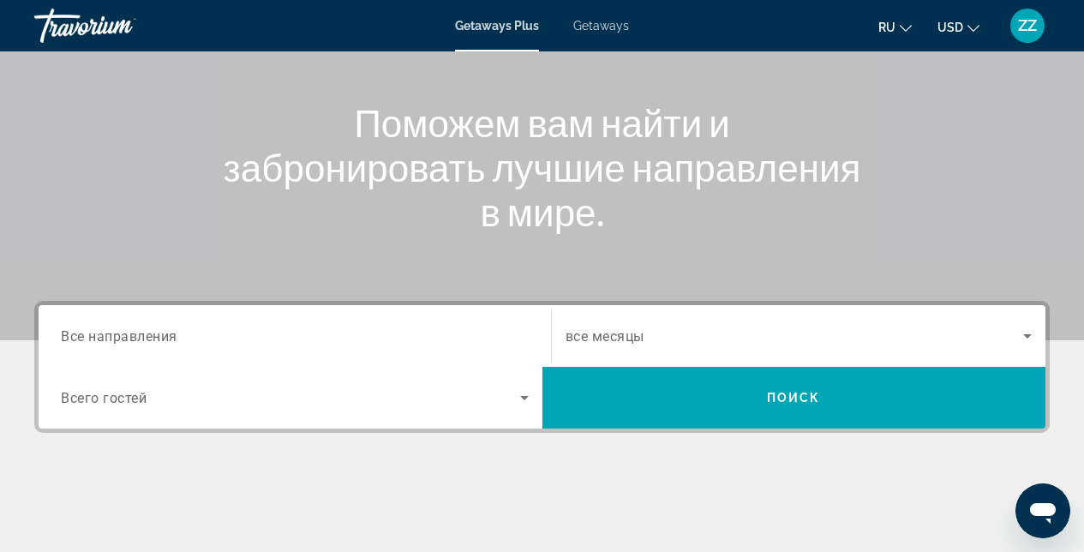
scroll to position [287, 0]
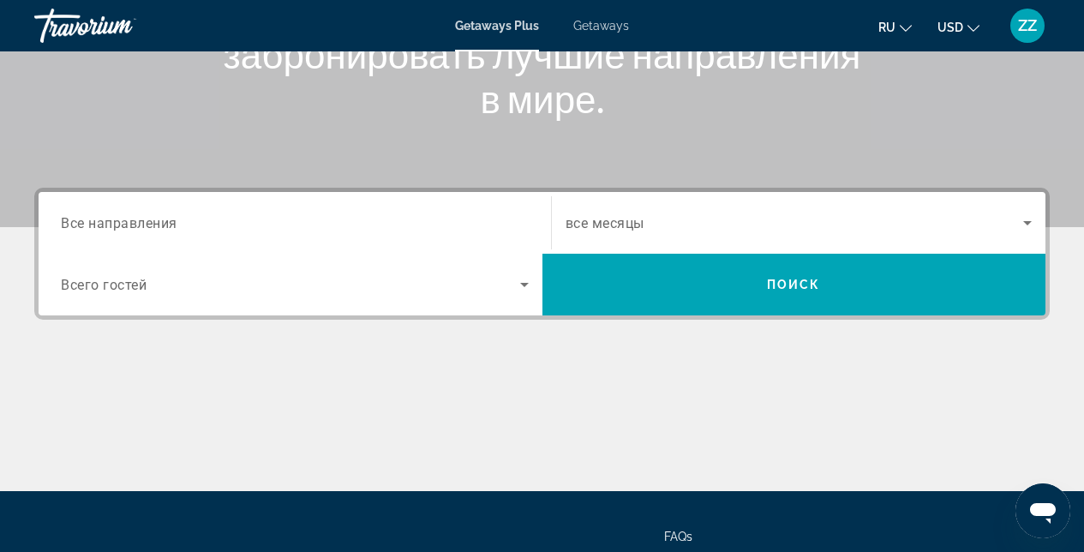
click at [226, 226] on input "Destination Все направления" at bounding box center [295, 223] width 468 height 21
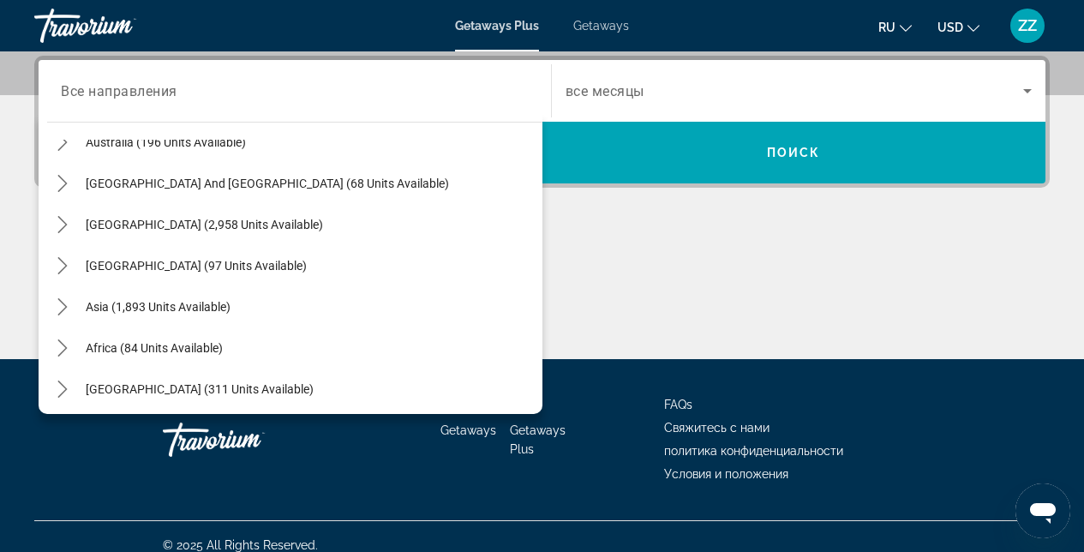
scroll to position [278, 0]
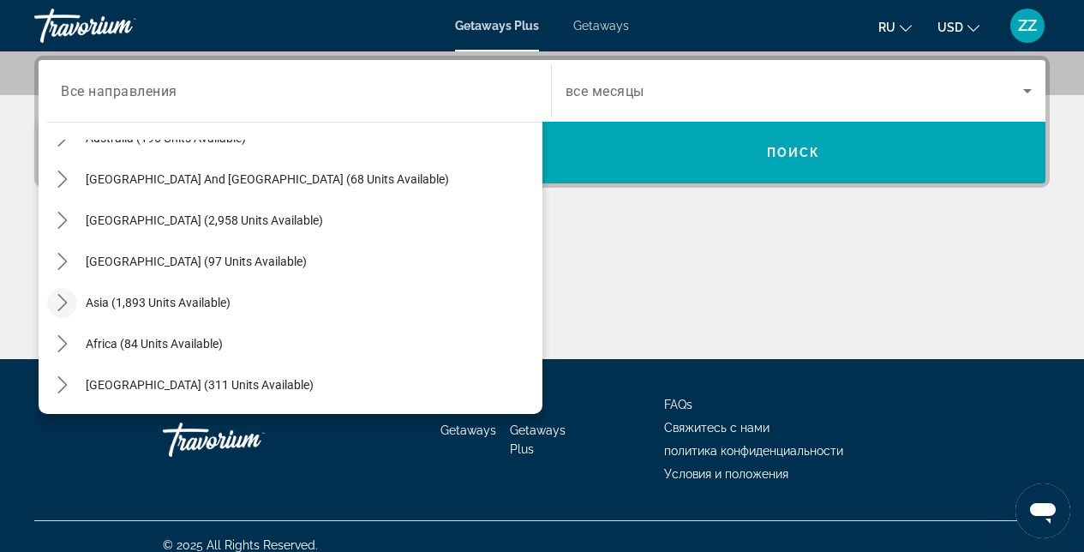
click at [69, 305] on icon "Toggle Asia (1,893 units available) submenu" at bounding box center [62, 302] width 17 height 17
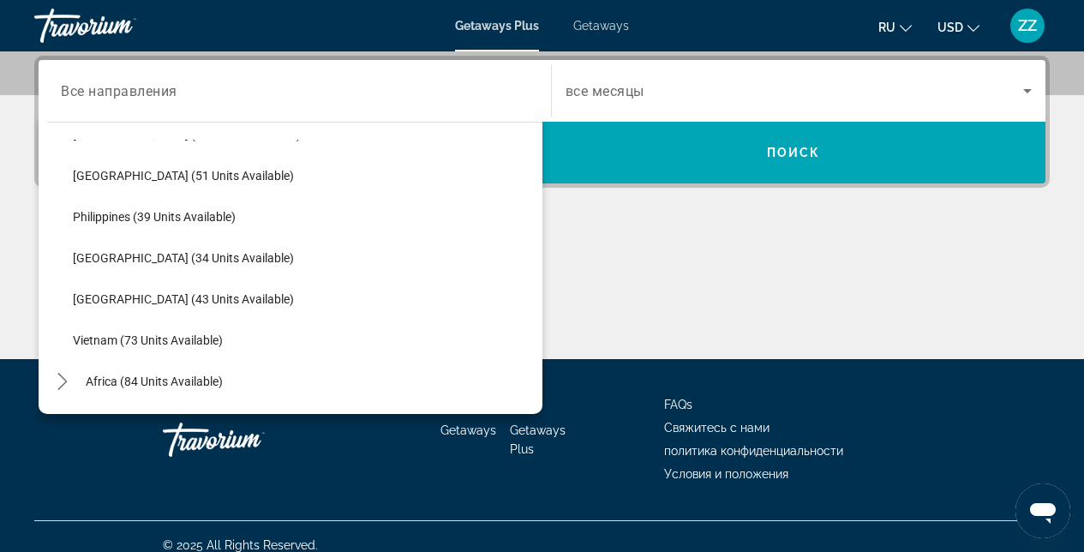
scroll to position [673, 0]
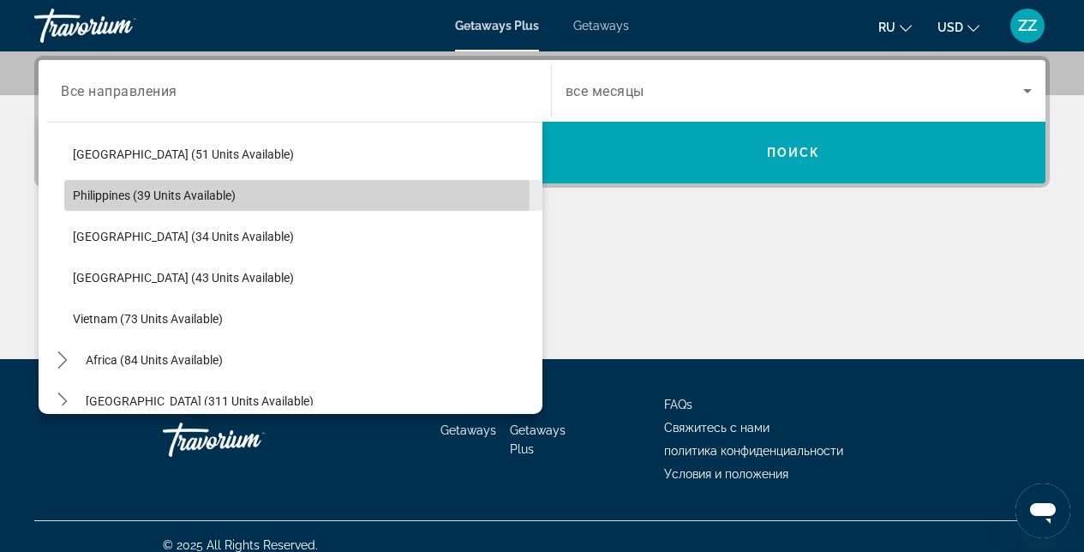
click at [157, 194] on span "Philippines (39 units available)" at bounding box center [154, 196] width 163 height 14
type input "**********"
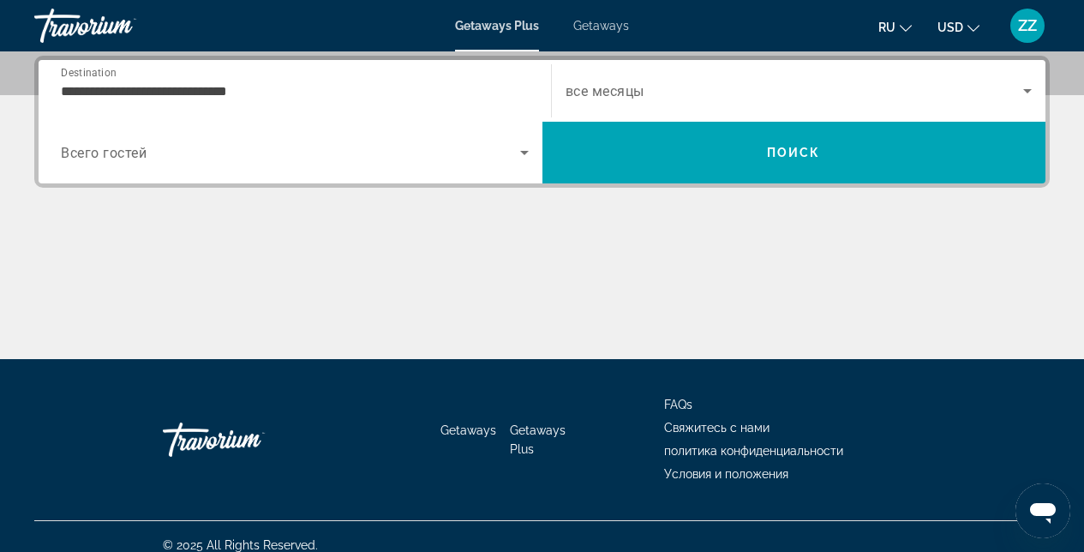
click at [598, 261] on div "Main content" at bounding box center [542, 295] width 1016 height 129
click at [687, 94] on span "Search widget" at bounding box center [795, 91] width 459 height 21
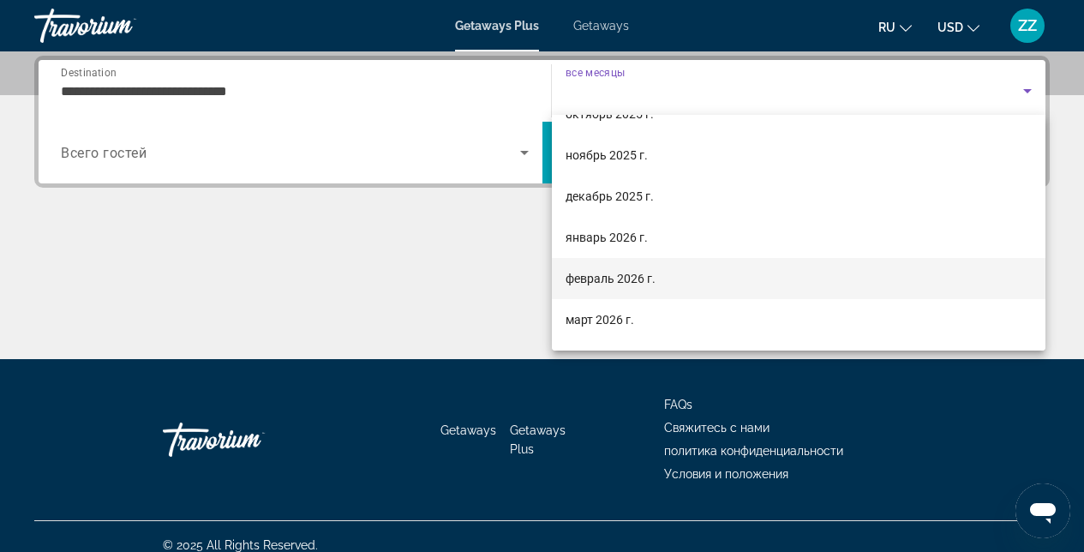
scroll to position [77, 0]
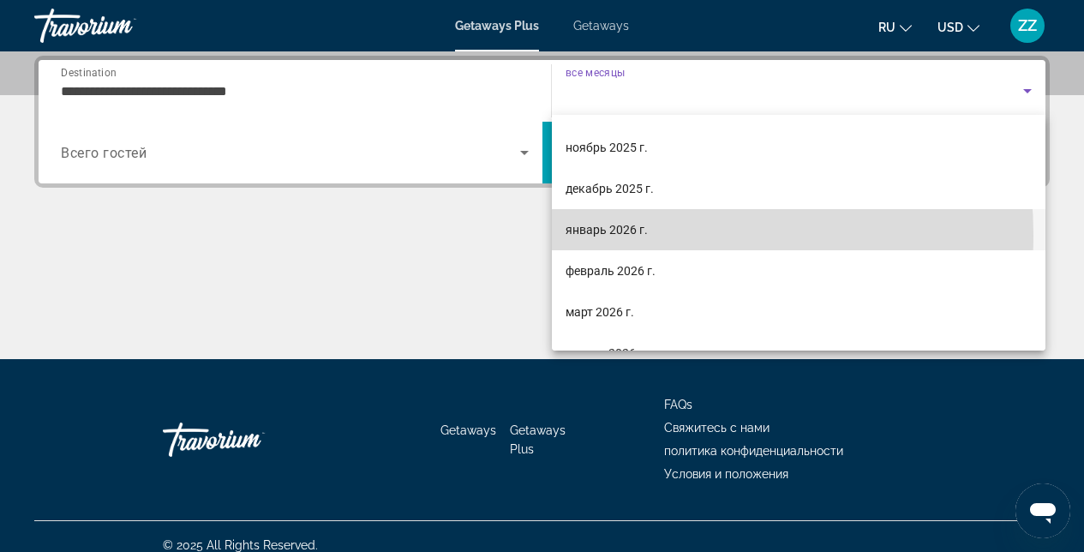
click at [609, 235] on span "январь 2026 г." at bounding box center [607, 229] width 82 height 21
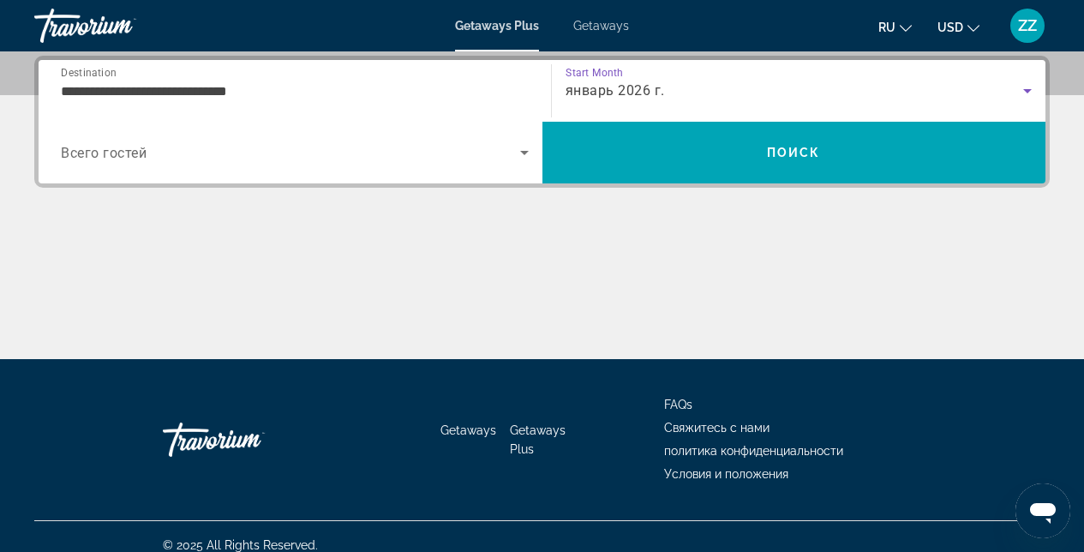
click at [605, 238] on div "Main content" at bounding box center [542, 295] width 1016 height 129
click at [627, 186] on div "**********" at bounding box center [542, 122] width 1016 height 132
click at [523, 157] on icon "Search widget" at bounding box center [524, 152] width 21 height 21
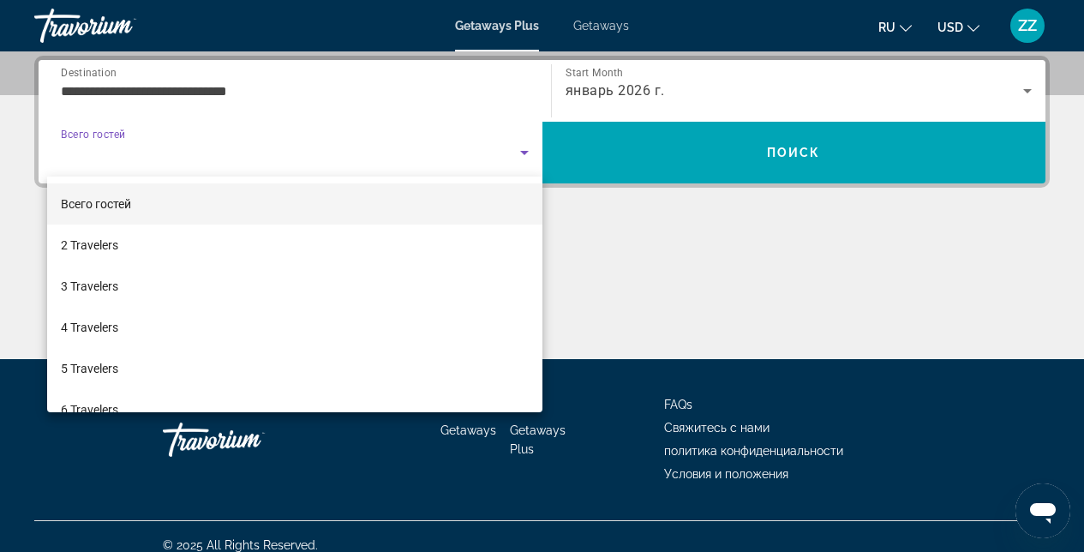
click at [556, 283] on div at bounding box center [542, 276] width 1084 height 552
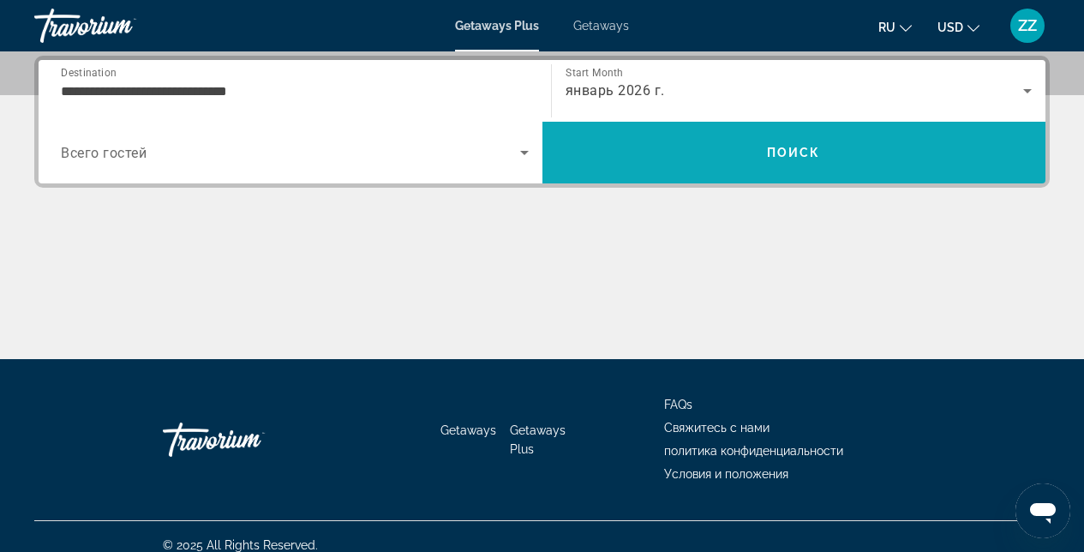
click at [692, 174] on span "Search" at bounding box center [795, 153] width 504 height 62
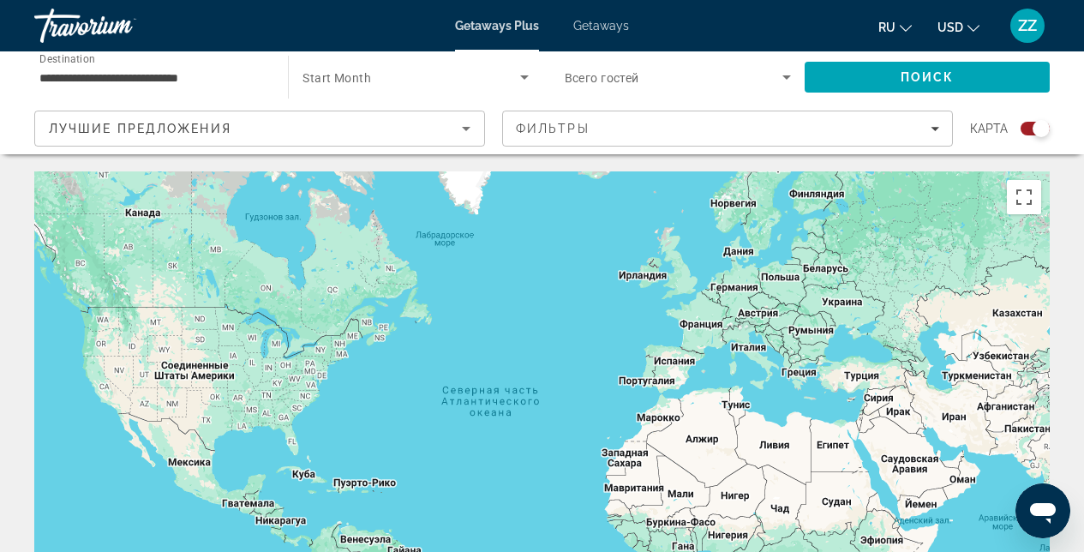
click at [466, 141] on div "Лучшие предложения" at bounding box center [260, 135] width 422 height 48
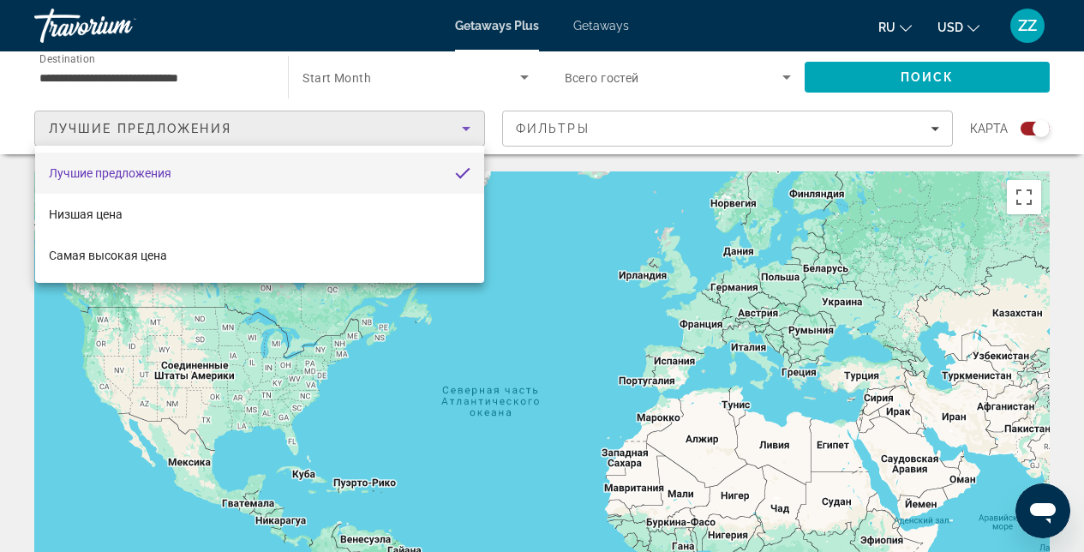
click at [582, 161] on div at bounding box center [542, 276] width 1084 height 552
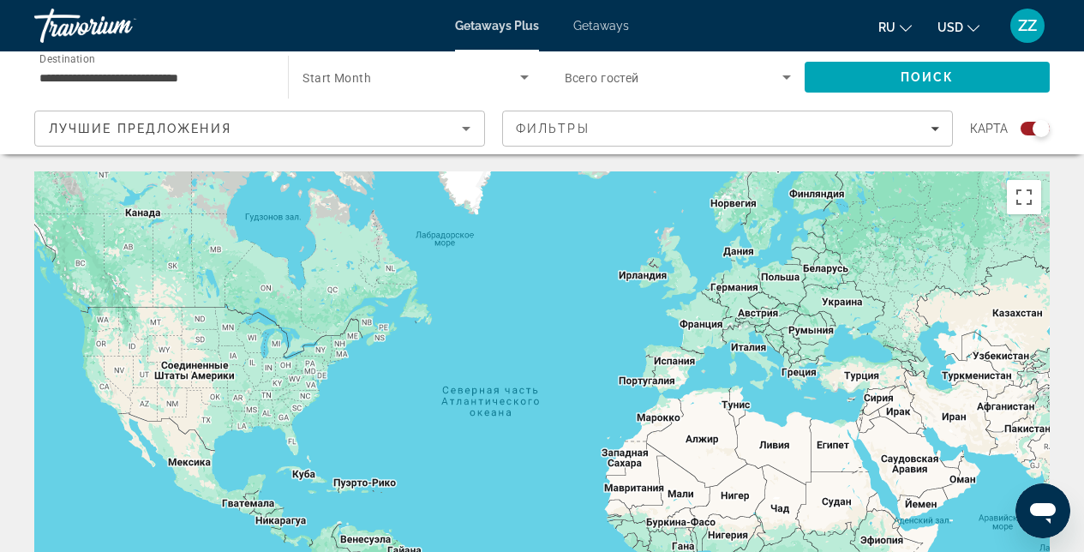
click at [468, 130] on icon "Sort by" at bounding box center [466, 128] width 21 height 21
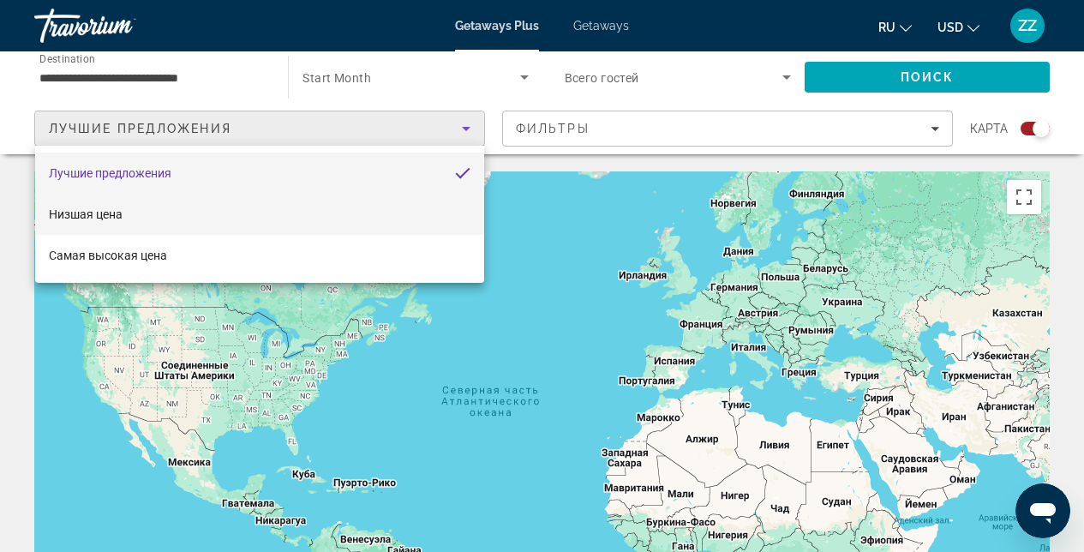
click at [298, 204] on mat-option "Низшая цена" at bounding box center [259, 214] width 449 height 41
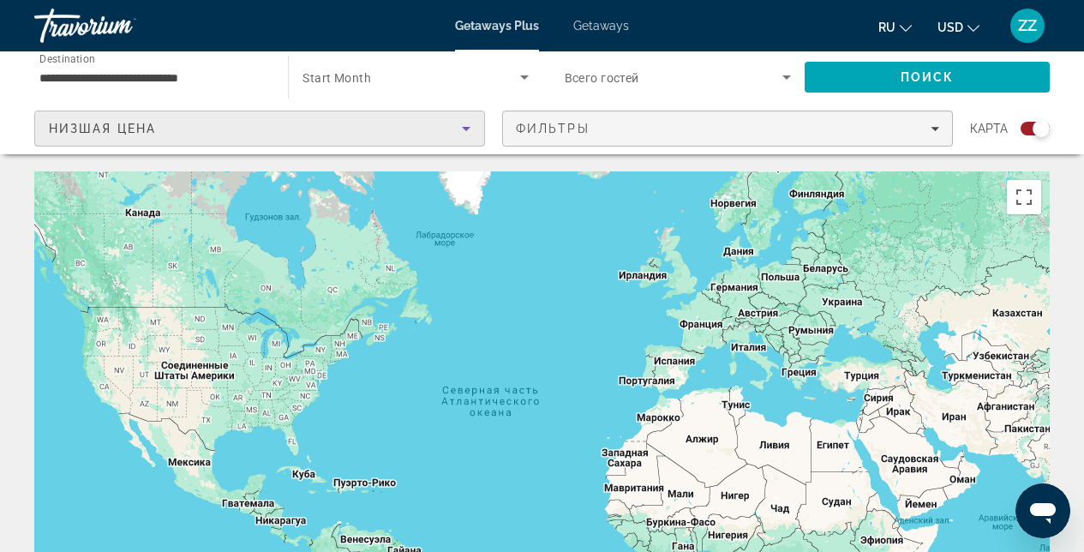
click at [653, 120] on span "Filters" at bounding box center [727, 128] width 449 height 41
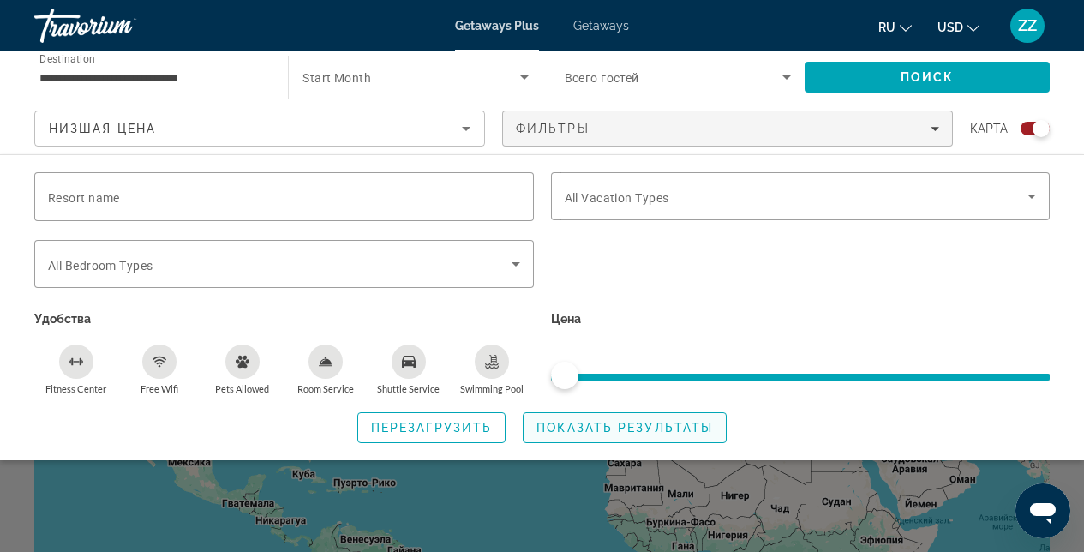
click at [644, 427] on span "Показать результаты" at bounding box center [625, 428] width 177 height 14
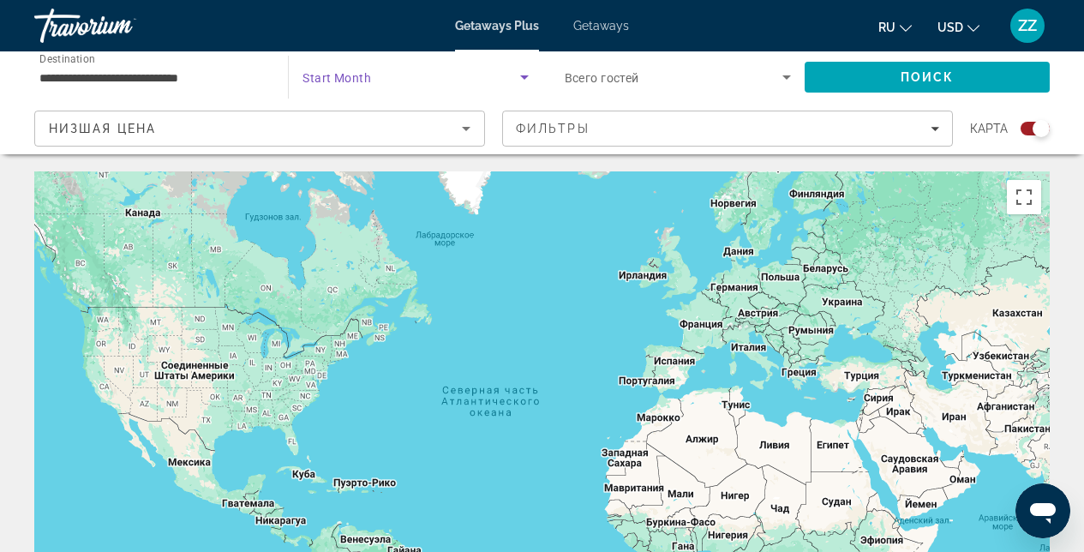
click at [374, 68] on span "Search widget" at bounding box center [411, 77] width 217 height 21
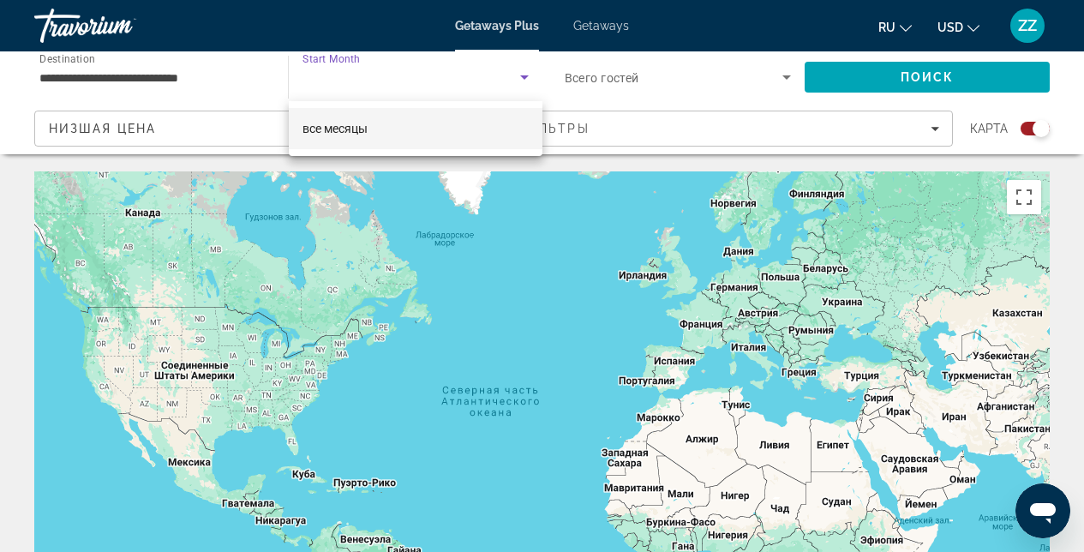
click at [364, 131] on span "все месяцы" at bounding box center [335, 129] width 65 height 14
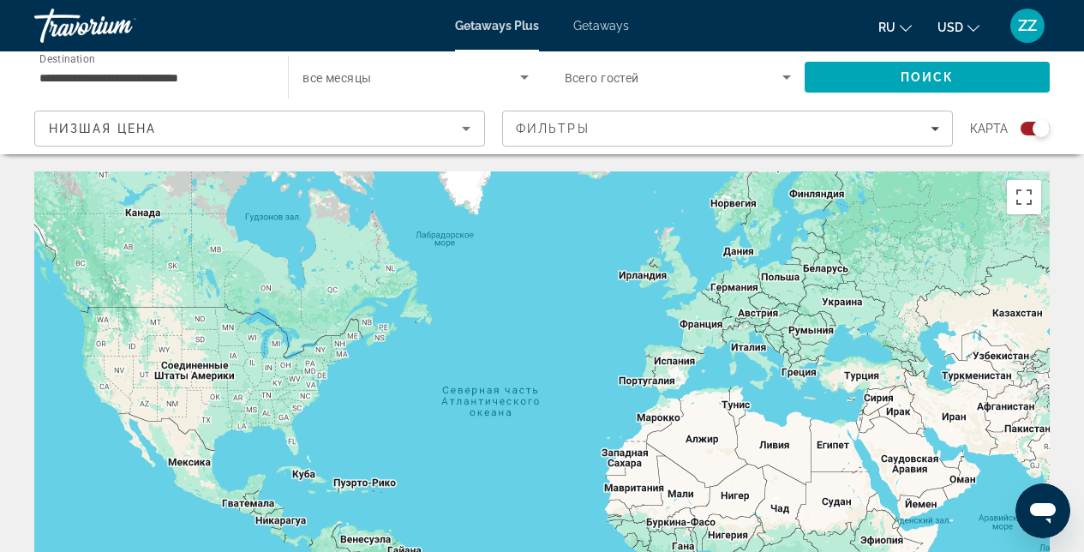
click at [375, 82] on div "Start Month все месяцы" at bounding box center [415, 77] width 225 height 48
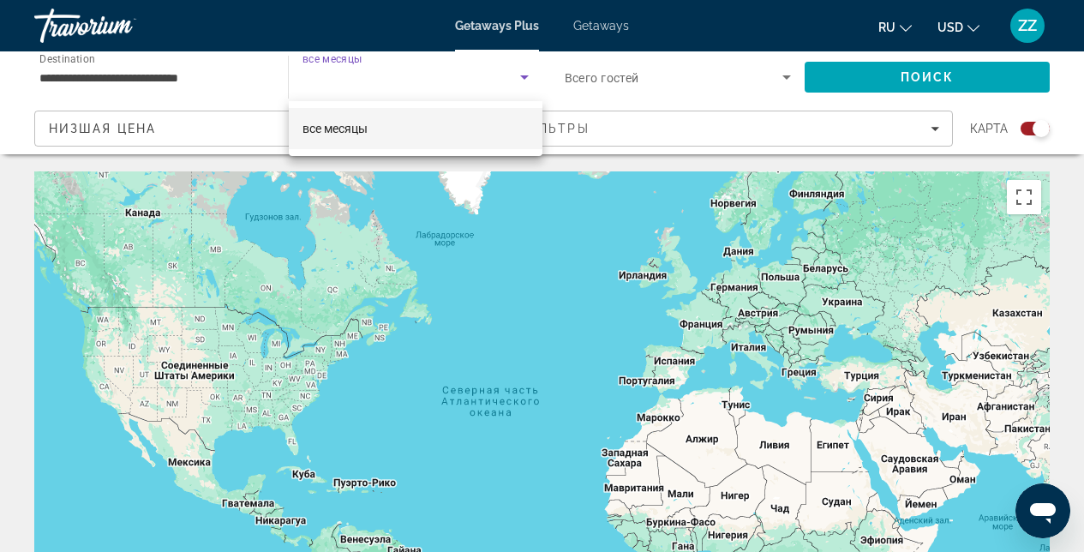
click at [615, 79] on div at bounding box center [542, 276] width 1084 height 552
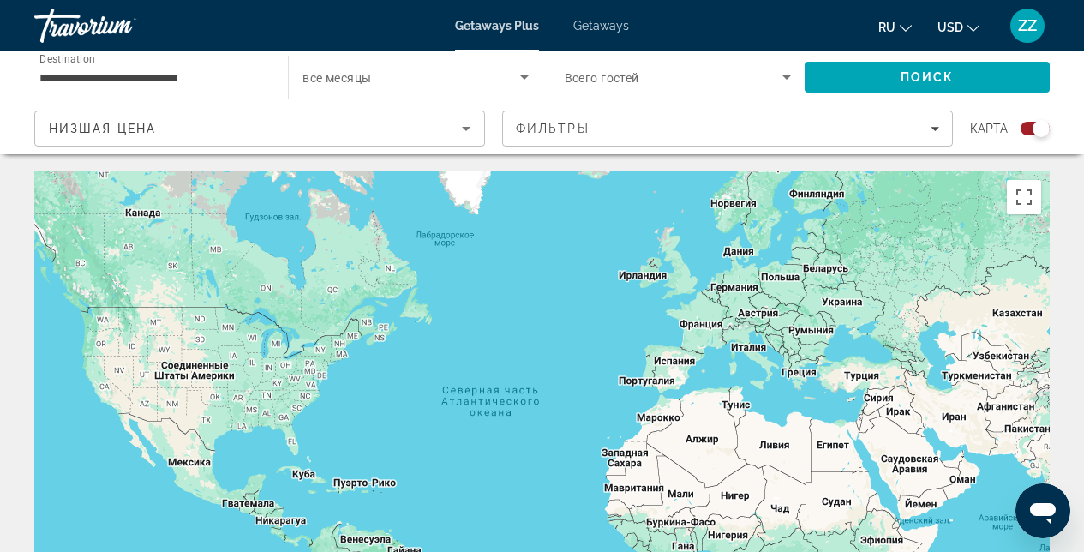
click at [425, 76] on span "Search widget" at bounding box center [411, 77] width 217 height 21
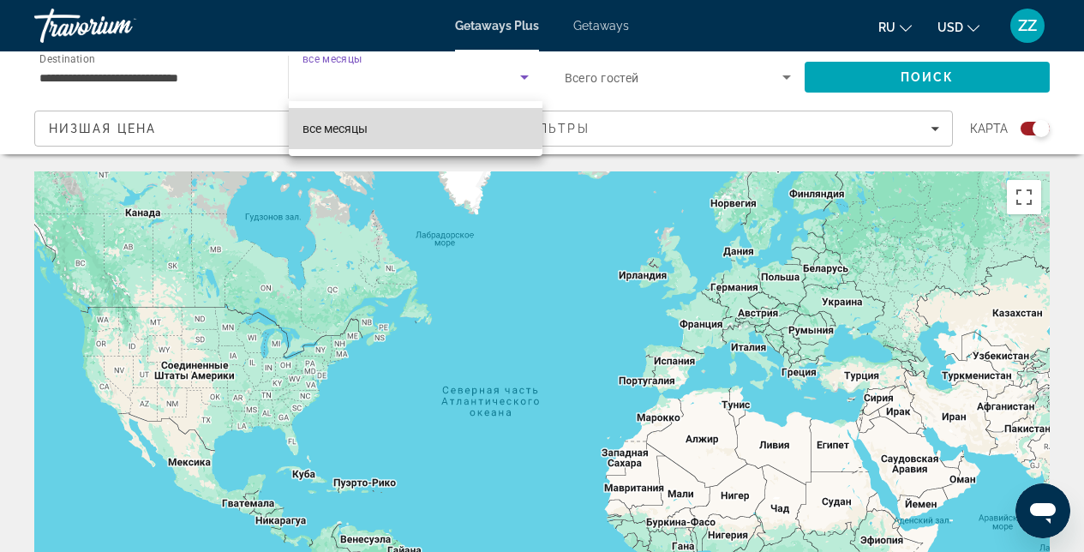
click at [398, 119] on mat-option "все месяцы" at bounding box center [415, 128] width 253 height 41
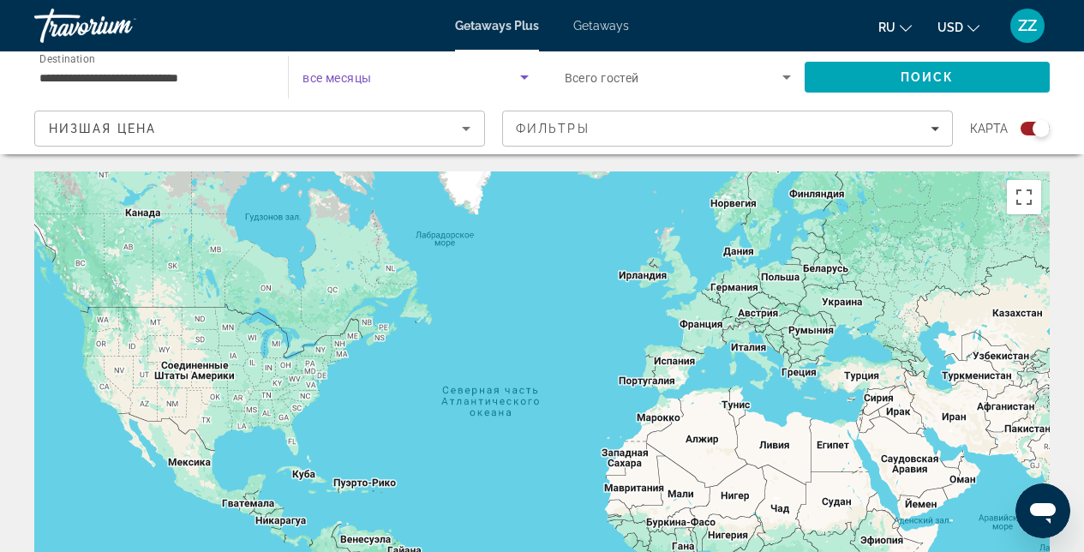
click at [397, 77] on span "Search widget" at bounding box center [411, 77] width 217 height 21
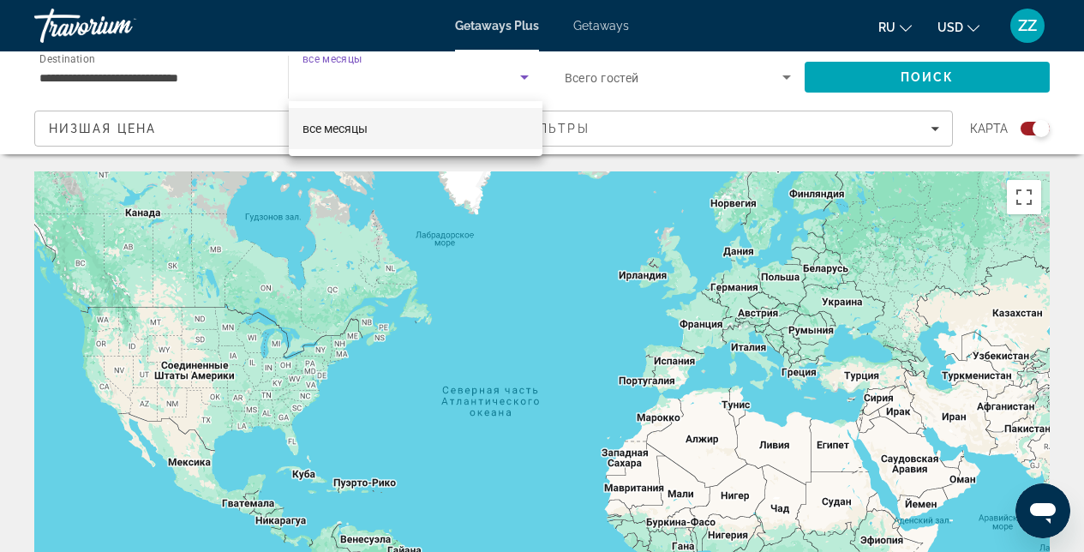
click at [357, 137] on span "все месяцы" at bounding box center [335, 128] width 65 height 21
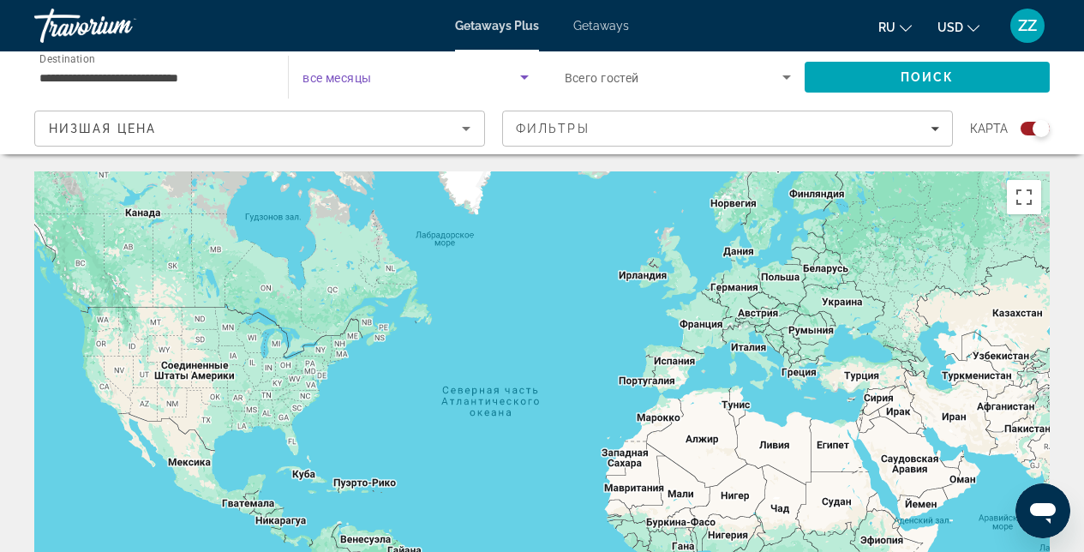
click at [525, 80] on icon "Search widget" at bounding box center [524, 77] width 21 height 21
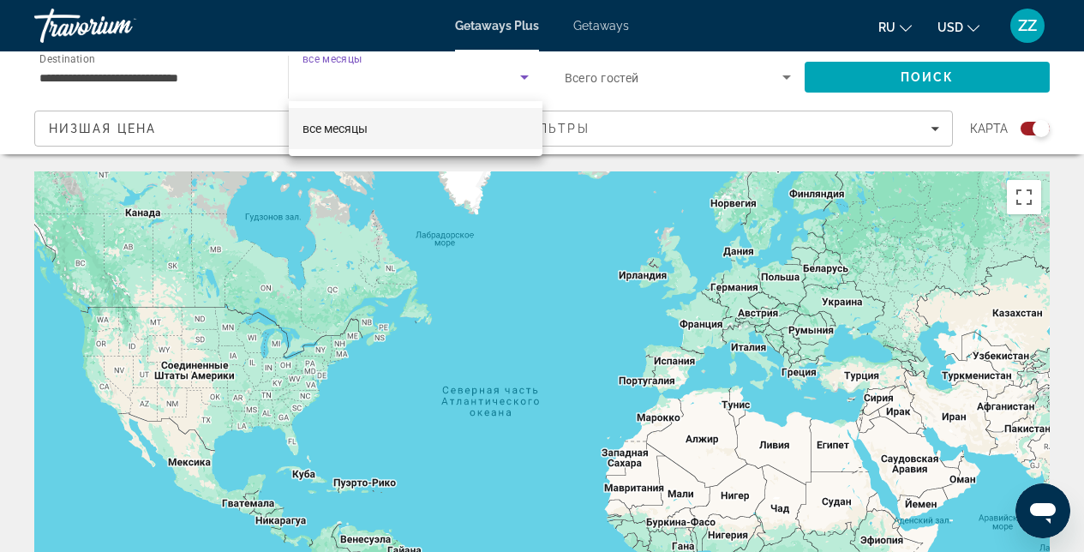
click at [525, 81] on div at bounding box center [542, 276] width 1084 height 552
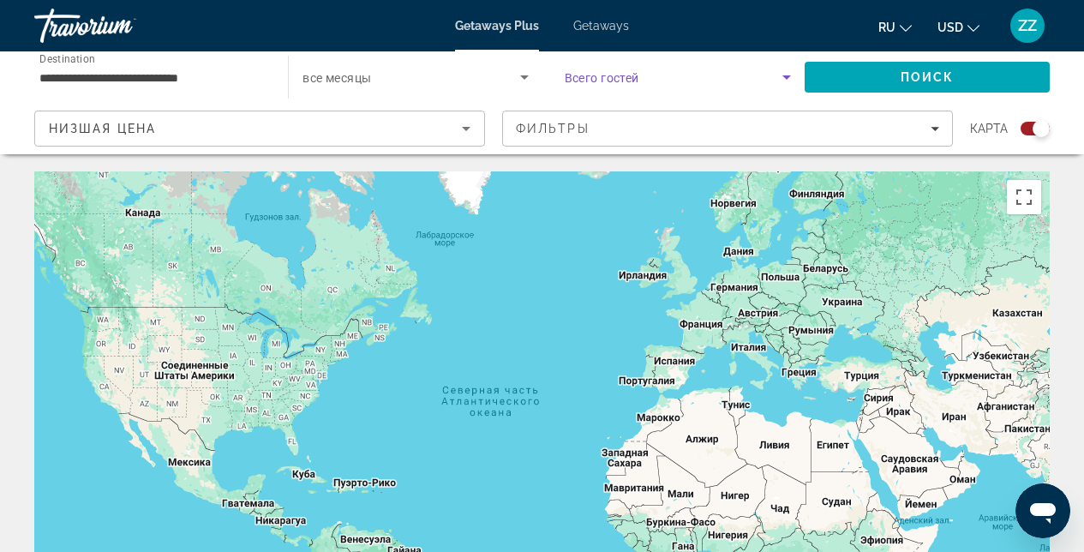
click at [651, 83] on span "Search widget" at bounding box center [674, 77] width 218 height 21
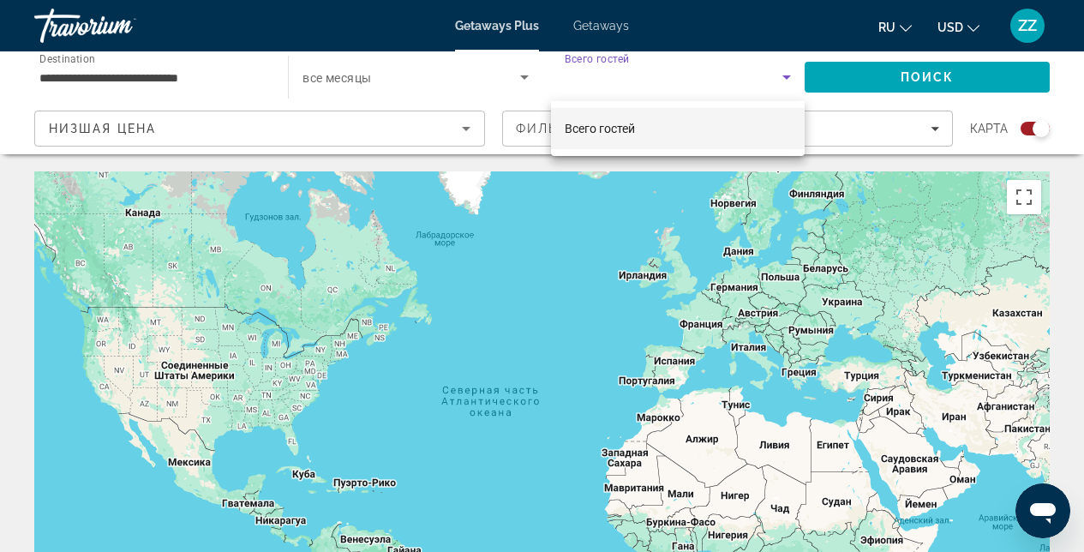
click at [615, 129] on span "Всего гостей" at bounding box center [600, 129] width 70 height 14
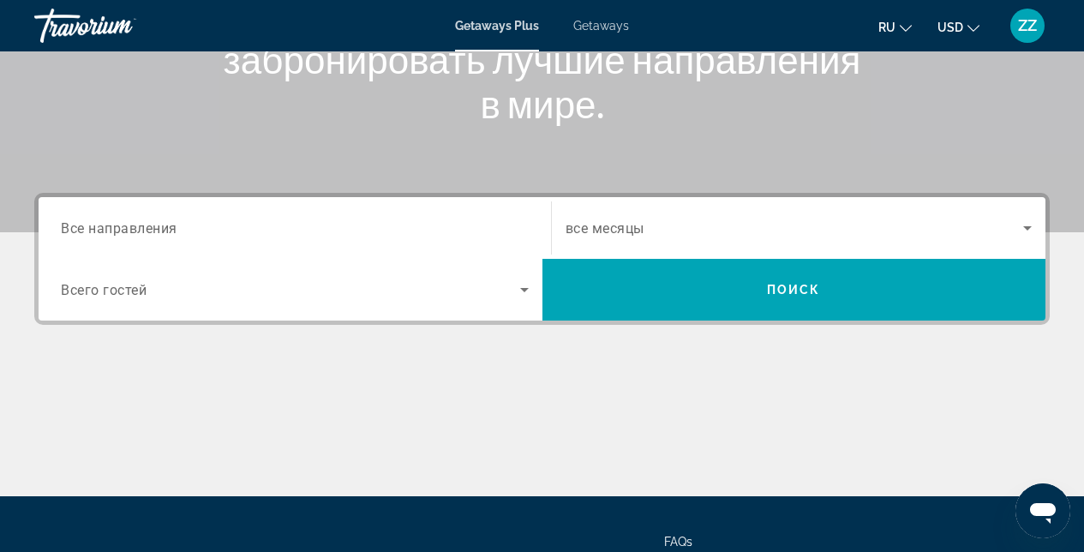
click at [274, 208] on div "Search widget" at bounding box center [295, 228] width 468 height 49
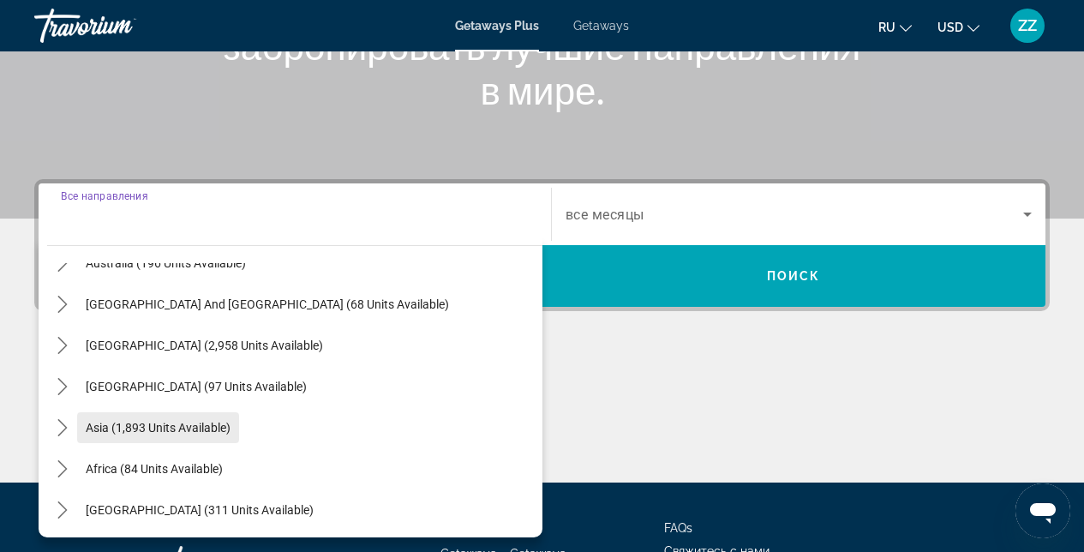
scroll to position [278, 0]
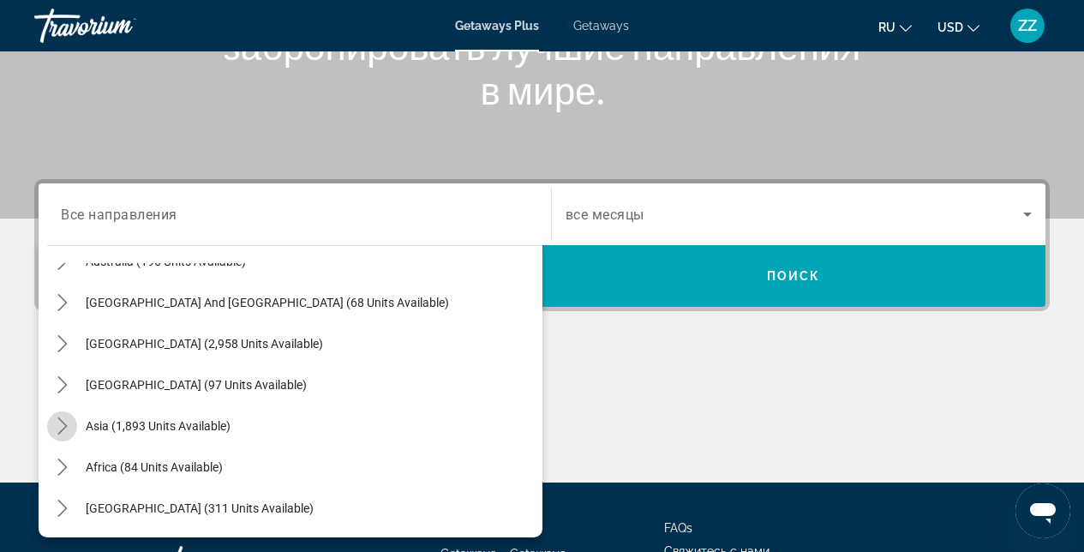
click at [75, 423] on mat-icon "Toggle Asia (1,893 units available) submenu" at bounding box center [62, 426] width 30 height 30
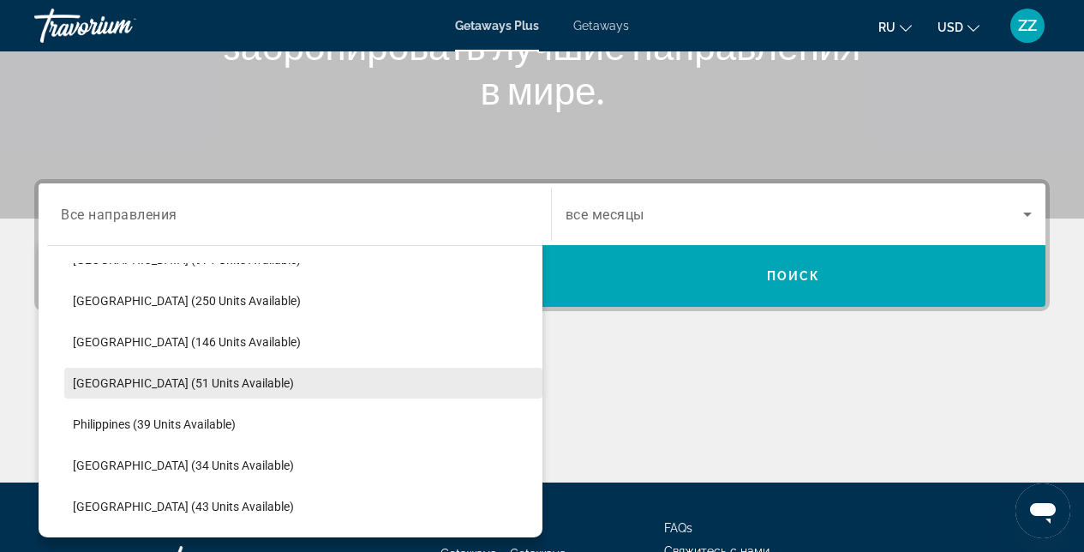
scroll to position [570, 0]
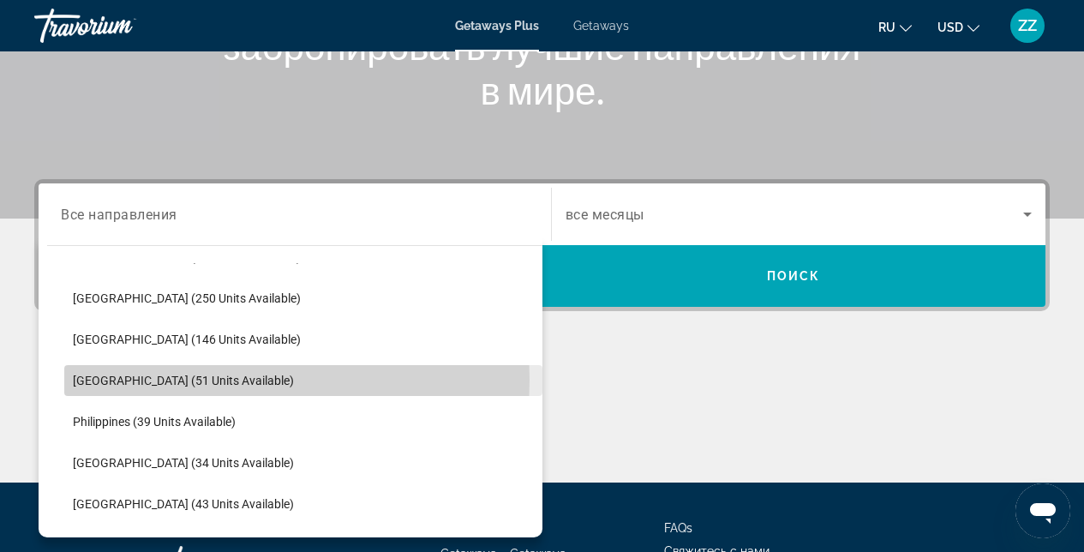
click at [147, 380] on span "[GEOGRAPHIC_DATA] (51 units available)" at bounding box center [183, 381] width 221 height 14
type input "**********"
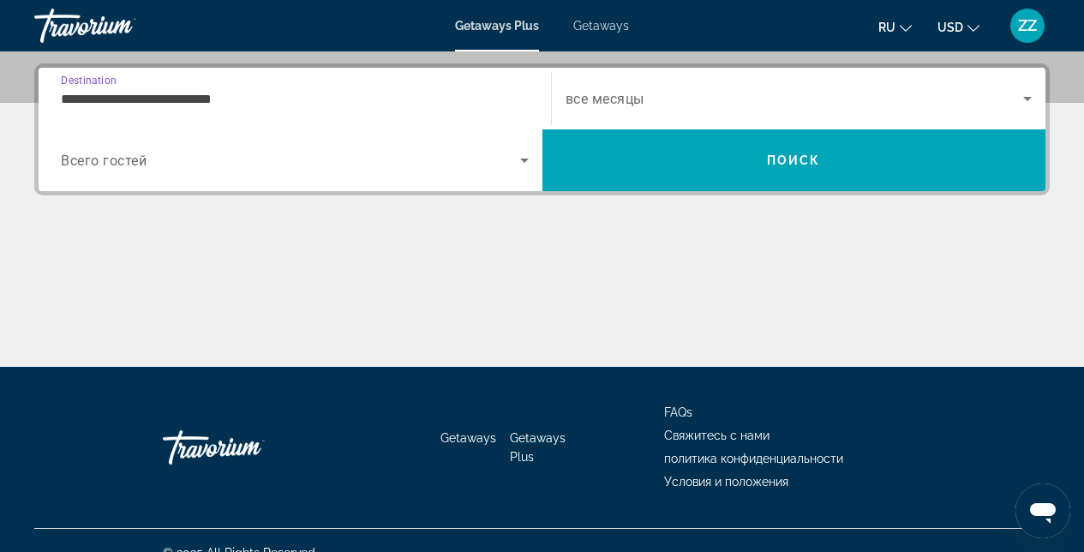
scroll to position [419, 0]
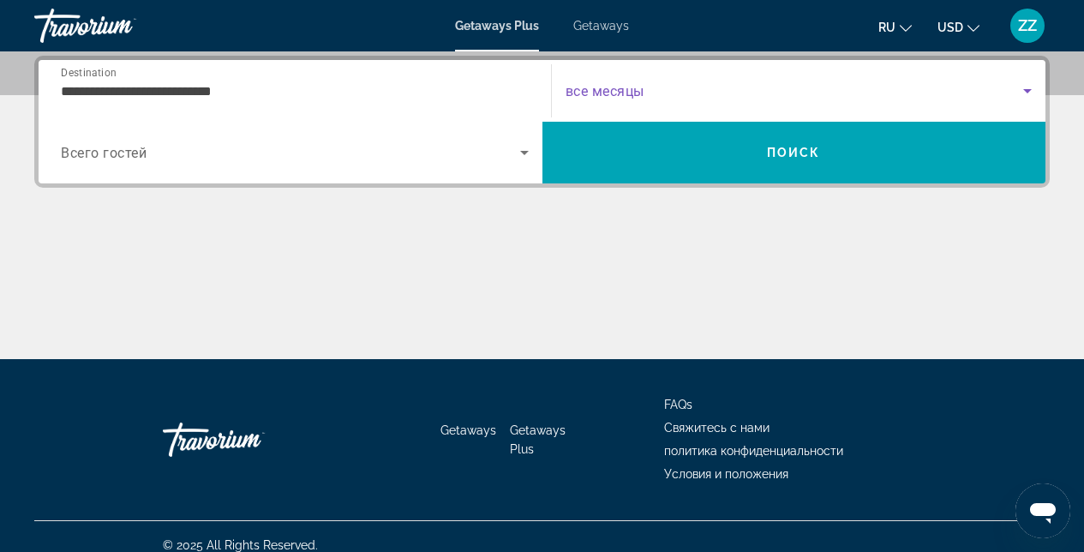
click at [690, 100] on span "Search widget" at bounding box center [795, 91] width 459 height 21
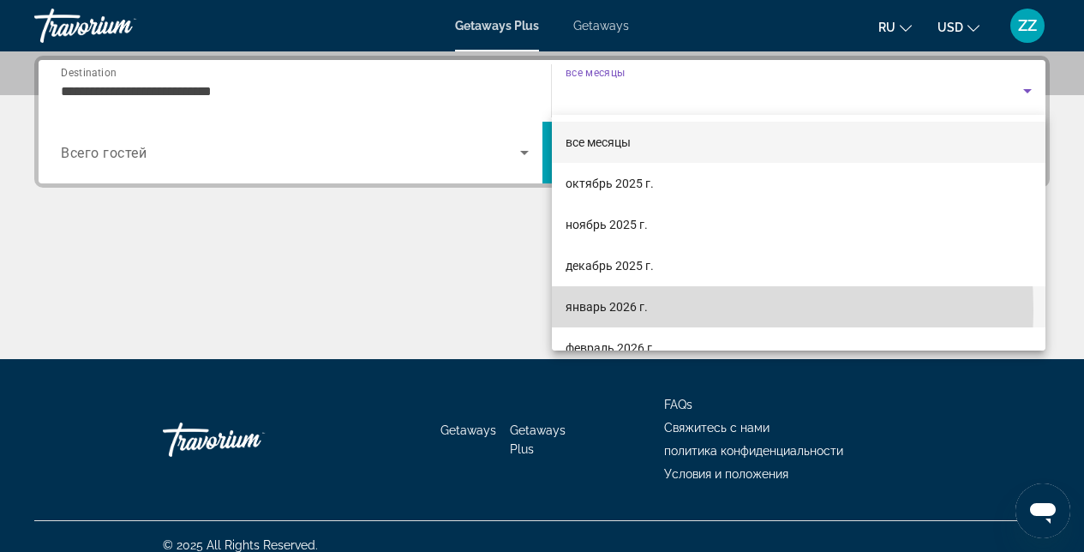
click at [597, 310] on span "январь 2026 г." at bounding box center [607, 307] width 82 height 21
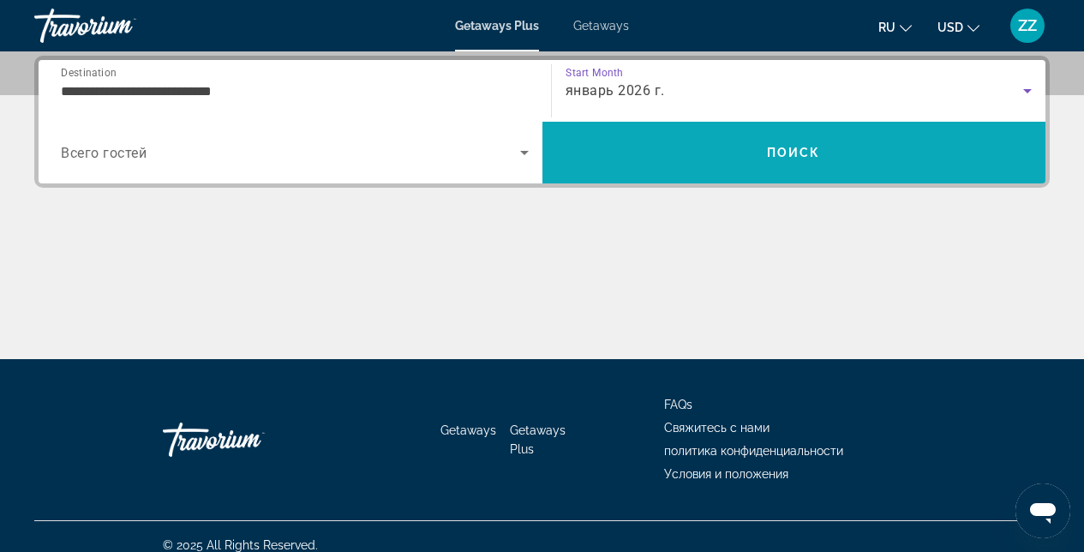
click at [661, 153] on span "Search" at bounding box center [795, 152] width 504 height 41
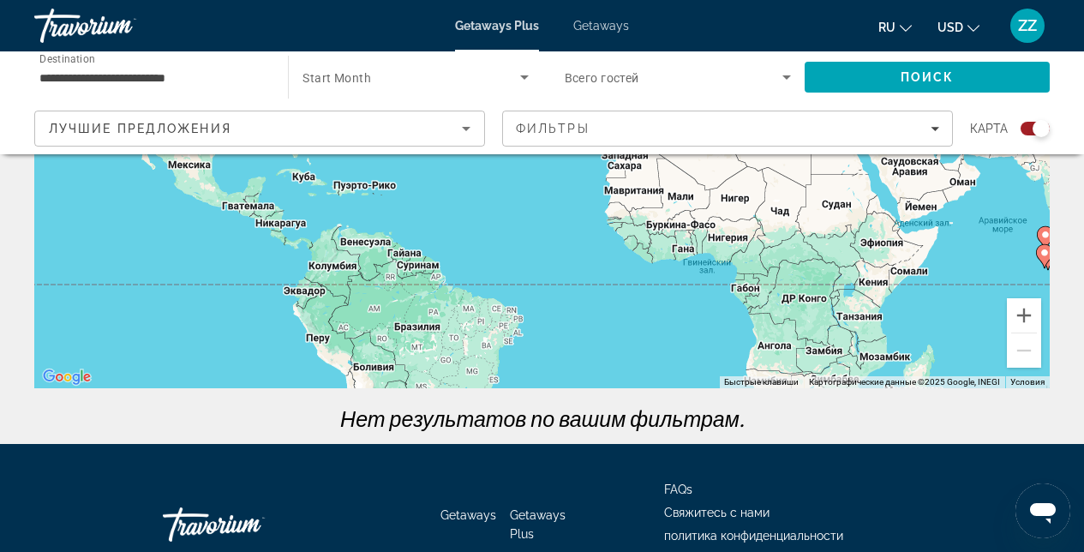
scroll to position [399, 0]
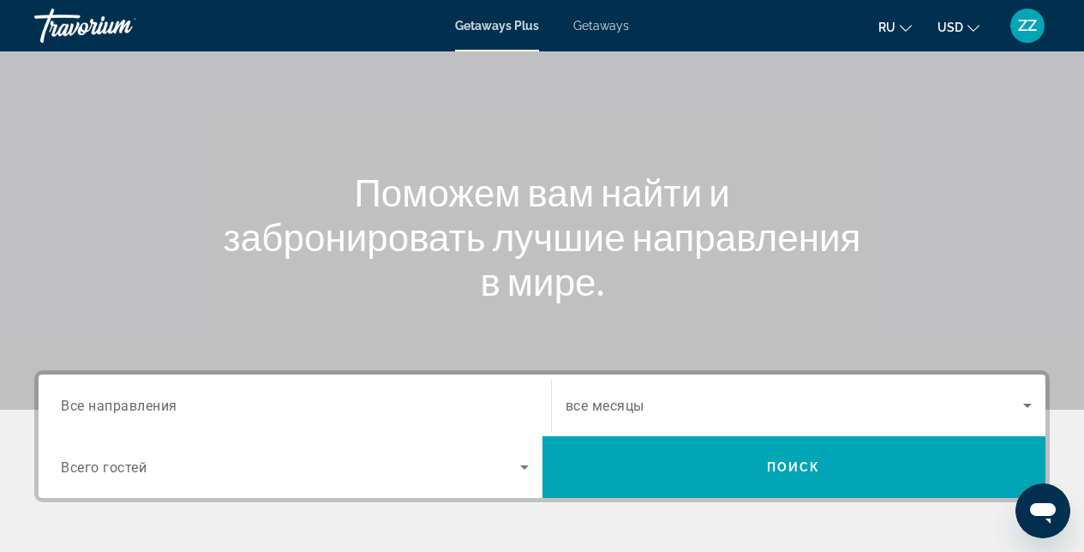
scroll to position [297, 0]
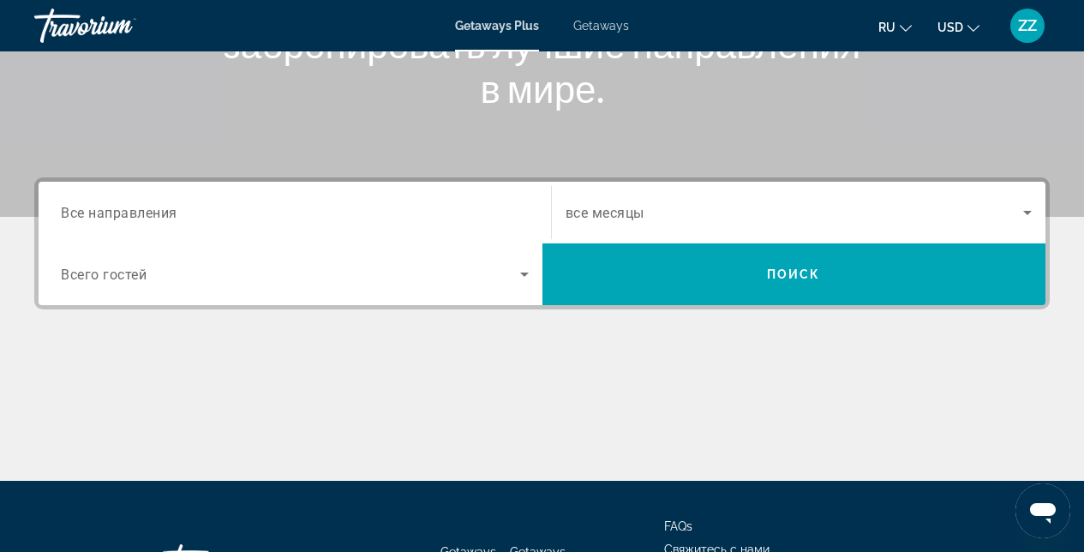
click at [203, 212] on input "Destination Все направления" at bounding box center [295, 213] width 468 height 21
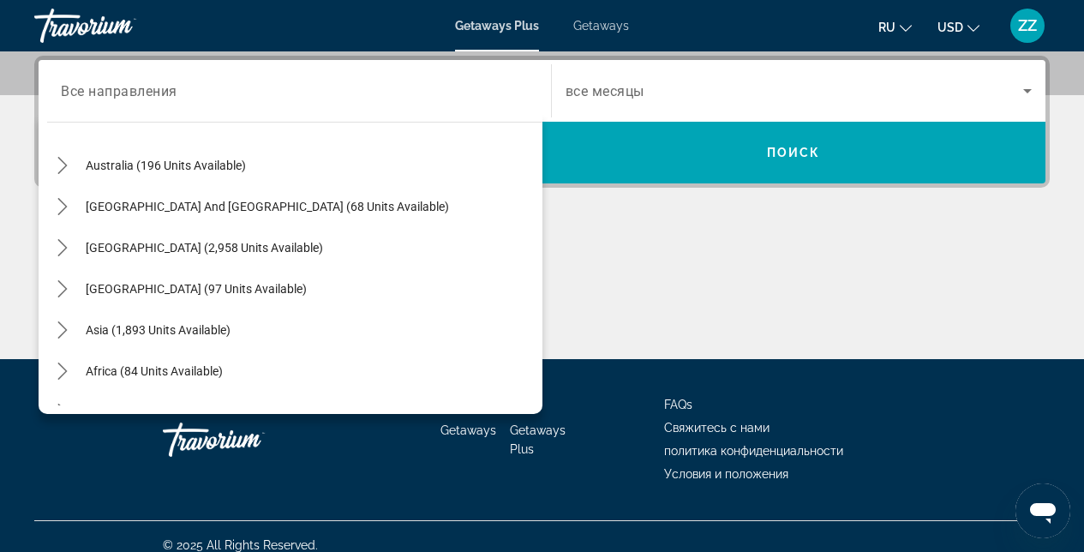
scroll to position [259, 0]
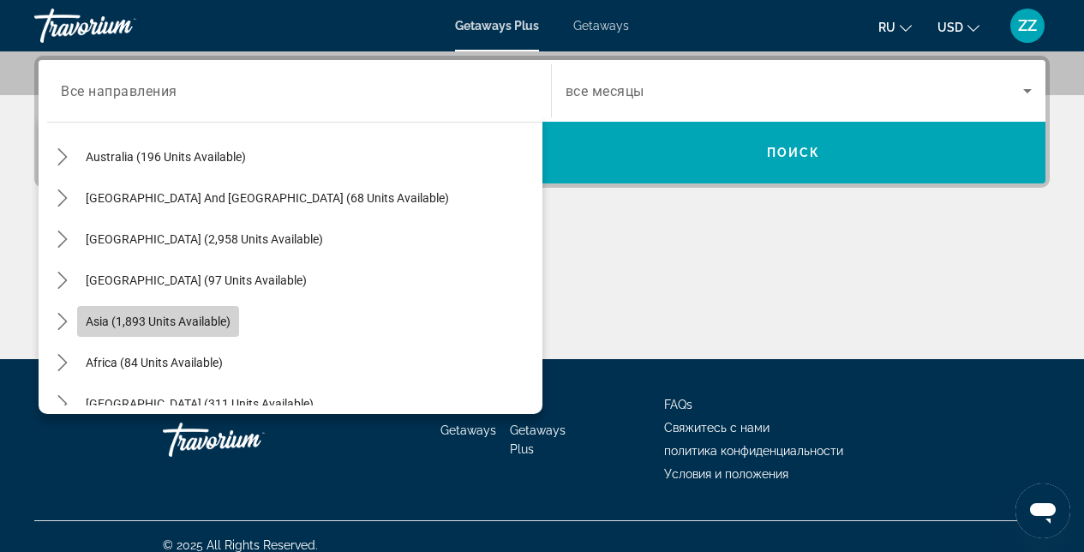
click at [77, 320] on span "Select destination: Asia (1,893 units available)" at bounding box center [158, 321] width 162 height 41
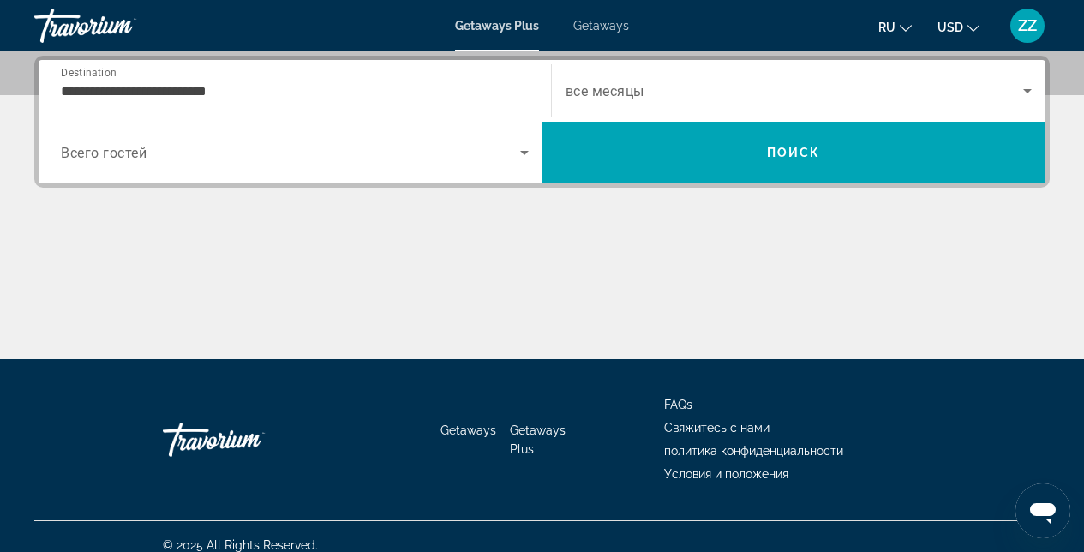
click at [497, 106] on div "**********" at bounding box center [295, 91] width 468 height 49
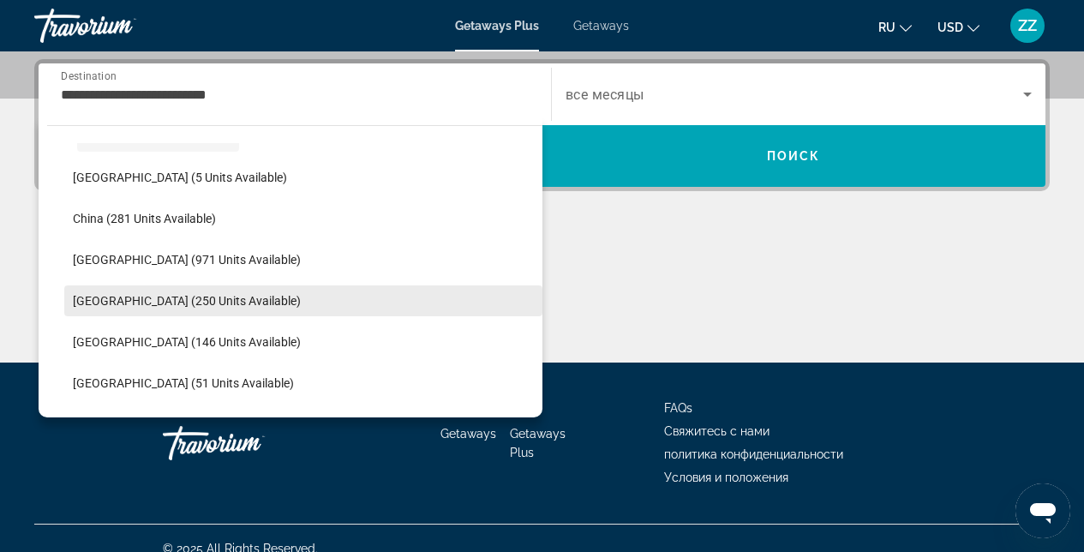
scroll to position [453, 0]
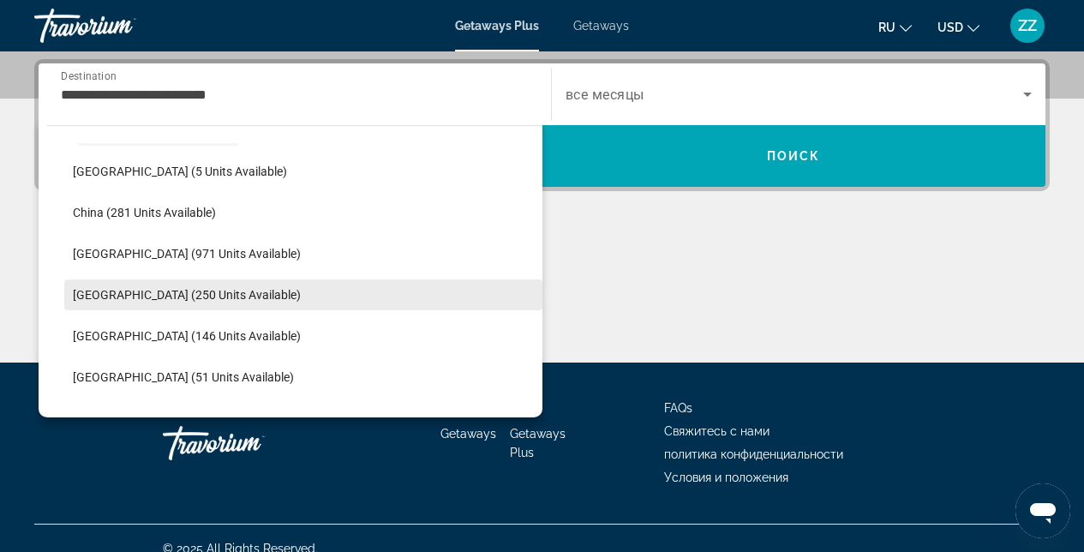
click at [201, 297] on span "[GEOGRAPHIC_DATA] (250 units available)" at bounding box center [187, 295] width 228 height 14
type input "**********"
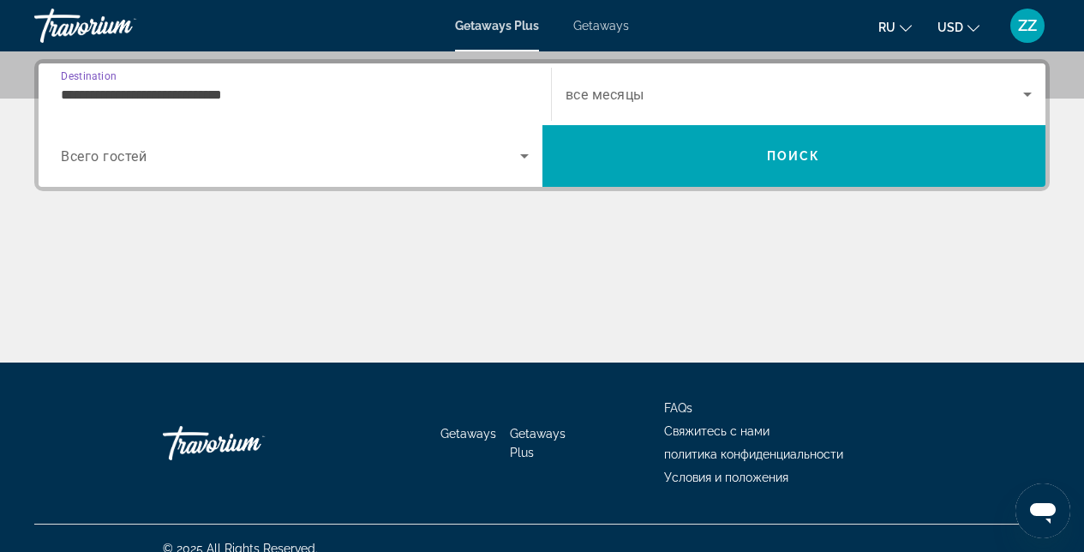
scroll to position [419, 0]
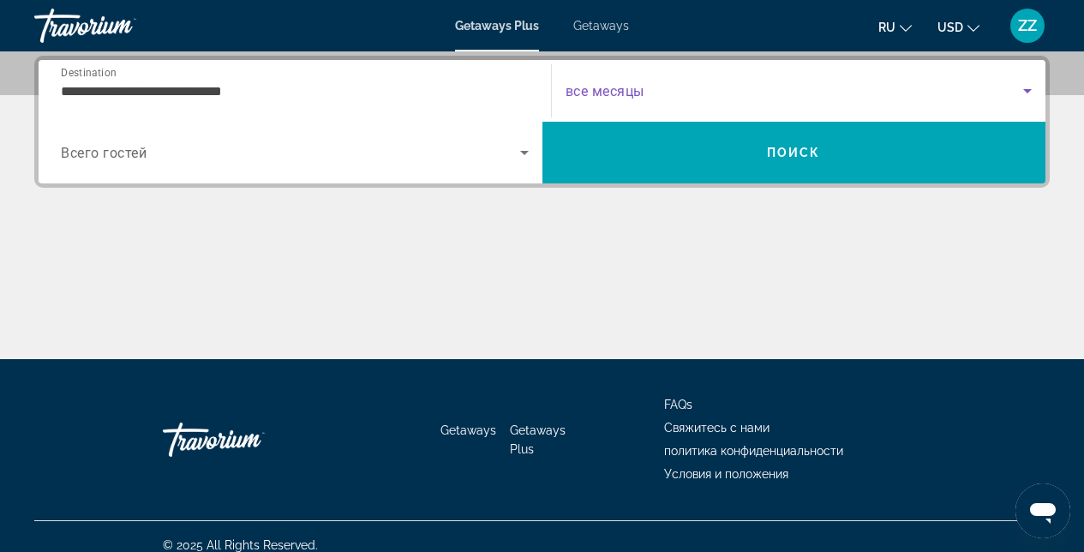
click at [672, 91] on span "Search widget" at bounding box center [795, 91] width 459 height 21
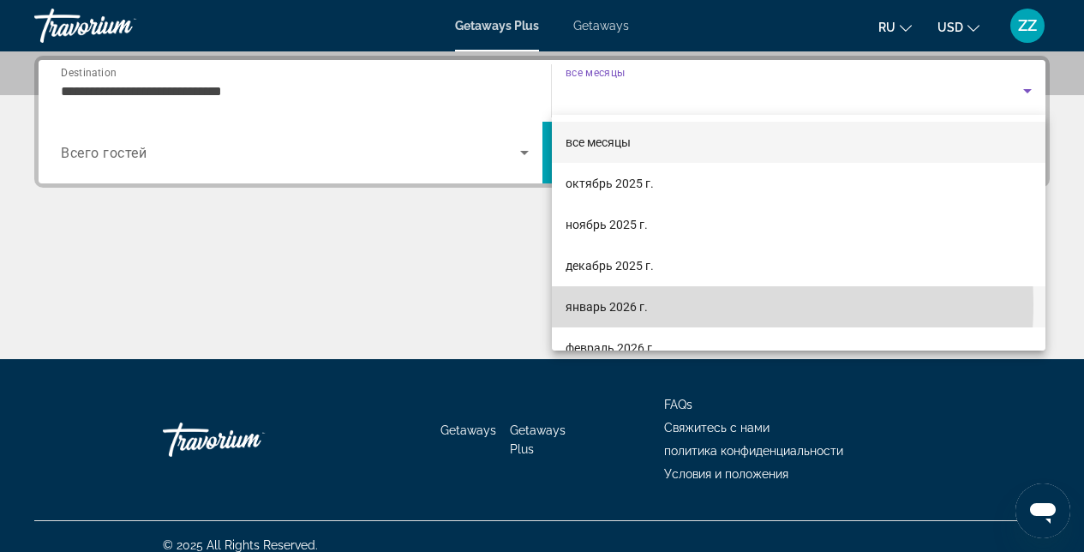
click at [615, 303] on span "январь 2026 г." at bounding box center [607, 307] width 82 height 21
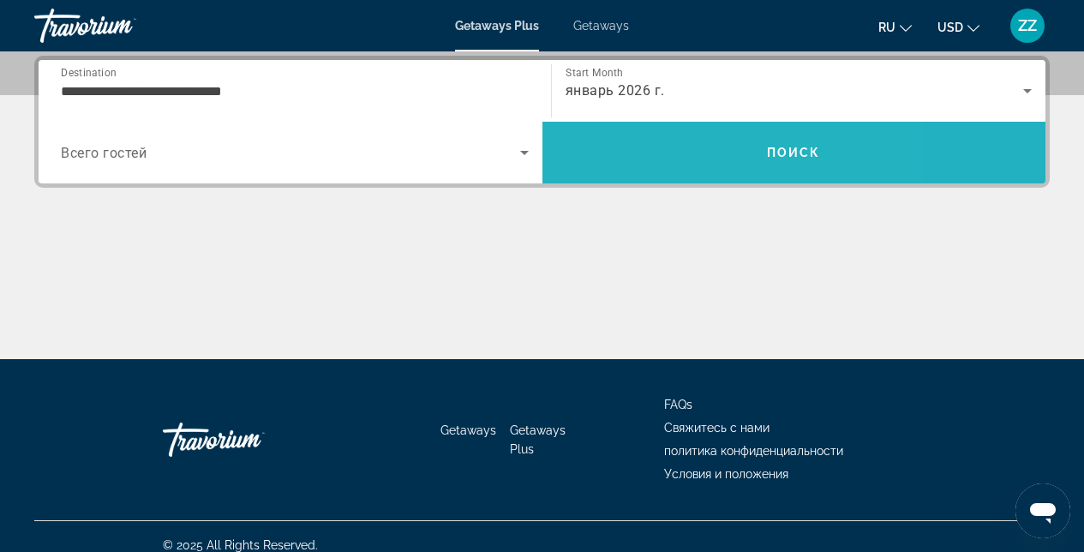
click at [658, 163] on span "Search" at bounding box center [795, 152] width 504 height 41
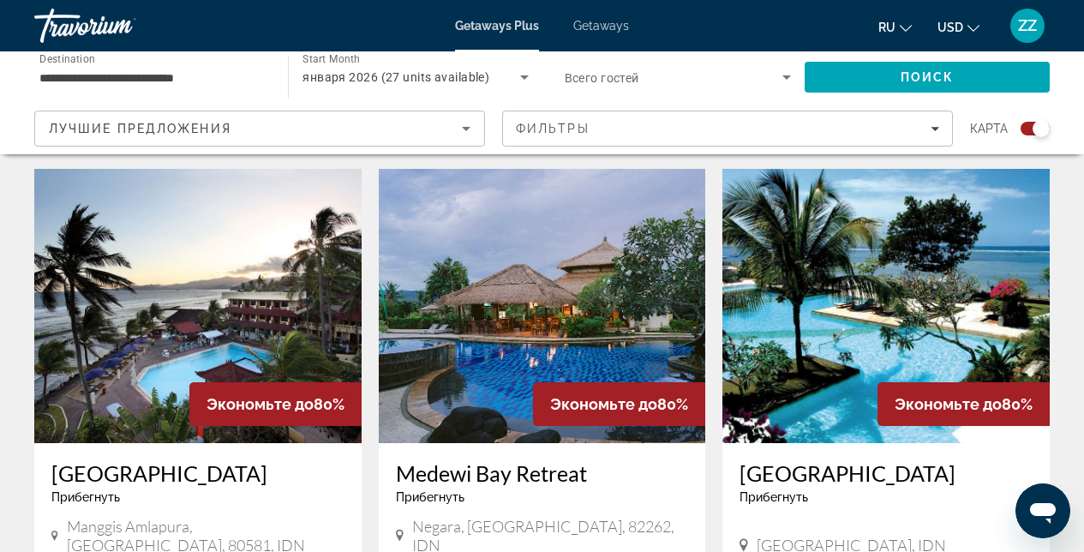
scroll to position [569, 0]
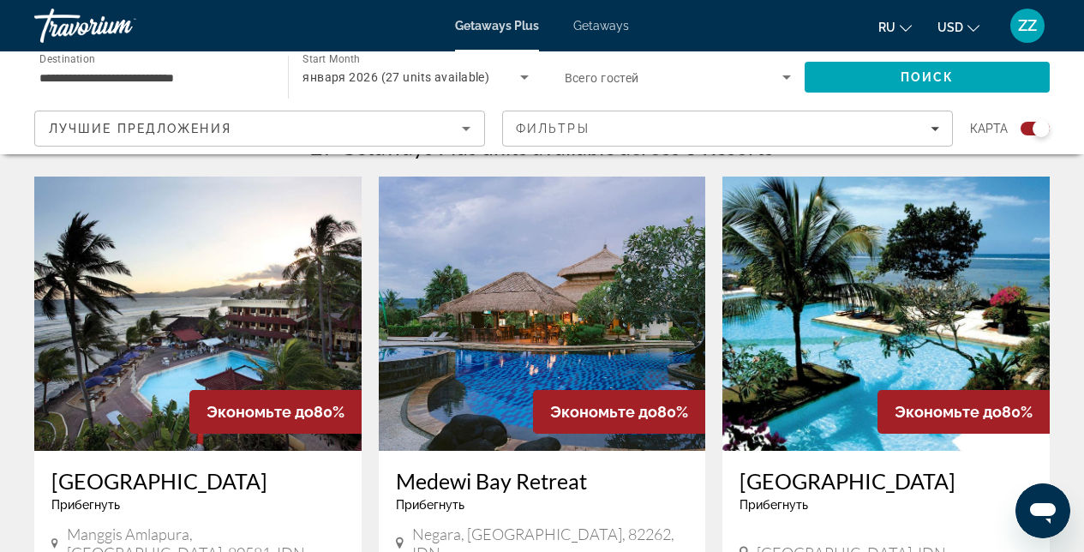
click at [491, 305] on img "Main content" at bounding box center [542, 314] width 327 height 274
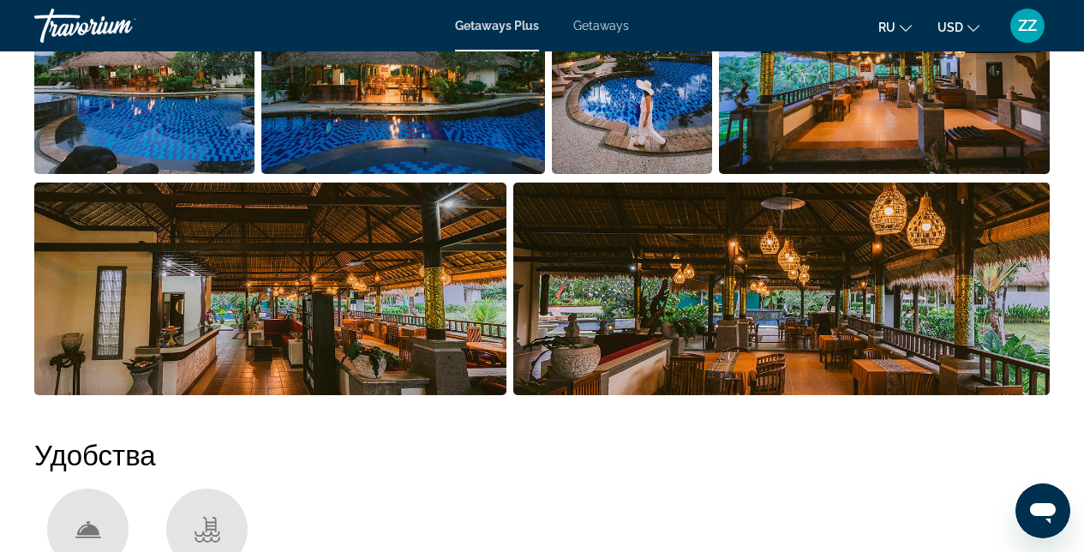
scroll to position [963, 0]
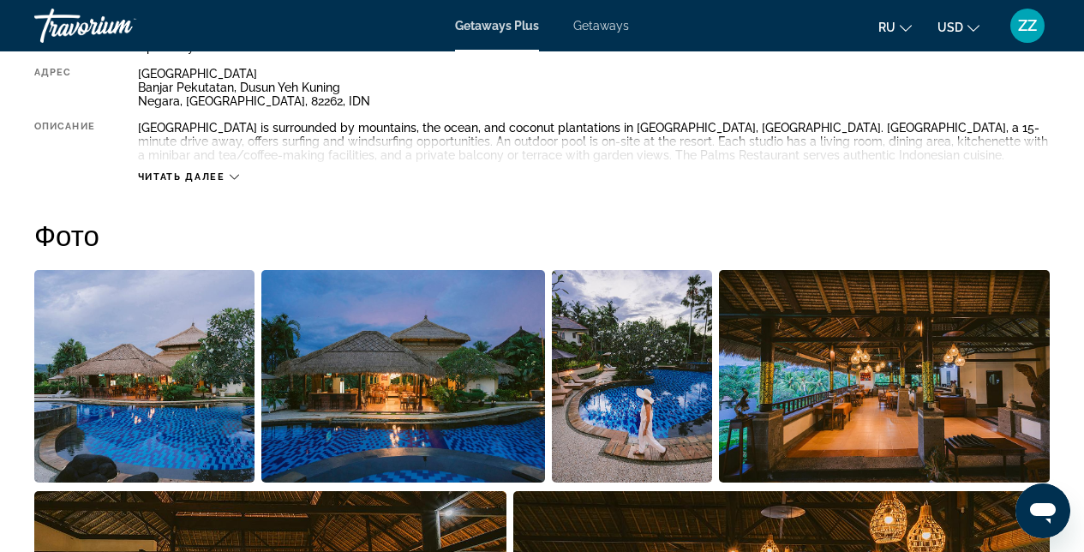
click at [201, 421] on img "Open full-screen image slider" at bounding box center [144, 376] width 220 height 213
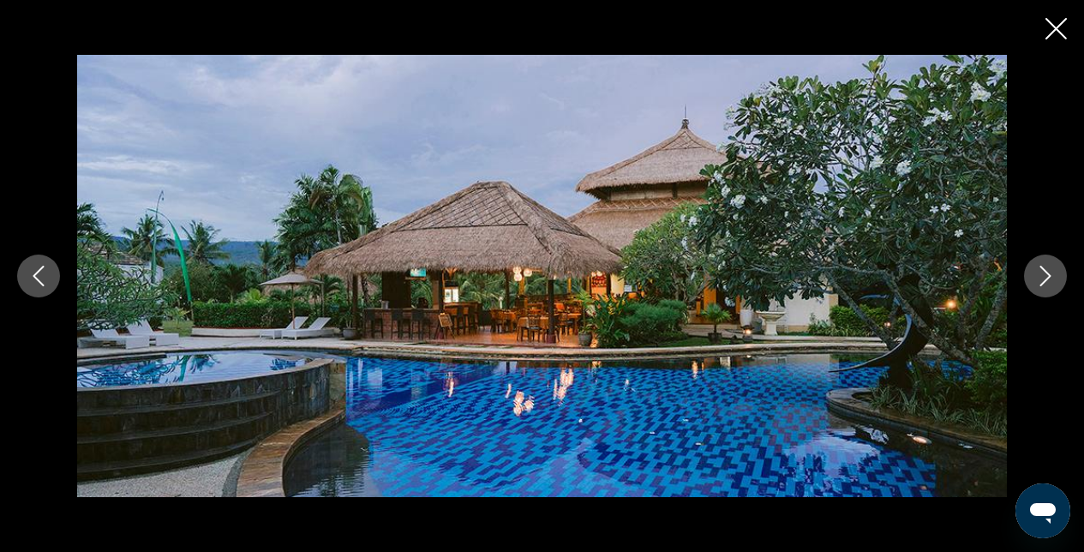
click at [1042, 285] on icon "Next image" at bounding box center [1046, 276] width 21 height 21
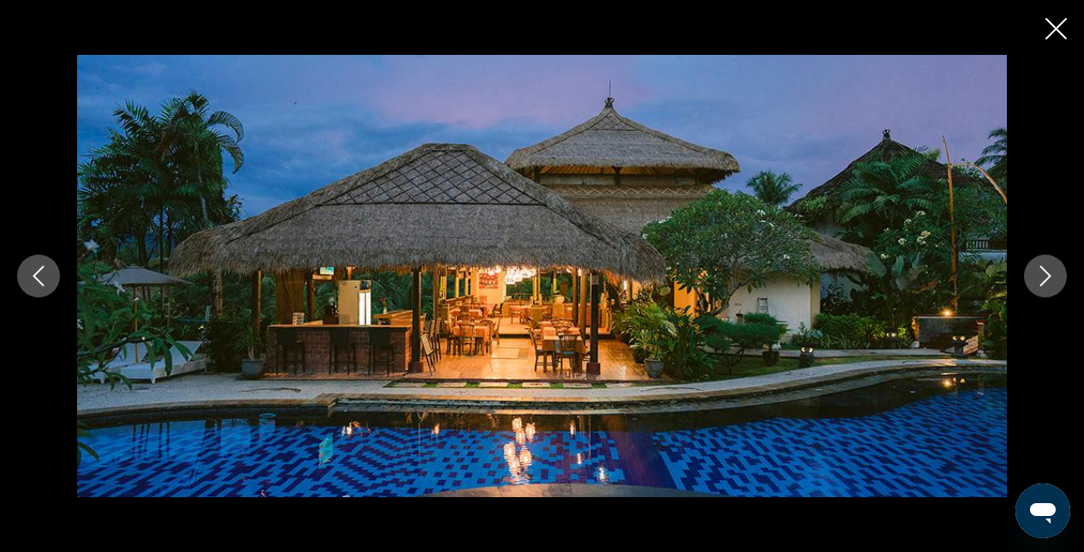
click at [1040, 285] on icon "Next image" at bounding box center [1046, 276] width 21 height 21
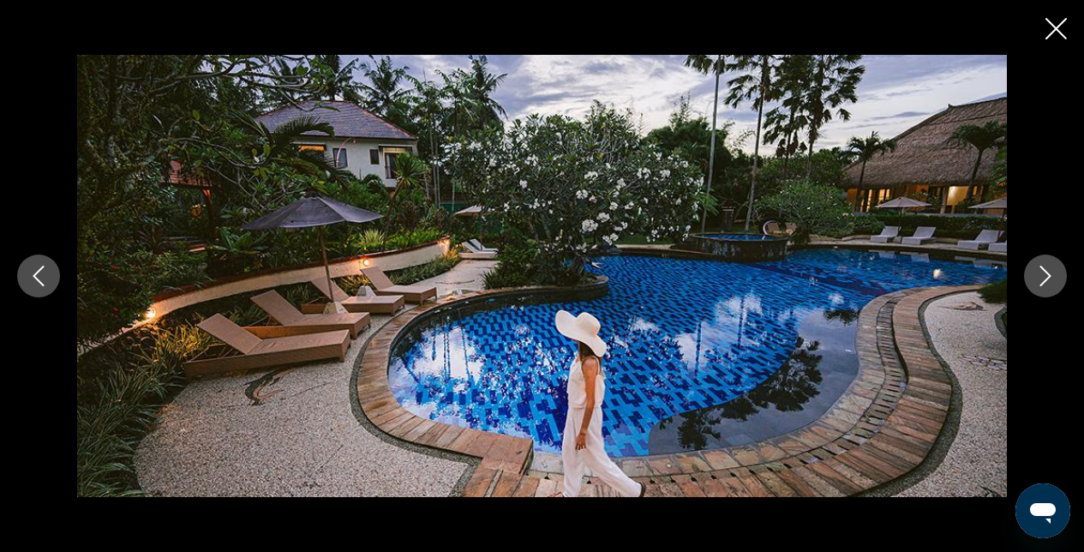
click at [1040, 285] on icon "Next image" at bounding box center [1046, 276] width 21 height 21
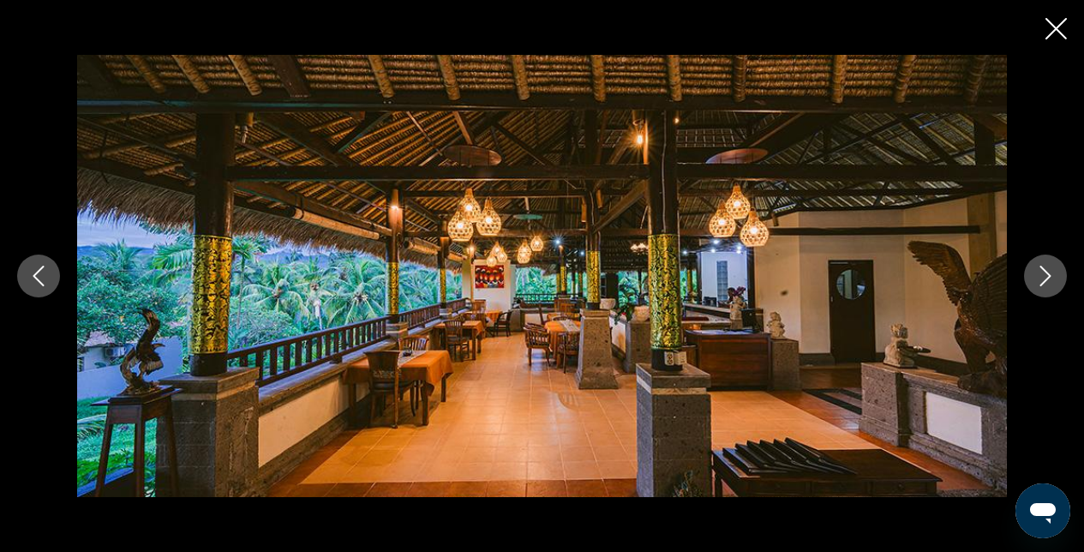
click at [1040, 285] on icon "Next image" at bounding box center [1046, 276] width 21 height 21
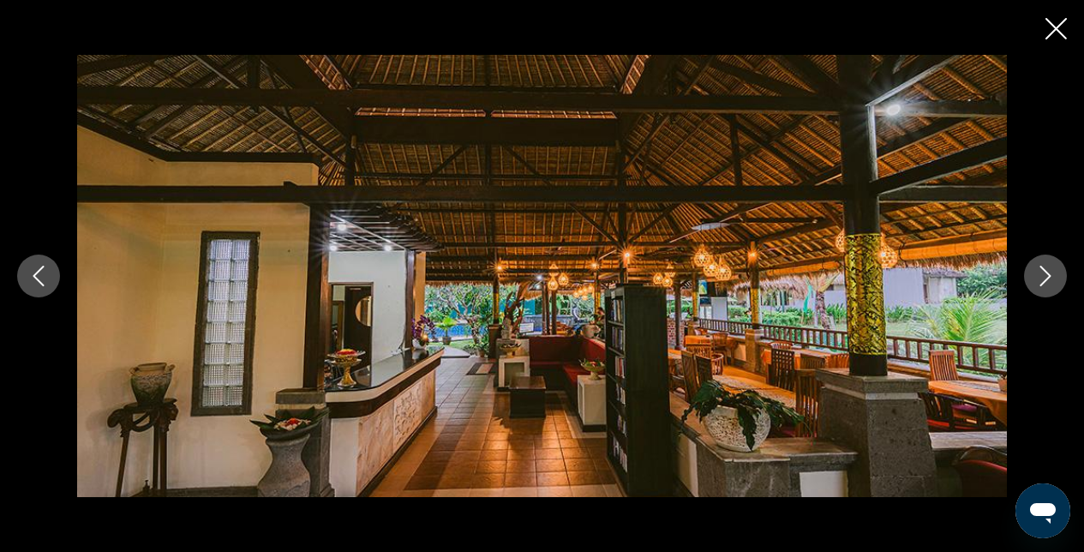
click at [1040, 285] on icon "Next image" at bounding box center [1046, 276] width 21 height 21
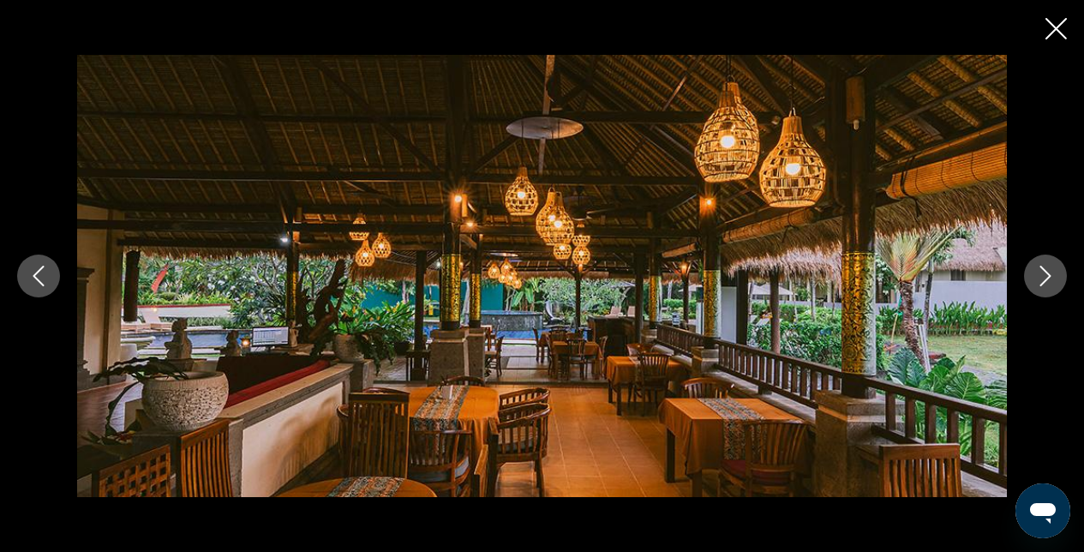
click at [1040, 285] on icon "Next image" at bounding box center [1046, 276] width 21 height 21
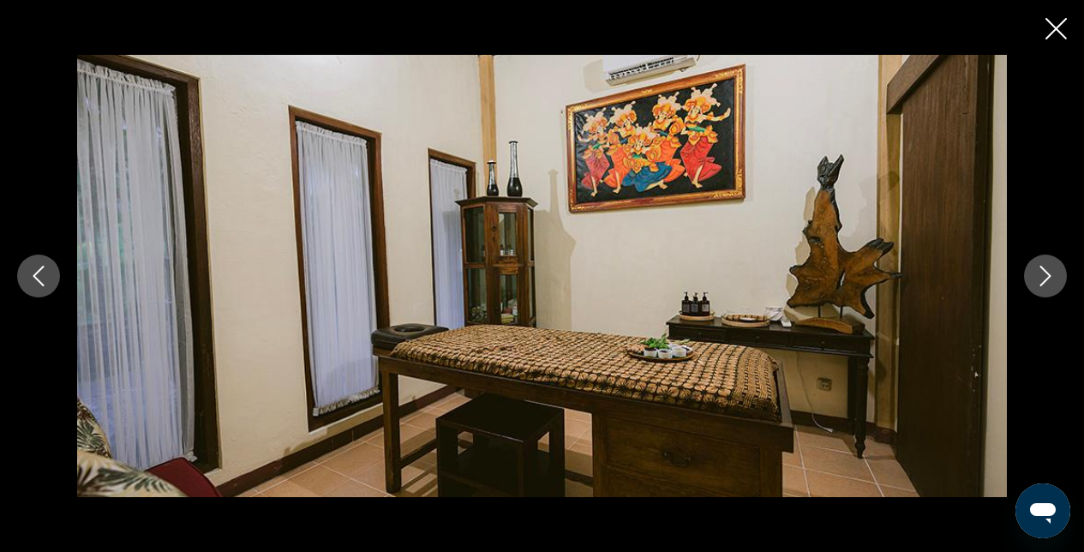
click at [1040, 285] on icon "Next image" at bounding box center [1046, 276] width 21 height 21
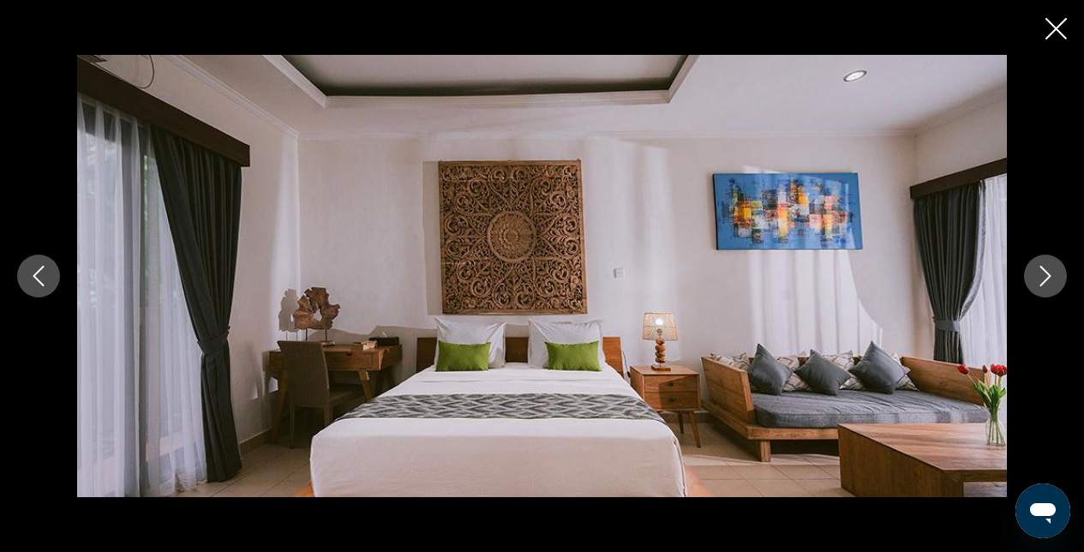
click at [1040, 285] on icon "Next image" at bounding box center [1046, 276] width 21 height 21
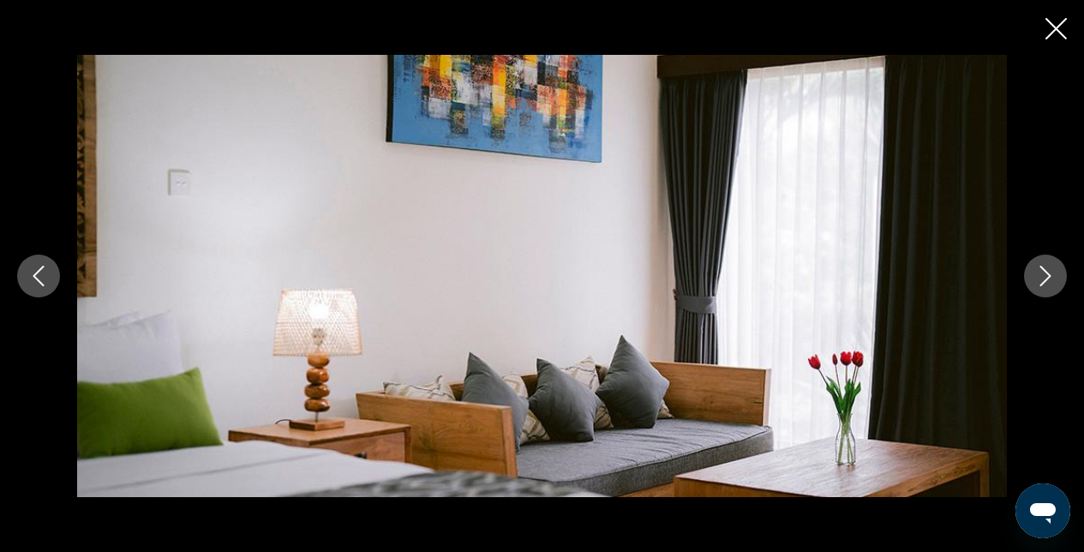
click at [1040, 285] on icon "Next image" at bounding box center [1046, 276] width 21 height 21
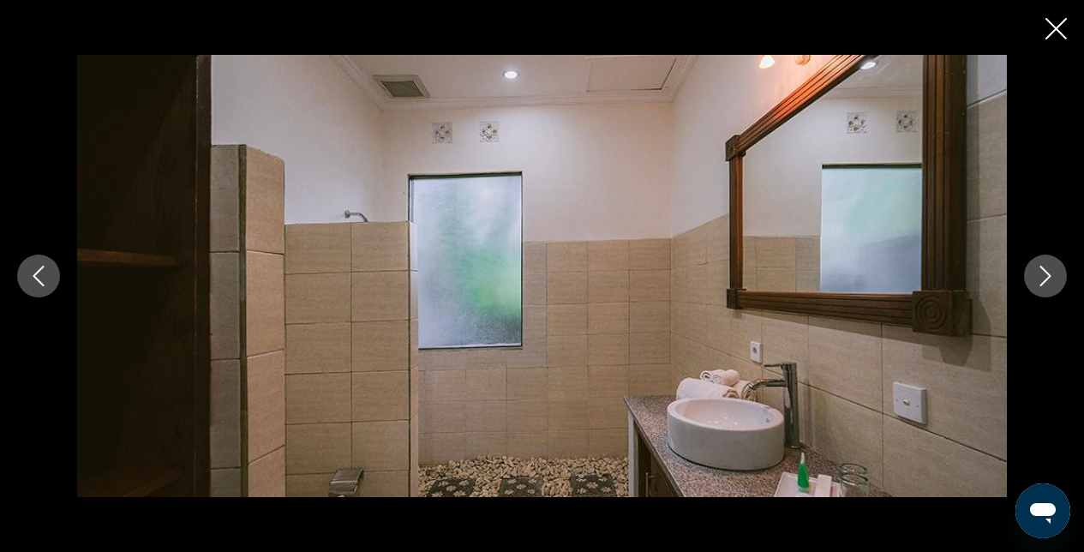
click at [1040, 285] on icon "Next image" at bounding box center [1046, 276] width 21 height 21
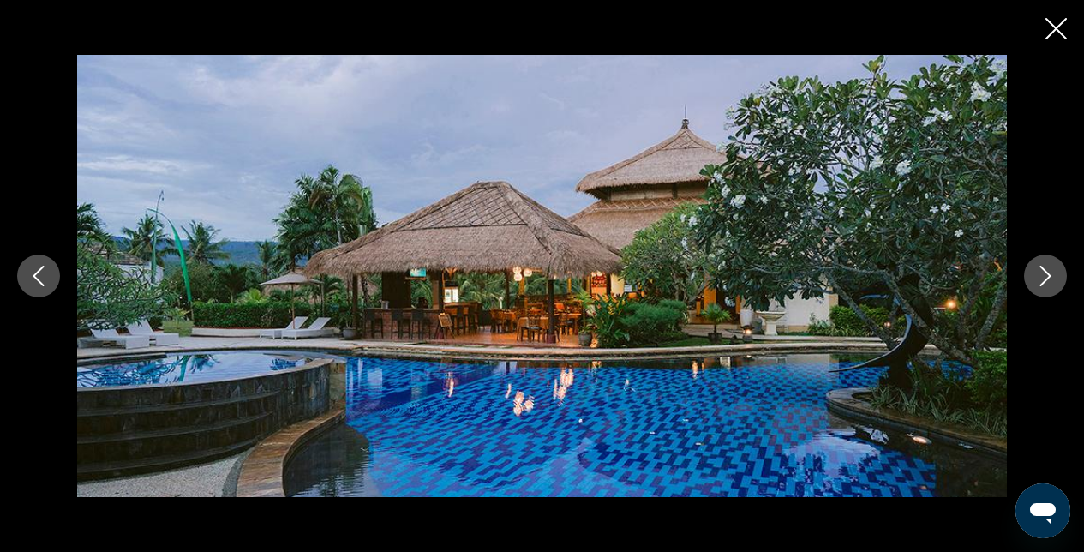
click at [1040, 285] on icon "Next image" at bounding box center [1046, 276] width 21 height 21
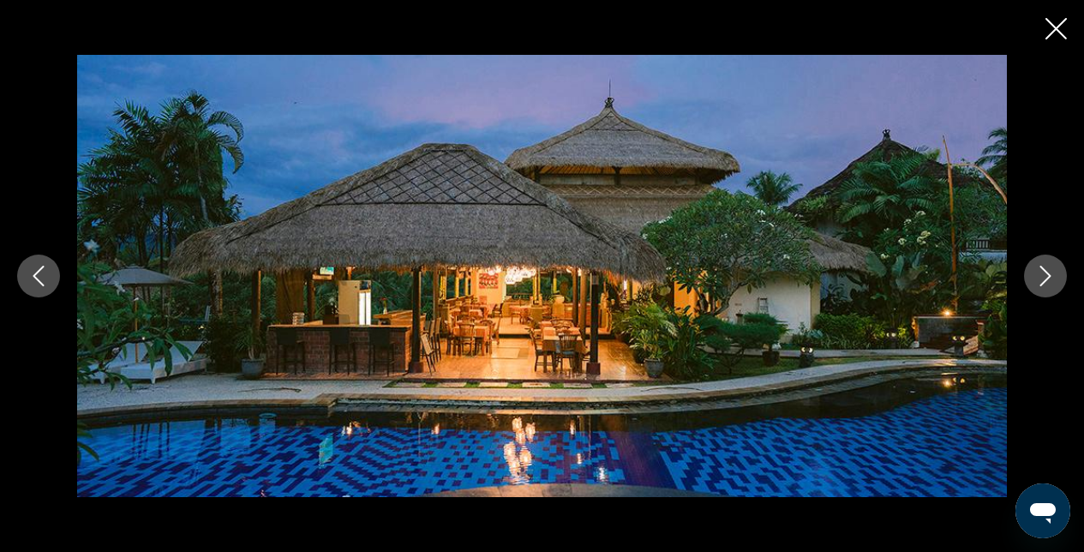
click at [1055, 26] on icon "Close slideshow" at bounding box center [1056, 28] width 21 height 21
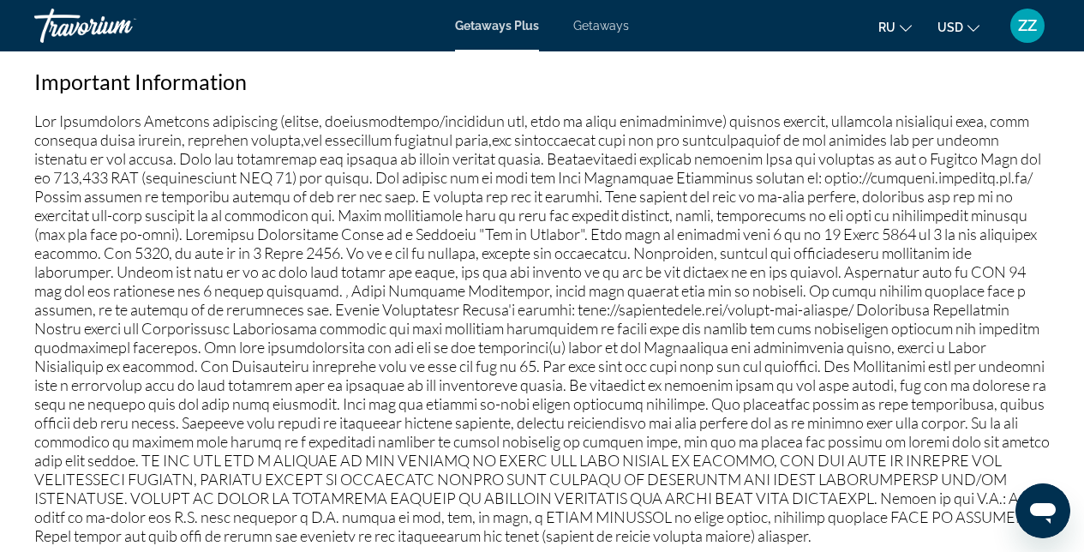
scroll to position [1410, 0]
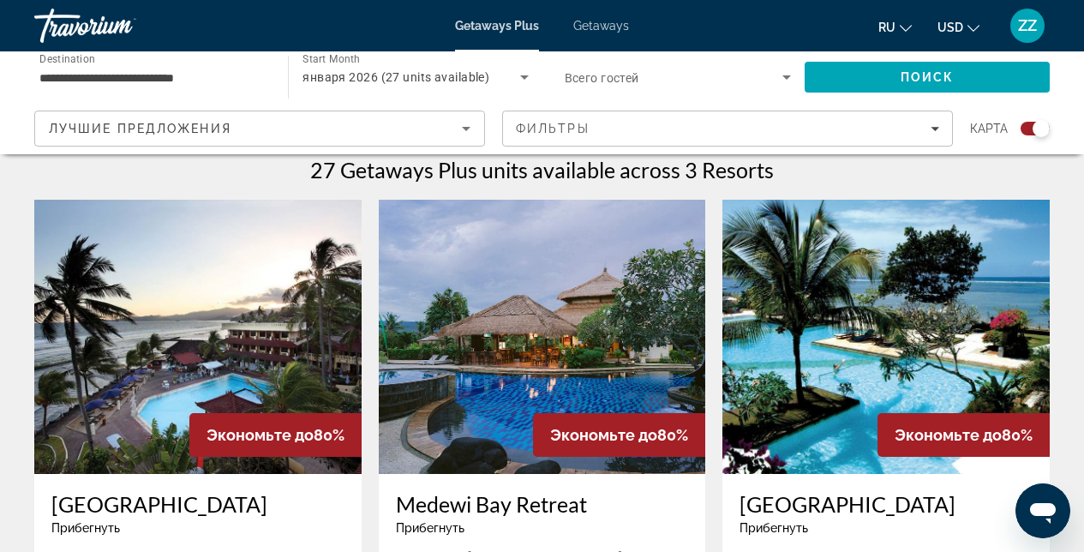
scroll to position [726, 0]
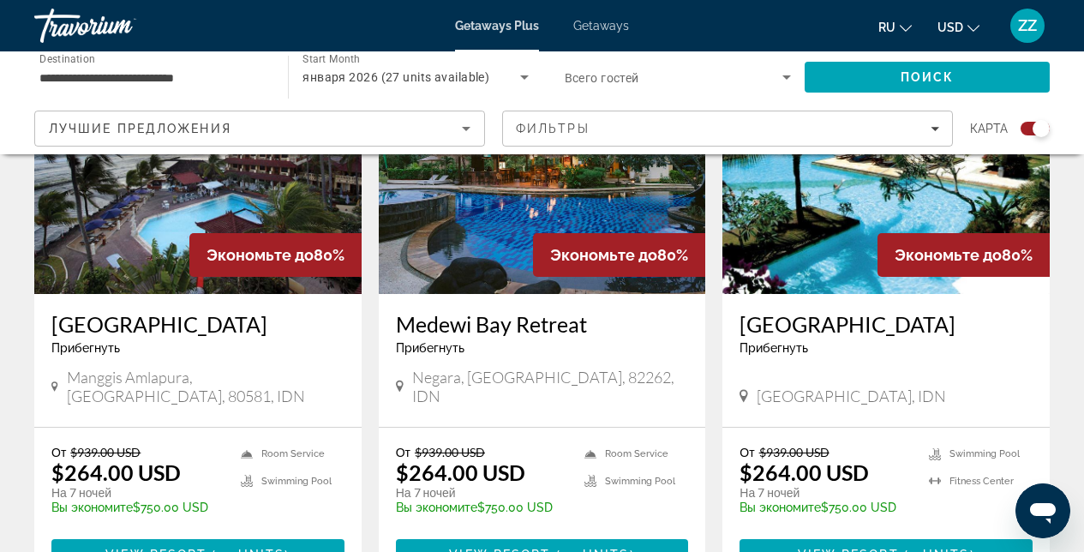
click at [192, 209] on img "Main content" at bounding box center [197, 157] width 327 height 274
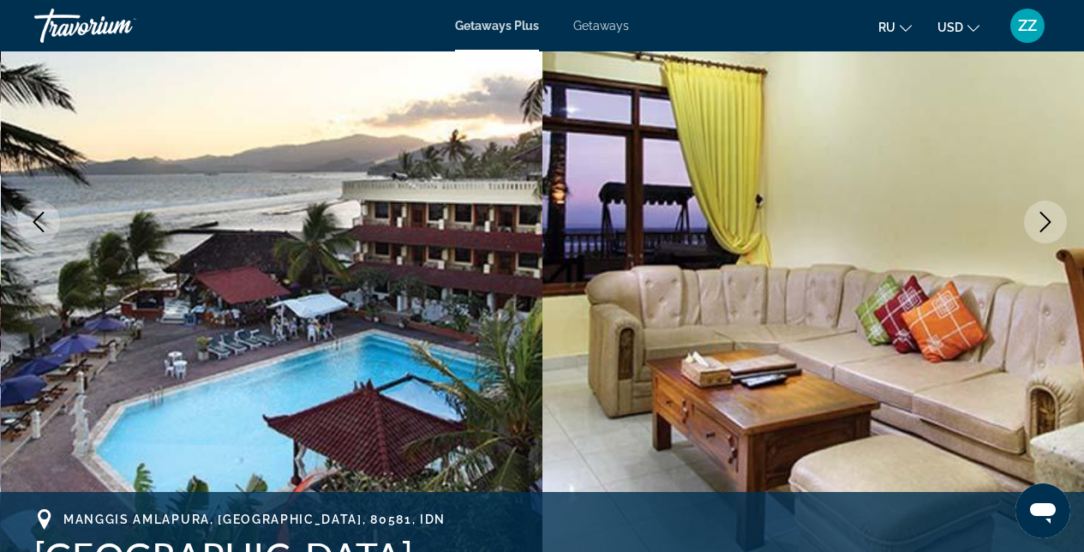
scroll to position [279, 0]
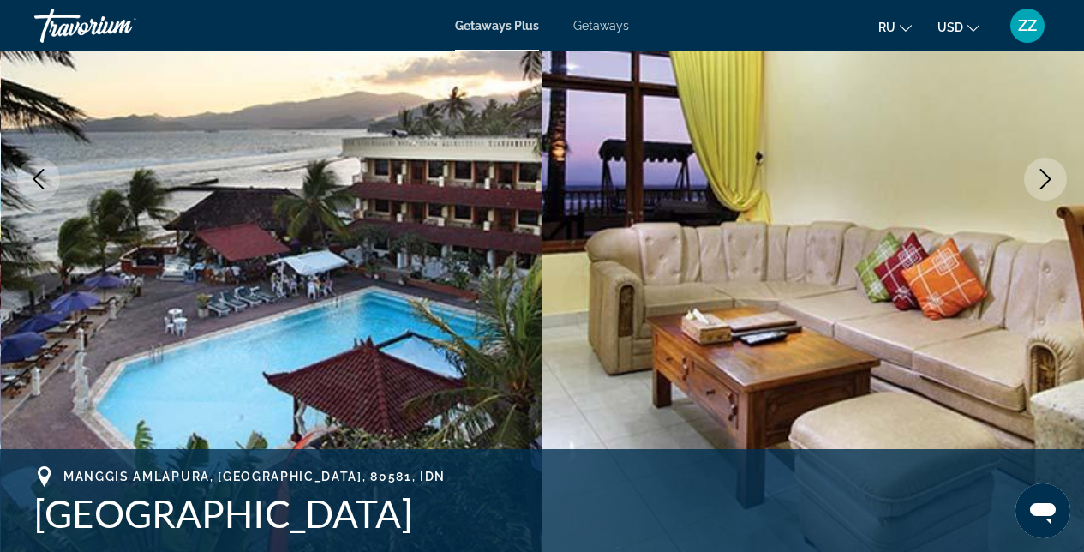
click at [1037, 176] on icon "Next image" at bounding box center [1046, 179] width 21 height 21
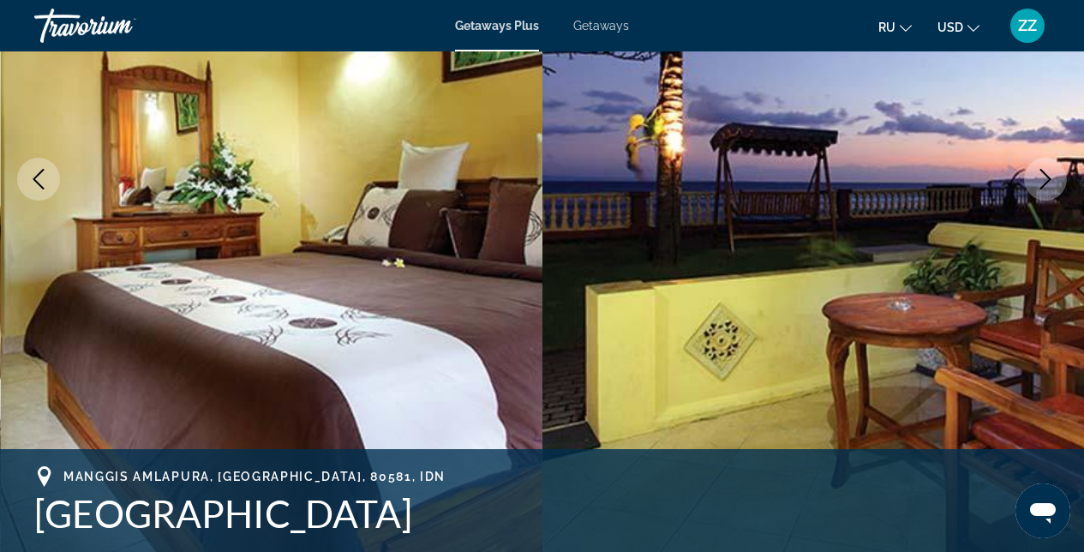
click at [1036, 177] on icon "Next image" at bounding box center [1046, 179] width 21 height 21
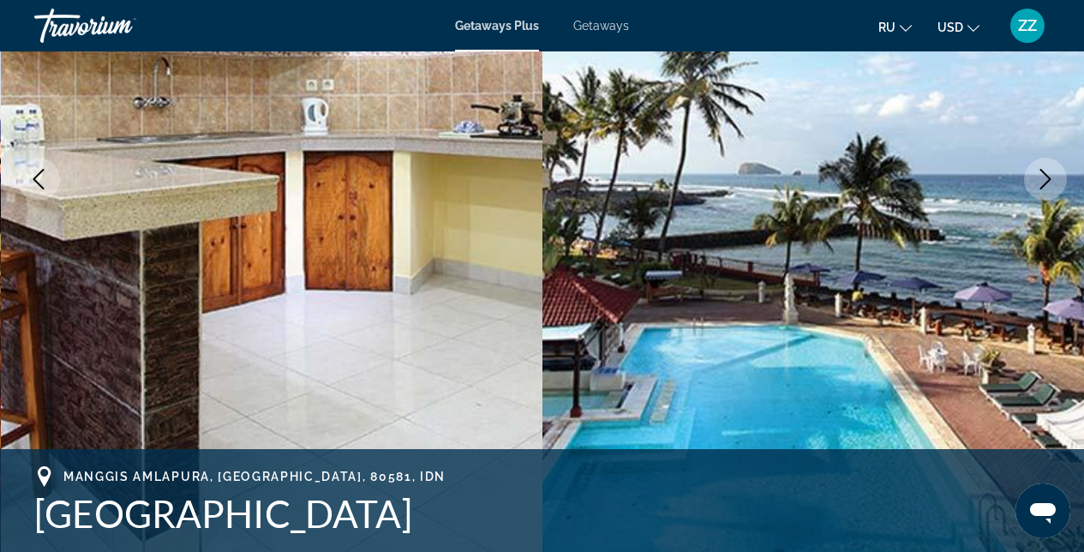
click at [1036, 177] on icon "Next image" at bounding box center [1046, 179] width 21 height 21
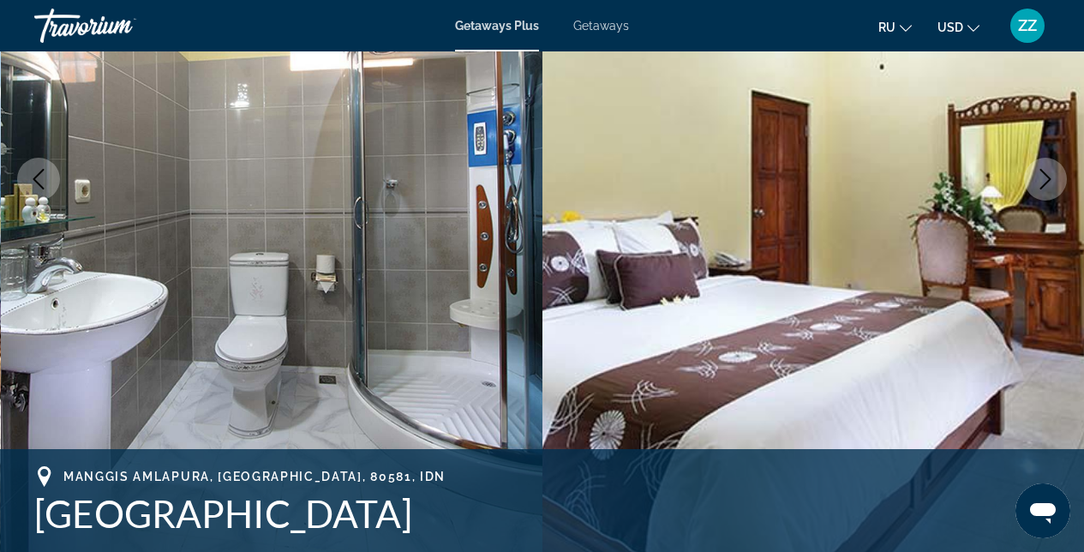
click at [1036, 177] on icon "Next image" at bounding box center [1046, 179] width 21 height 21
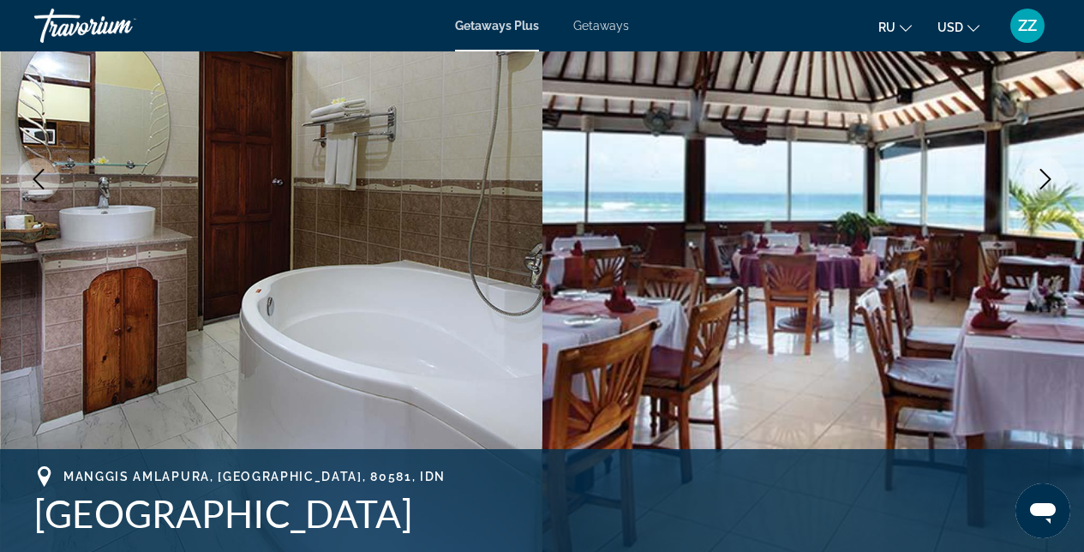
click at [1036, 177] on icon "Next image" at bounding box center [1046, 179] width 21 height 21
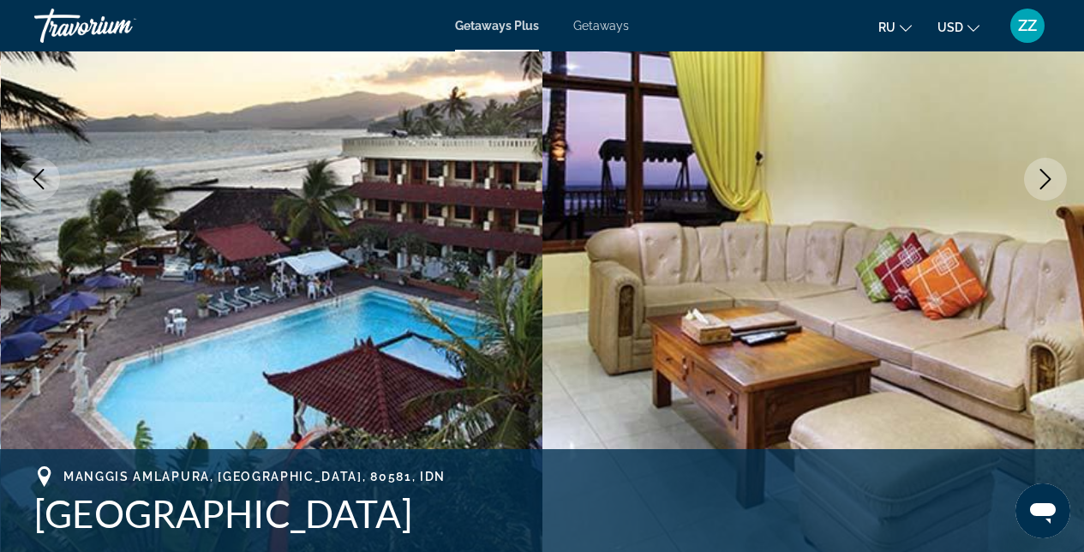
click at [1036, 177] on icon "Next image" at bounding box center [1046, 179] width 21 height 21
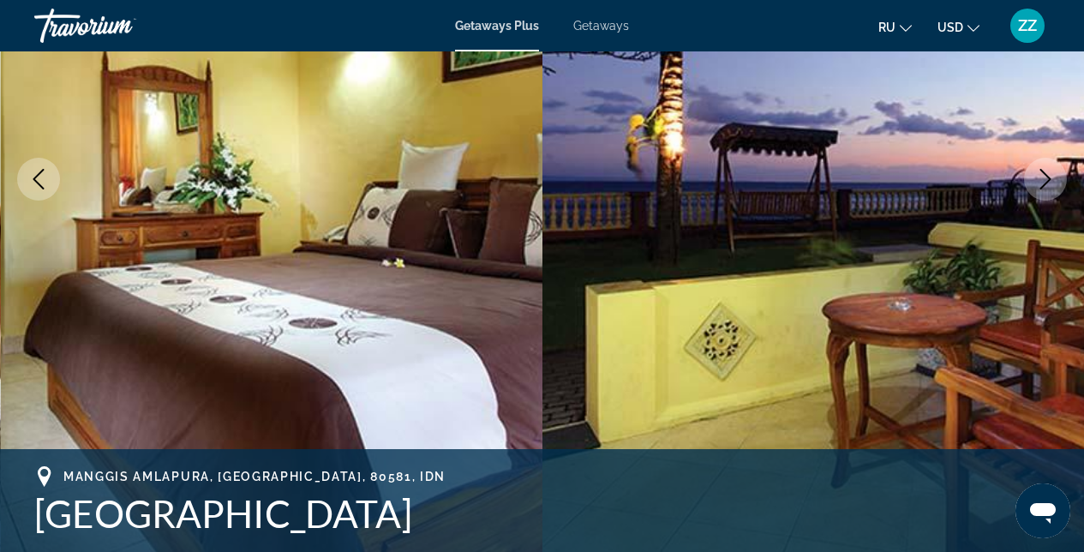
click at [1036, 177] on icon "Next image" at bounding box center [1046, 179] width 21 height 21
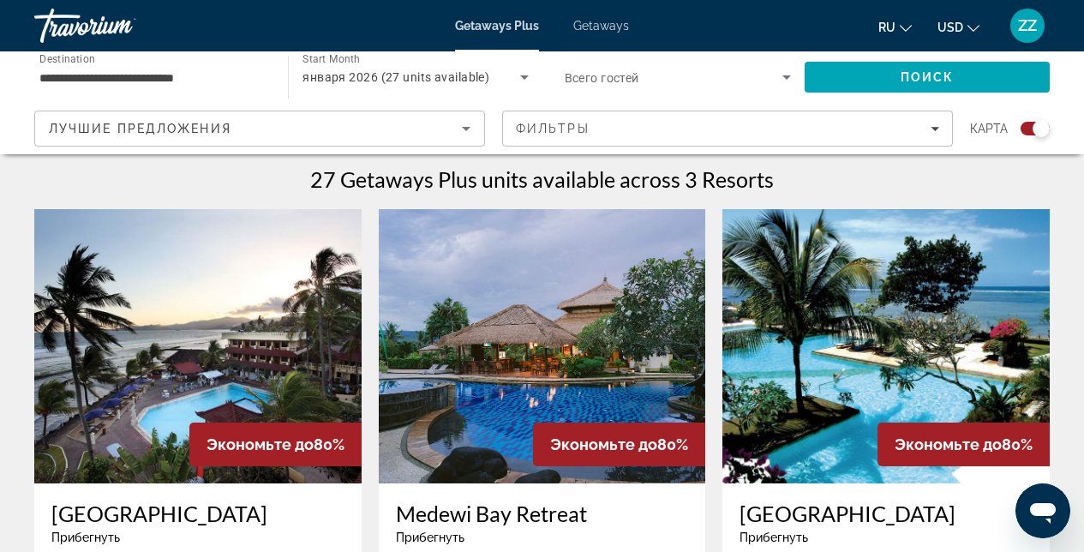
scroll to position [597, 0]
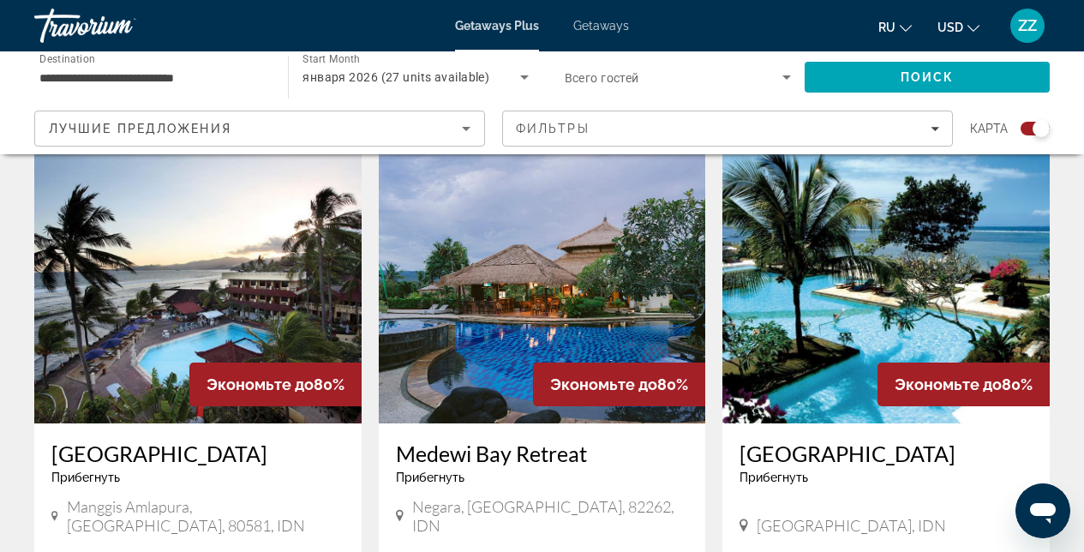
click at [864, 326] on img "Main content" at bounding box center [886, 286] width 327 height 274
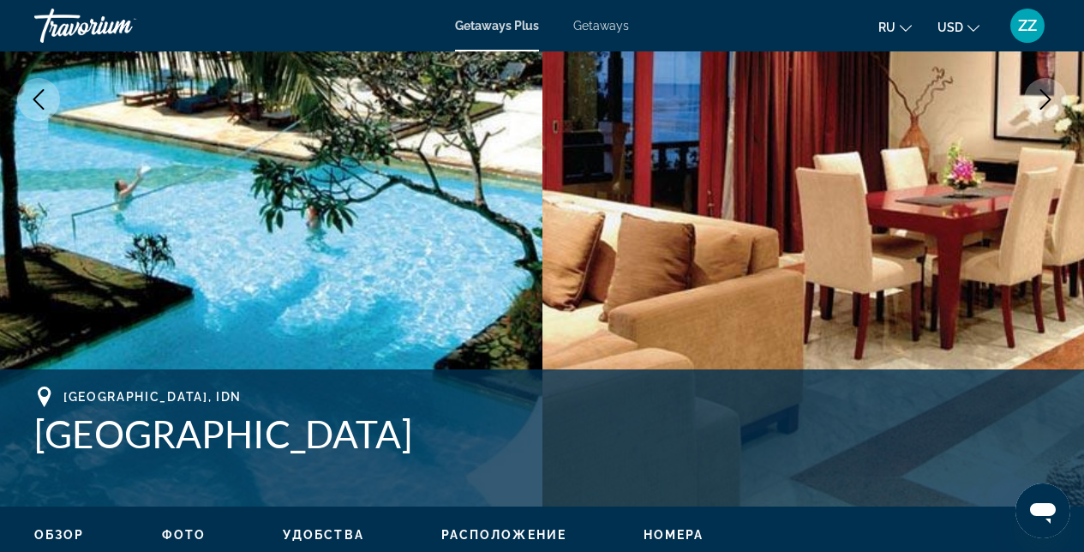
scroll to position [242, 0]
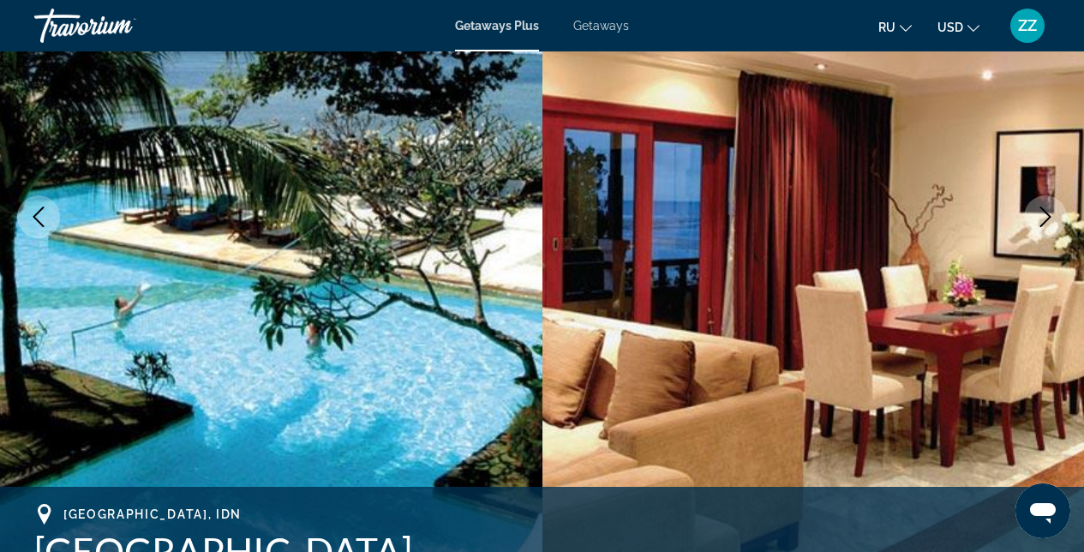
click at [1043, 213] on icon "Next image" at bounding box center [1046, 217] width 21 height 21
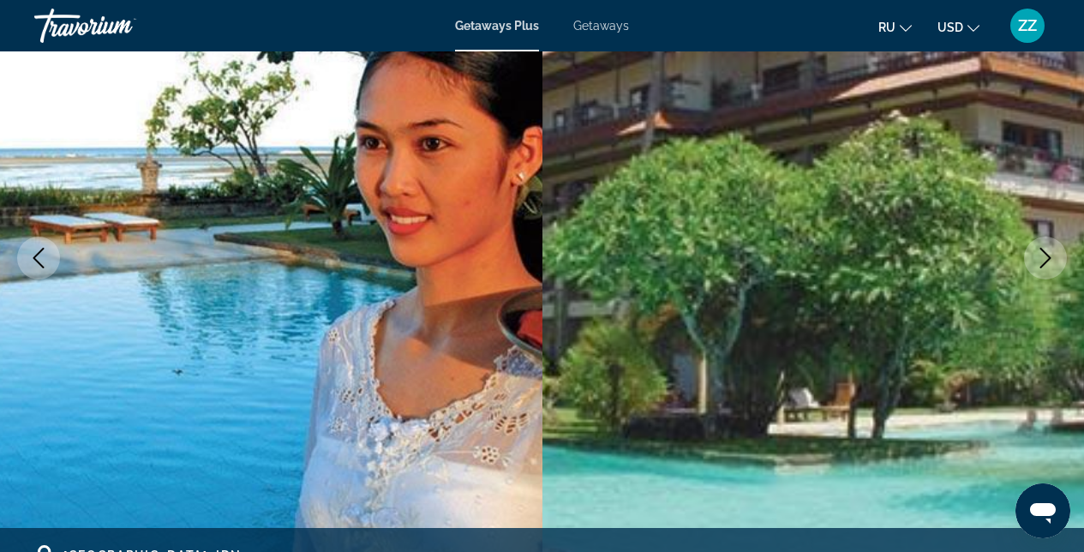
scroll to position [129, 0]
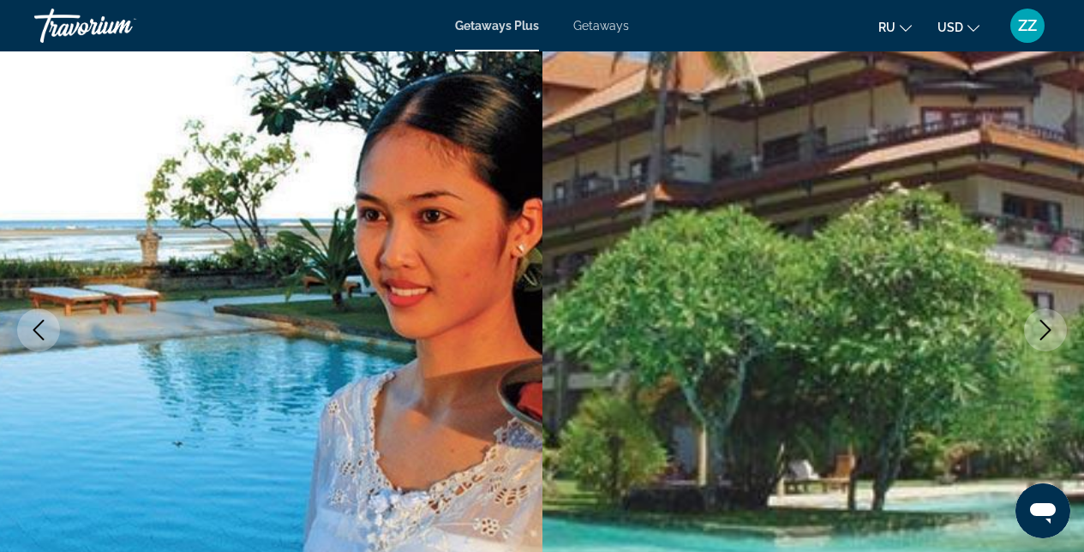
click at [1034, 324] on button "Next image" at bounding box center [1045, 330] width 43 height 43
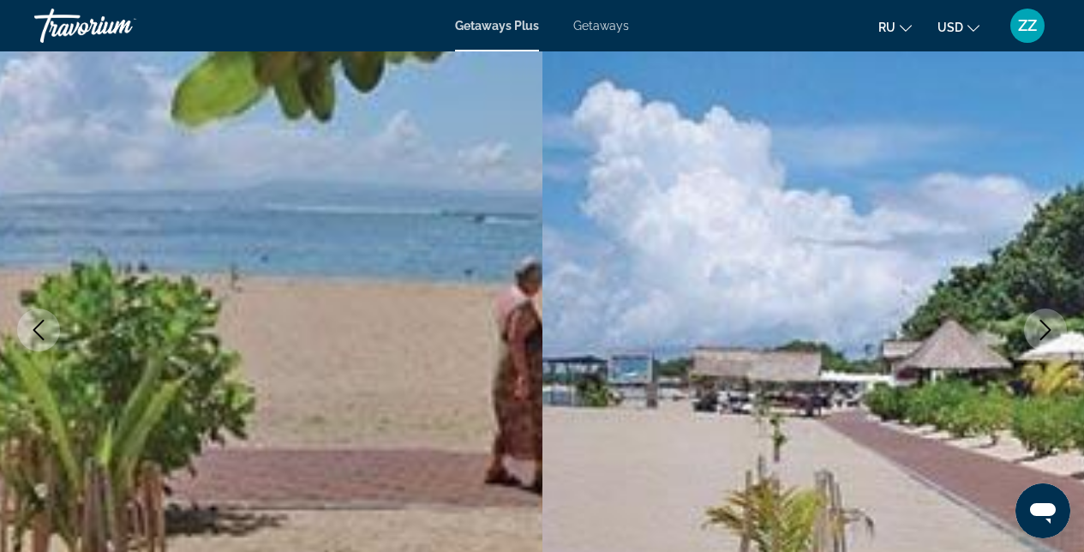
click at [1033, 324] on button "Next image" at bounding box center [1045, 330] width 43 height 43
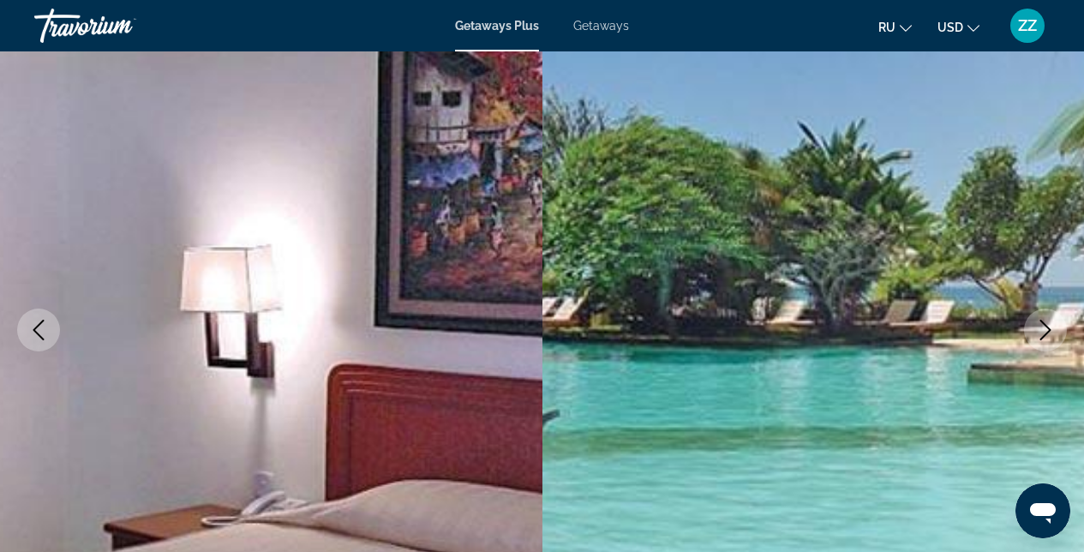
click at [1033, 324] on button "Next image" at bounding box center [1045, 330] width 43 height 43
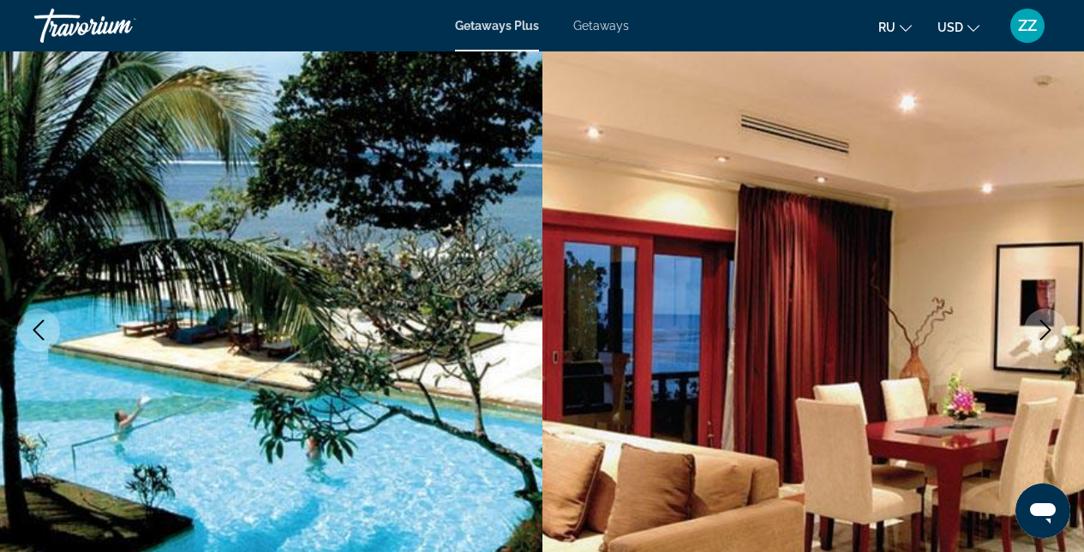
click at [1033, 324] on button "Next image" at bounding box center [1045, 330] width 43 height 43
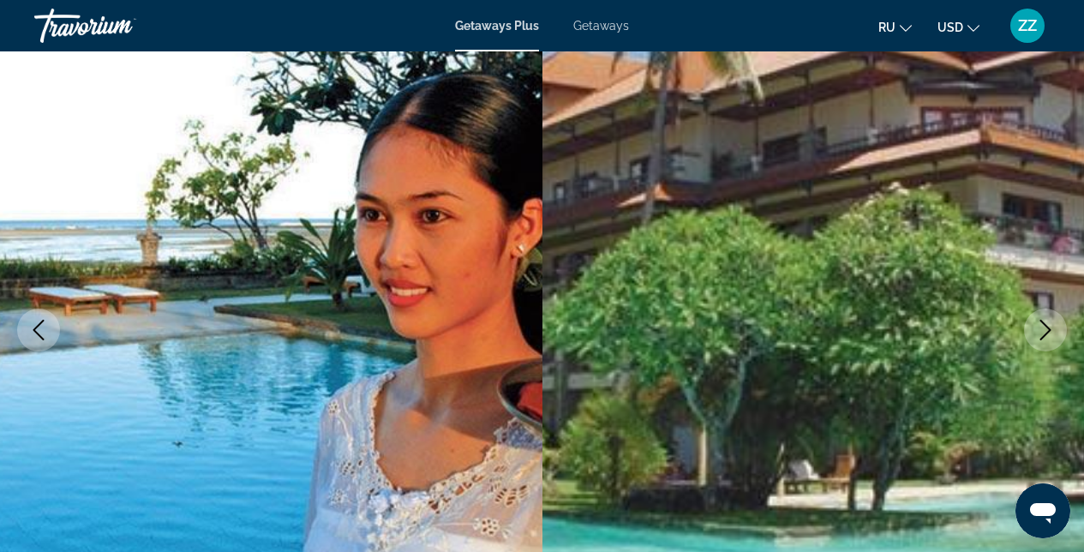
click at [1033, 324] on button "Next image" at bounding box center [1045, 330] width 43 height 43
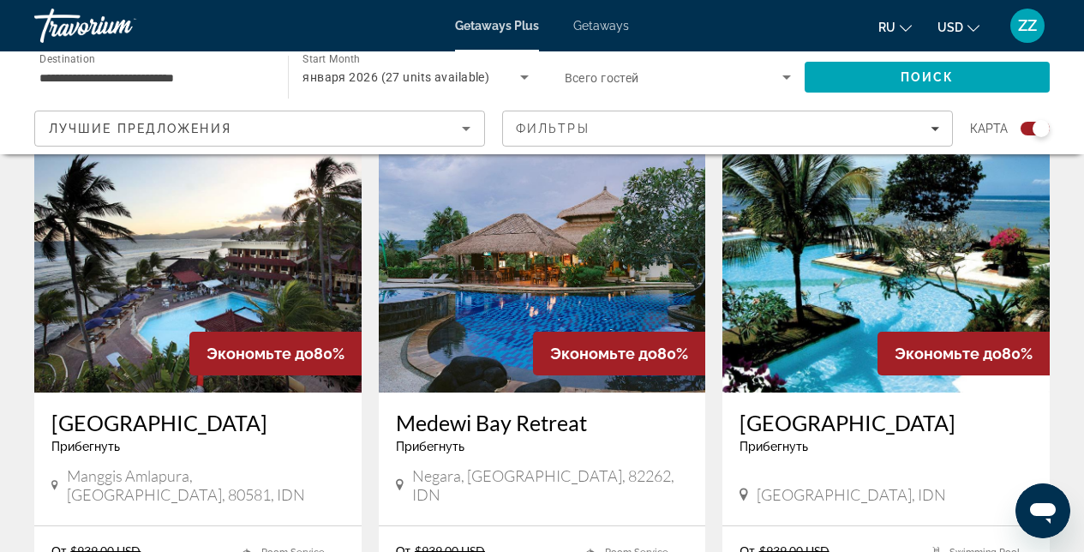
scroll to position [632, 0]
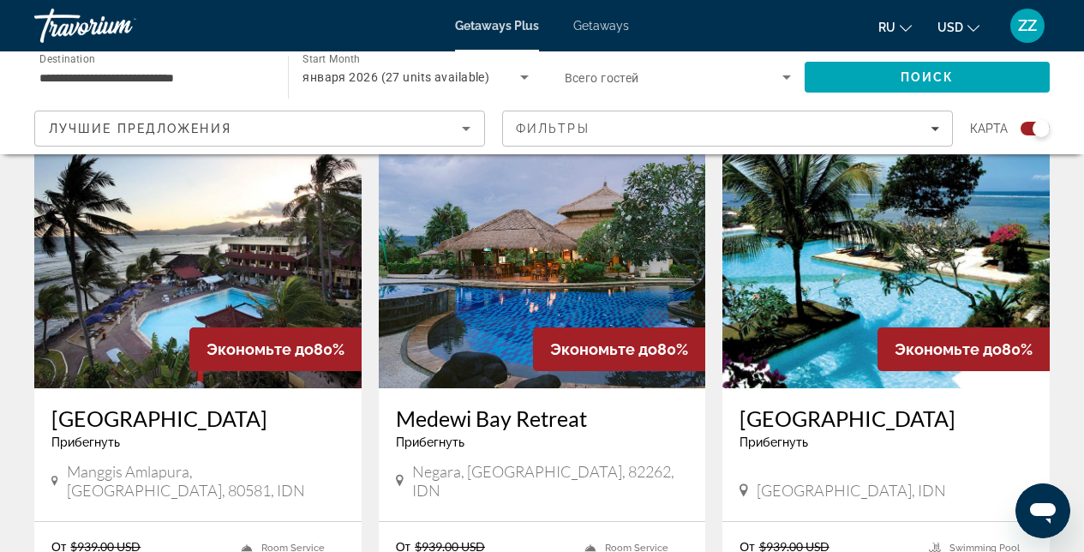
drag, startPoint x: 736, startPoint y: 408, endPoint x: 966, endPoint y: 411, distance: 229.8
click at [966, 411] on div "[GEOGRAPHIC_DATA] Прибегнуть - Это курорт только для взрослых [GEOGRAPHIC_DATA]…" at bounding box center [886, 454] width 327 height 133
copy h3 "[GEOGRAPHIC_DATA]"
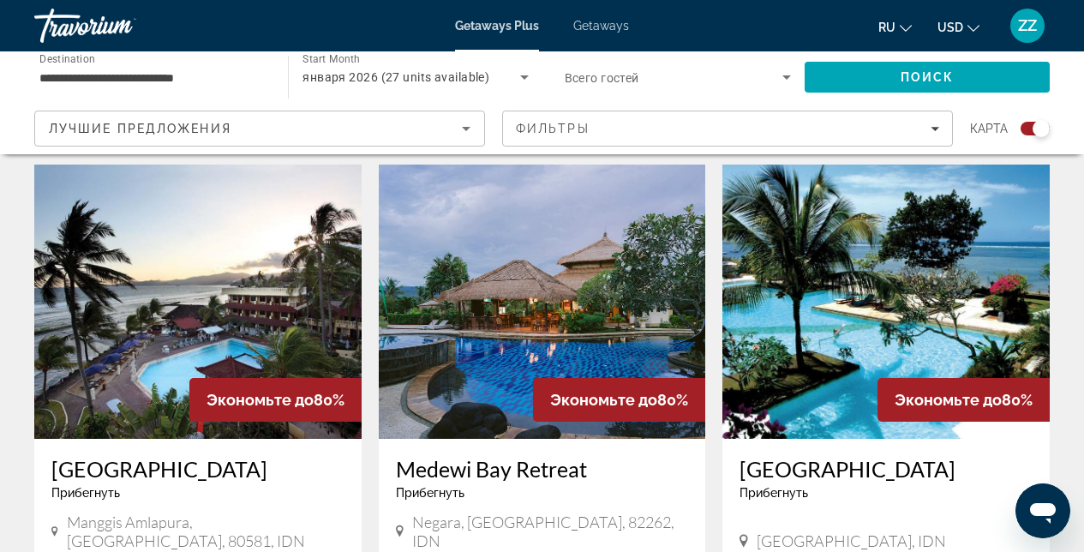
scroll to position [585, 0]
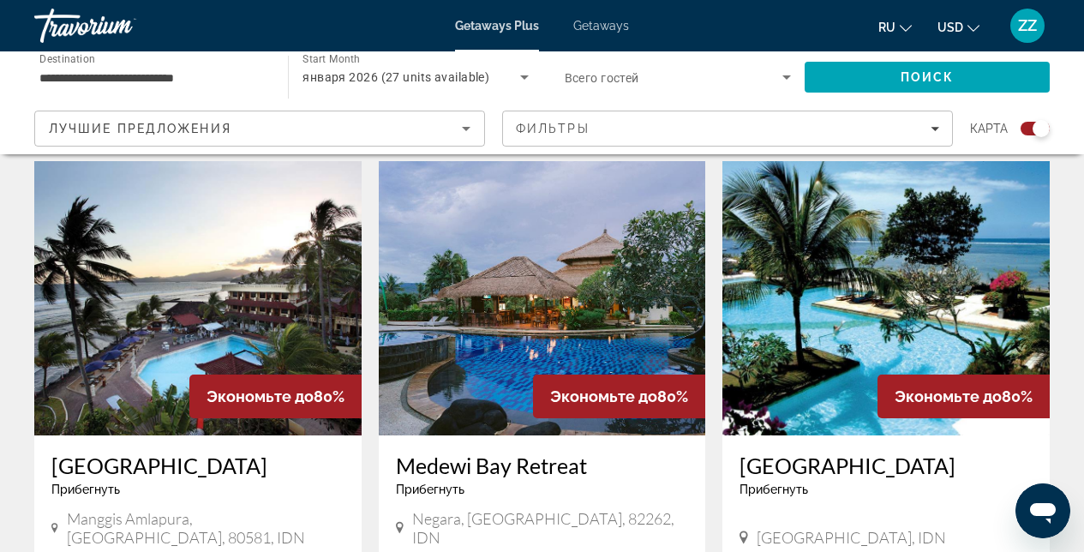
click at [818, 249] on img "Main content" at bounding box center [886, 298] width 327 height 274
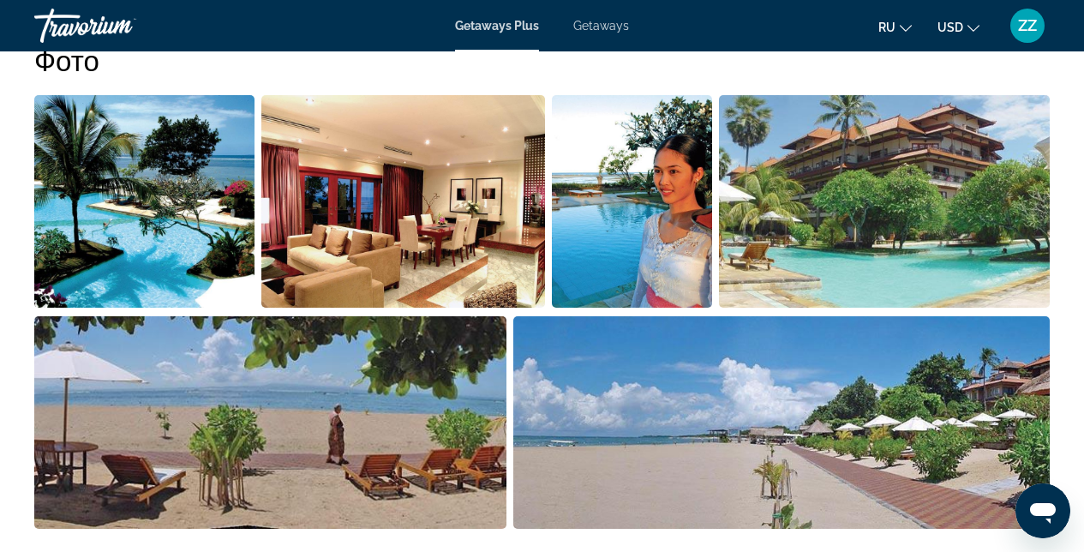
scroll to position [1147, 0]
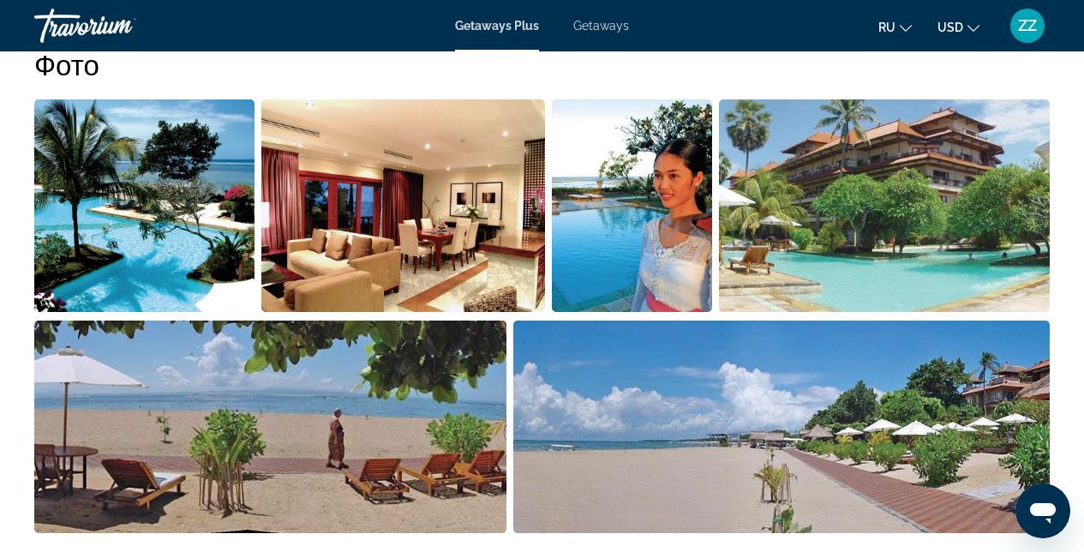
click at [812, 199] on img "Open full-screen image slider" at bounding box center [885, 205] width 332 height 213
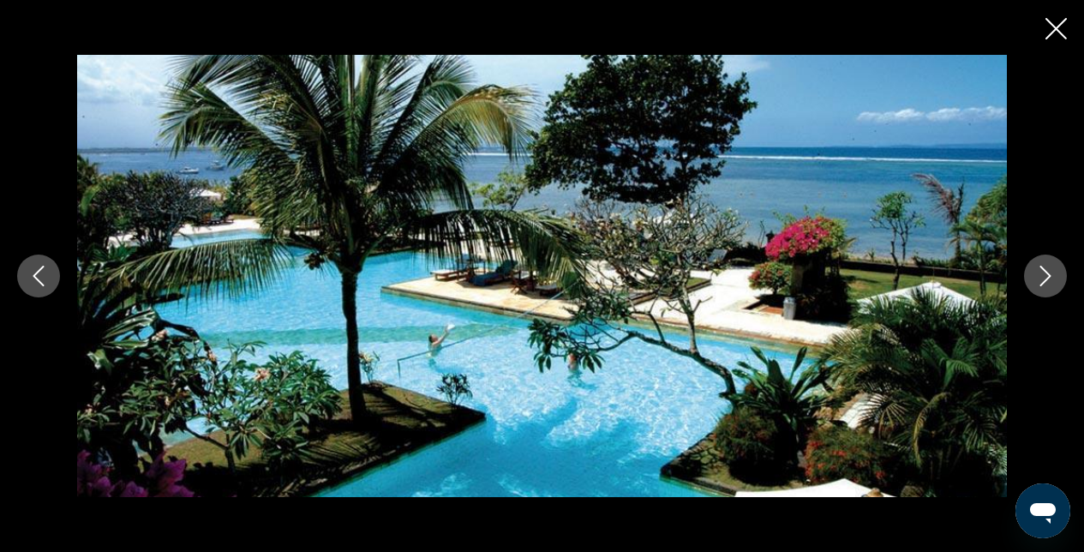
click at [1018, 275] on div "prev next" at bounding box center [542, 275] width 1084 height 441
click at [1021, 270] on div "prev next" at bounding box center [542, 275] width 1084 height 441
click at [1046, 273] on icon "Next image" at bounding box center [1046, 276] width 21 height 21
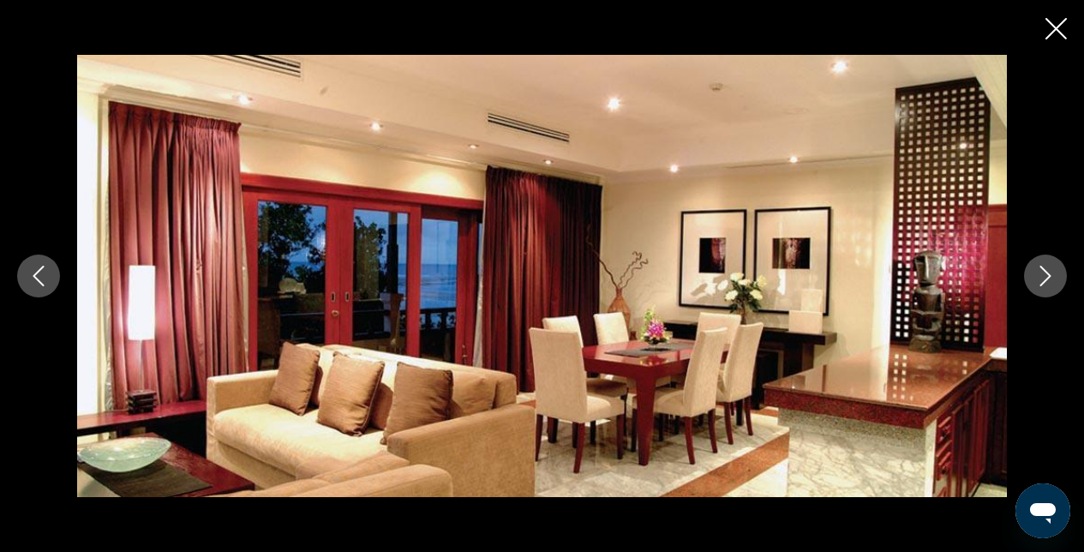
click at [1048, 269] on icon "Next image" at bounding box center [1046, 276] width 21 height 21
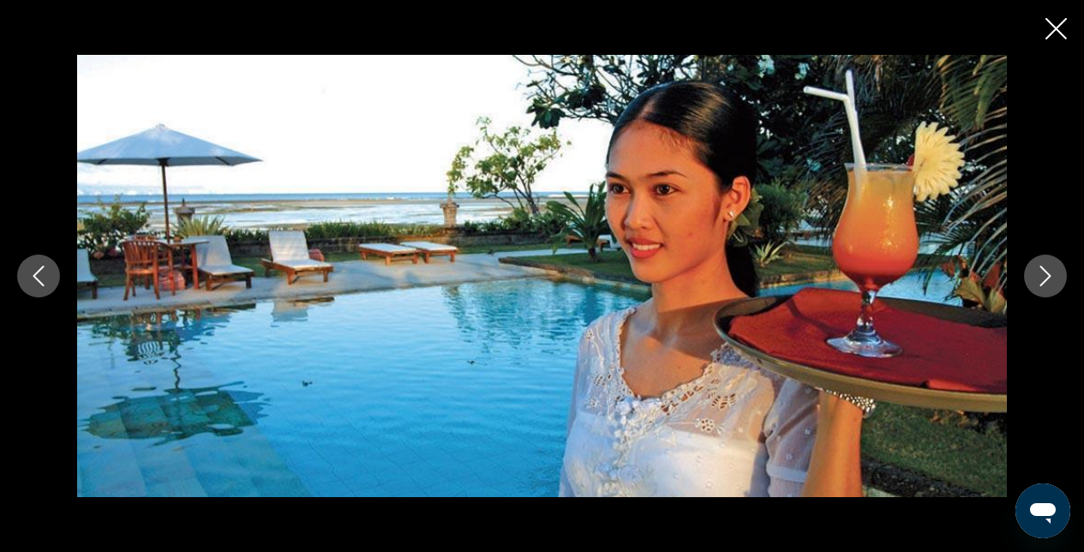
click at [1048, 269] on icon "Next image" at bounding box center [1046, 276] width 21 height 21
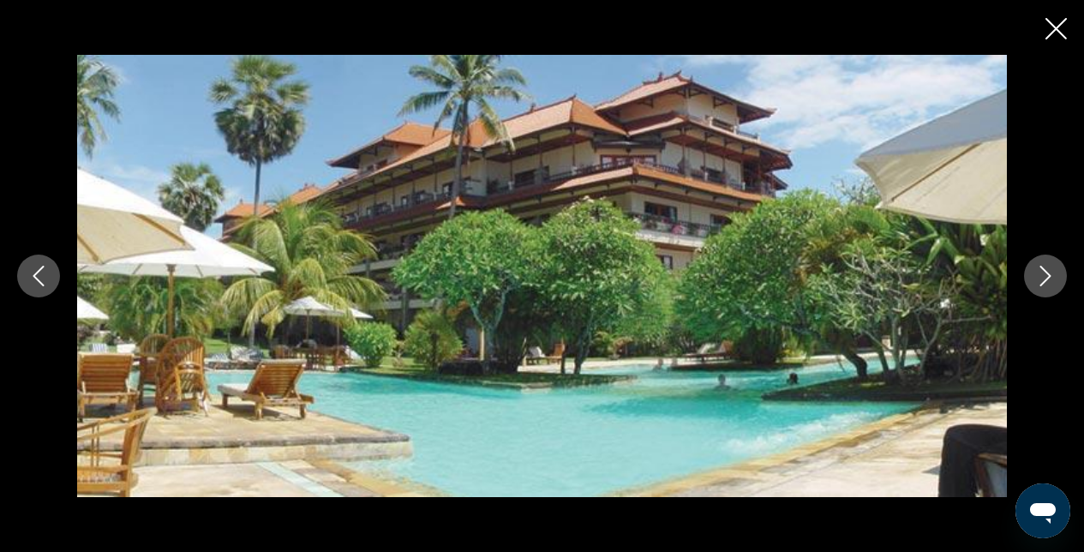
click at [1050, 33] on icon "Close slideshow" at bounding box center [1056, 28] width 21 height 21
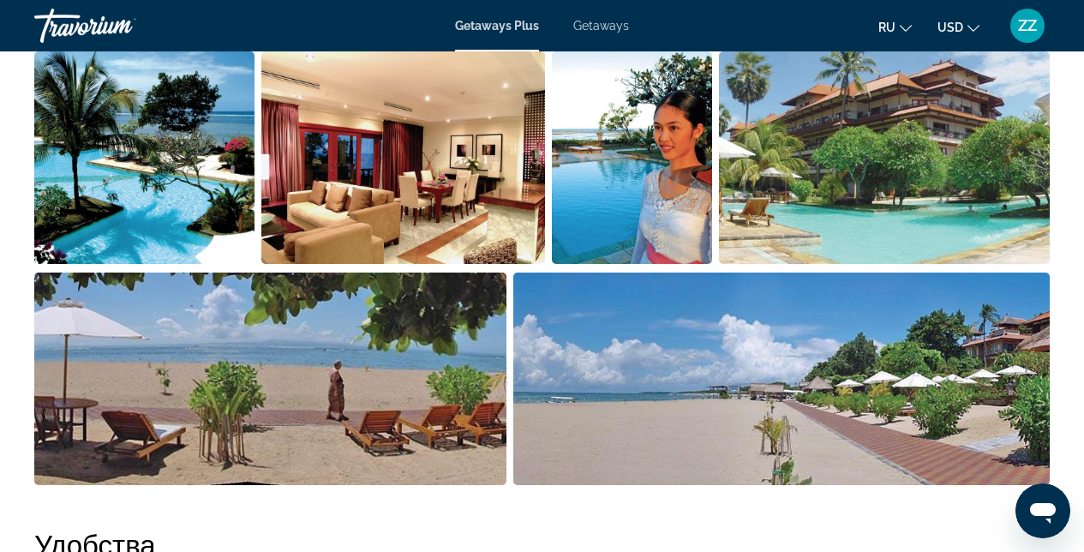
scroll to position [1385, 0]
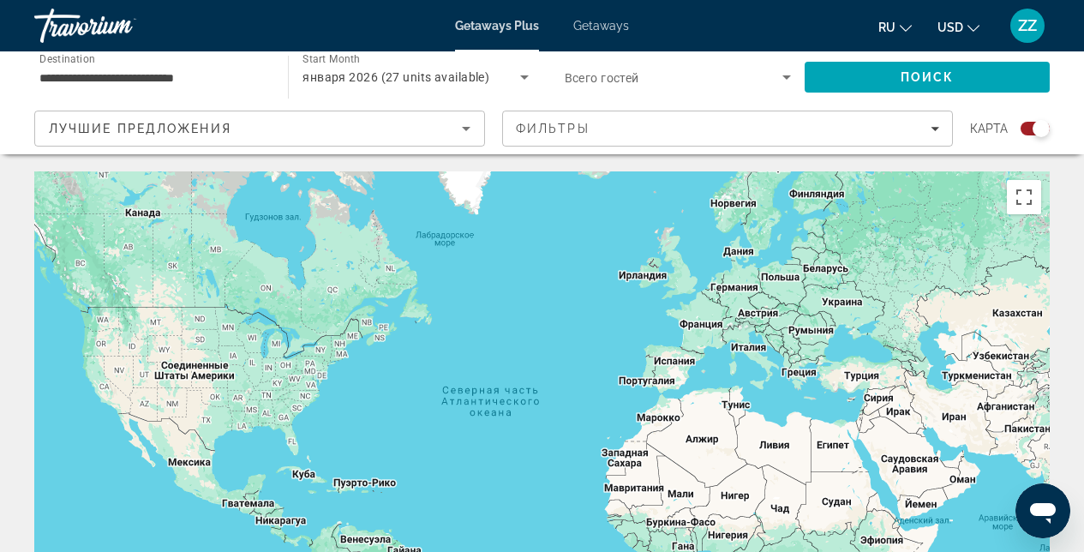
click at [459, 133] on icon "Sort by" at bounding box center [466, 128] width 21 height 21
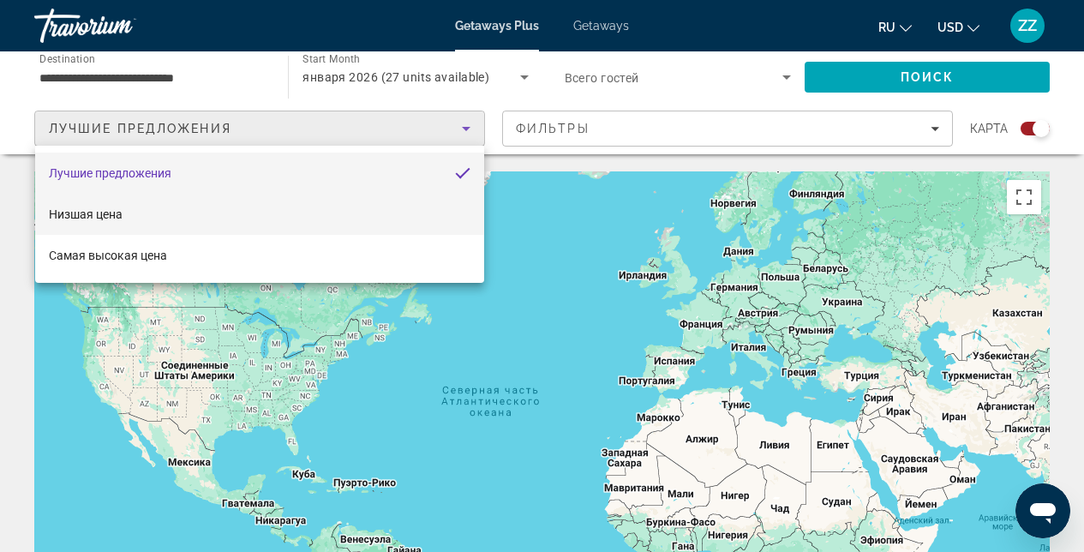
click at [112, 210] on span "Низшая цена" at bounding box center [86, 214] width 74 height 14
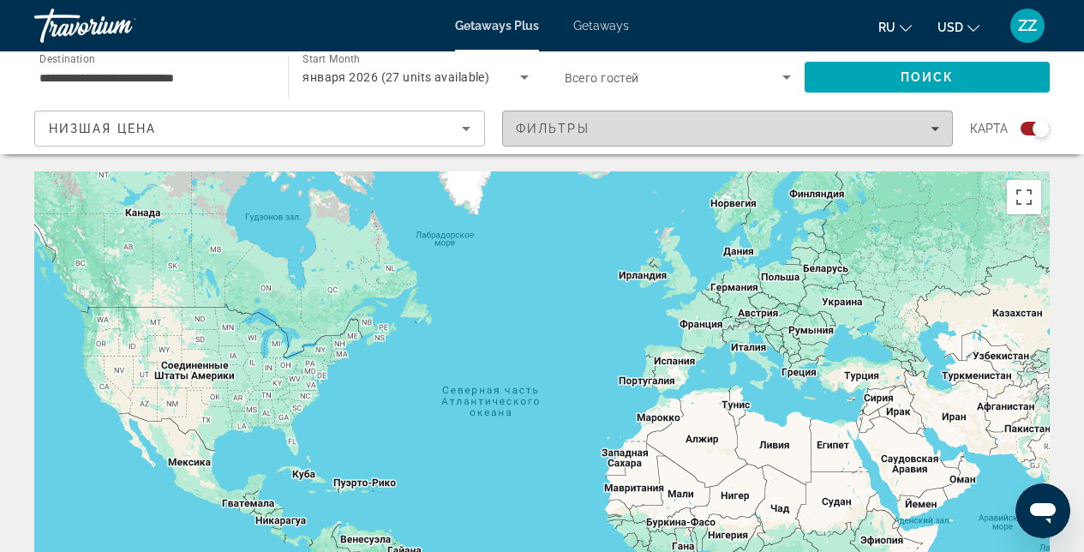
click at [721, 117] on span "Filters" at bounding box center [727, 128] width 449 height 41
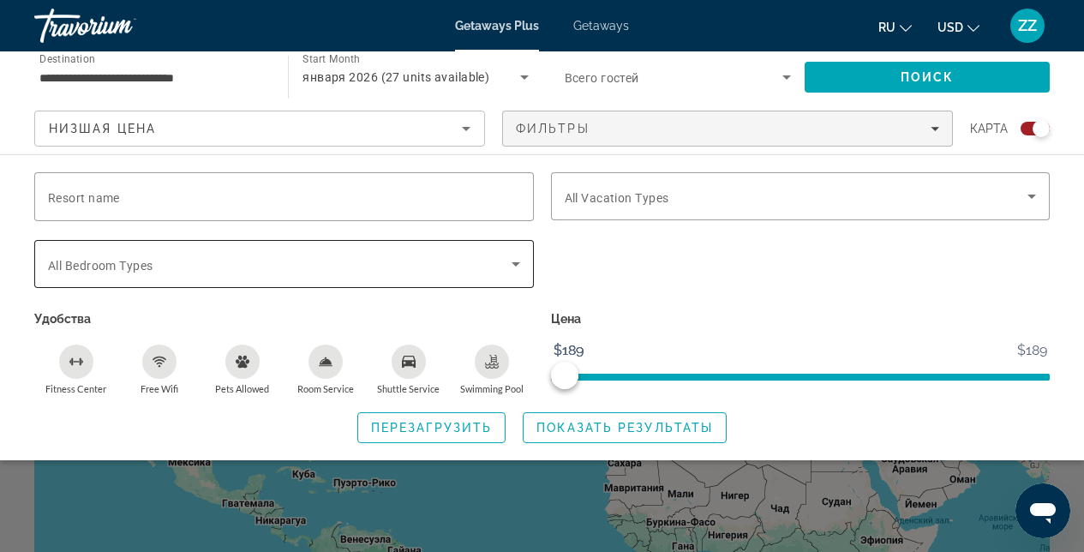
click at [514, 264] on icon "Search widget" at bounding box center [516, 264] width 9 height 4
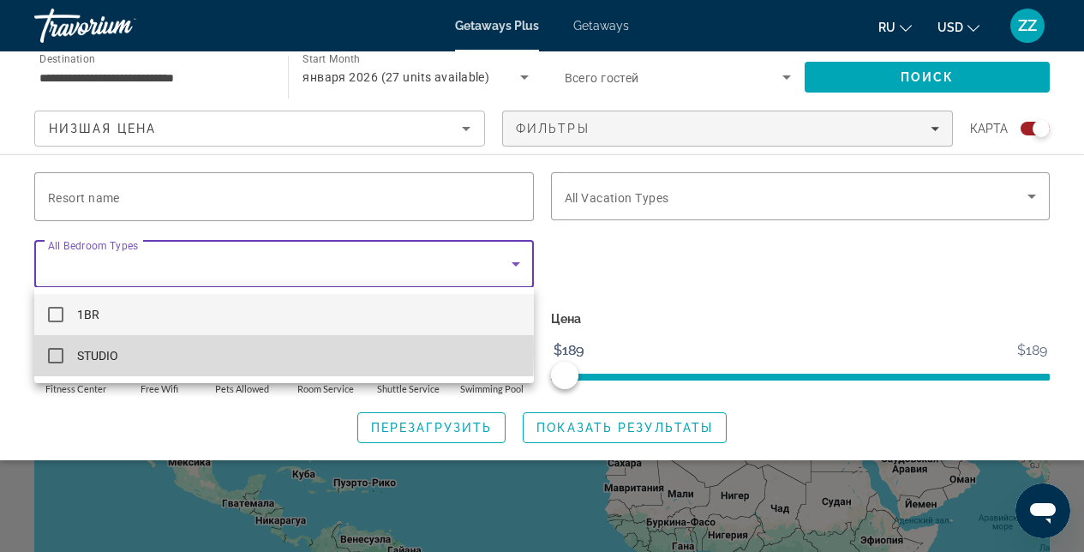
click at [63, 351] on mat-pseudo-checkbox at bounding box center [55, 355] width 15 height 15
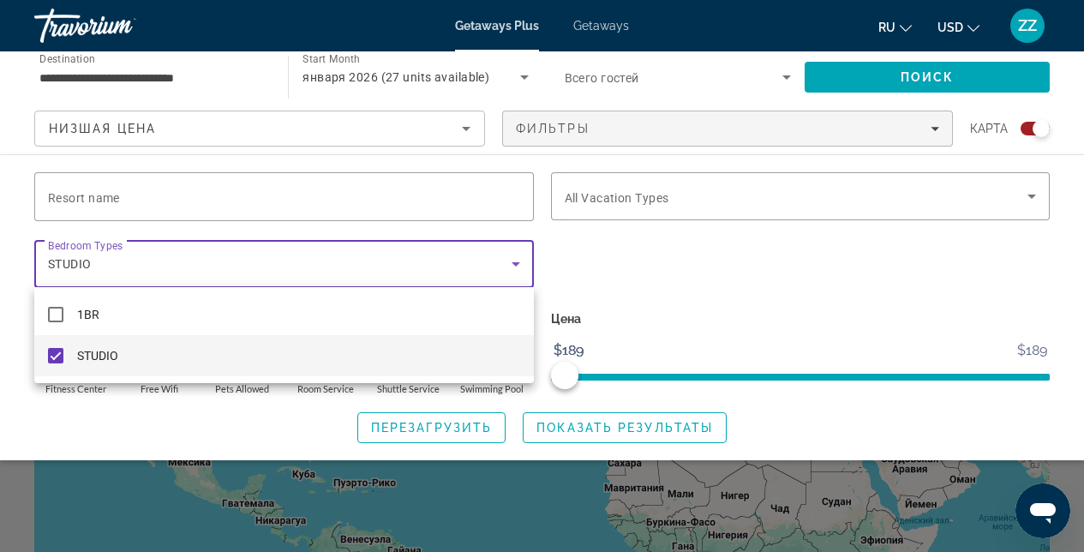
click at [628, 434] on div at bounding box center [542, 276] width 1084 height 552
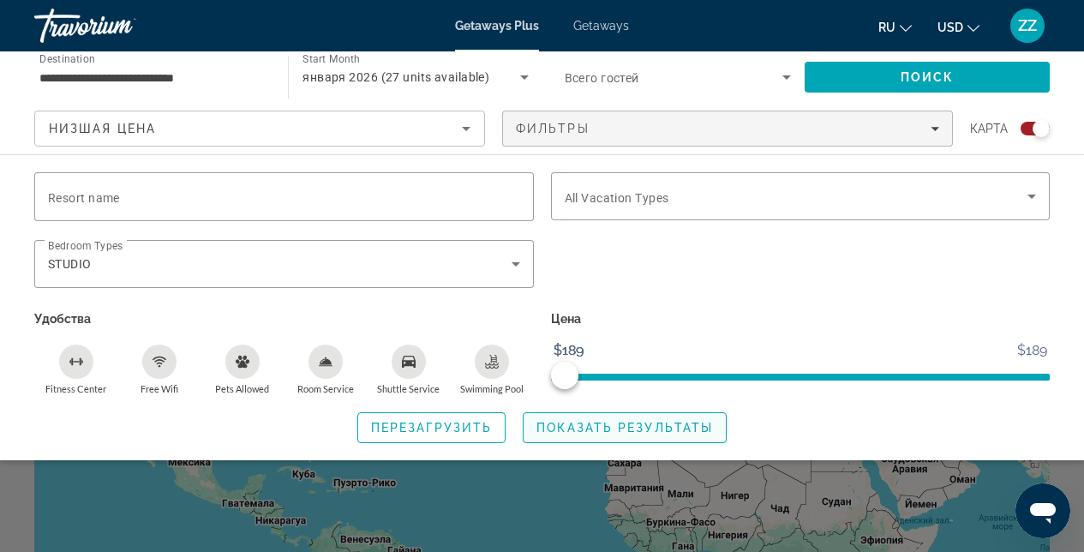
click at [651, 436] on span "Search widget" at bounding box center [625, 427] width 202 height 41
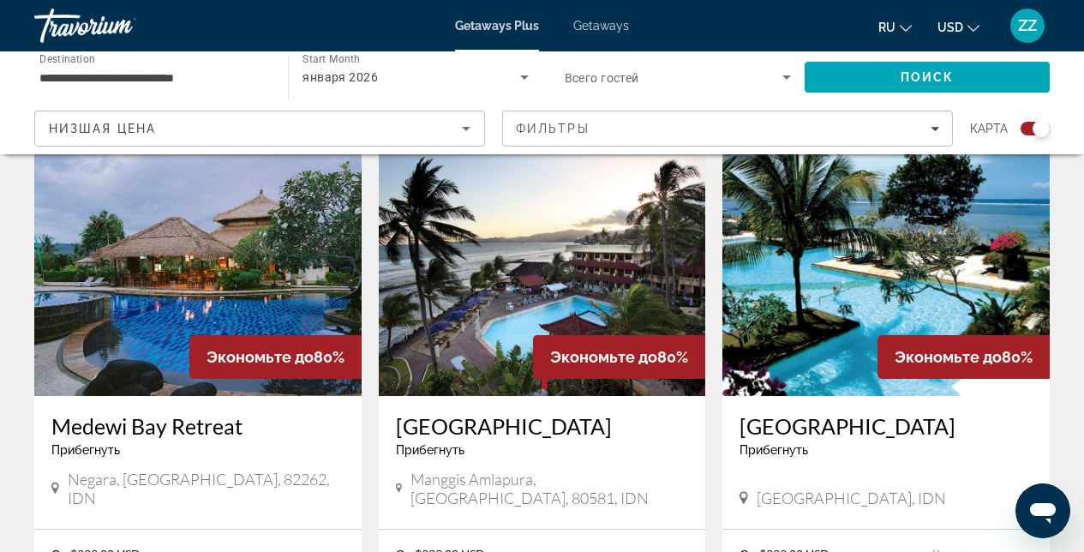
scroll to position [561, 0]
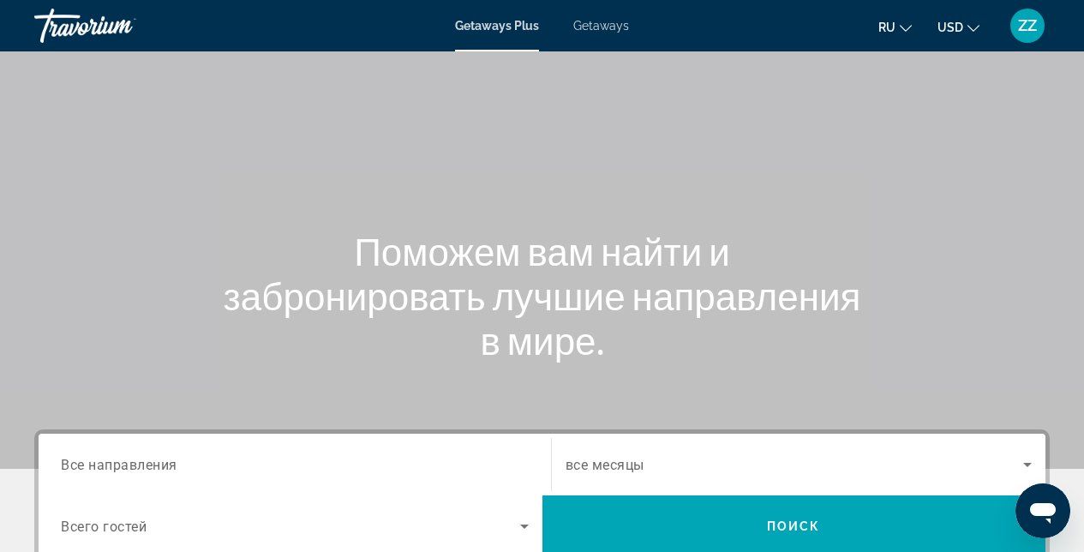
scroll to position [298, 0]
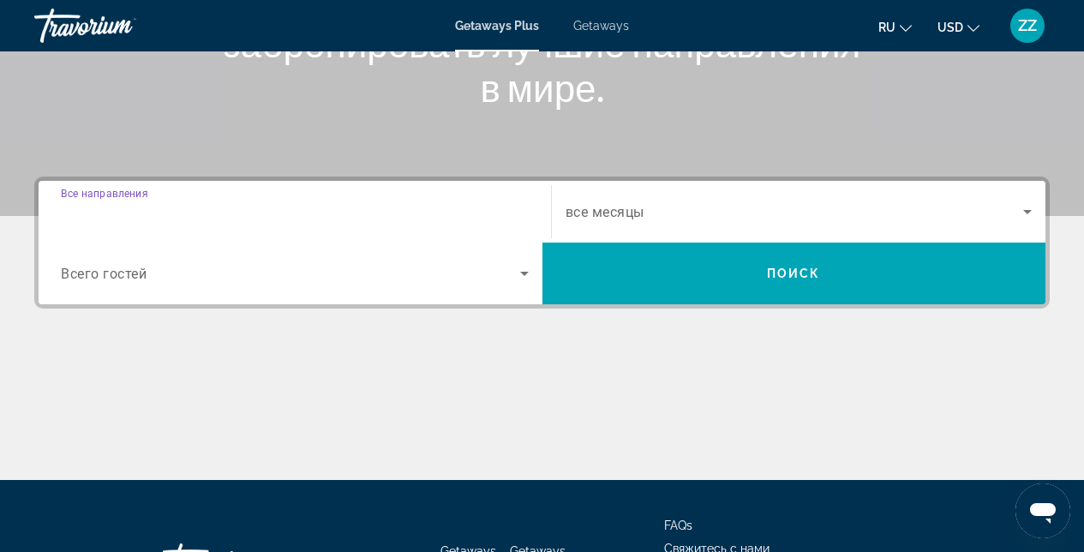
click at [289, 209] on input "Destination Все направления" at bounding box center [295, 212] width 468 height 21
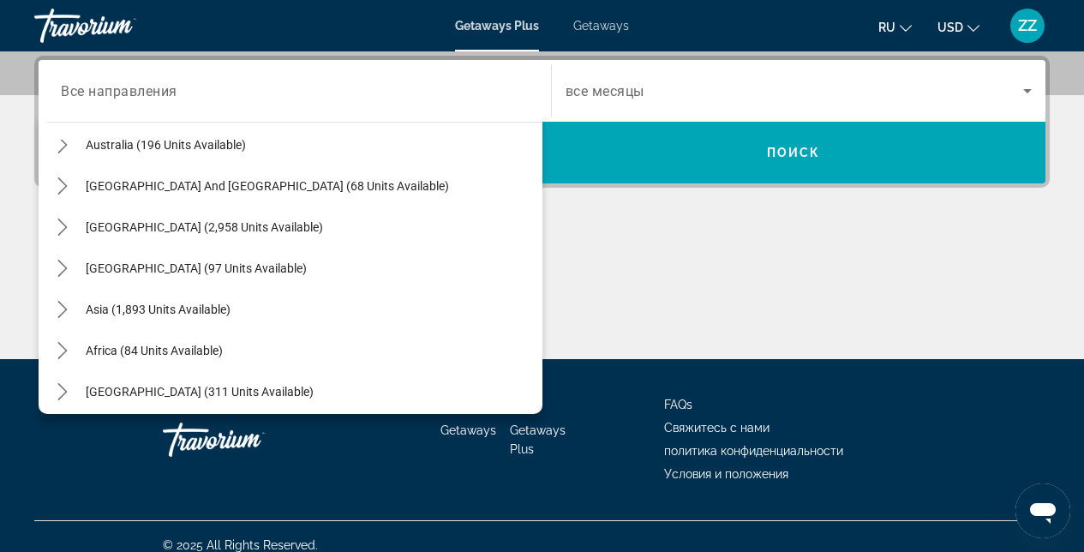
scroll to position [278, 0]
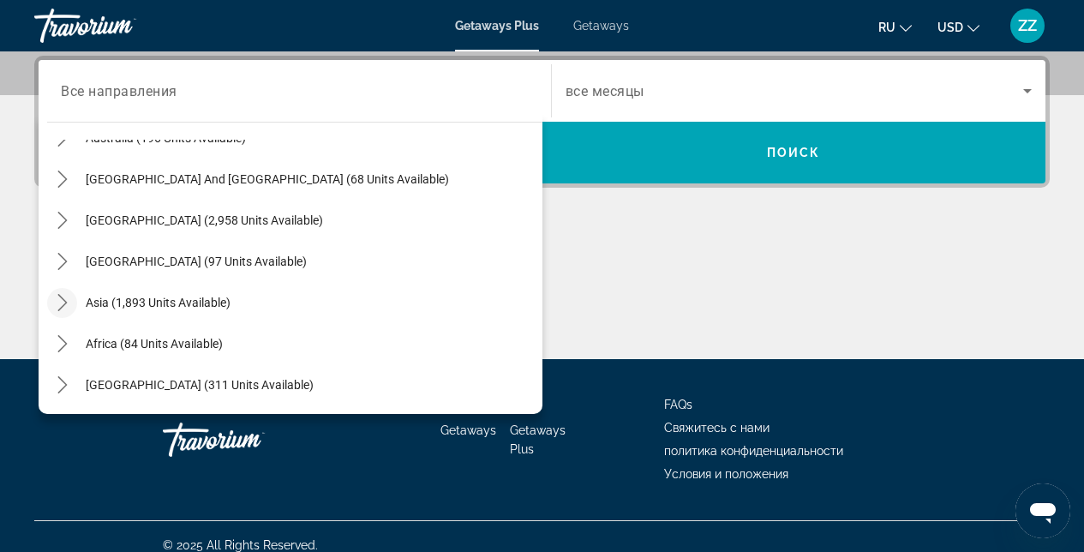
click at [59, 301] on icon "Toggle Asia (1,893 units available) submenu" at bounding box center [62, 302] width 17 height 17
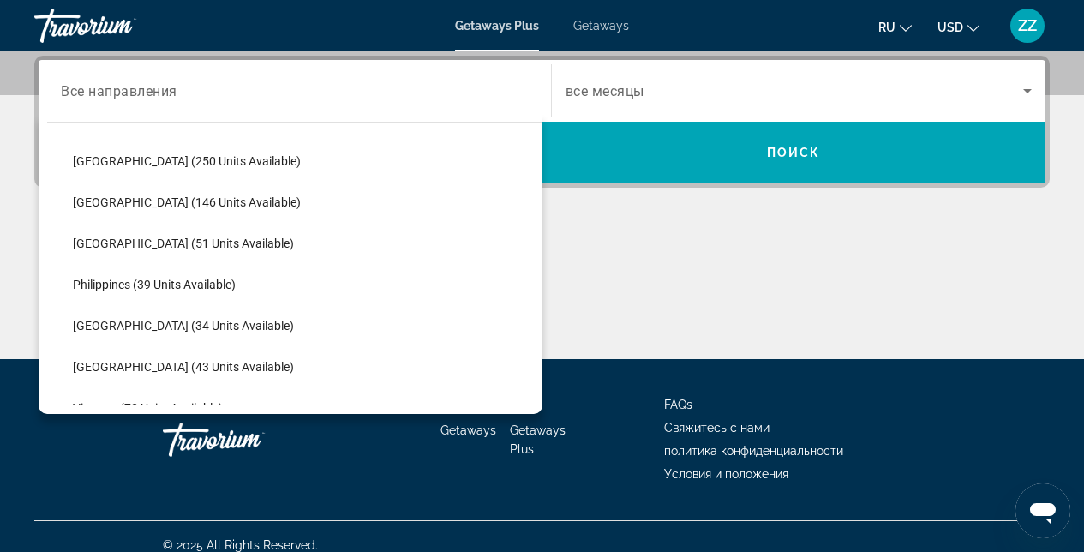
scroll to position [599, 0]
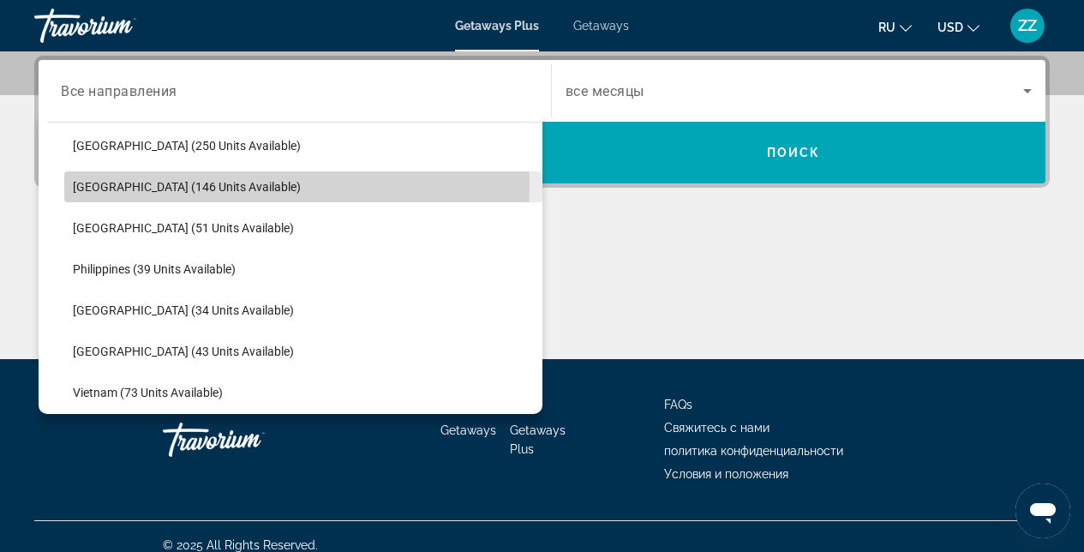
click at [141, 185] on span "[GEOGRAPHIC_DATA] (146 units available)" at bounding box center [187, 187] width 228 height 14
type input "**********"
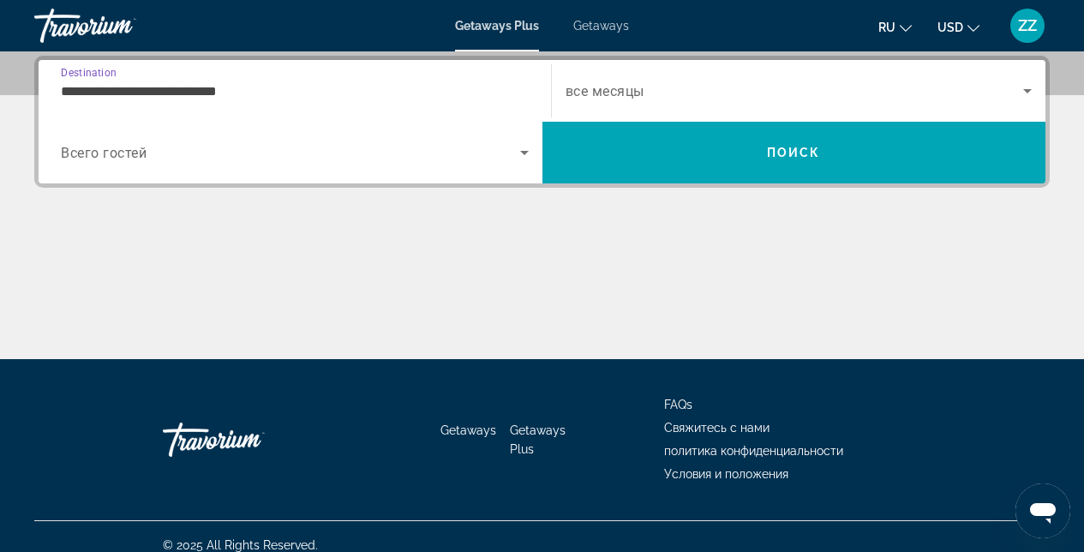
click at [696, 87] on span "Search widget" at bounding box center [795, 91] width 459 height 21
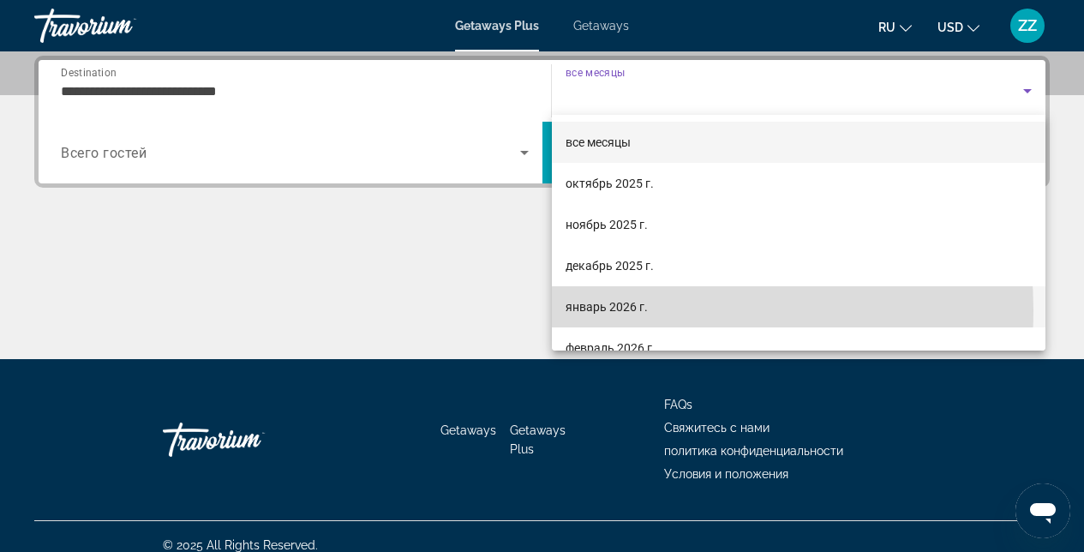
click at [621, 310] on span "январь 2026 г." at bounding box center [607, 307] width 82 height 21
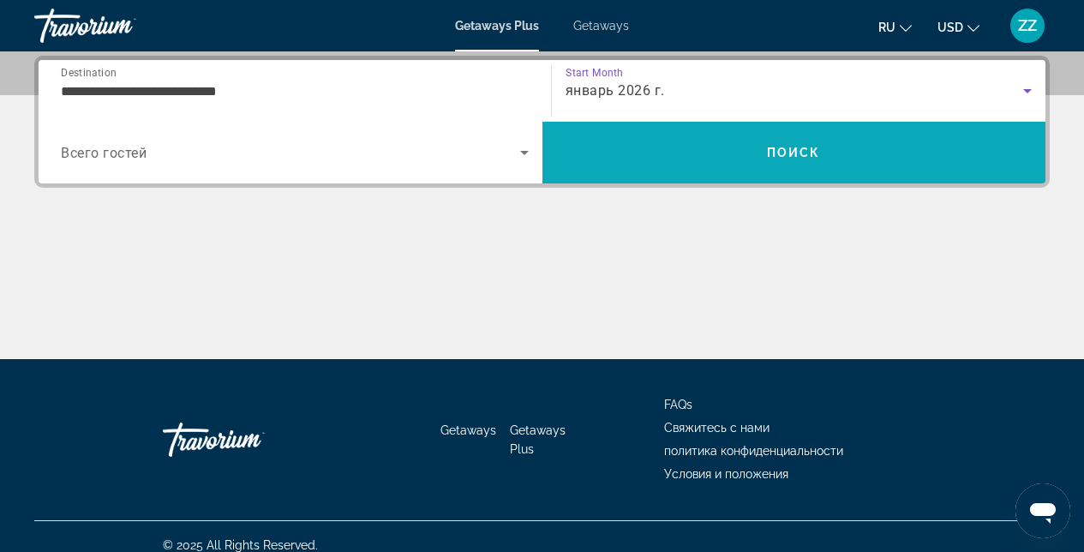
click at [734, 162] on span "Search" at bounding box center [795, 152] width 504 height 41
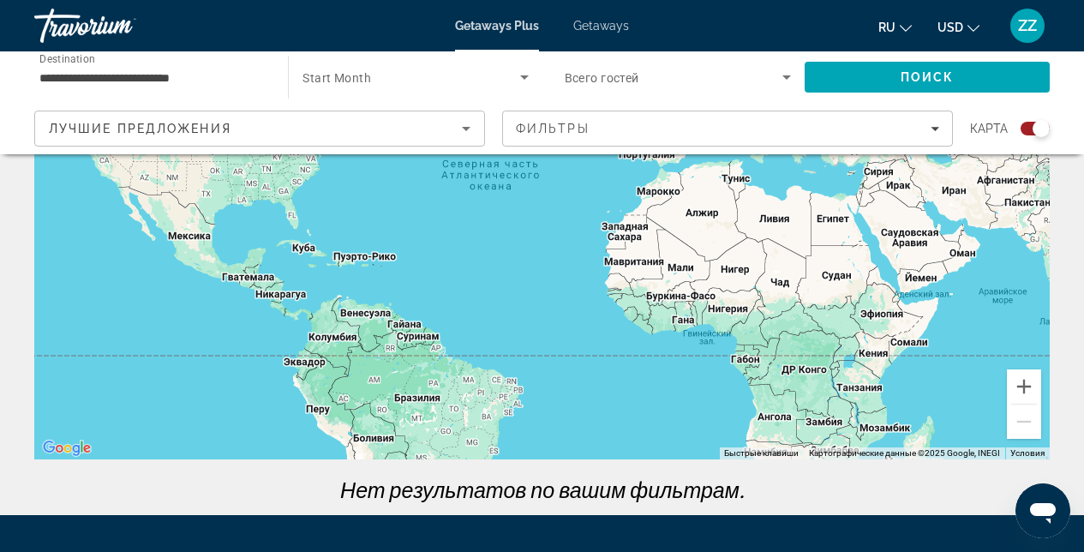
scroll to position [207, 0]
